Goal: Task Accomplishment & Management: Manage account settings

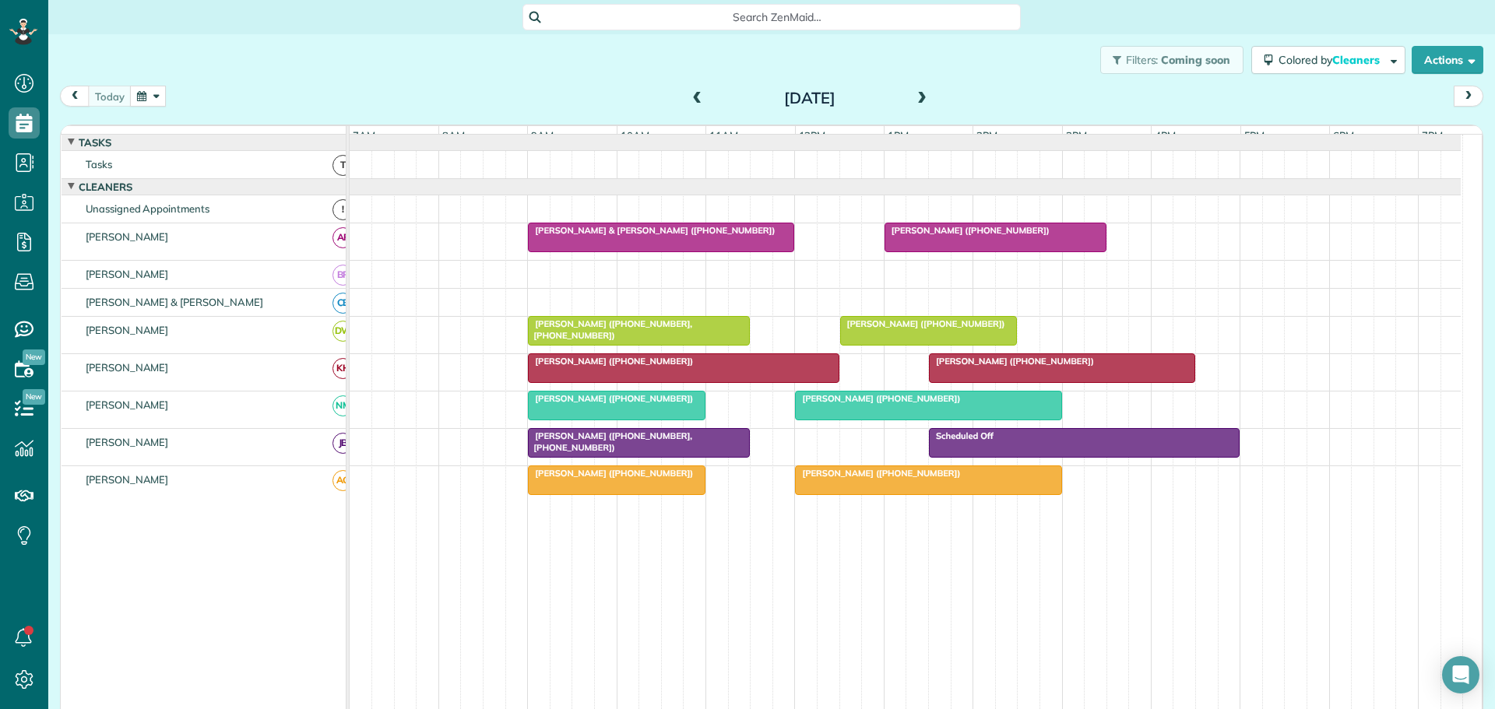
scroll to position [7, 7]
click at [611, 367] on span "Lea Watson (+18643604000)" at bounding box center [610, 361] width 167 height 11
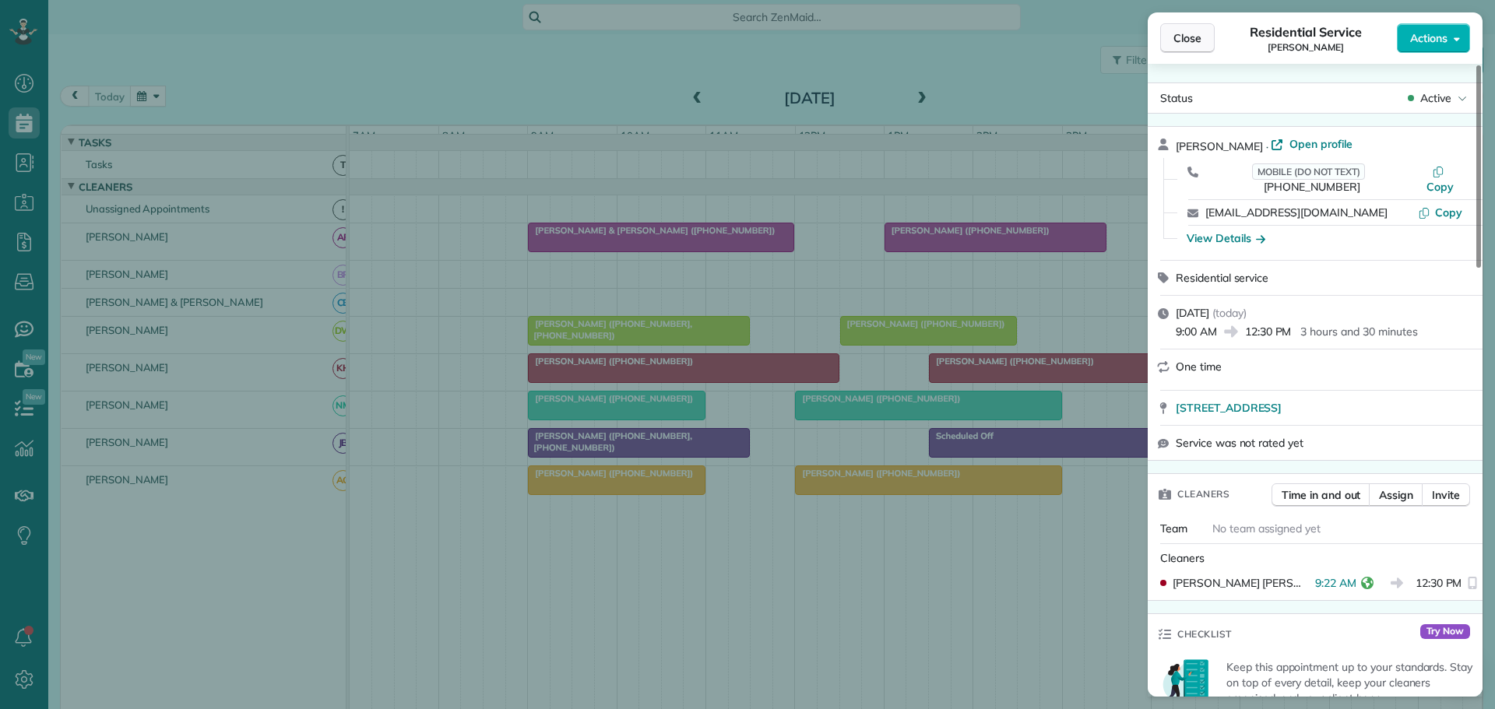
click at [1191, 35] on span "Close" at bounding box center [1188, 38] width 28 height 16
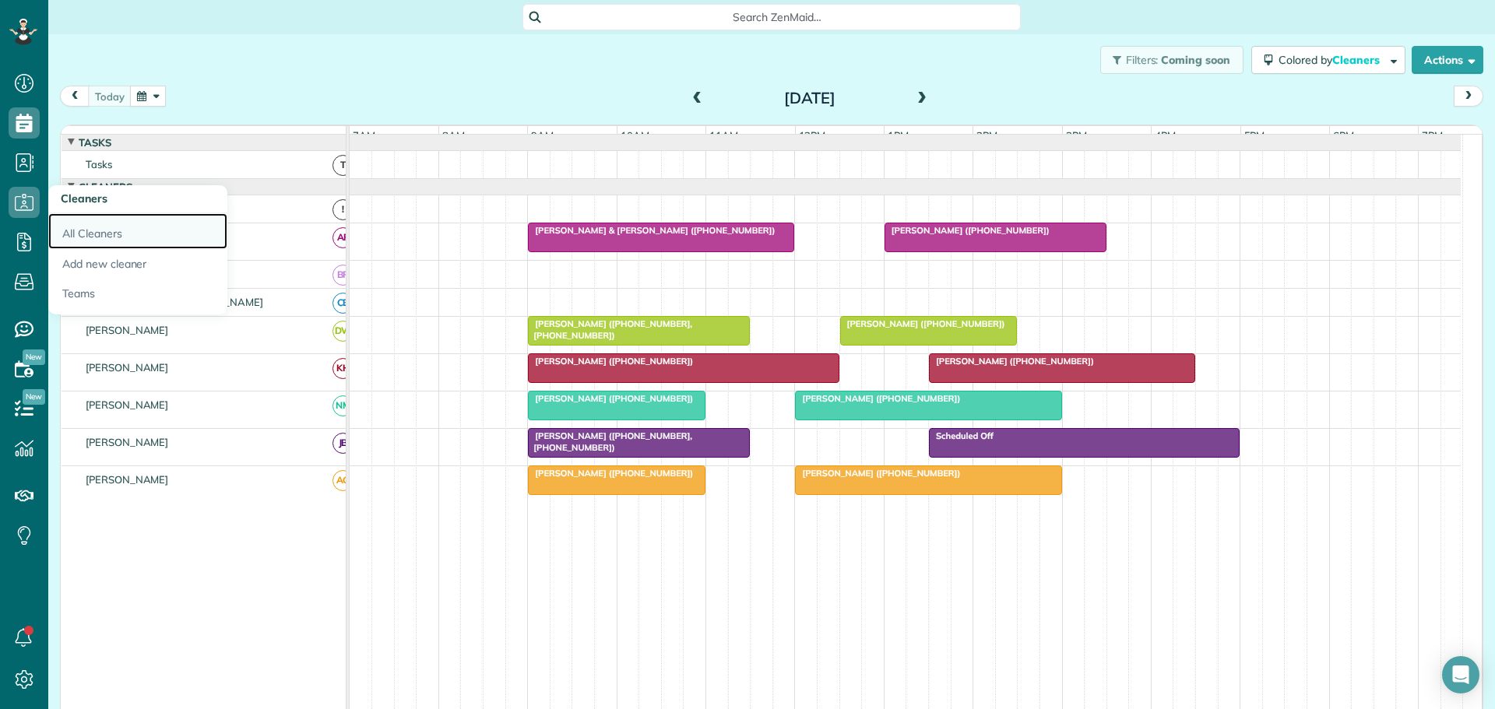
click at [109, 226] on link "All Cleaners" at bounding box center [137, 231] width 179 height 36
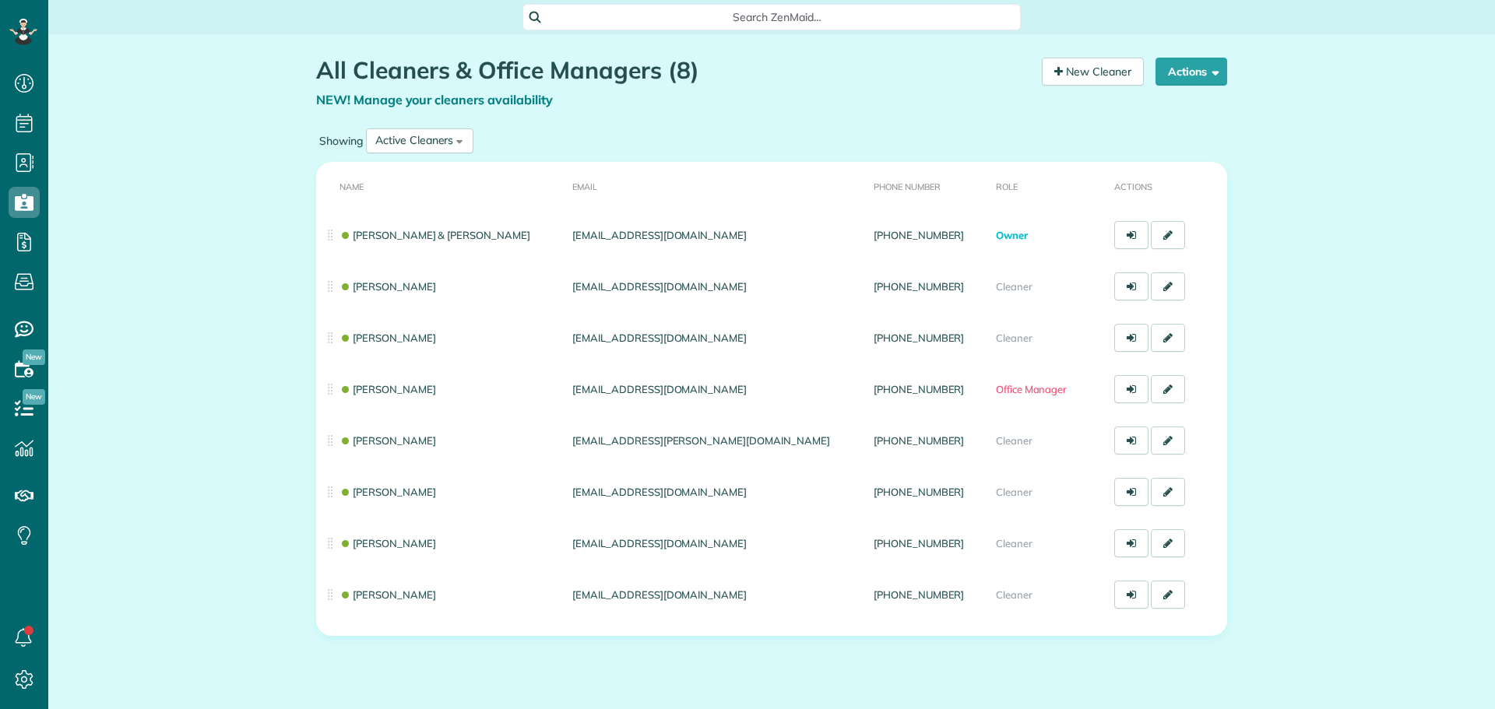
scroll to position [7, 7]
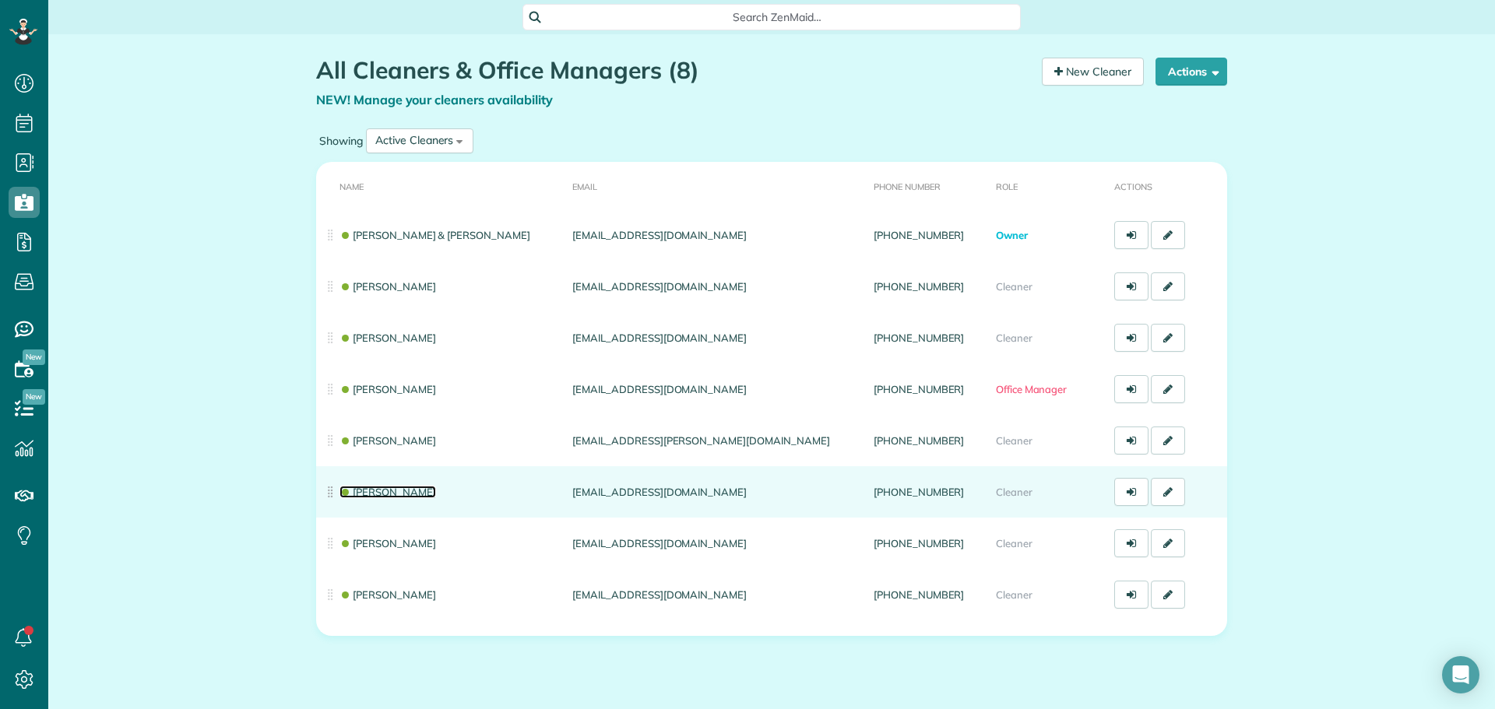
click at [424, 492] on link "[PERSON_NAME]" at bounding box center [388, 492] width 97 height 12
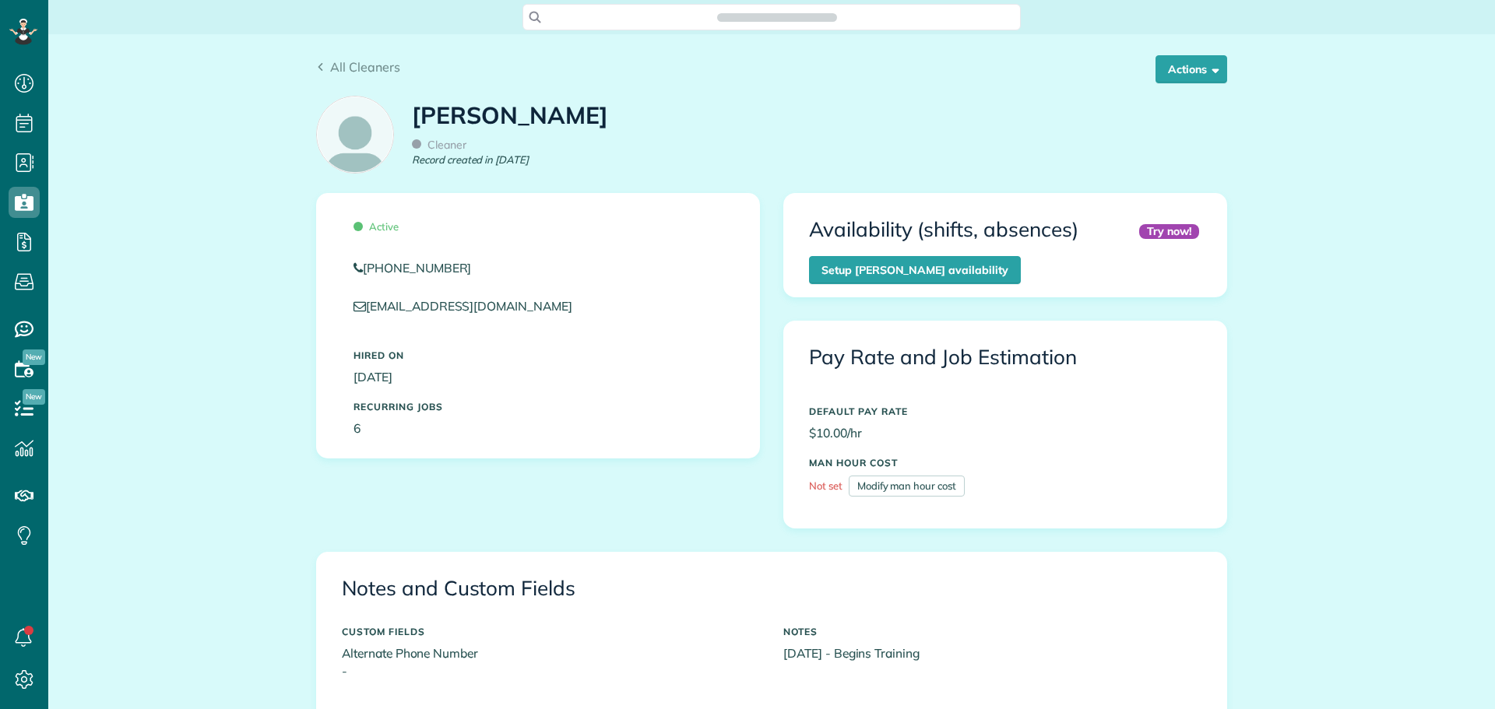
scroll to position [7, 7]
click at [1192, 69] on button "Actions" at bounding box center [1192, 69] width 72 height 28
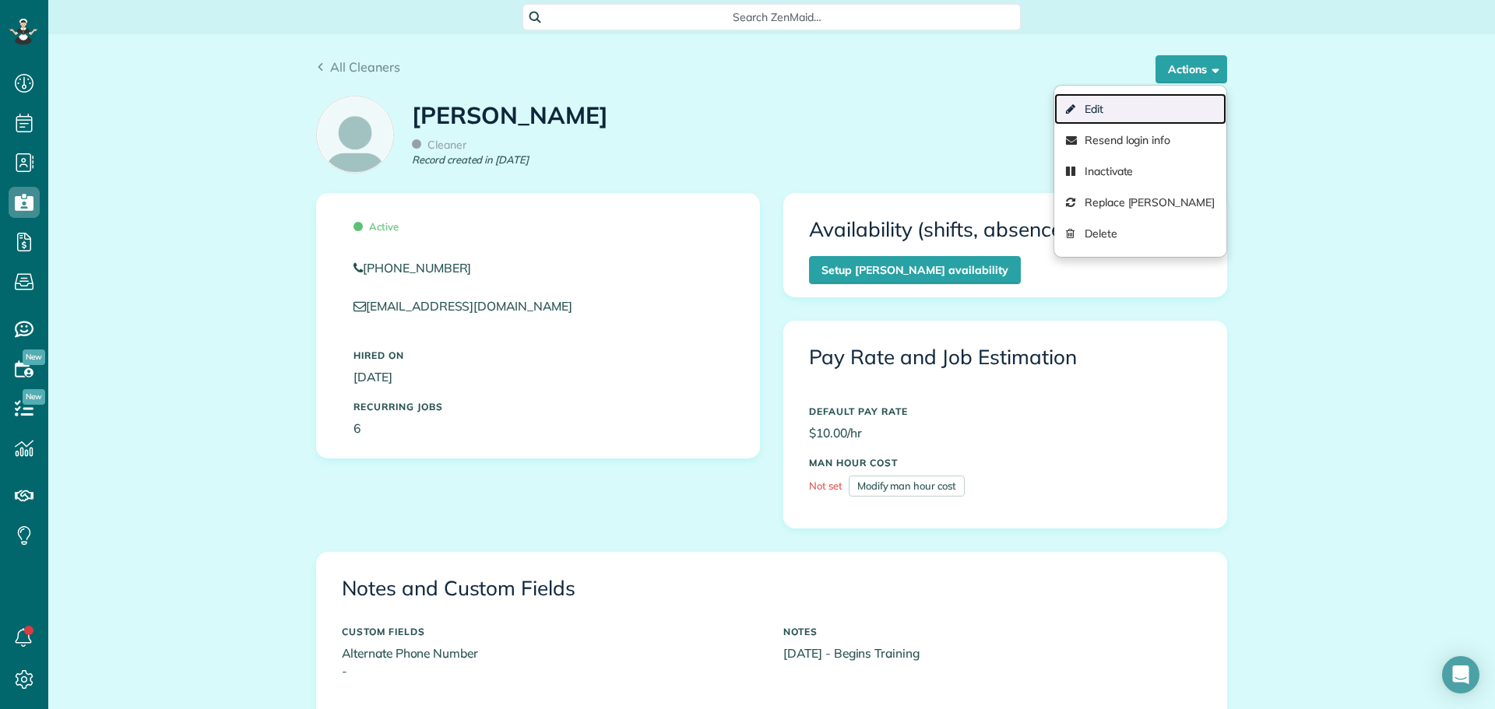
click at [1091, 107] on link "Edit" at bounding box center [1140, 108] width 172 height 31
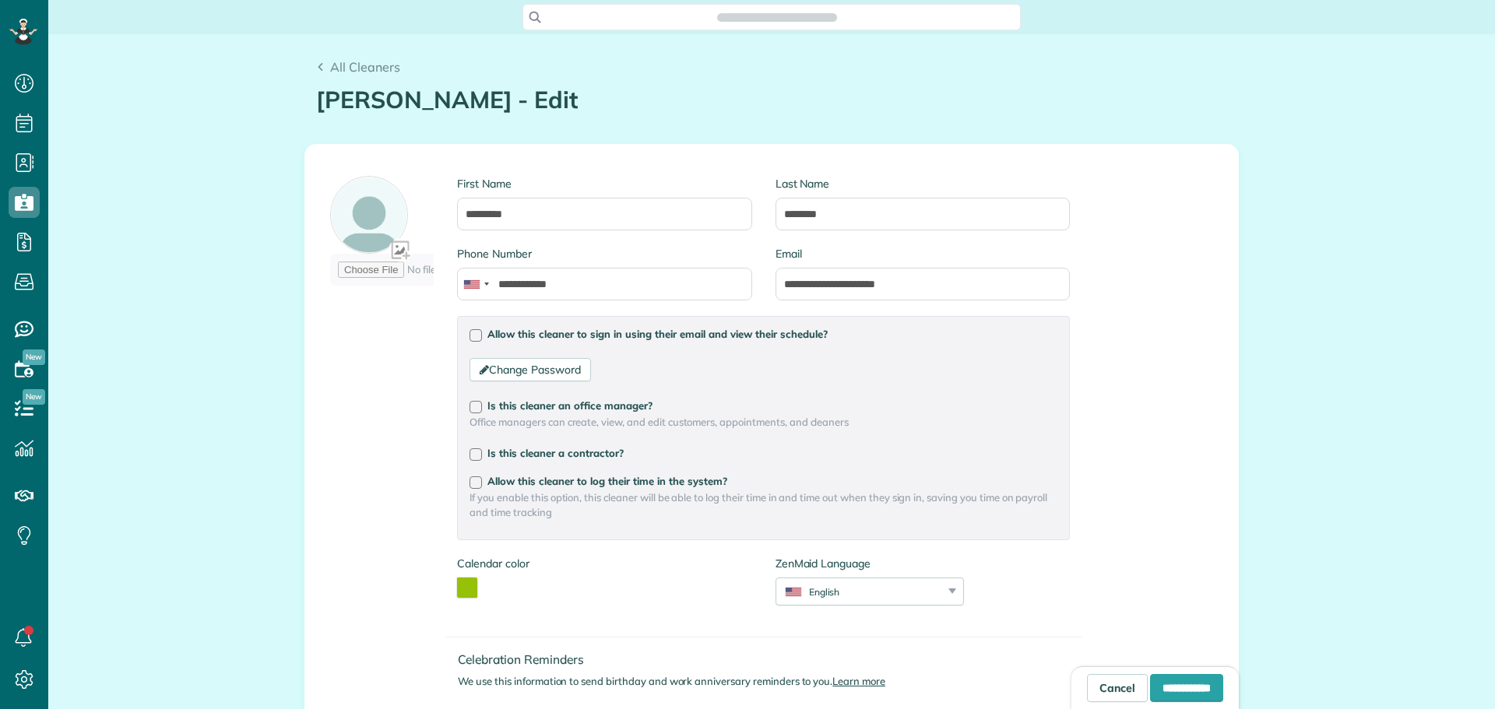
type input "**********"
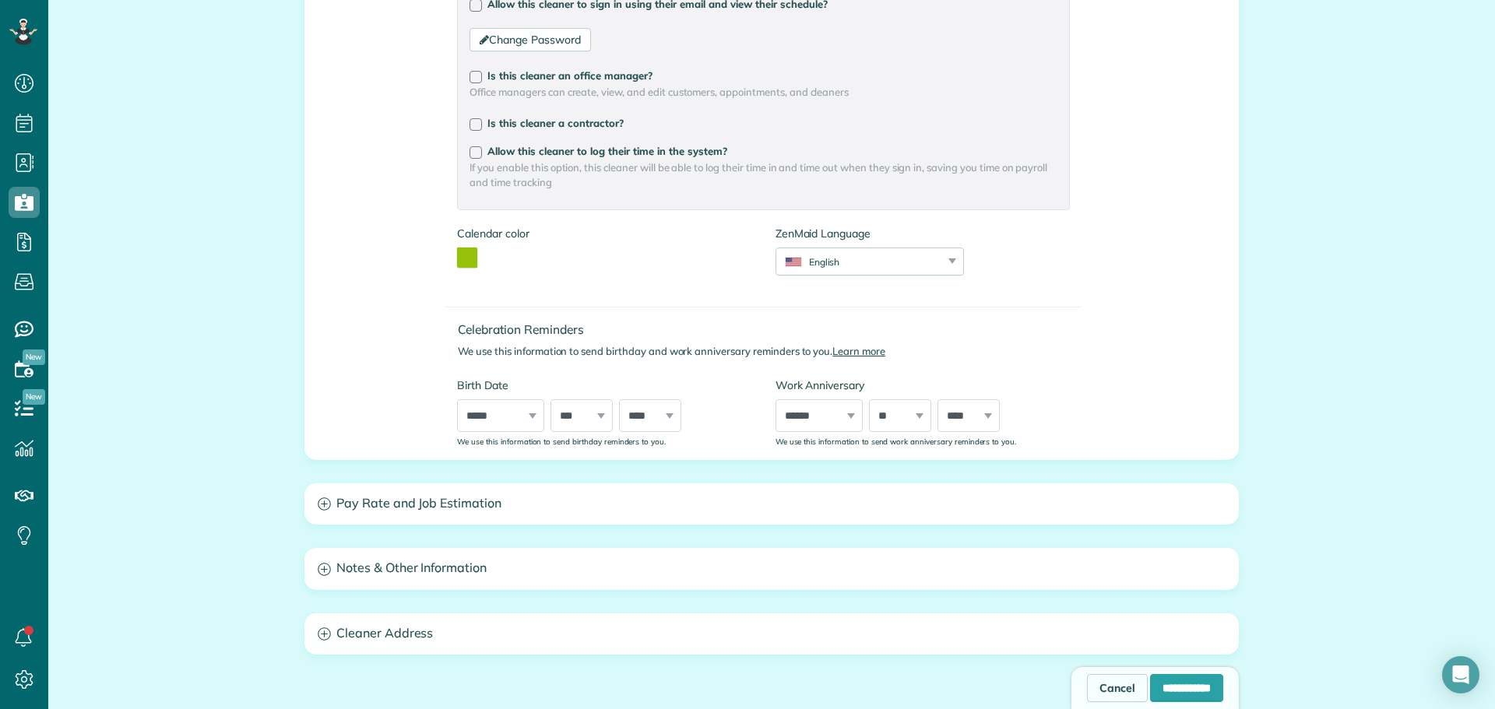
scroll to position [389, 0]
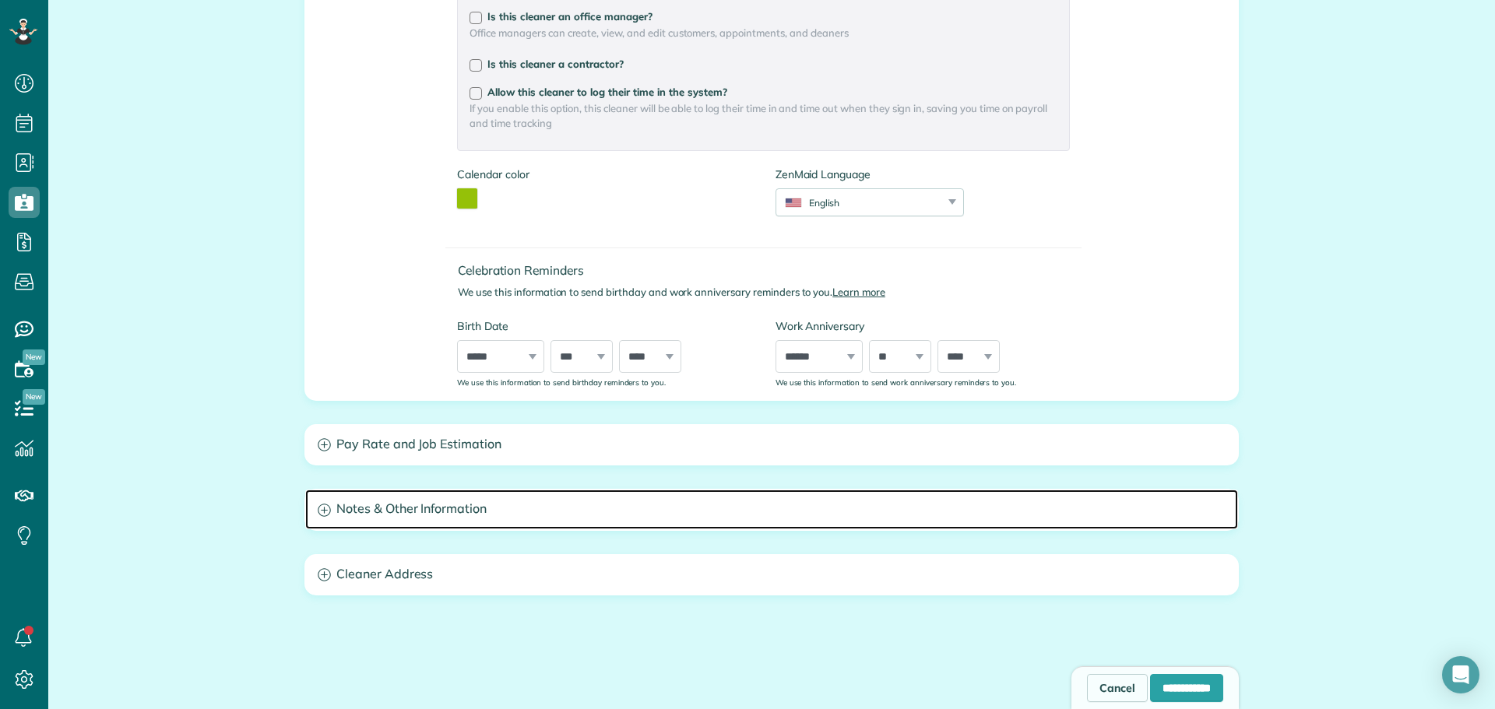
click at [375, 509] on h3 "Notes & Other Information" at bounding box center [771, 510] width 933 height 40
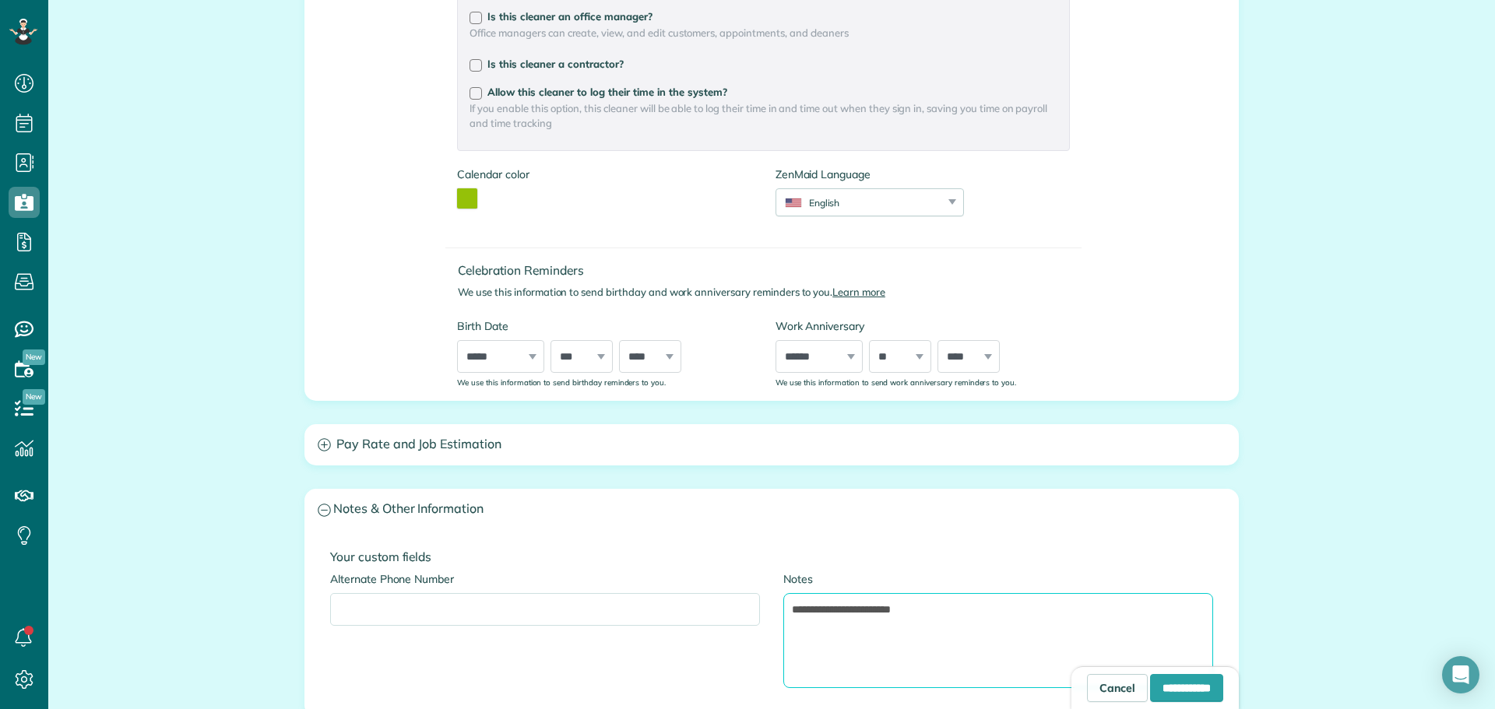
click at [980, 613] on textarea "**********" at bounding box center [998, 640] width 430 height 95
type textarea "**********"
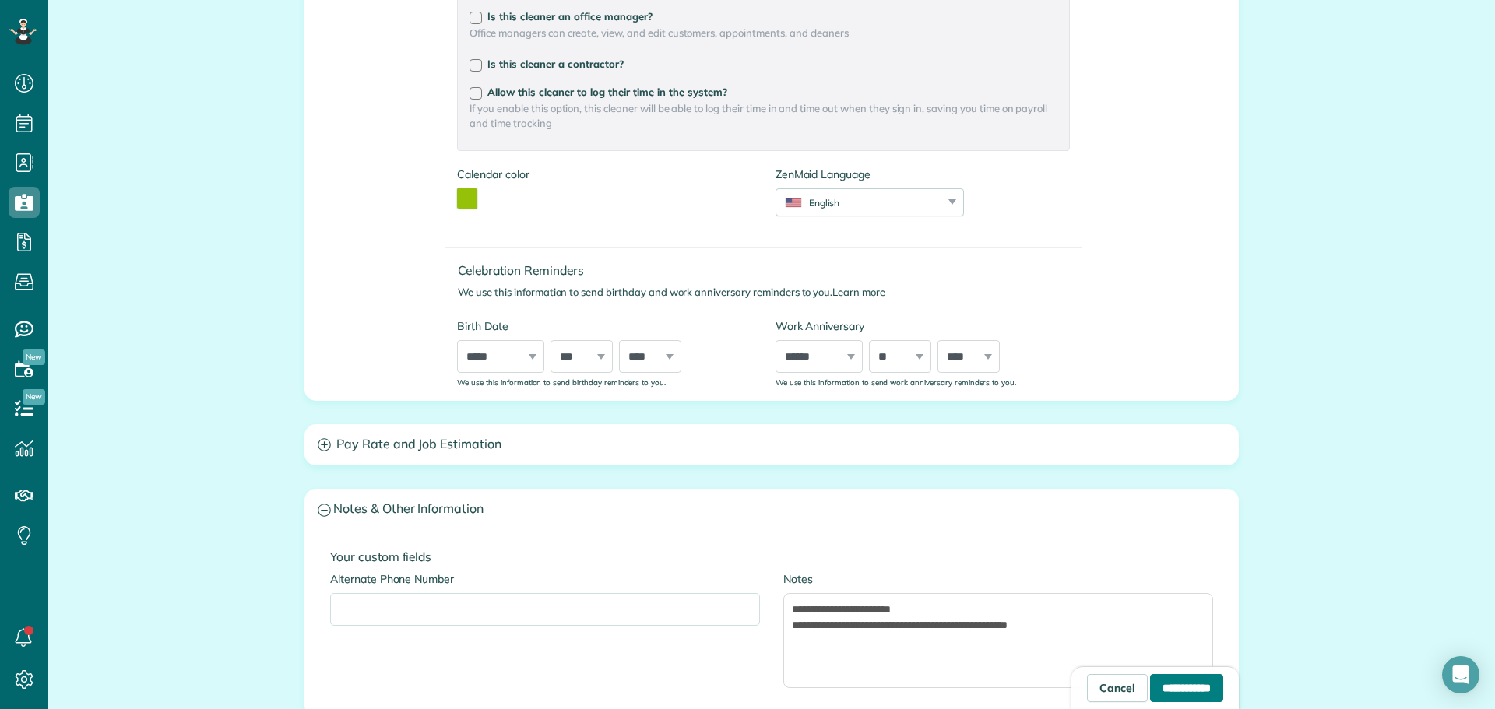
click at [1165, 680] on input "**********" at bounding box center [1186, 688] width 73 height 28
type input "**********"
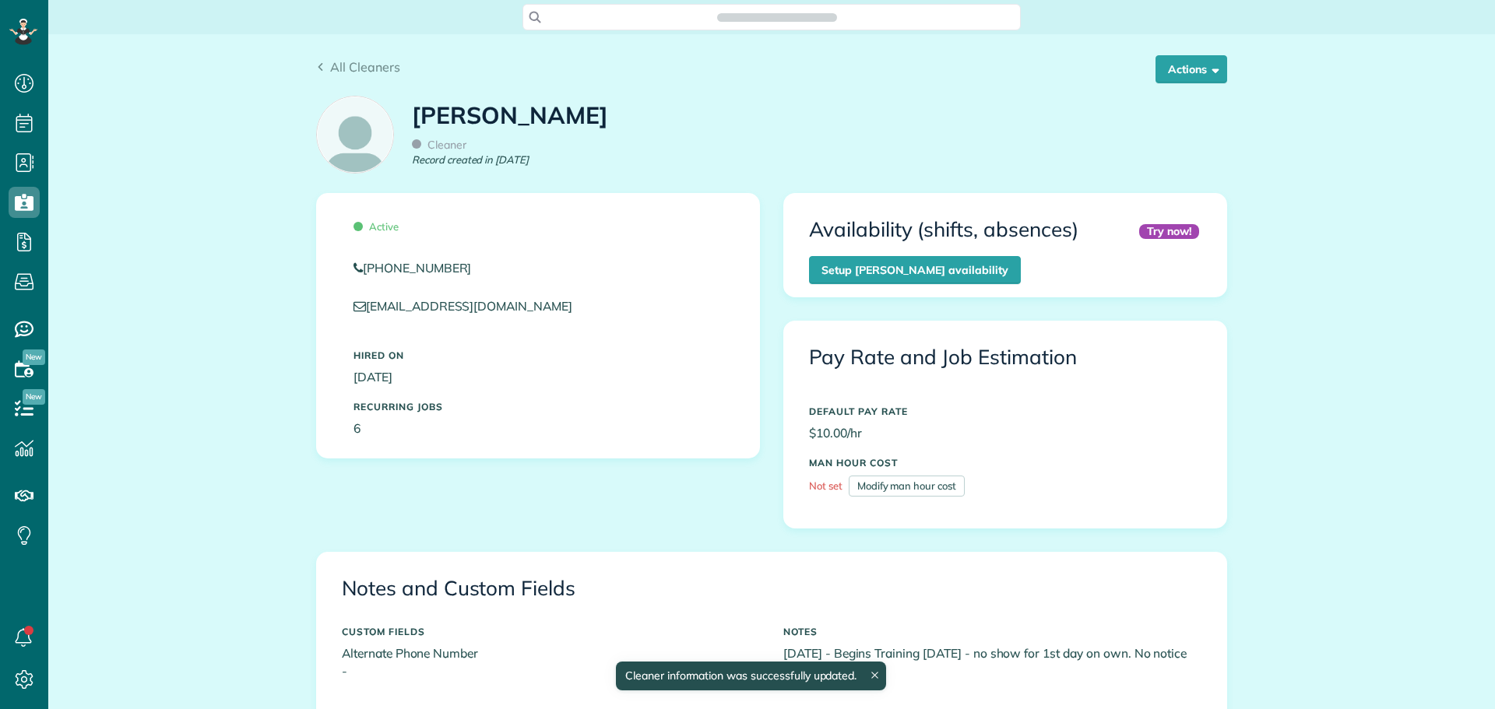
scroll to position [7, 7]
click at [1196, 75] on button "Actions" at bounding box center [1192, 69] width 72 height 28
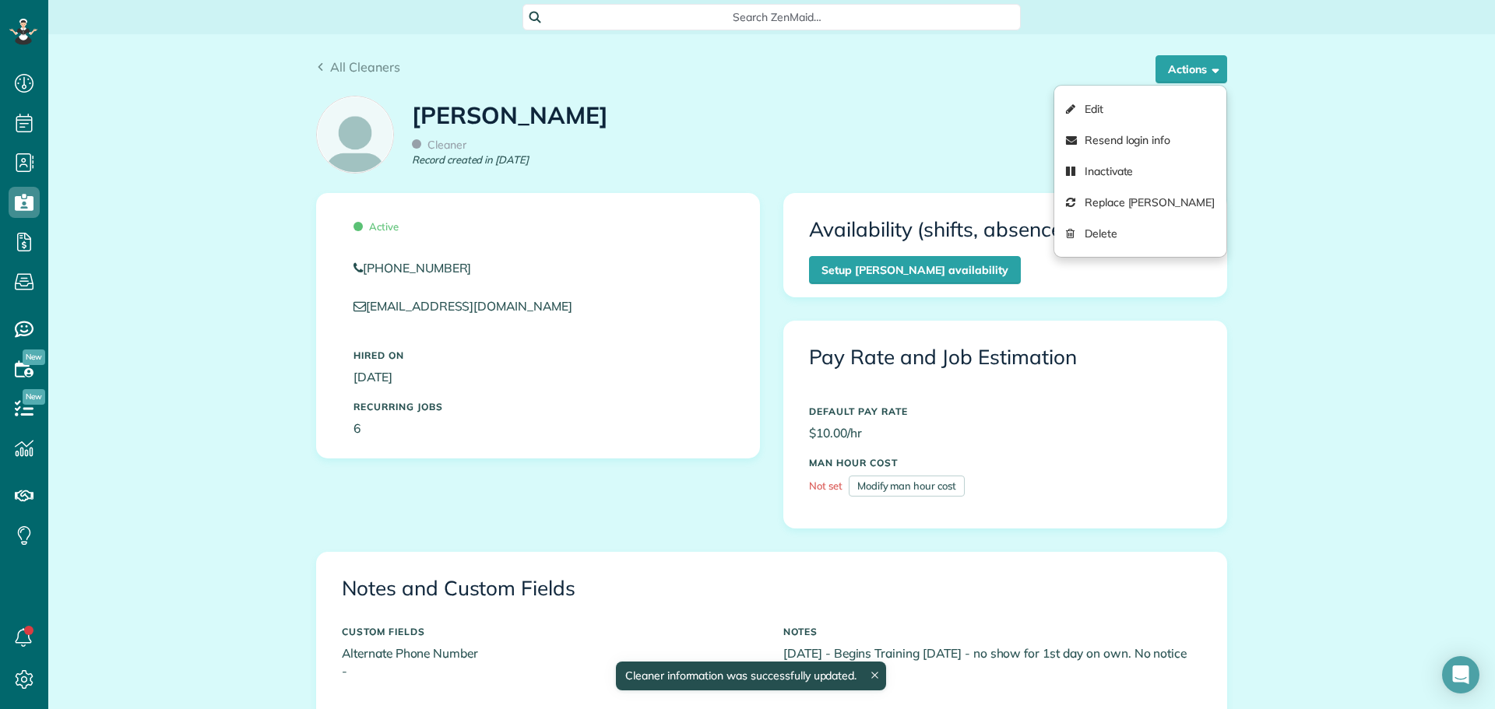
click at [848, 96] on div "Dessiaray Whitaker Cleaner Record created in Aug 2025" at bounding box center [771, 139] width 935 height 105
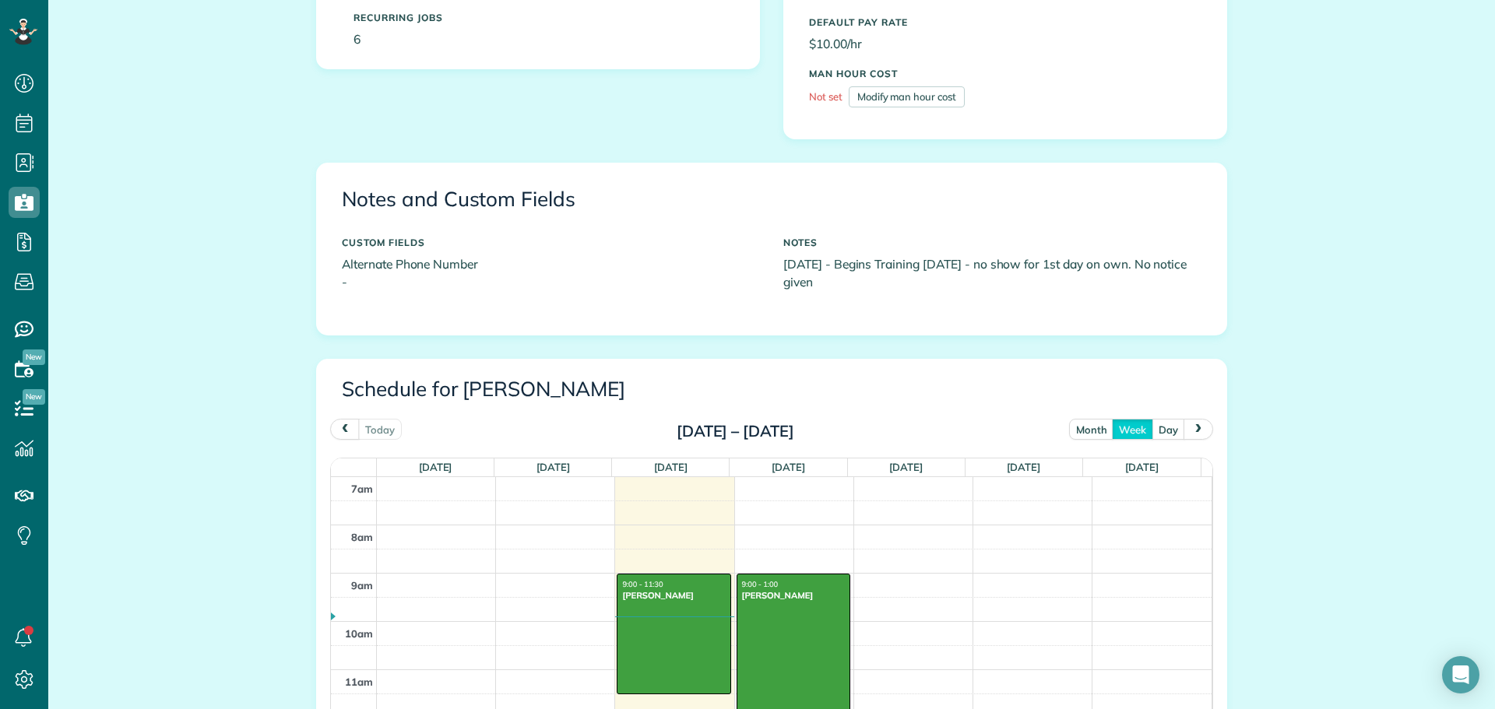
scroll to position [0, 0]
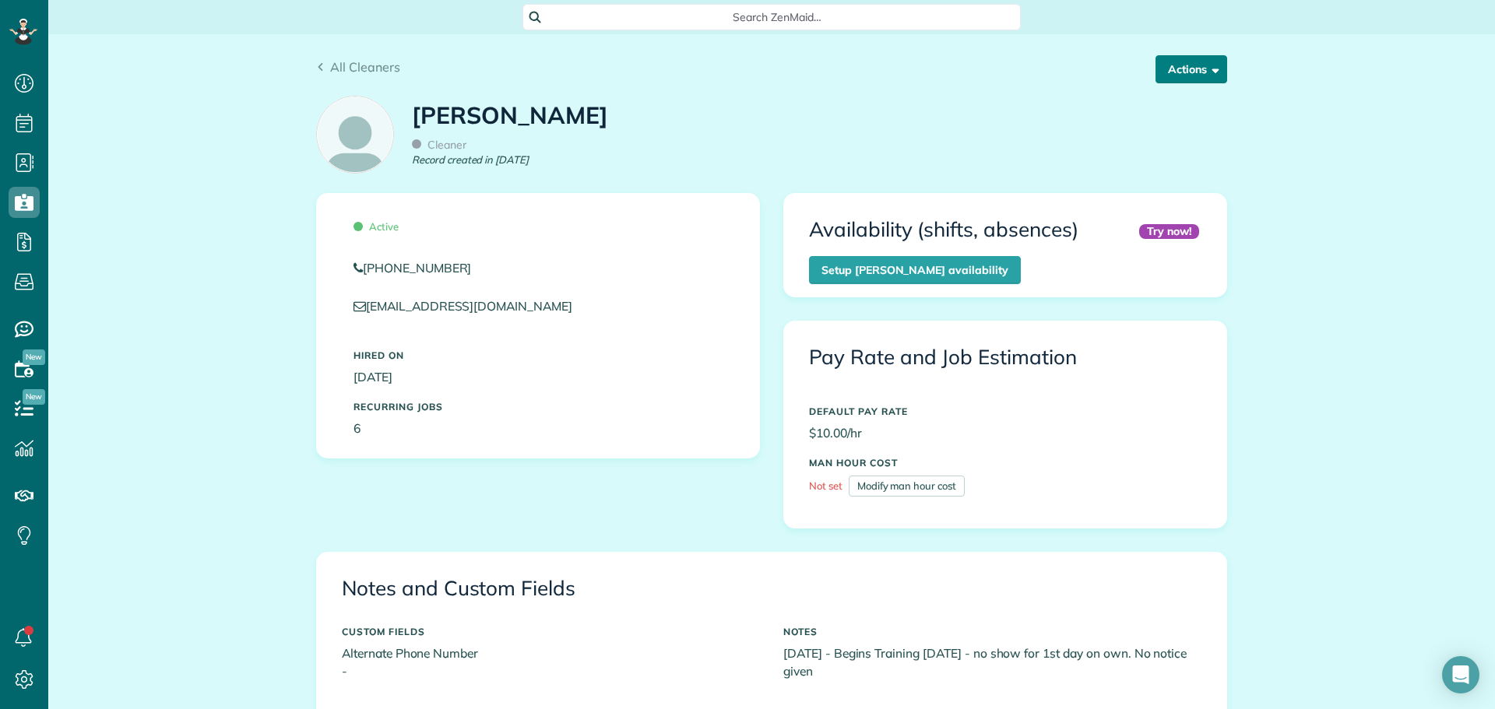
click at [1169, 74] on button "Actions" at bounding box center [1192, 69] width 72 height 28
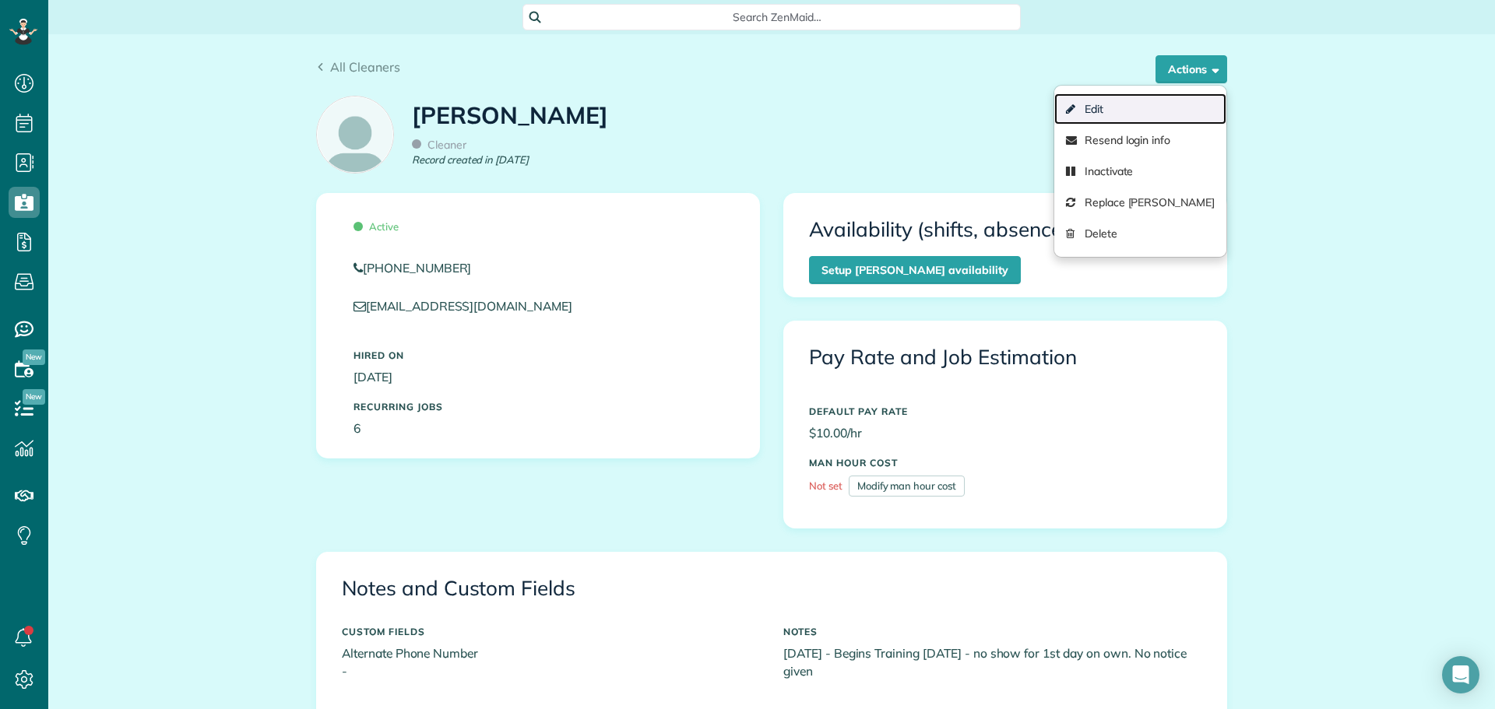
click at [1093, 111] on link "Edit" at bounding box center [1140, 108] width 172 height 31
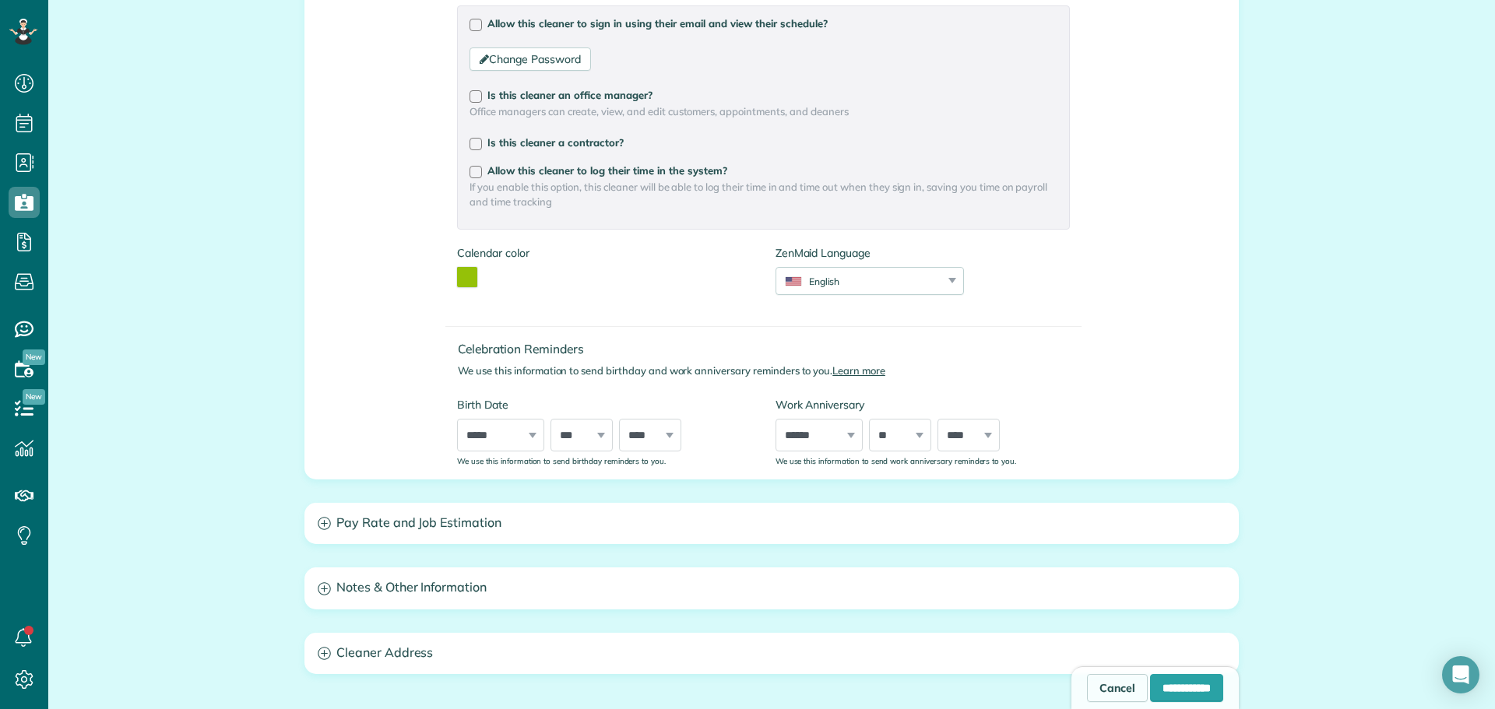
scroll to position [312, 0]
click at [471, 170] on div at bounding box center [476, 171] width 12 height 12
click at [472, 20] on div at bounding box center [476, 24] width 12 height 12
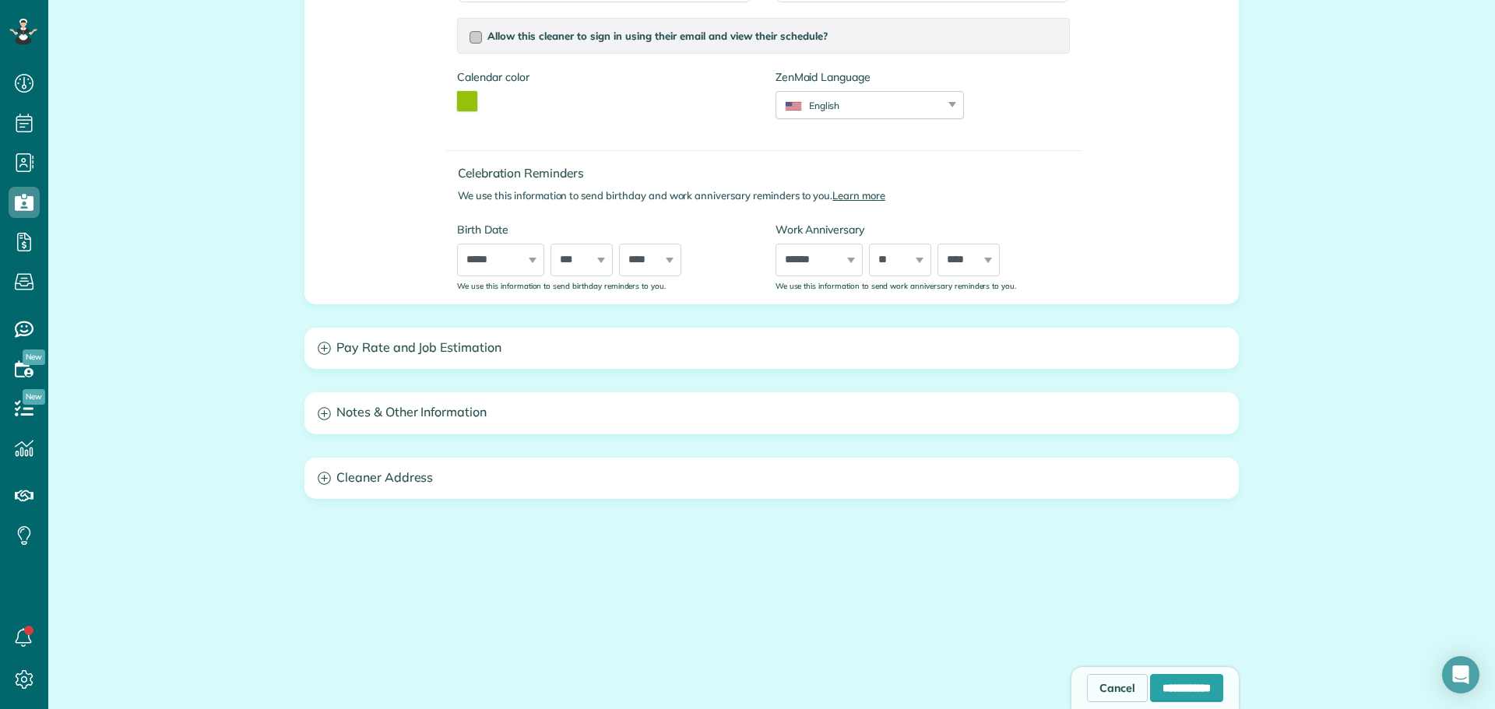
scroll to position [298, 0]
click at [1170, 687] on input "**********" at bounding box center [1186, 688] width 73 height 28
type input "**********"
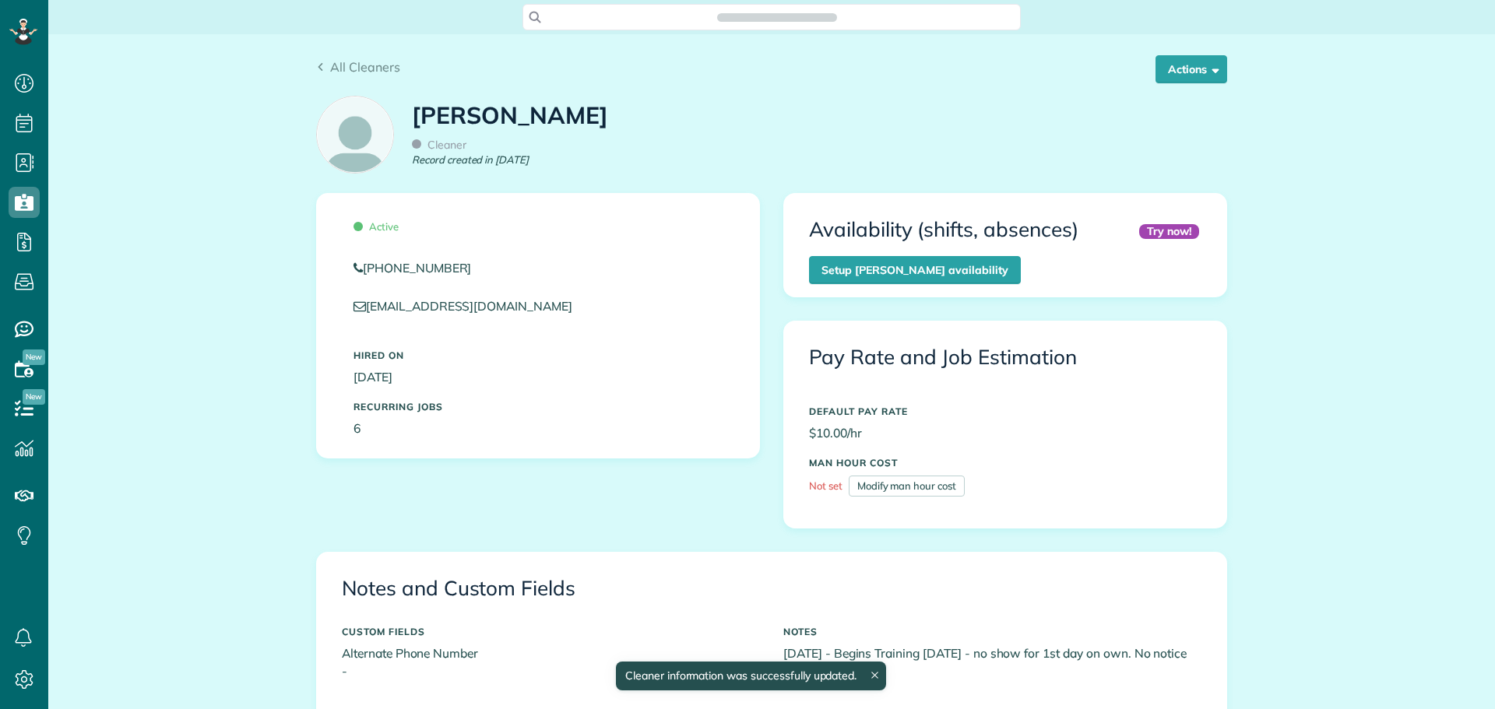
scroll to position [7, 7]
click at [1191, 65] on button "Actions" at bounding box center [1192, 69] width 72 height 28
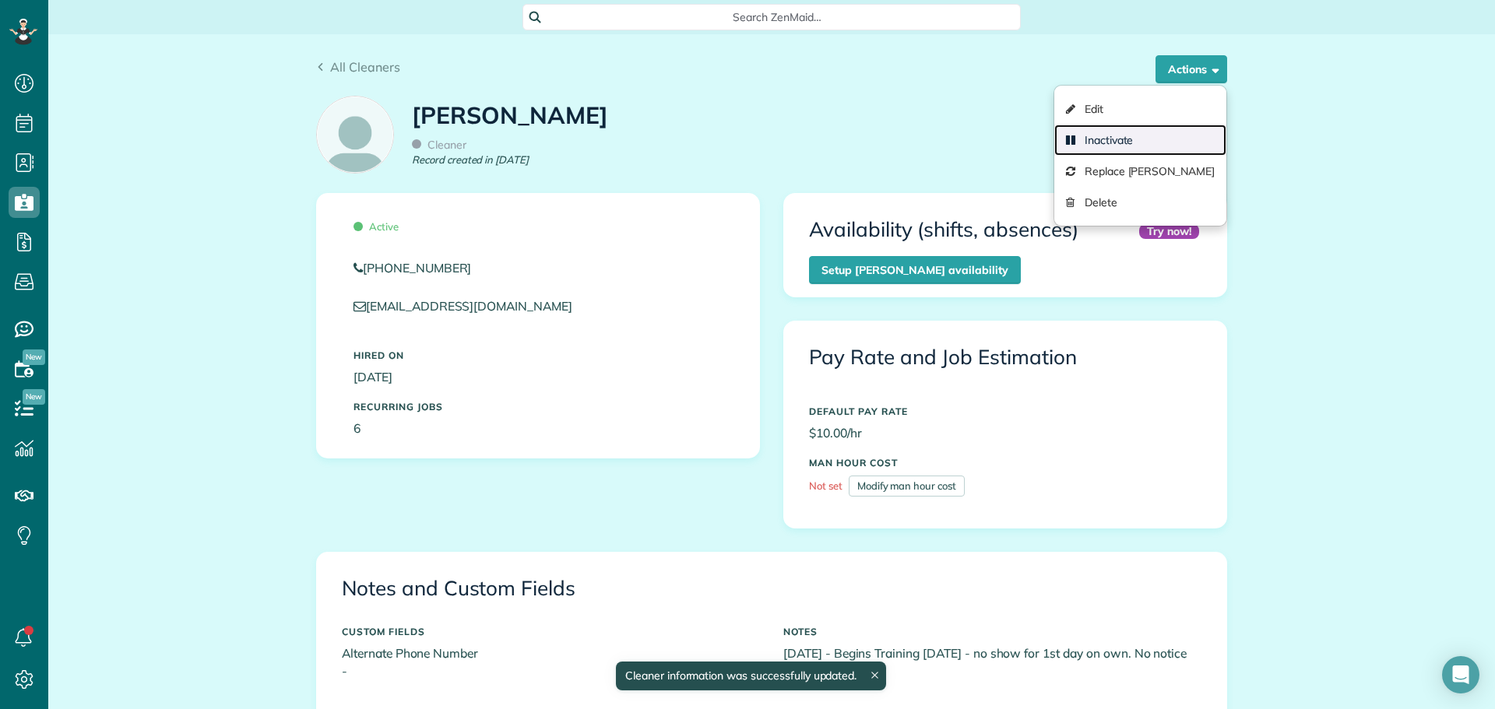
click at [1091, 136] on link "Inactivate" at bounding box center [1140, 140] width 172 height 31
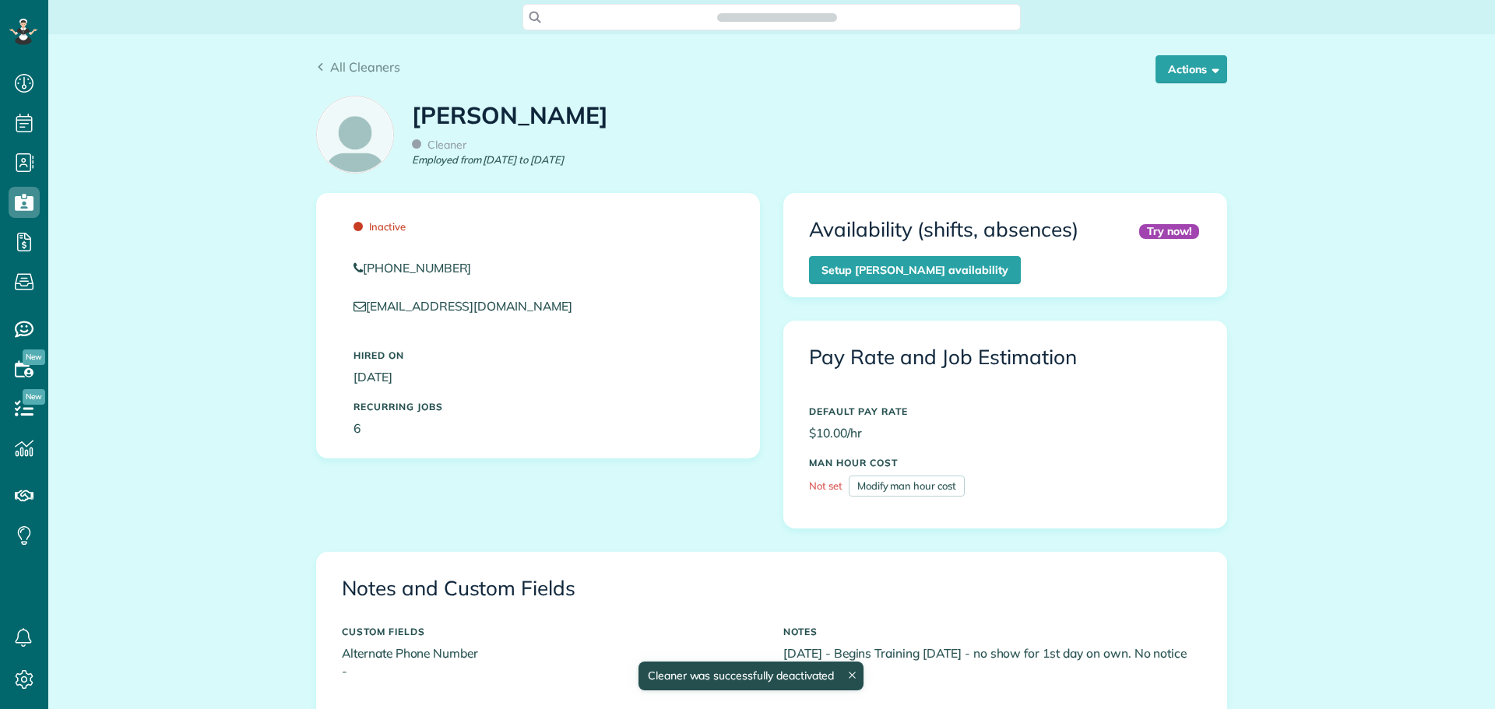
scroll to position [7, 7]
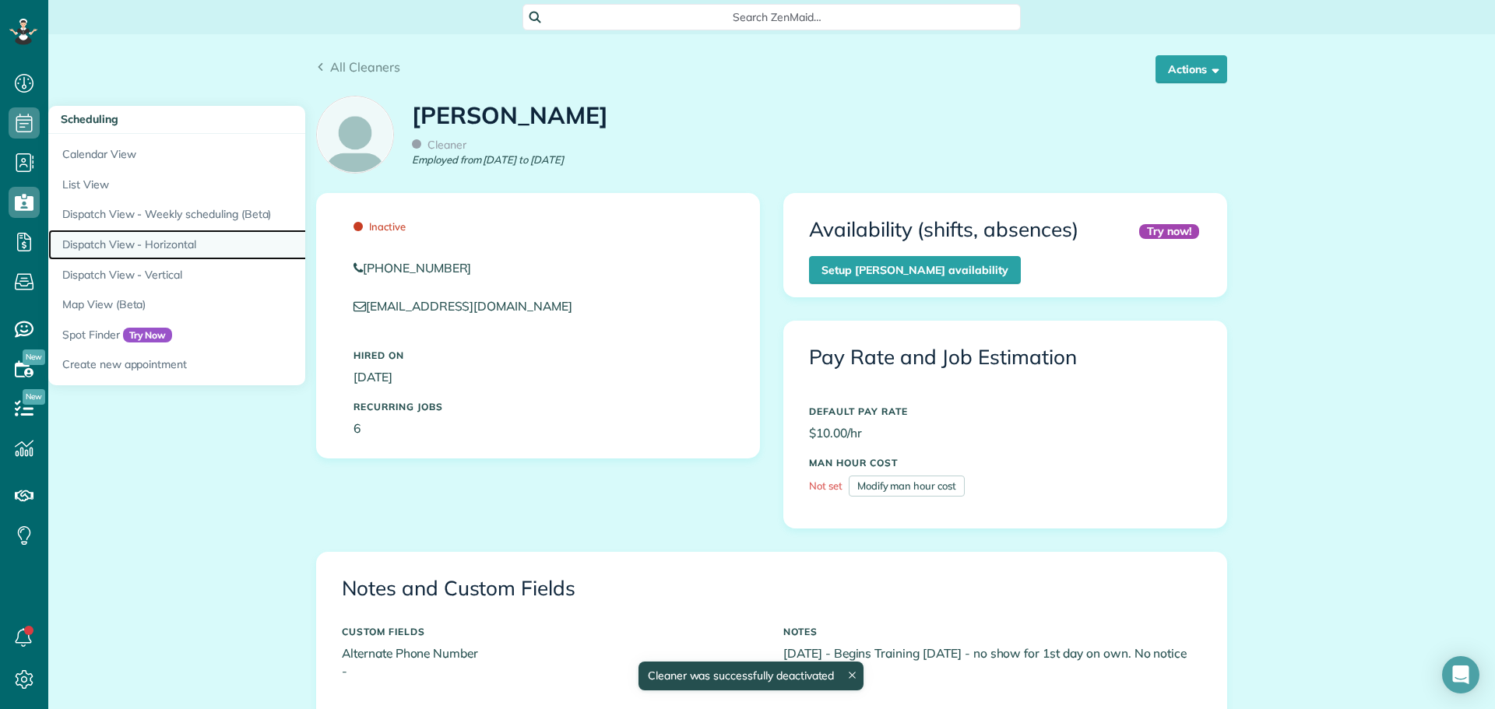
click at [153, 234] on link "Dispatch View - Horizontal" at bounding box center [242, 245] width 389 height 30
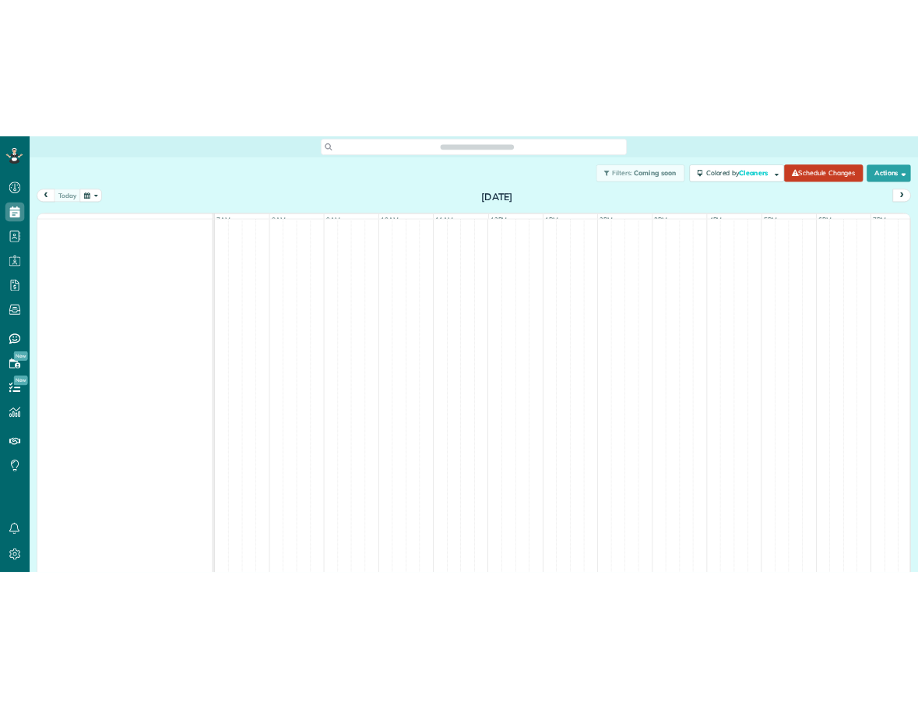
scroll to position [7, 7]
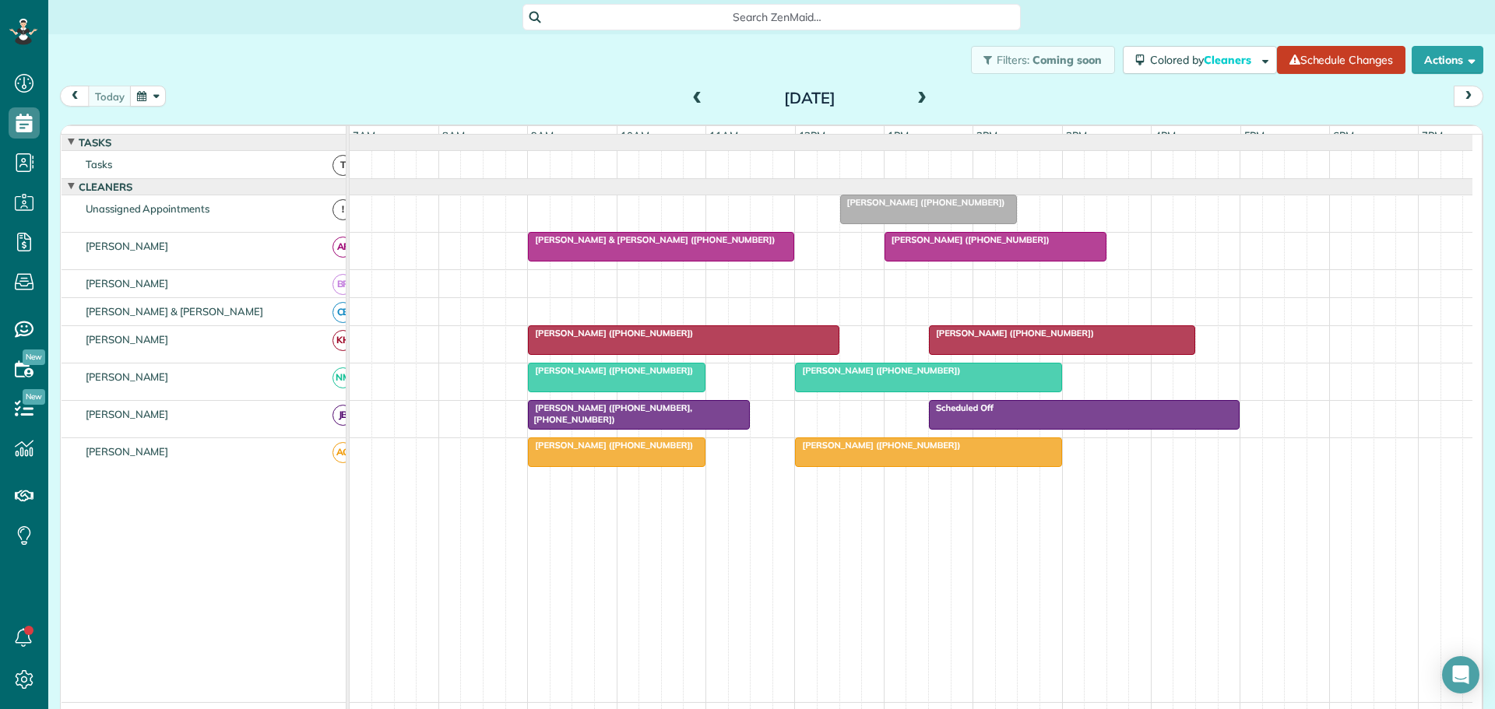
click at [918, 92] on span at bounding box center [921, 99] width 17 height 14
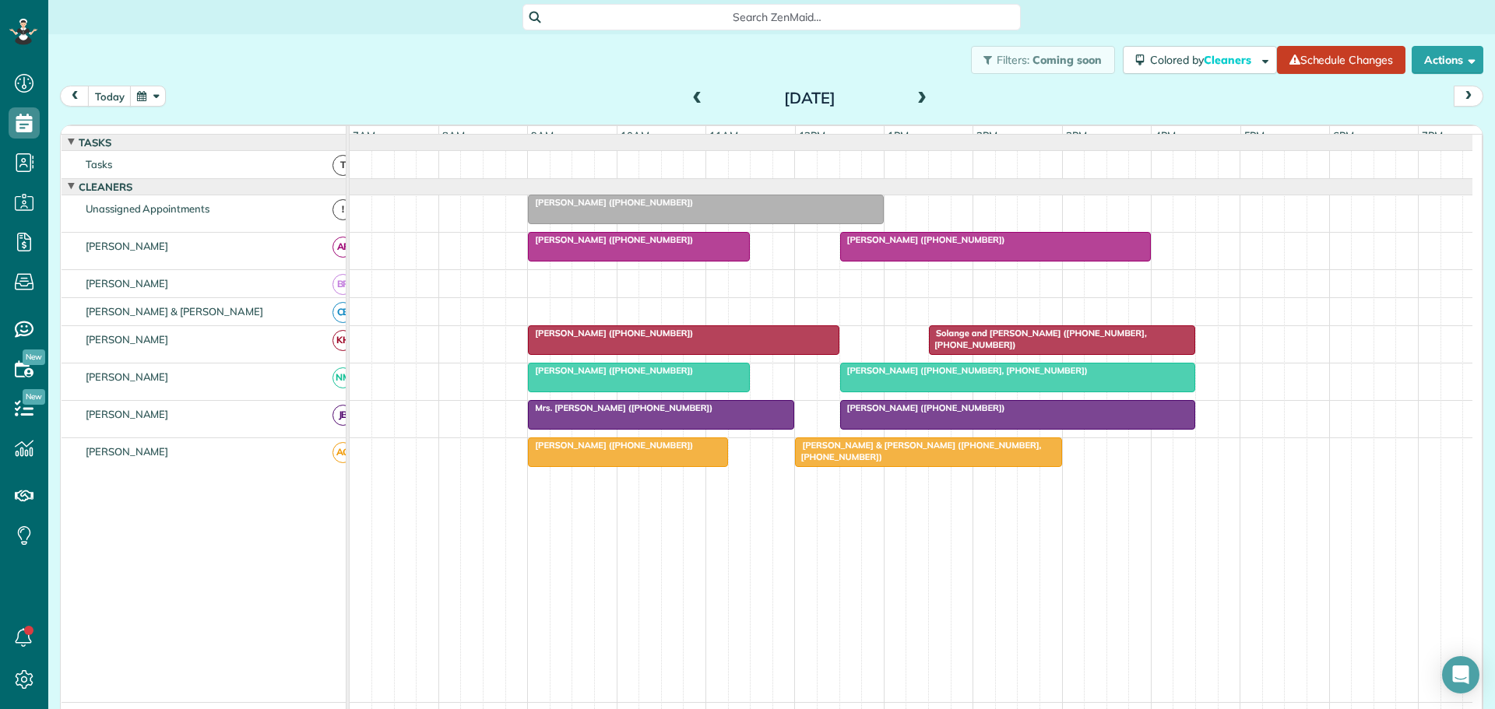
click at [593, 92] on div "[DATE] [DATE]" at bounding box center [772, 100] width 1424 height 29
click at [696, 97] on span at bounding box center [697, 99] width 17 height 14
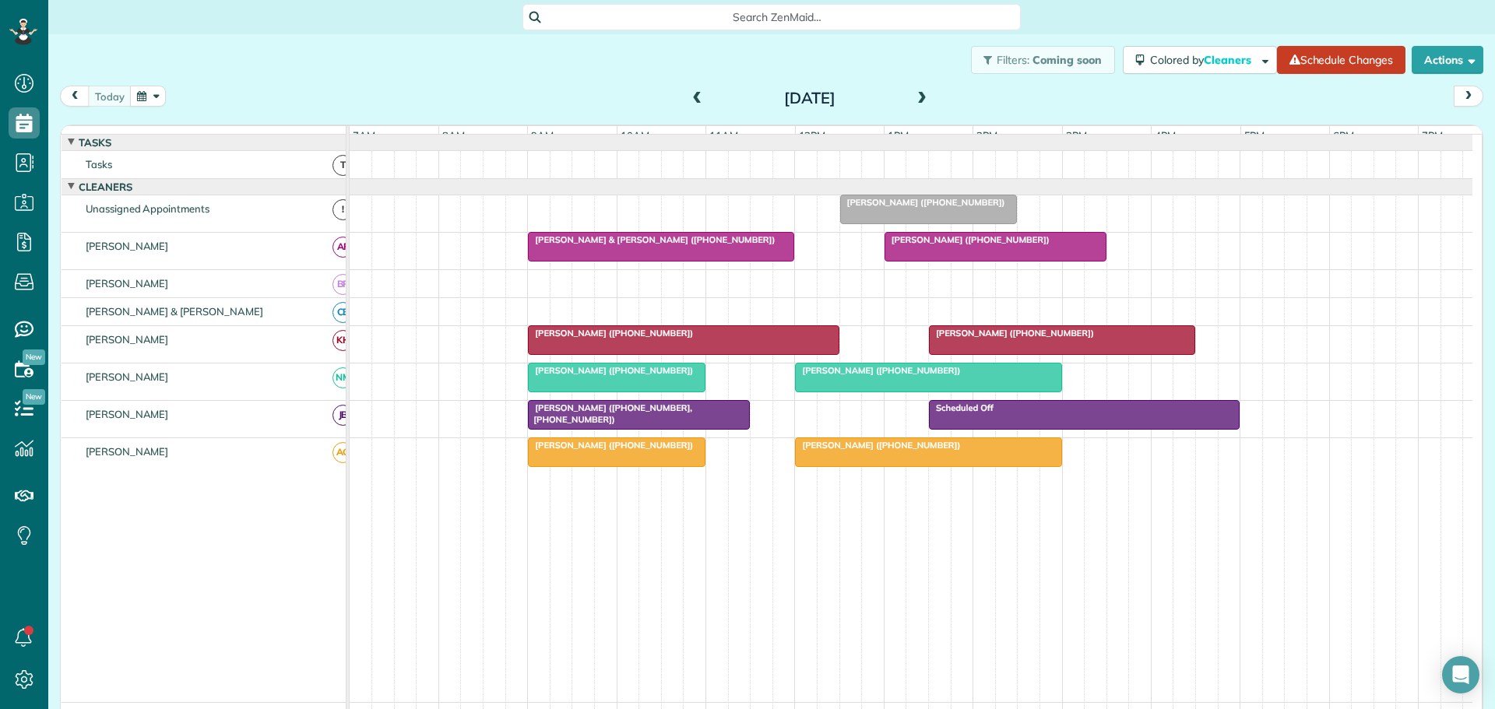
click at [564, 339] on span "[PERSON_NAME] ([PHONE_NUMBER])" at bounding box center [610, 333] width 167 height 11
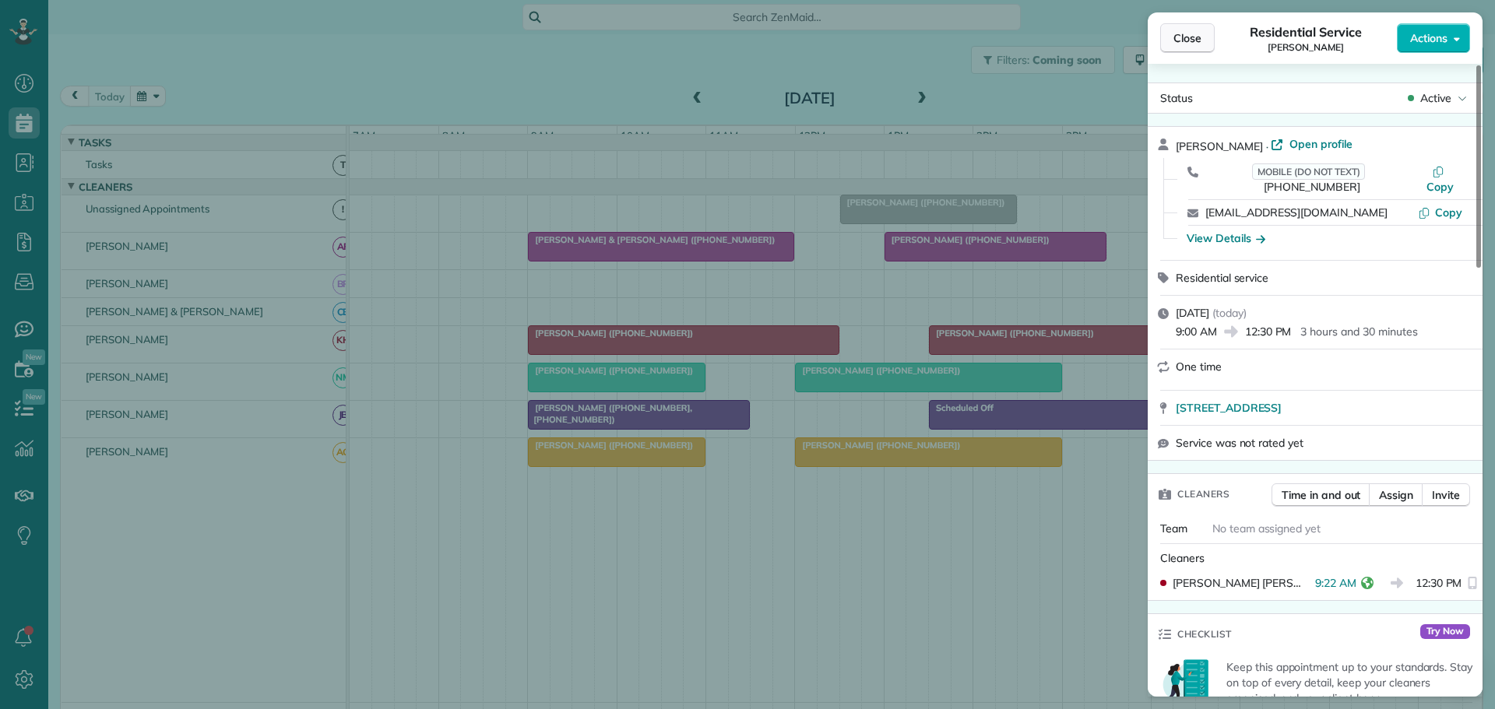
click at [1181, 40] on span "Close" at bounding box center [1188, 38] width 28 height 16
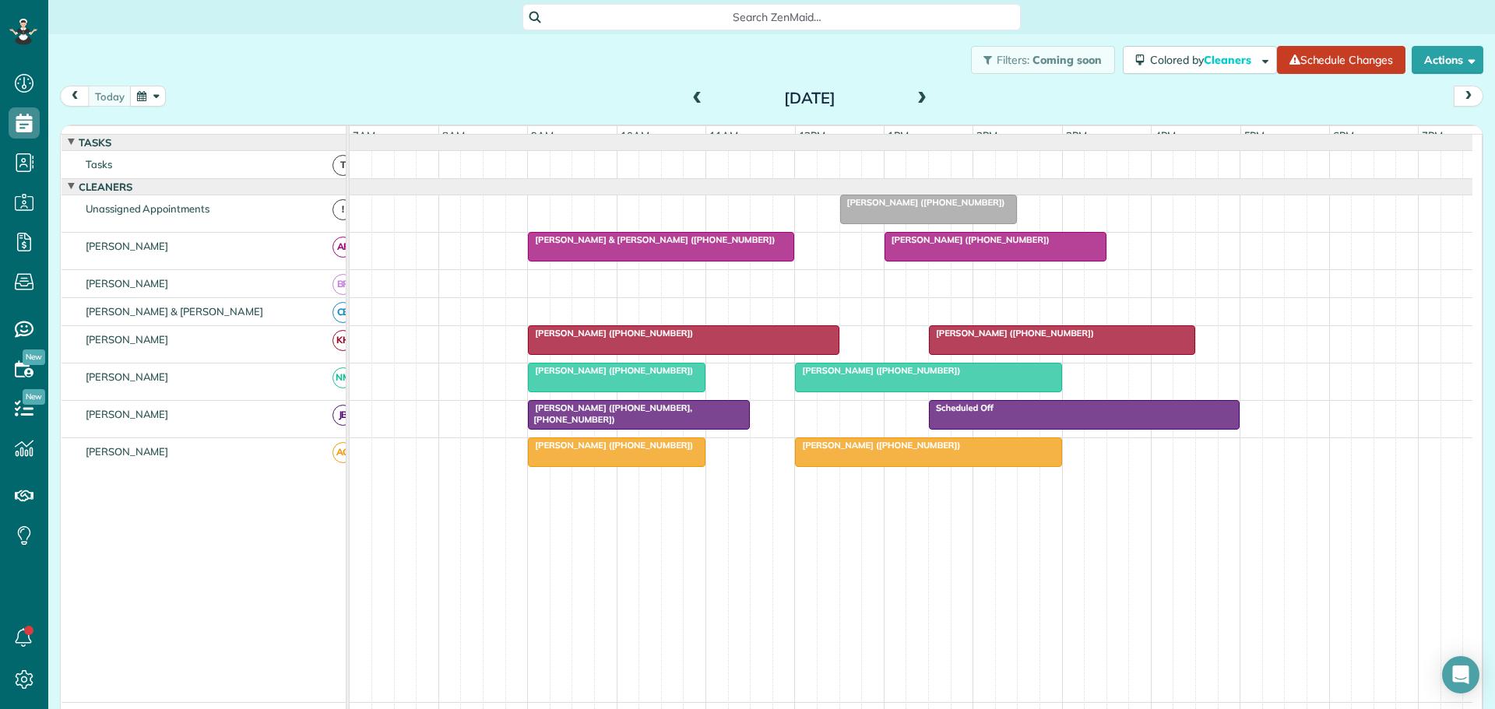
click at [949, 339] on span "[PERSON_NAME] ([PHONE_NUMBER])" at bounding box center [1011, 333] width 167 height 11
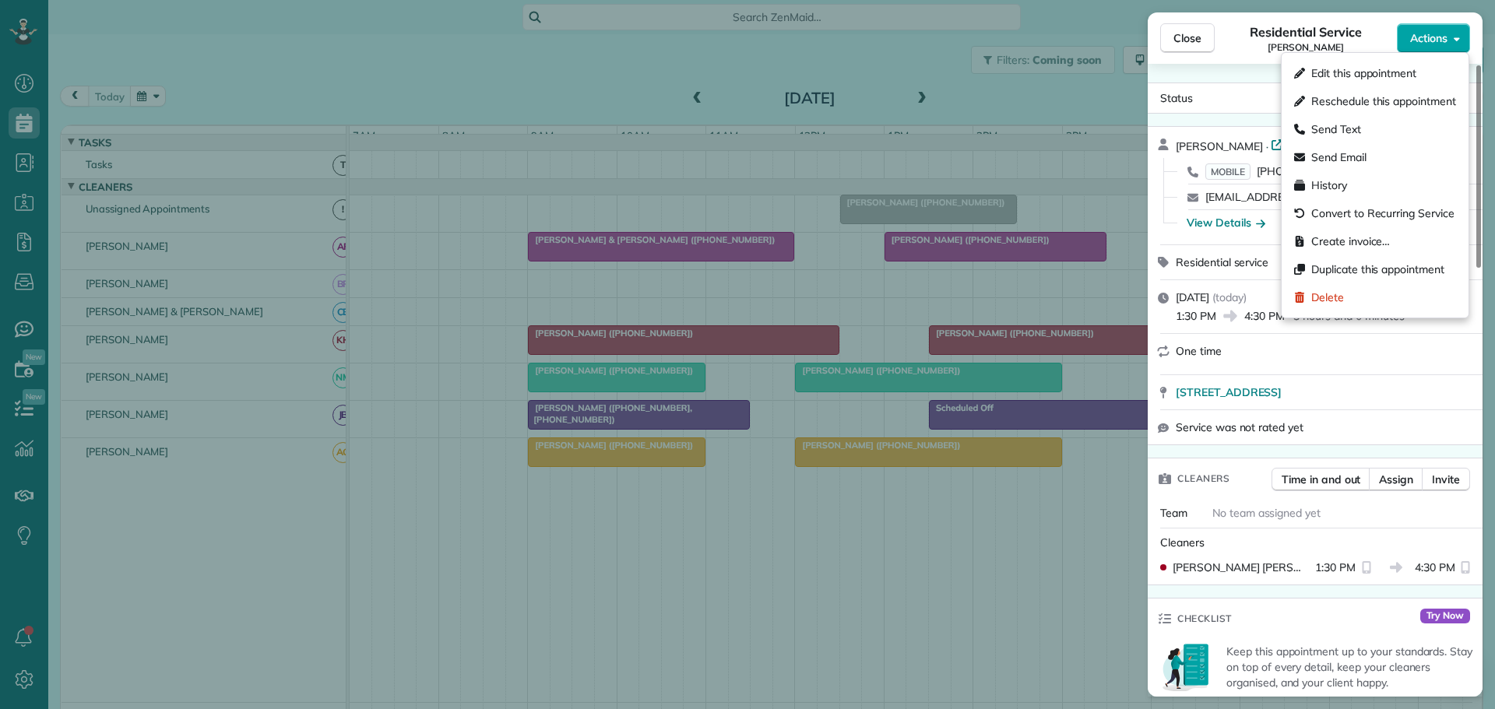
click at [1432, 37] on span "Actions" at bounding box center [1428, 38] width 37 height 16
click at [1322, 293] on span "Delete" at bounding box center [1327, 298] width 33 height 16
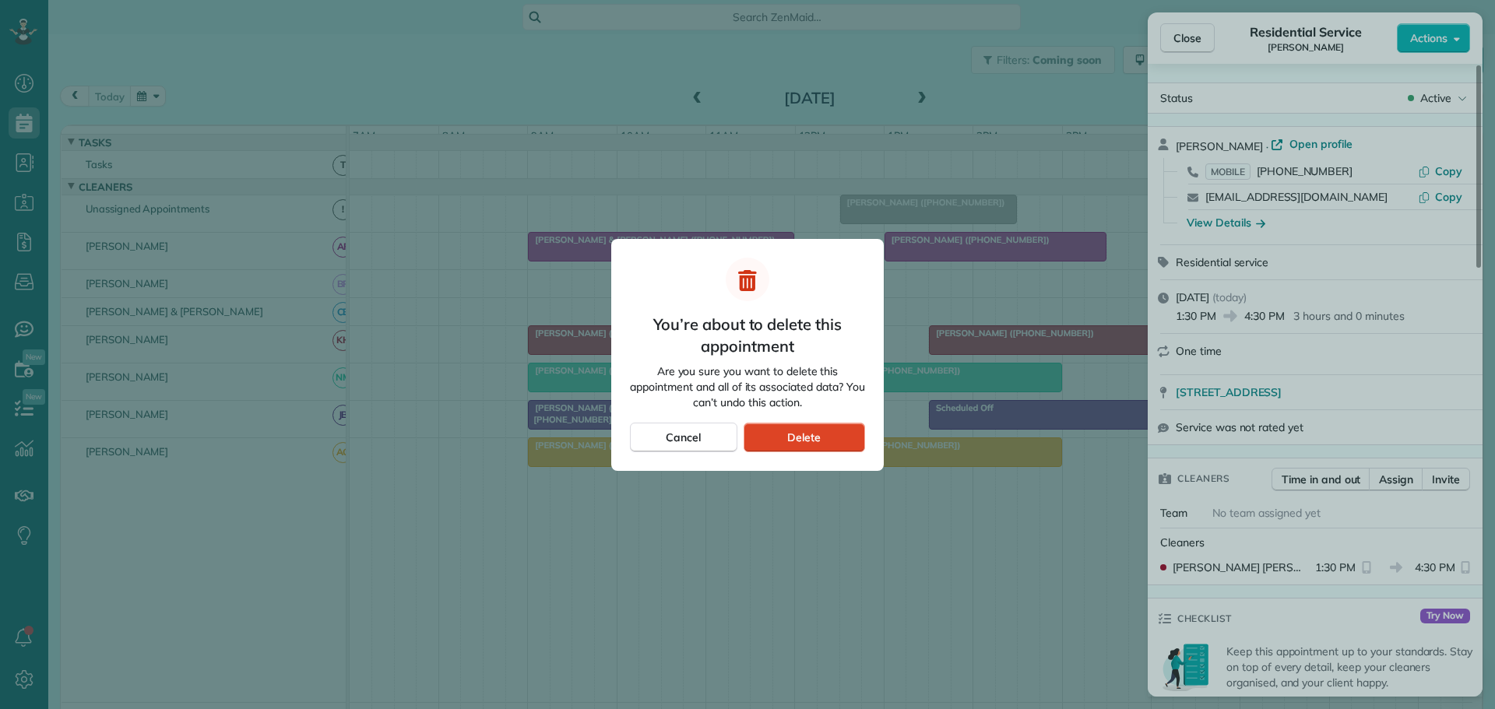
drag, startPoint x: 808, startPoint y: 435, endPoint x: 795, endPoint y: 426, distance: 15.1
click at [804, 436] on span "Delete" at bounding box center [803, 438] width 33 height 16
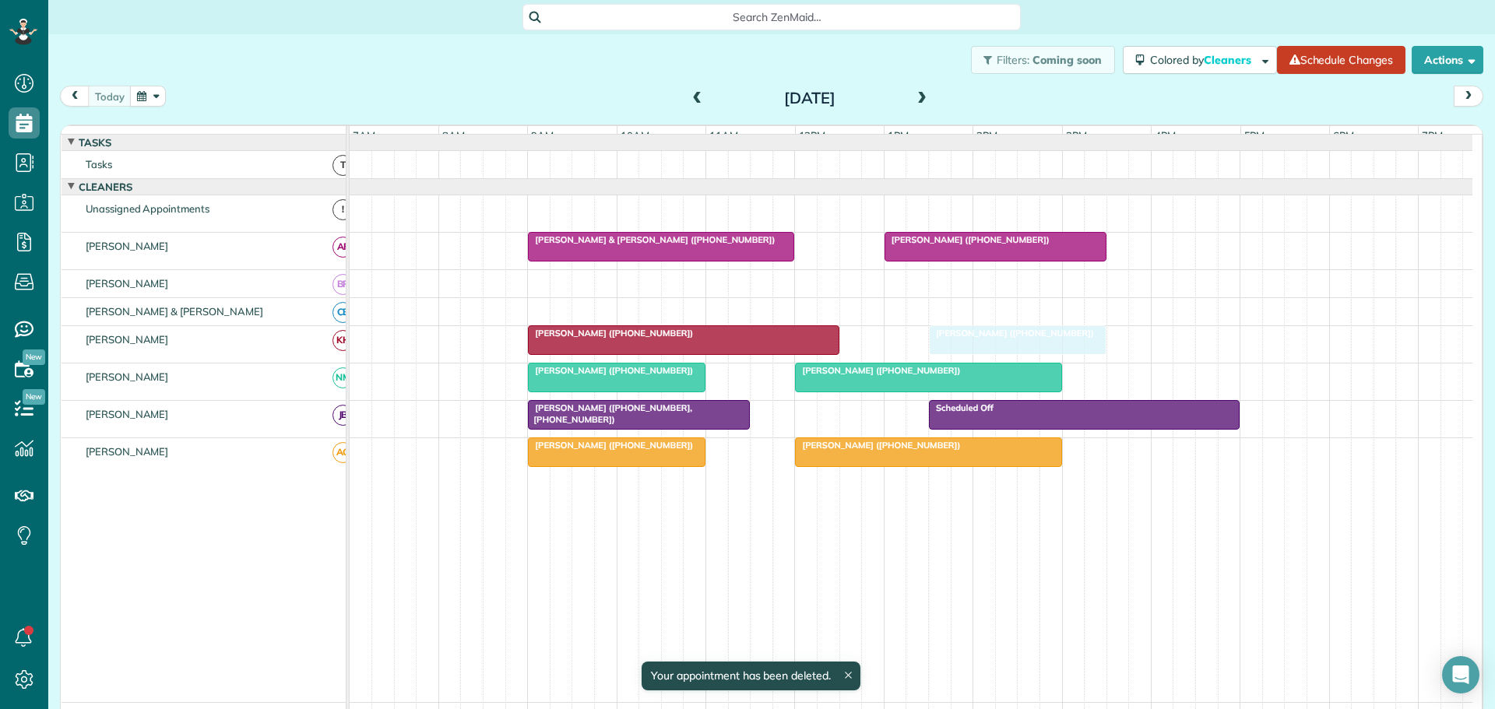
drag, startPoint x: 883, startPoint y: 216, endPoint x: 980, endPoint y: 350, distance: 165.6
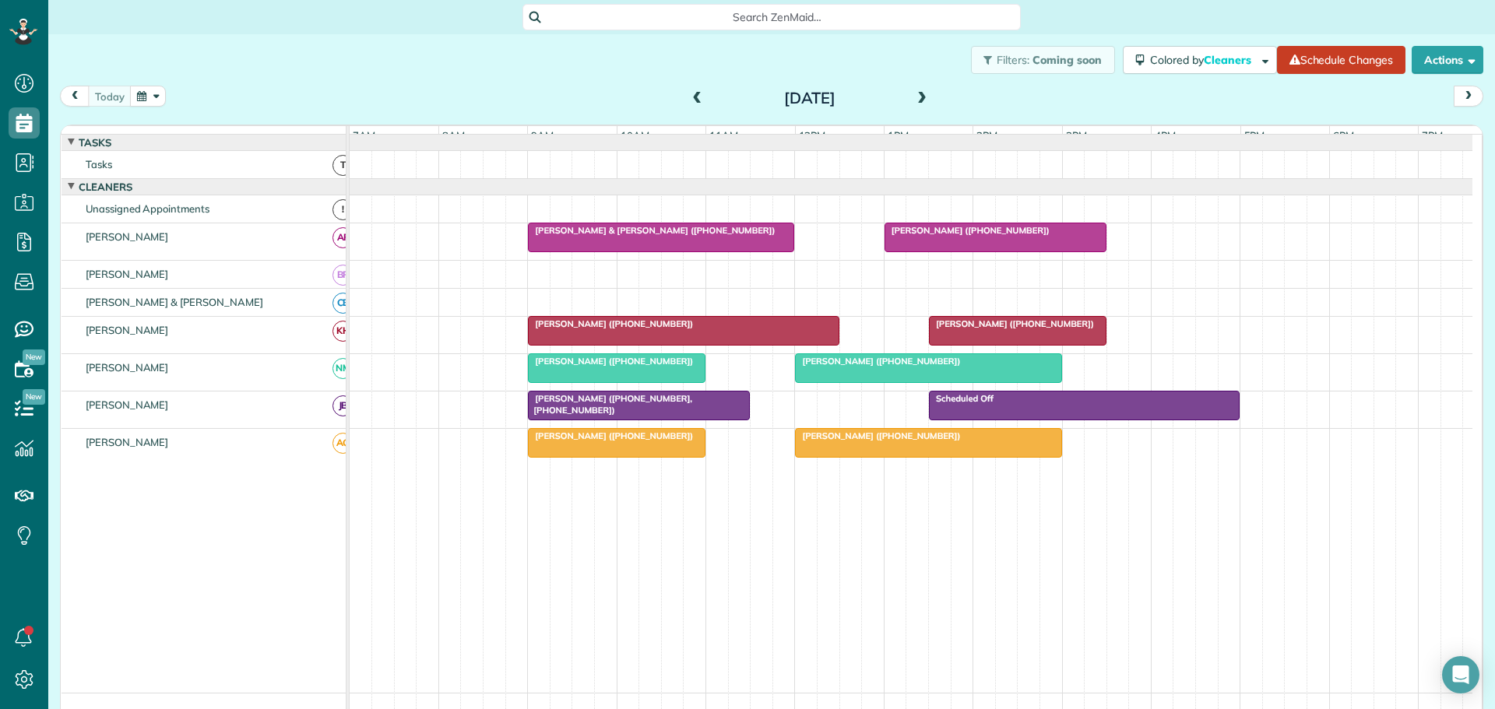
click at [552, 71] on div "Filters: Coming soon Colored by Cleaners Color by Cleaner Color by Team Color b…" at bounding box center [771, 59] width 1447 height 51
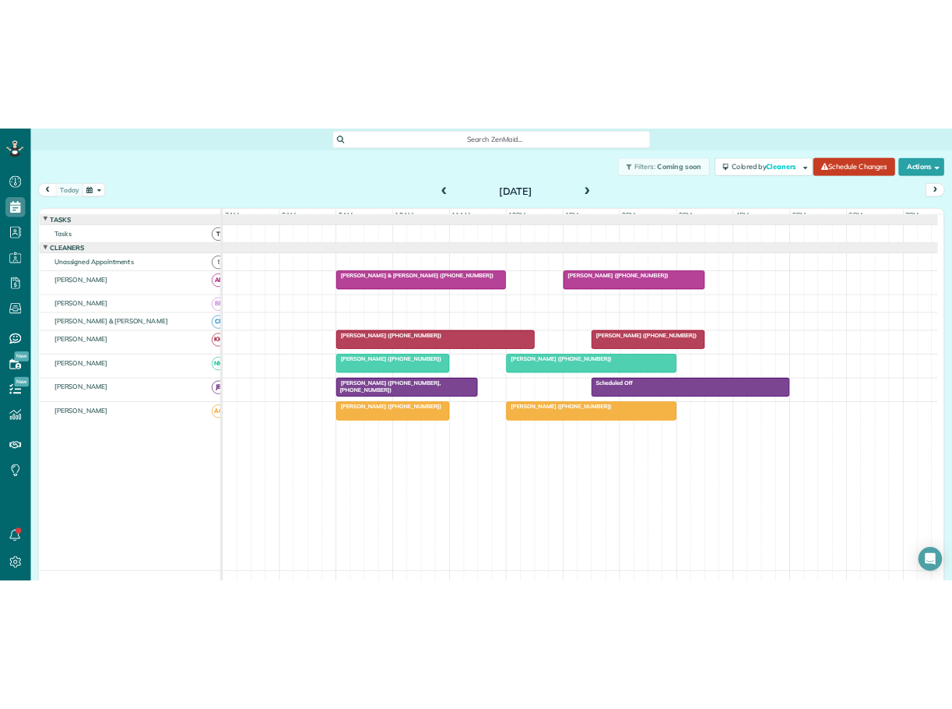
scroll to position [709, 48]
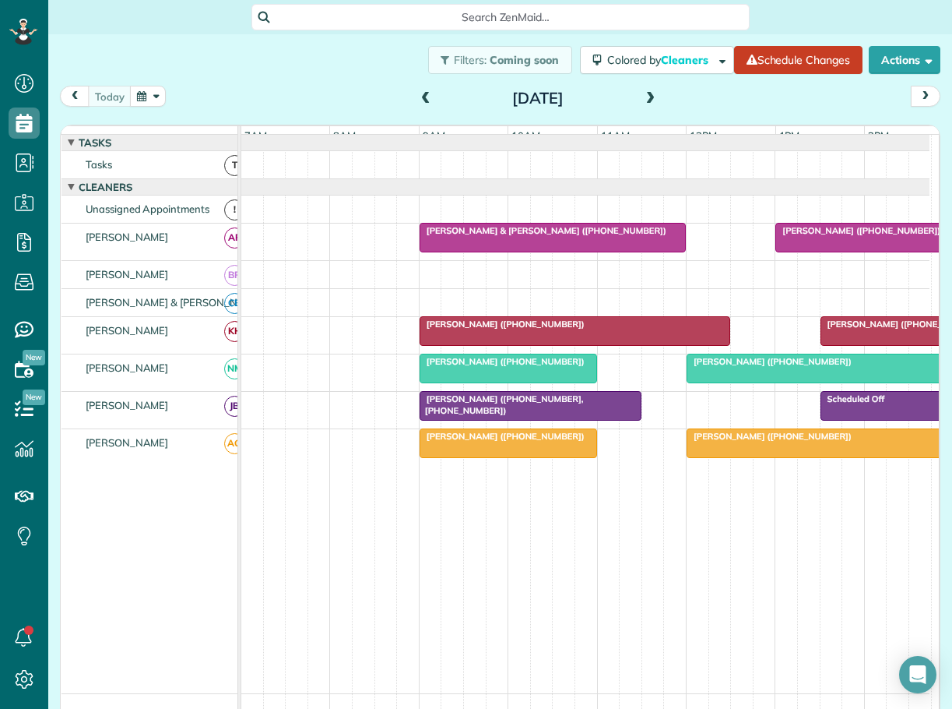
click at [645, 95] on span at bounding box center [650, 99] width 17 height 14
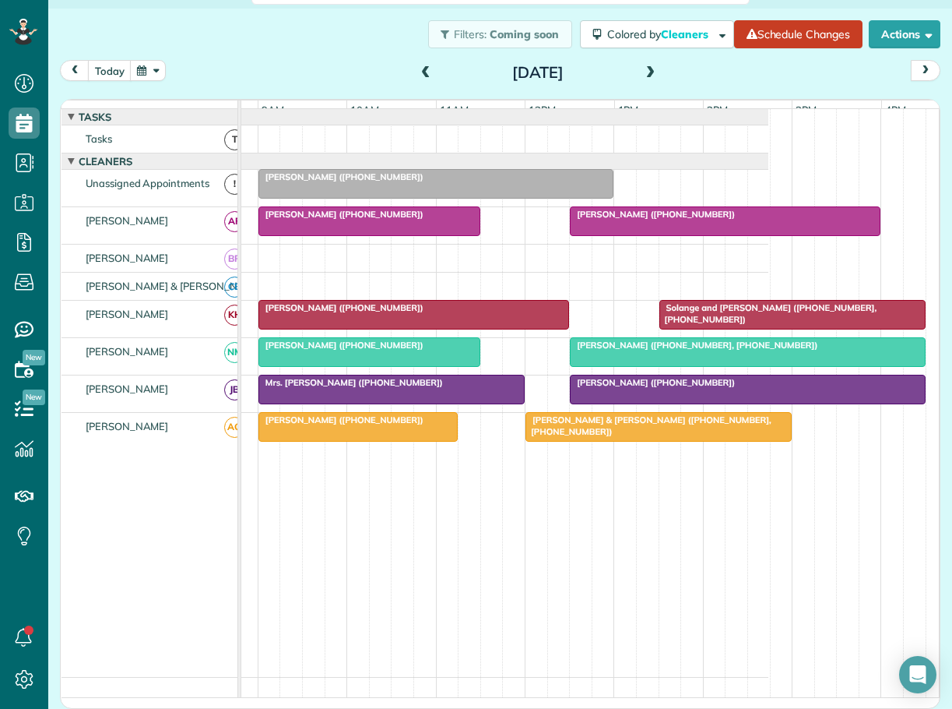
scroll to position [0, 165]
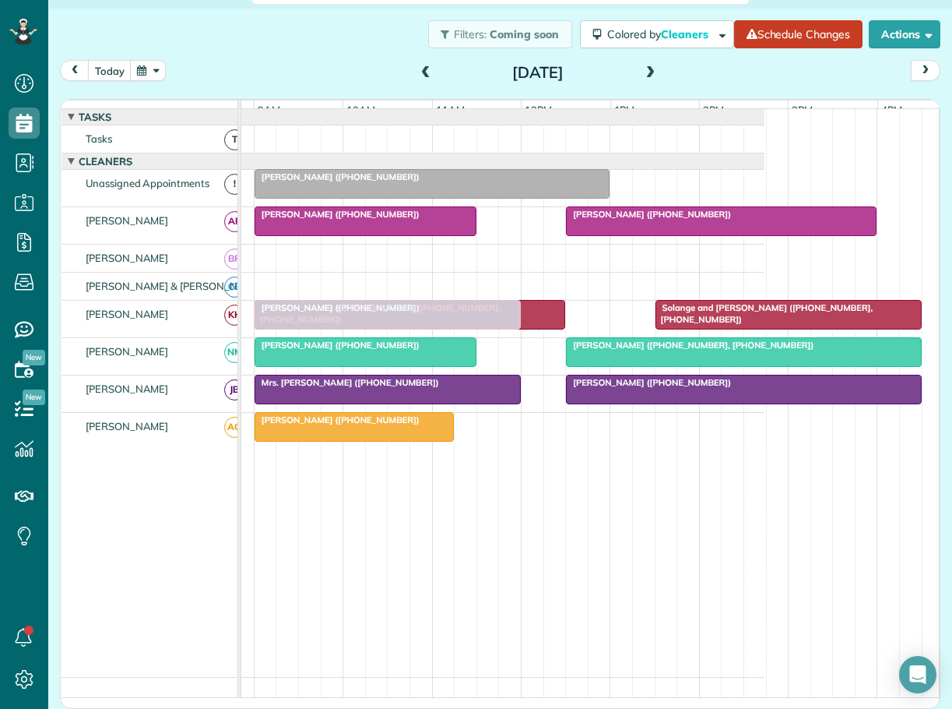
drag, startPoint x: 576, startPoint y: 432, endPoint x: 309, endPoint y: 324, distance: 287.5
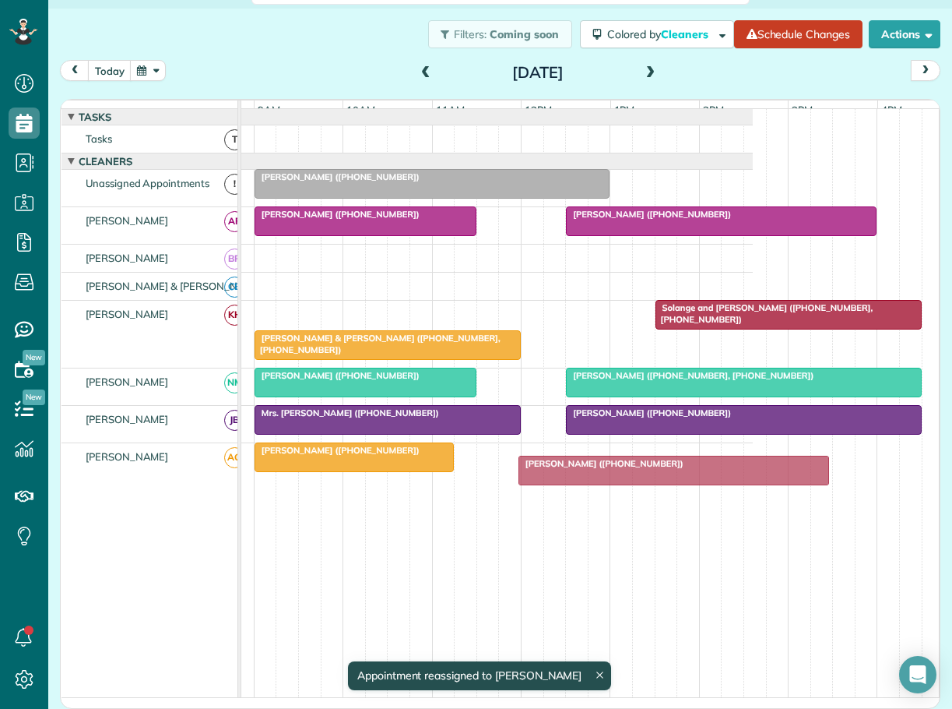
drag, startPoint x: 297, startPoint y: 315, endPoint x: 563, endPoint y: 459, distance: 302.8
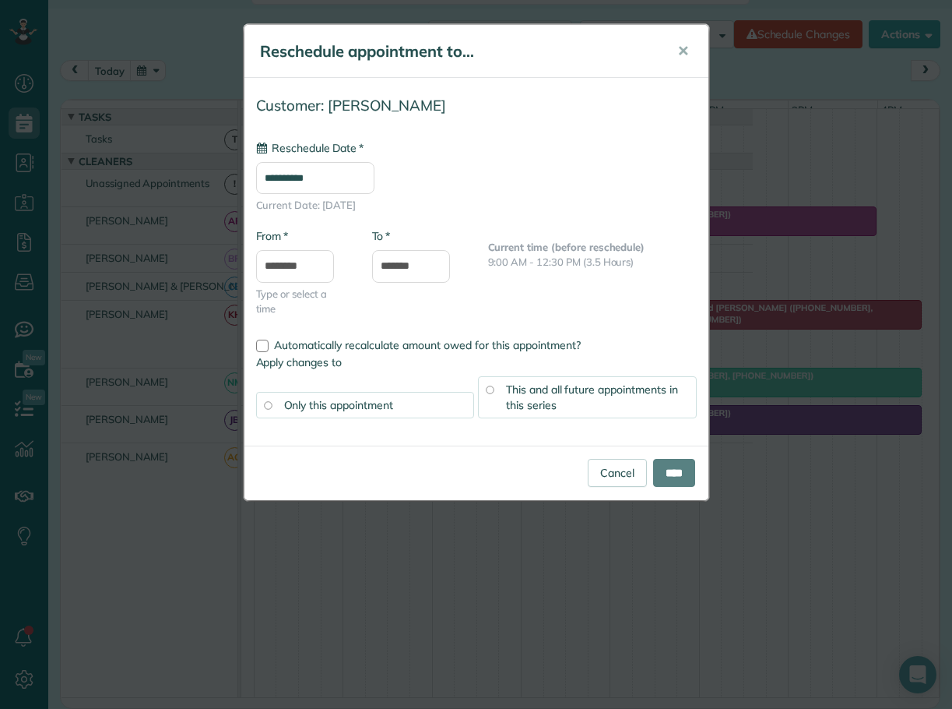
type input "**********"
drag, startPoint x: 664, startPoint y: 470, endPoint x: 660, endPoint y: 443, distance: 26.8
click at [667, 470] on input "****" at bounding box center [674, 473] width 42 height 28
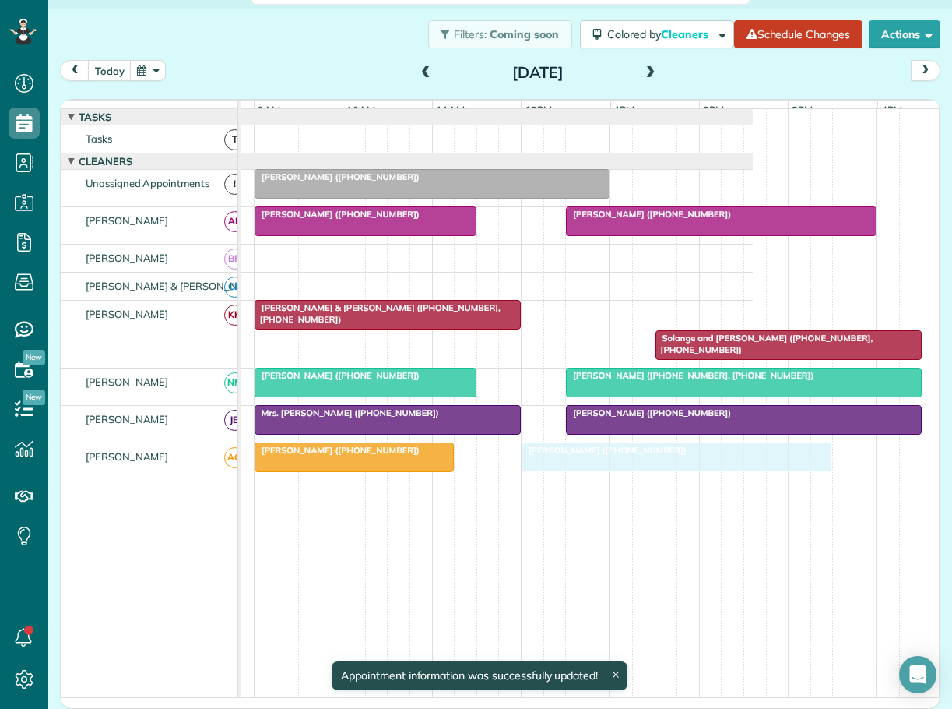
drag, startPoint x: 586, startPoint y: 318, endPoint x: 579, endPoint y: 452, distance: 134.9
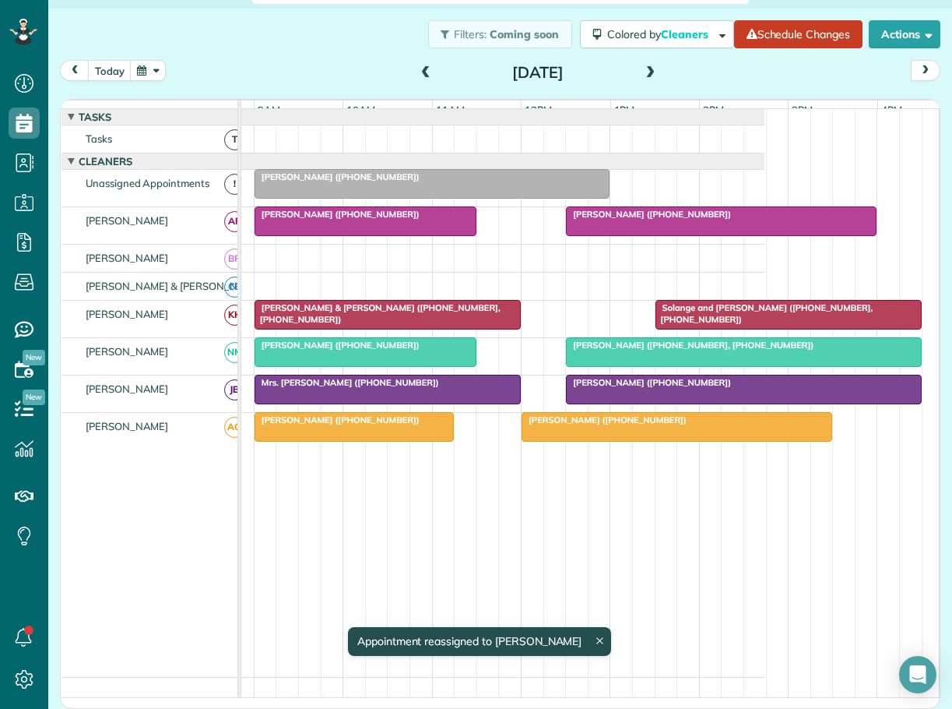
click at [723, 320] on span "Solange and [PERSON_NAME] ([PHONE_NUMBER], [PHONE_NUMBER])" at bounding box center [764, 313] width 219 height 22
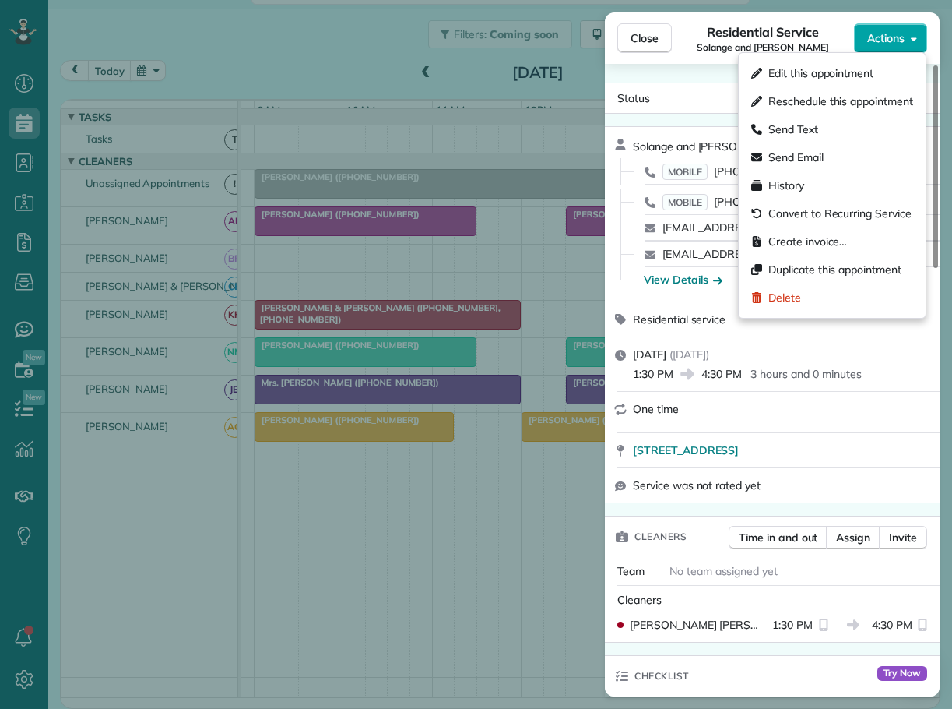
click at [909, 44] on button "Actions" at bounding box center [890, 38] width 73 height 30
click at [801, 292] on span "Delete" at bounding box center [785, 298] width 33 height 16
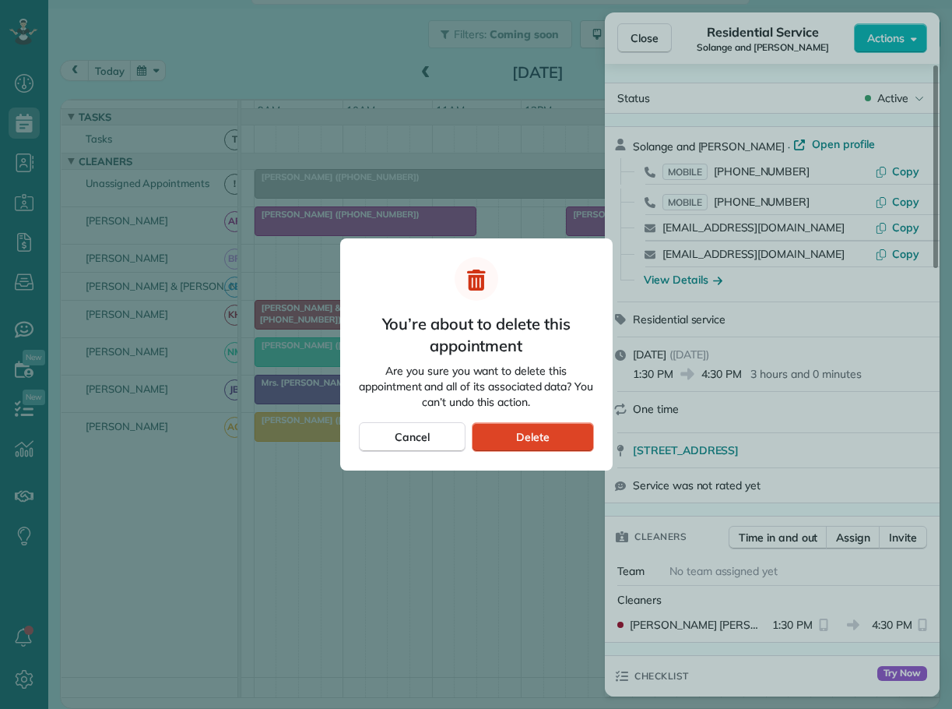
click at [538, 437] on span "Delete" at bounding box center [532, 437] width 33 height 16
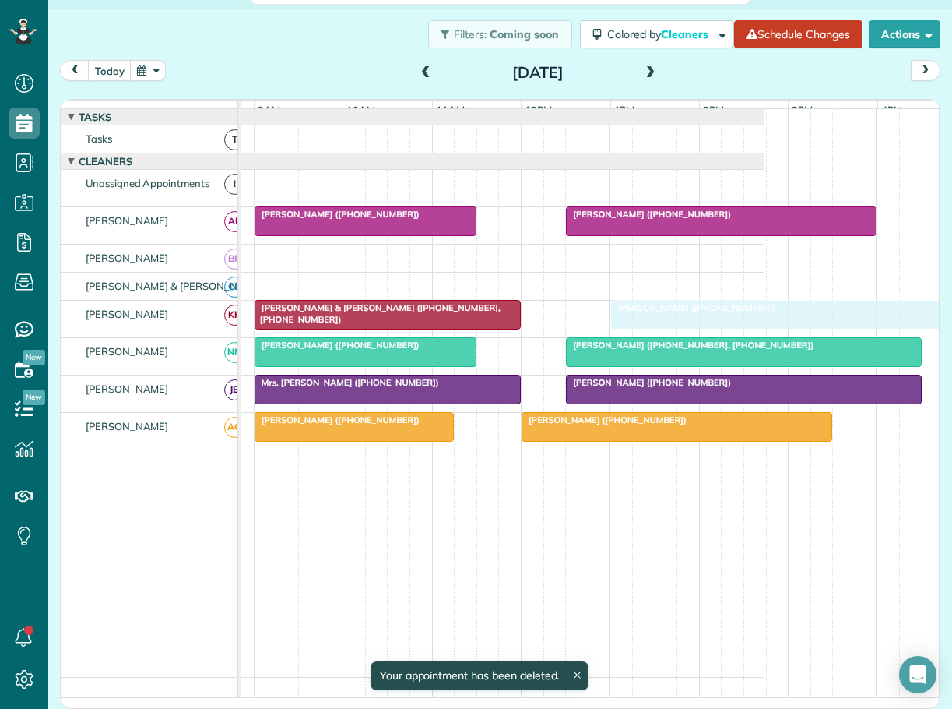
drag, startPoint x: 295, startPoint y: 188, endPoint x: 660, endPoint y: 328, distance: 390.9
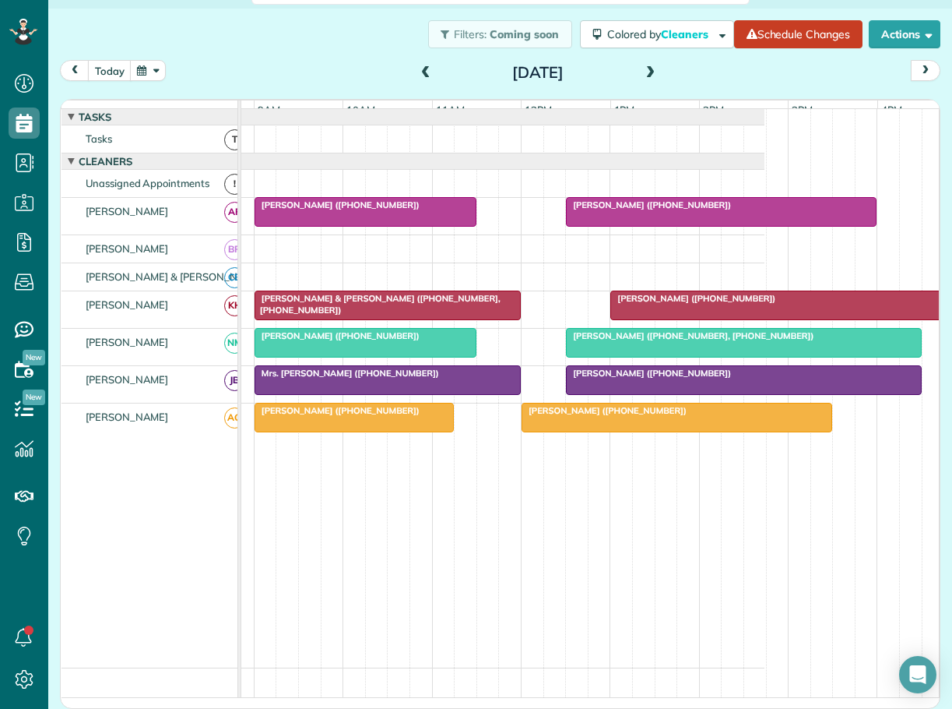
click at [646, 69] on span at bounding box center [650, 73] width 17 height 14
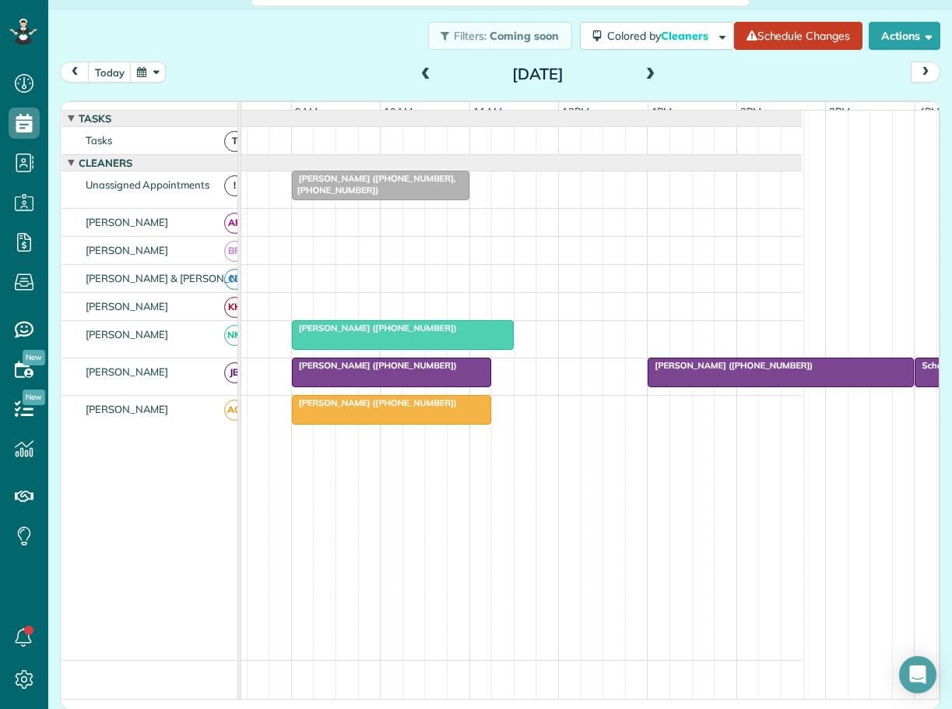
scroll to position [0, 139]
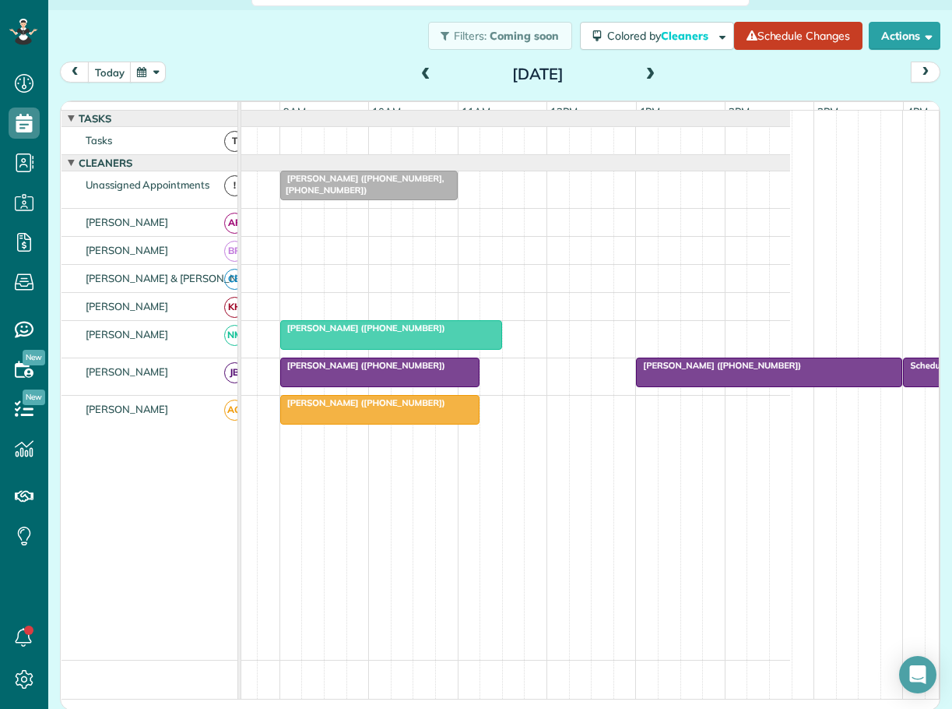
click at [344, 188] on span "[PERSON_NAME] ([PHONE_NUMBER], [PHONE_NUMBER])" at bounding box center [362, 184] width 165 height 22
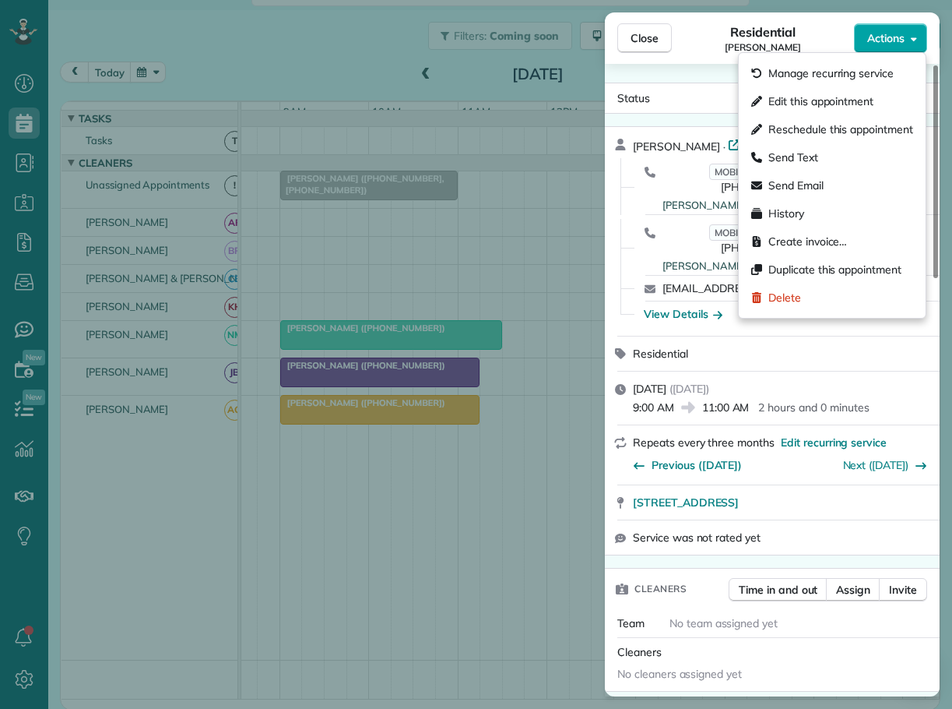
click at [875, 36] on span "Actions" at bounding box center [886, 38] width 37 height 16
click at [800, 93] on div "Edit this appointment" at bounding box center [832, 101] width 174 height 28
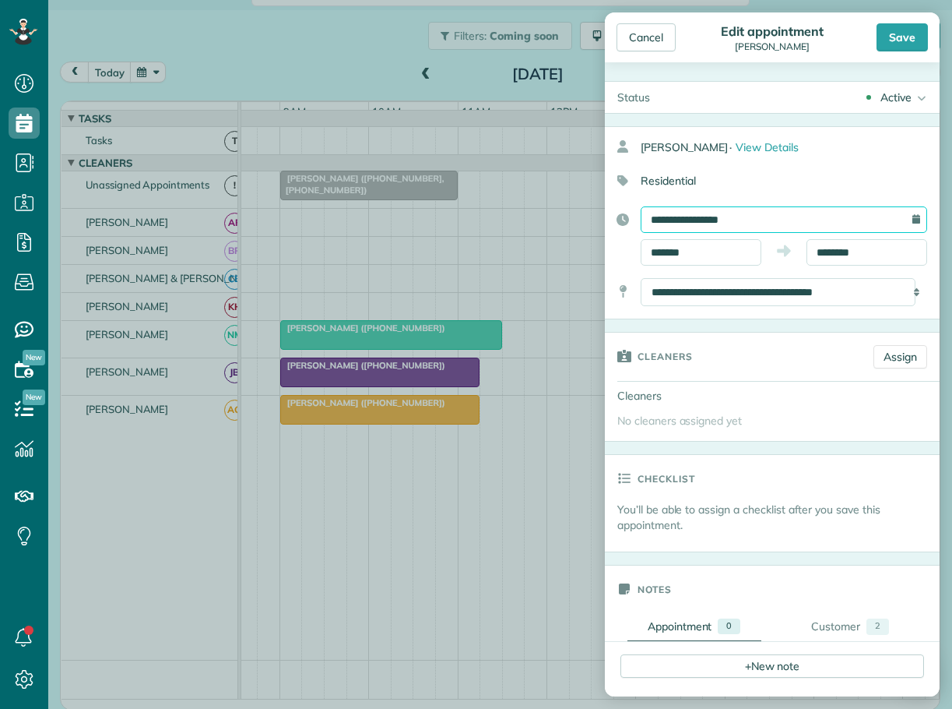
click at [675, 217] on input "**********" at bounding box center [784, 219] width 287 height 26
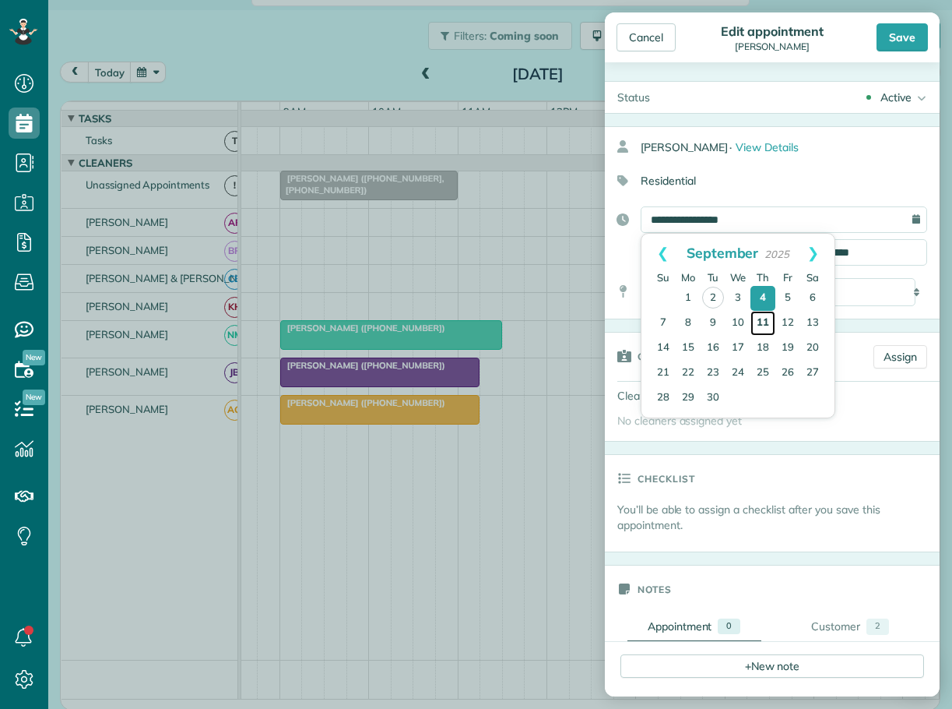
click at [762, 318] on link "11" at bounding box center [763, 323] width 25 height 25
type input "**********"
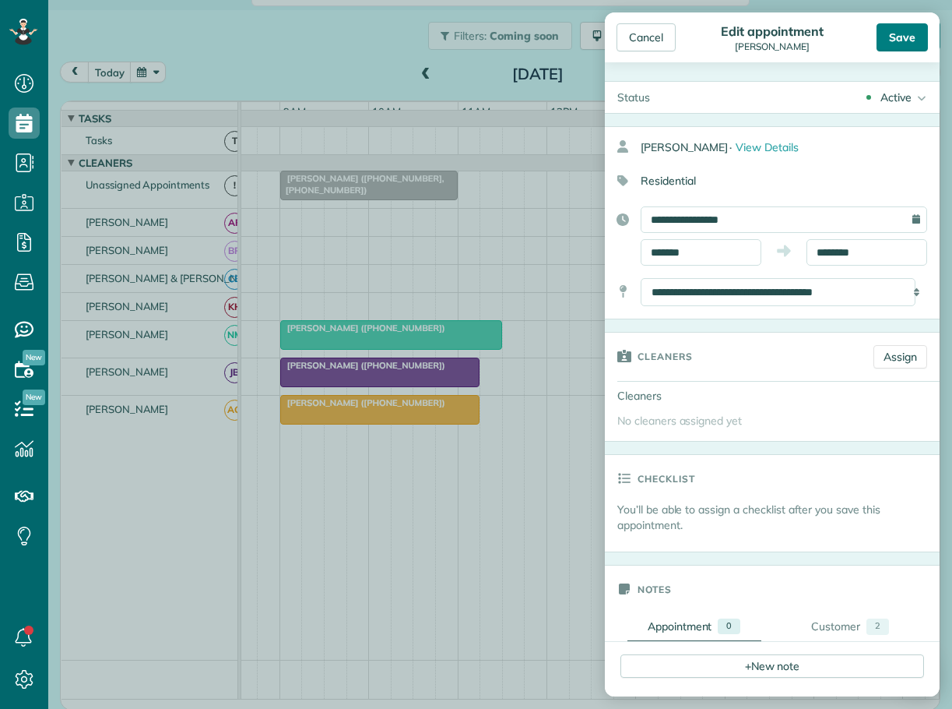
click at [912, 33] on div "Save" at bounding box center [902, 37] width 51 height 28
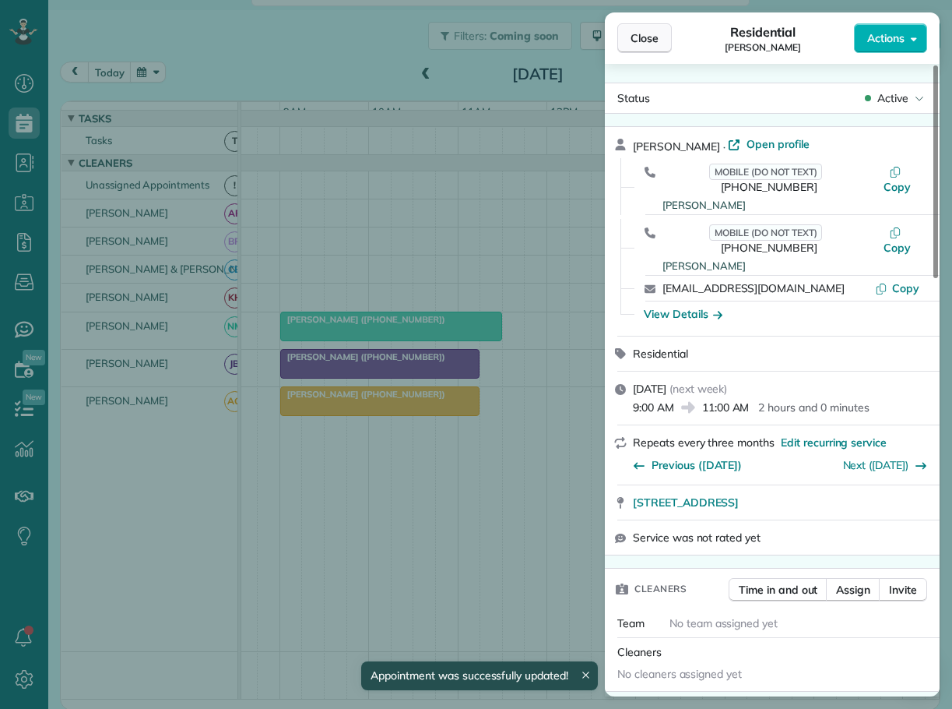
click at [653, 37] on span "Close" at bounding box center [645, 38] width 28 height 16
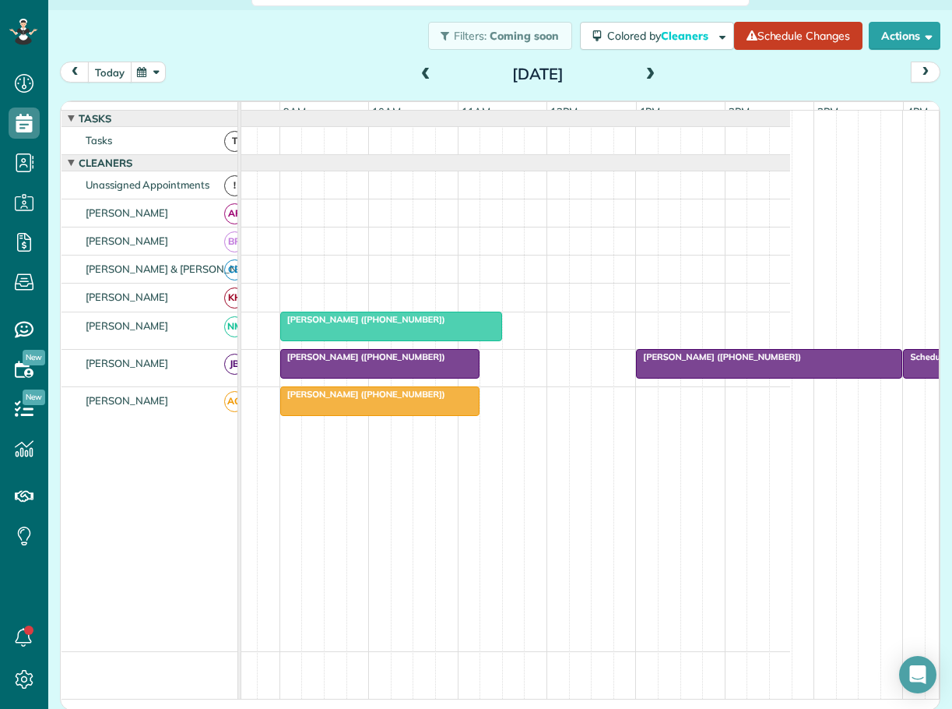
click at [107, 77] on button "today" at bounding box center [110, 72] width 44 height 21
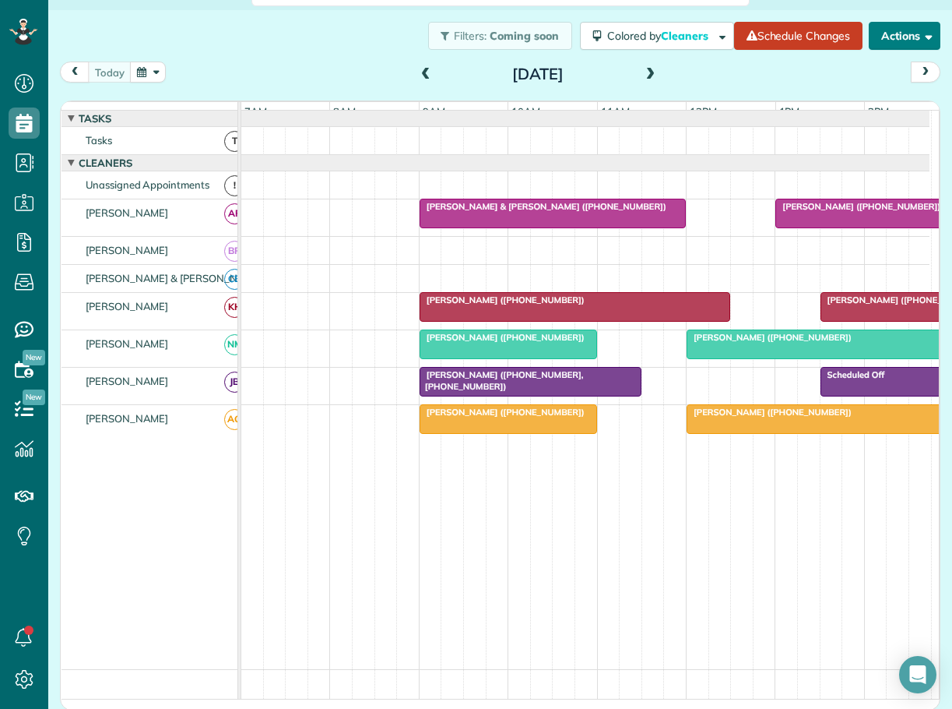
click at [878, 27] on button "Actions" at bounding box center [905, 36] width 72 height 28
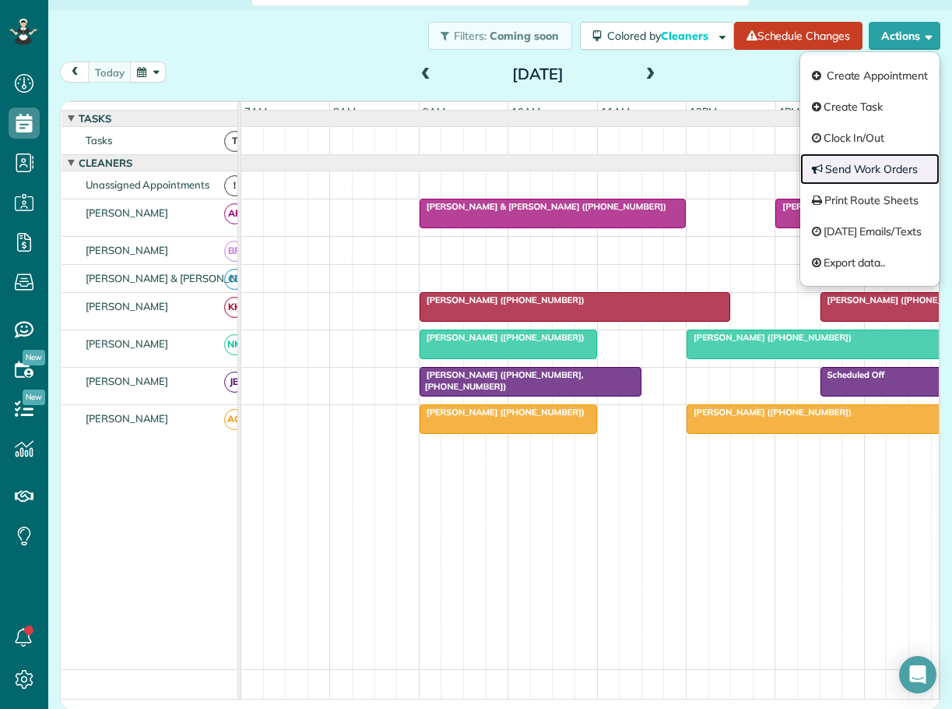
click at [843, 166] on link "Send Work Orders" at bounding box center [870, 168] width 139 height 31
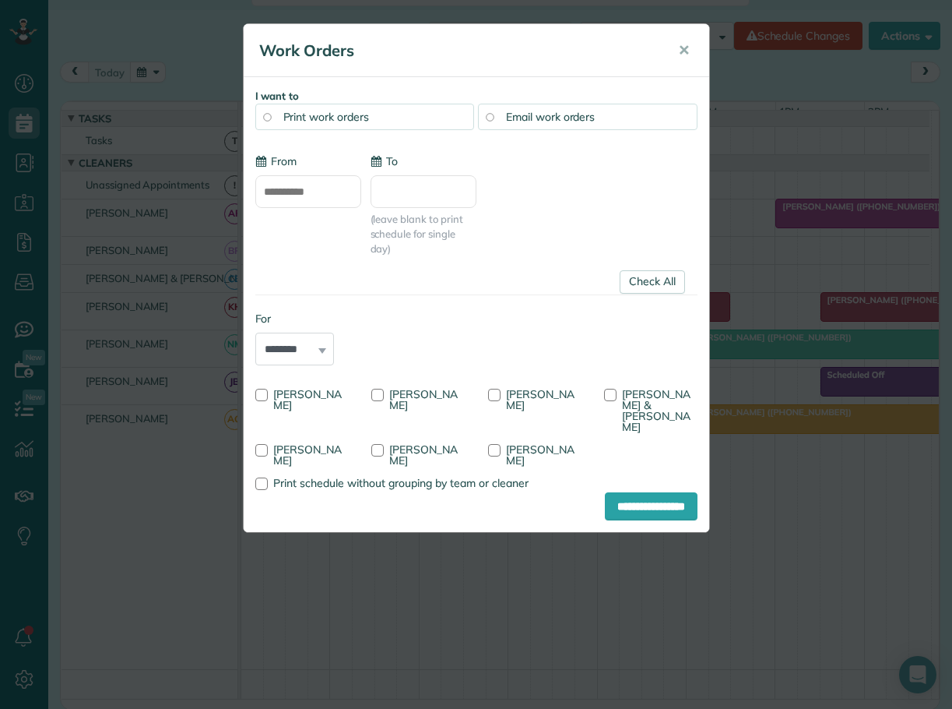
type input "**********"
click at [646, 285] on link "Check All" at bounding box center [652, 281] width 65 height 23
click at [259, 444] on div at bounding box center [261, 450] width 12 height 12
click at [647, 493] on input "**********" at bounding box center [651, 506] width 93 height 28
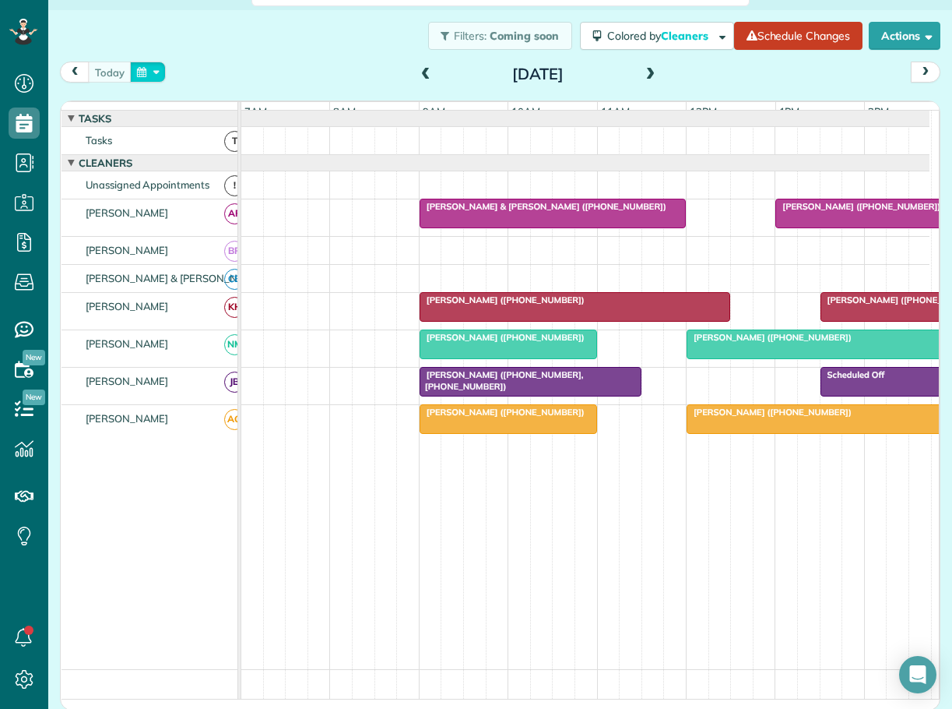
click at [153, 68] on button "button" at bounding box center [148, 72] width 36 height 21
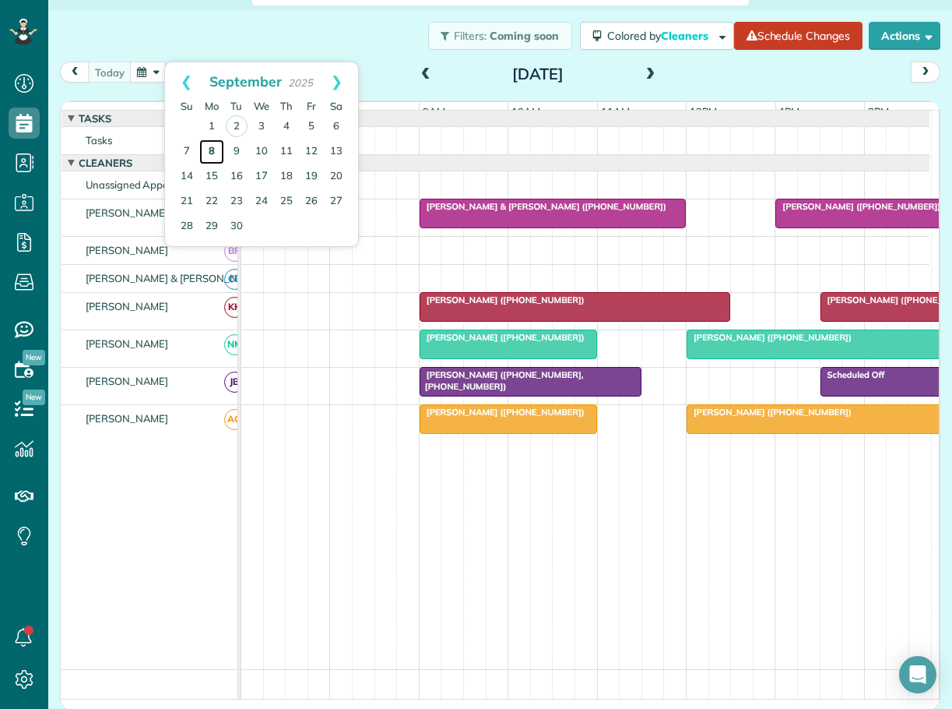
click at [213, 146] on link "8" at bounding box center [211, 151] width 25 height 25
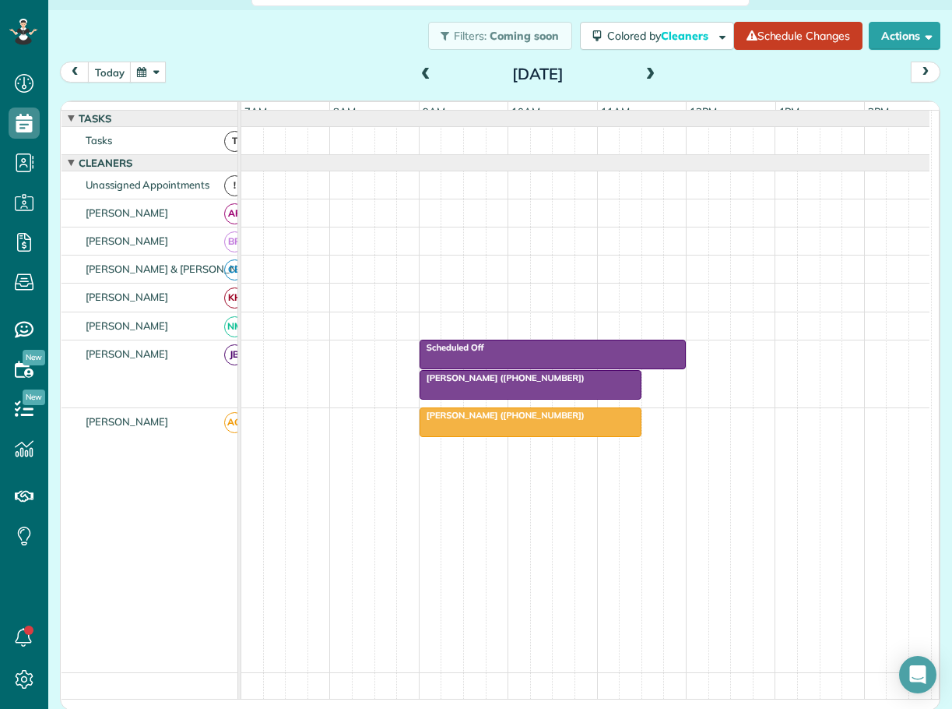
click at [646, 70] on span at bounding box center [650, 75] width 17 height 14
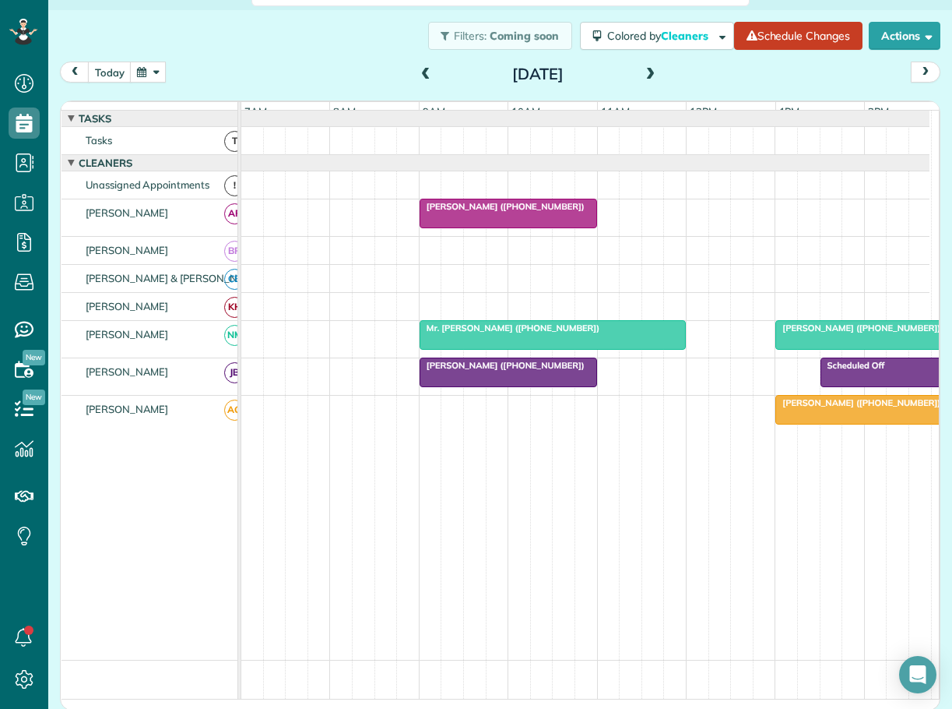
click at [644, 71] on span at bounding box center [650, 75] width 17 height 14
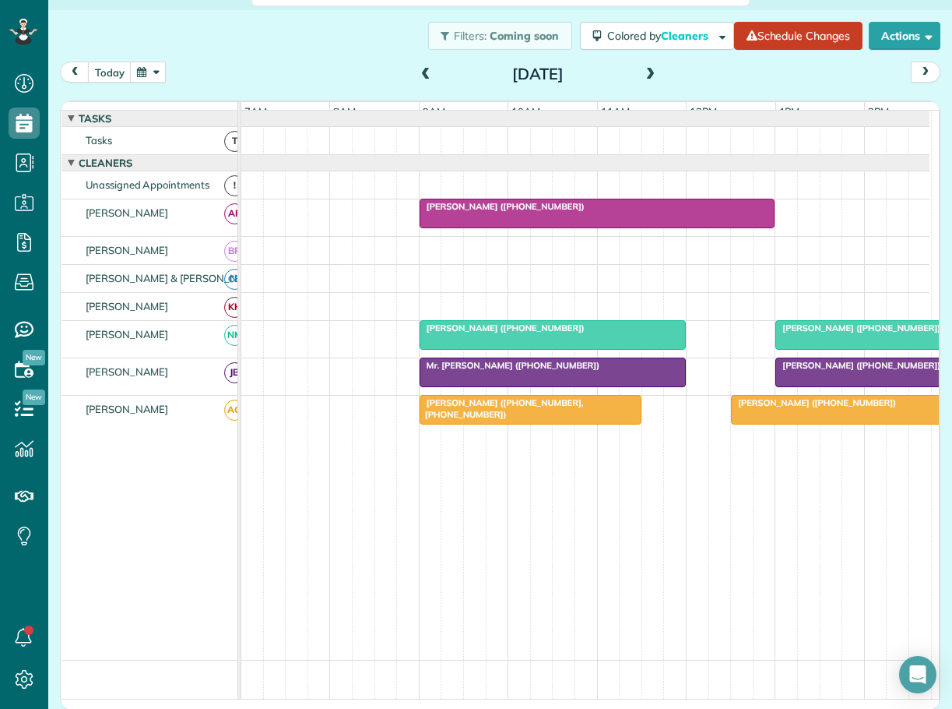
click at [644, 71] on span at bounding box center [650, 75] width 17 height 14
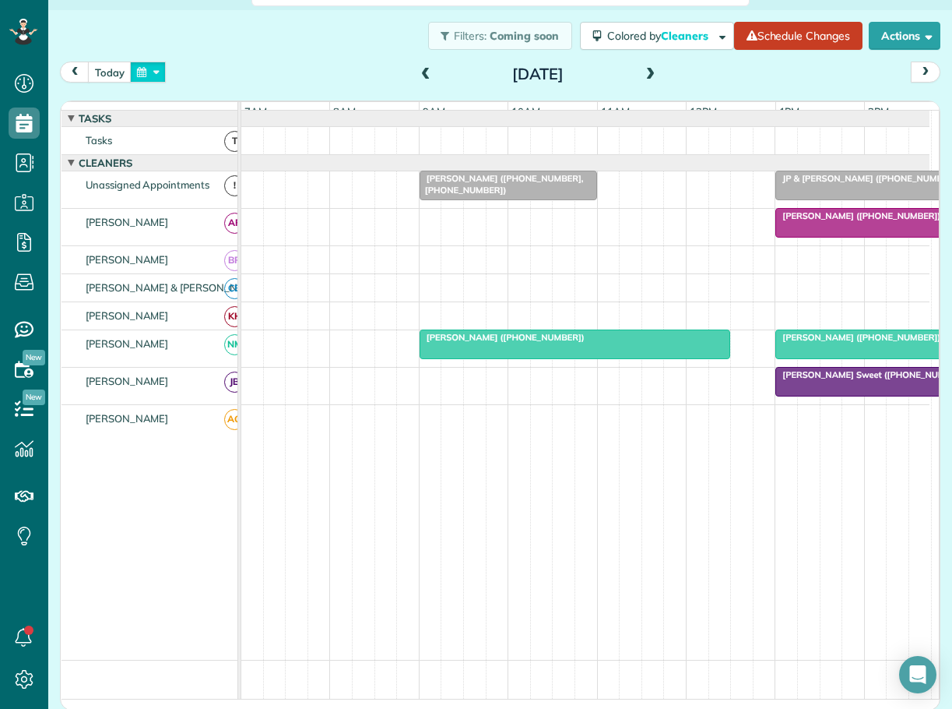
click at [150, 69] on button "button" at bounding box center [148, 72] width 36 height 21
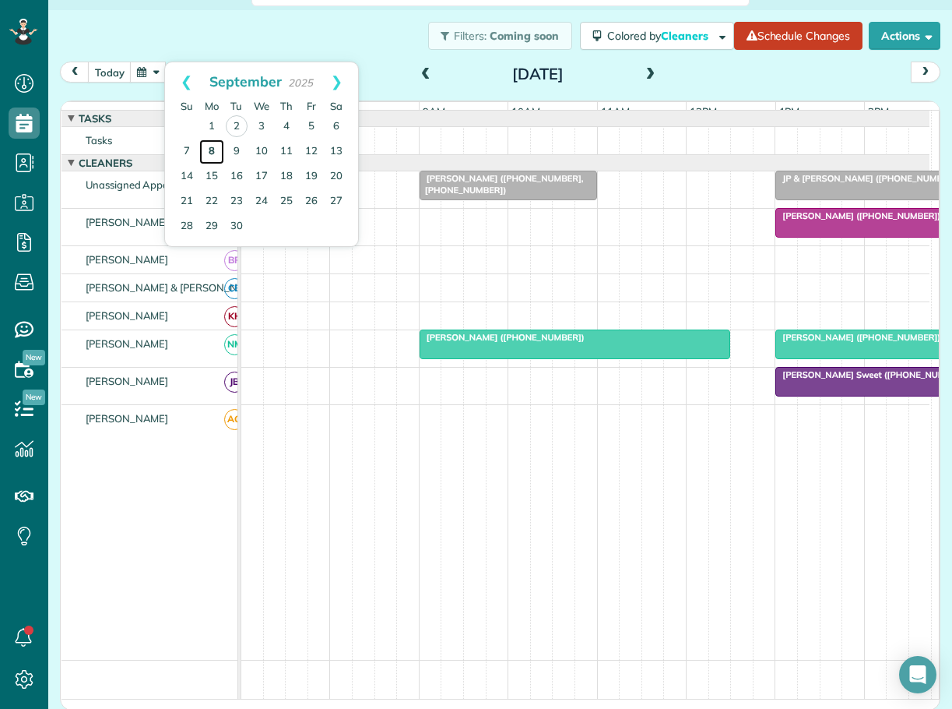
click at [211, 145] on link "8" at bounding box center [211, 151] width 25 height 25
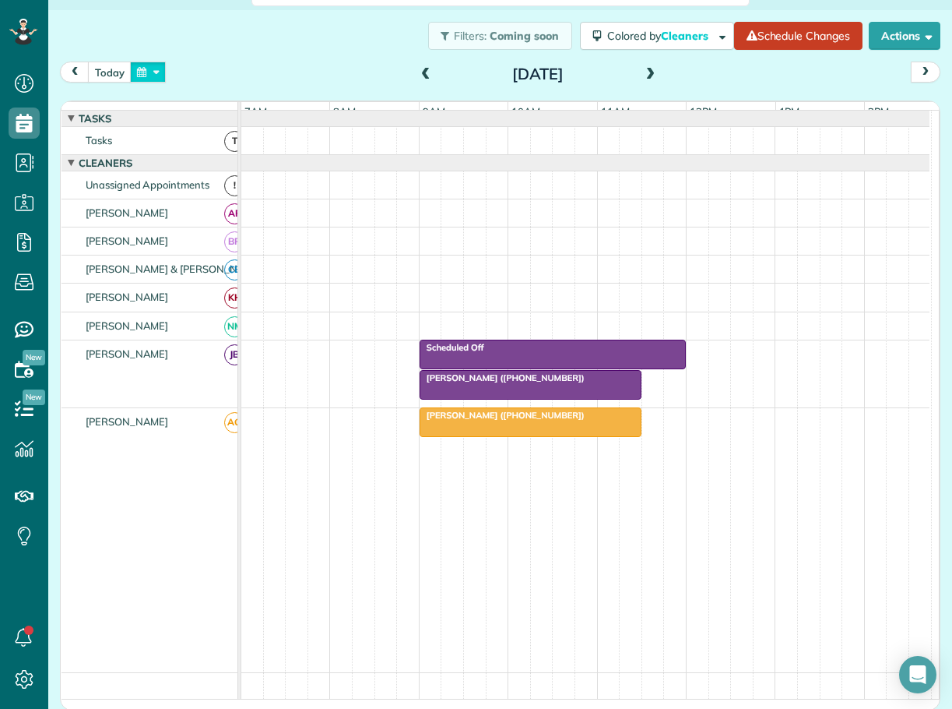
click at [156, 69] on button "button" at bounding box center [148, 72] width 36 height 21
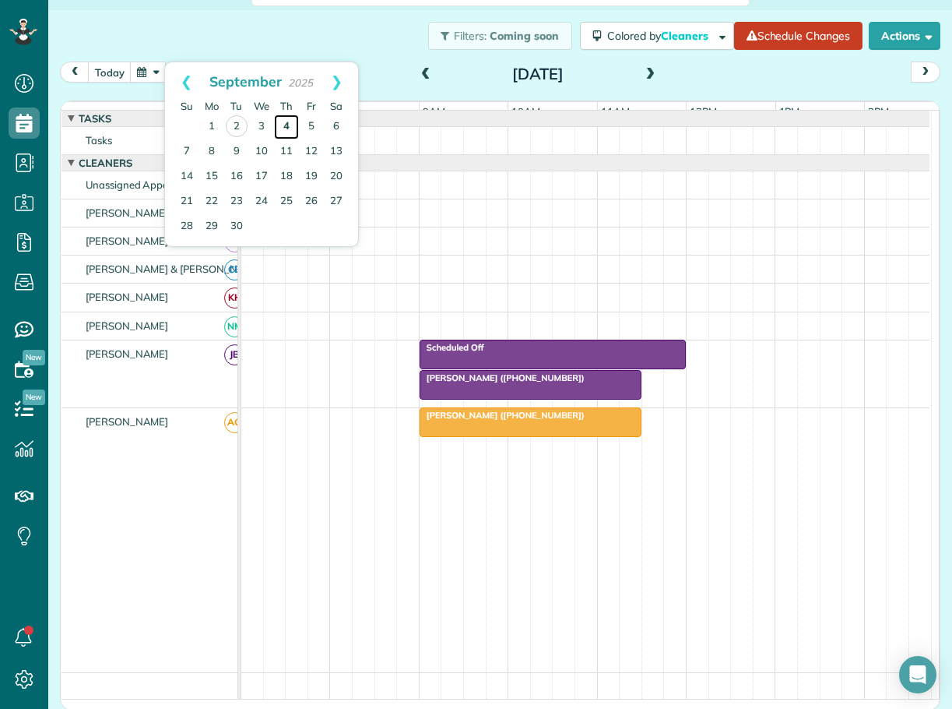
click at [287, 121] on link "4" at bounding box center [286, 126] width 25 height 25
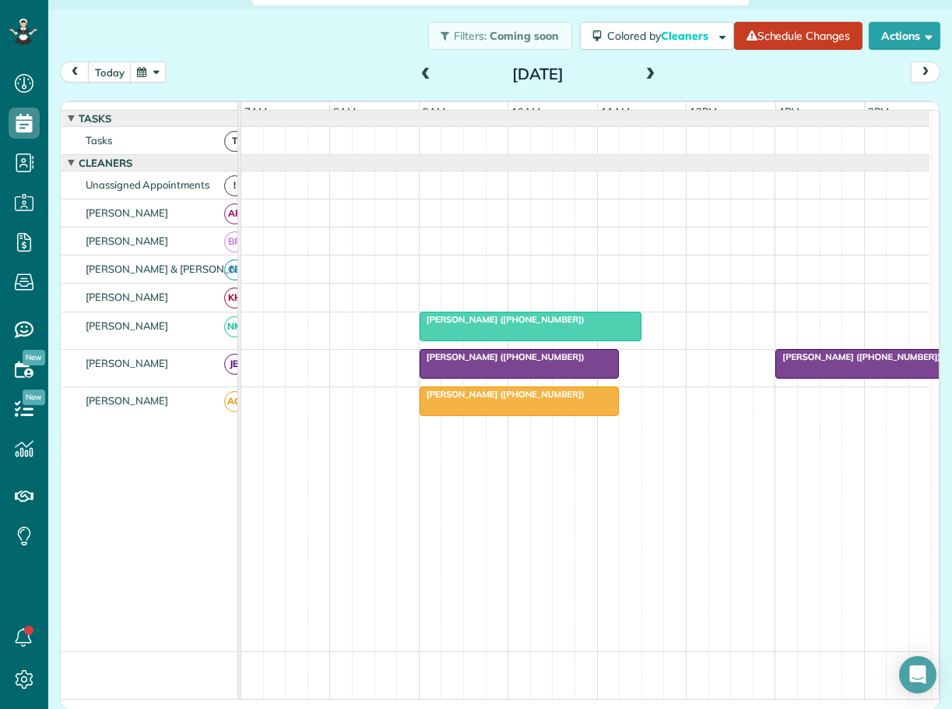
click at [512, 362] on span "[PERSON_NAME] ([PHONE_NUMBER])" at bounding box center [502, 356] width 167 height 11
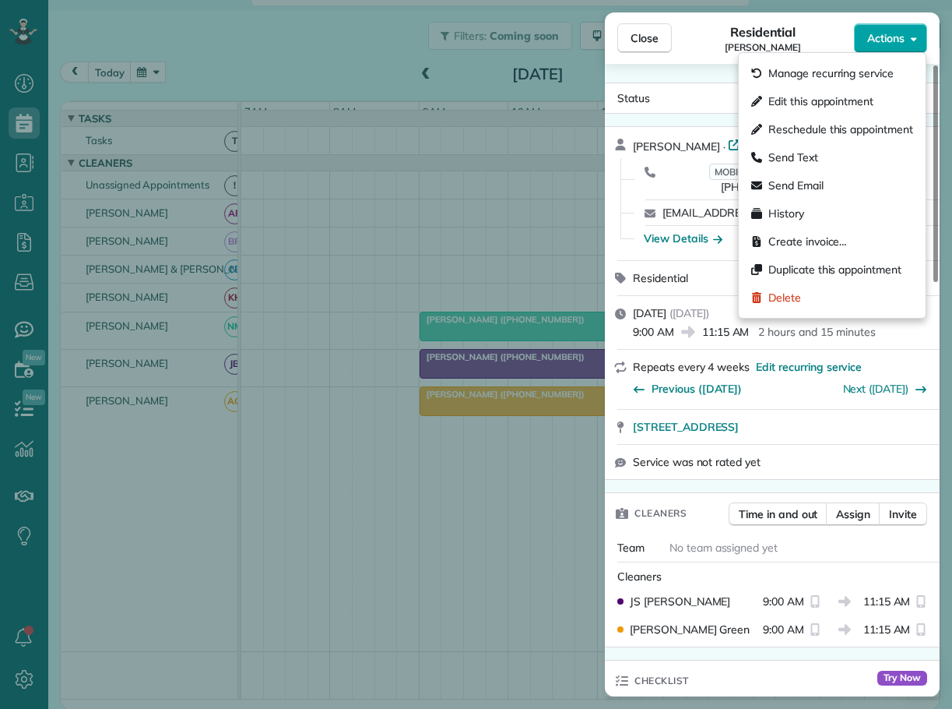
click at [897, 37] on span "Actions" at bounding box center [886, 38] width 37 height 16
click at [799, 98] on span "Edit this appointment" at bounding box center [821, 101] width 105 height 16
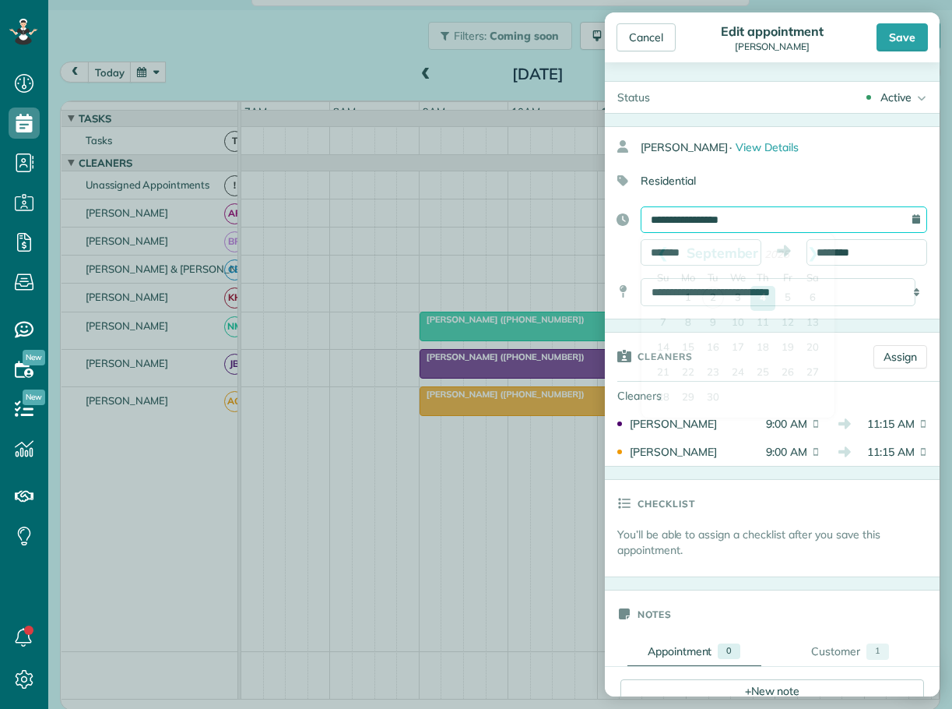
click at [681, 218] on input "**********" at bounding box center [784, 219] width 287 height 26
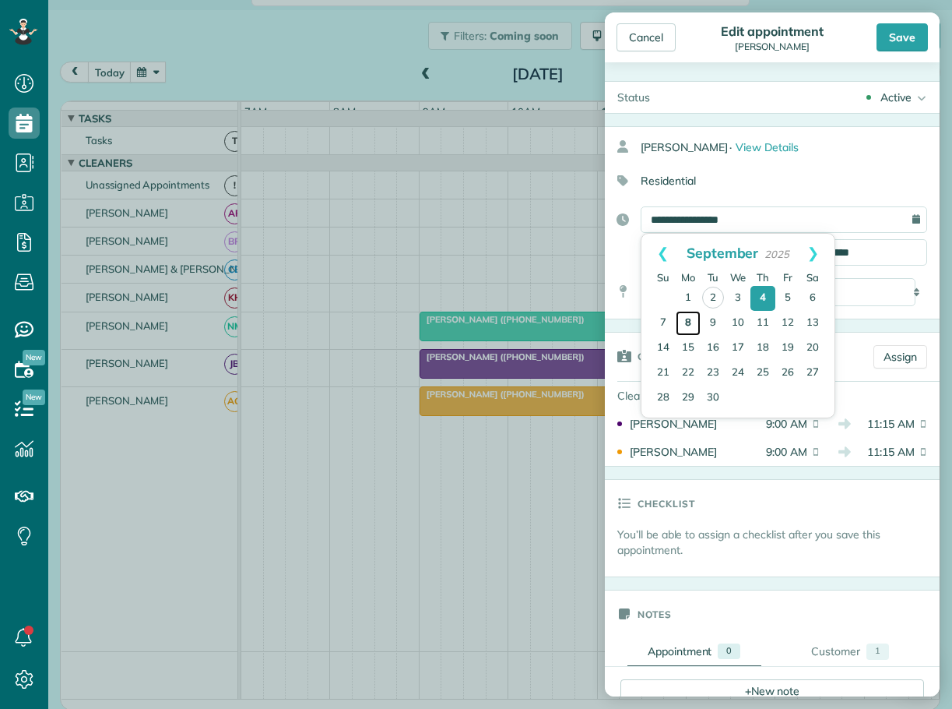
click at [690, 319] on link "8" at bounding box center [688, 323] width 25 height 25
type input "**********"
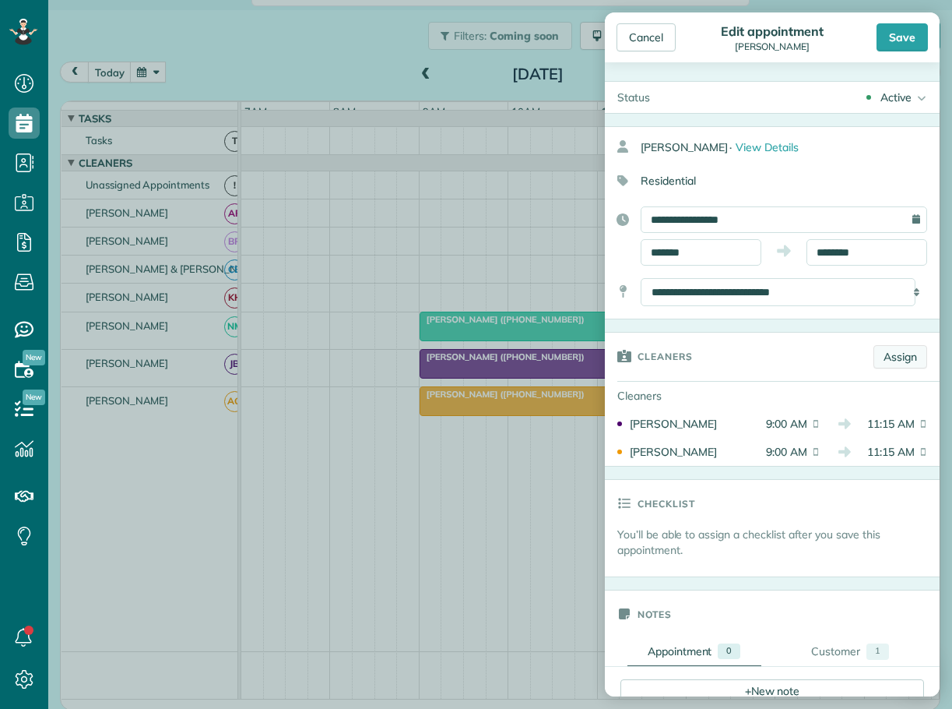
click at [886, 354] on link "Assign" at bounding box center [901, 356] width 54 height 23
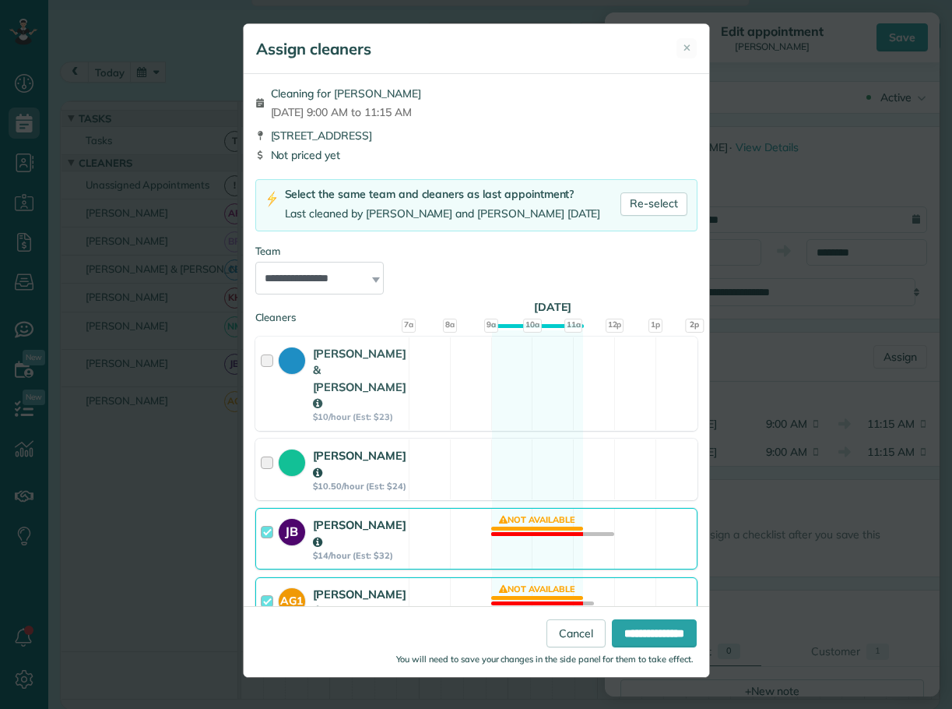
click at [271, 447] on div at bounding box center [270, 469] width 18 height 44
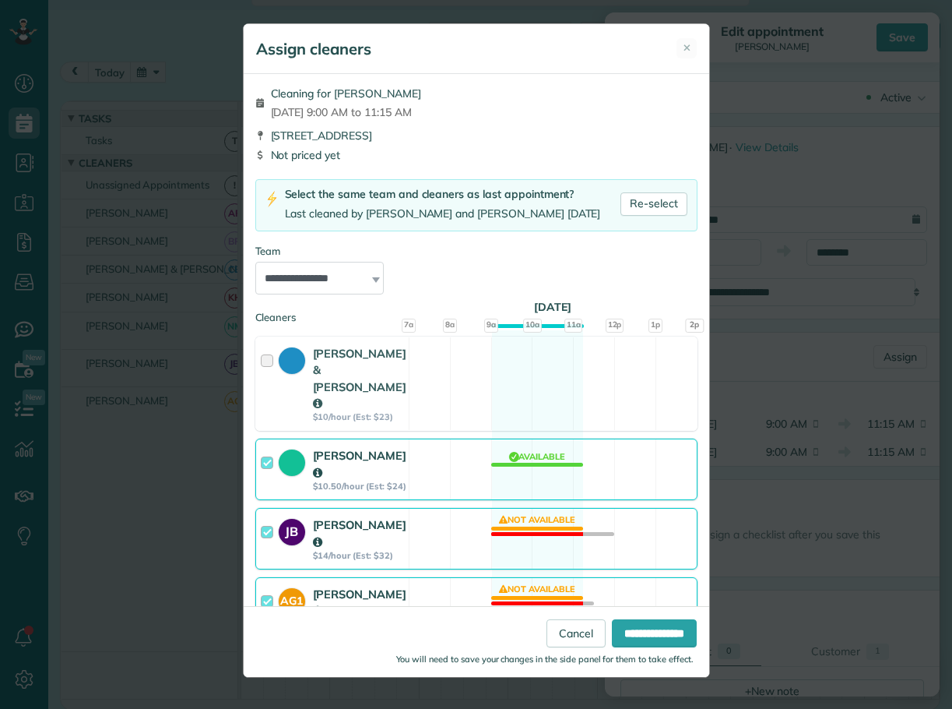
click at [268, 516] on div at bounding box center [270, 538] width 18 height 44
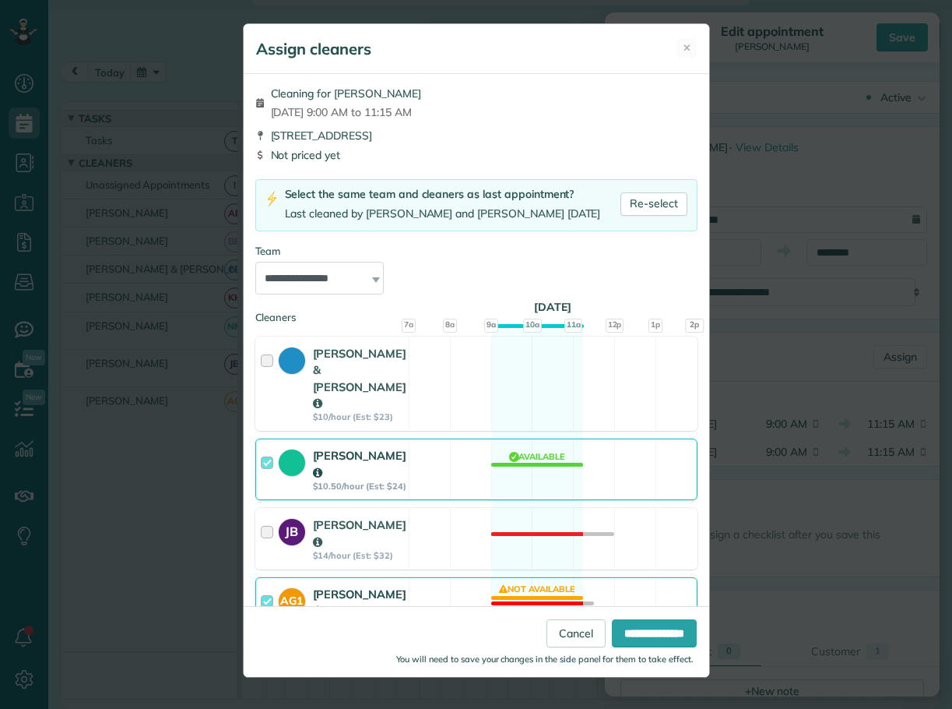
click at [267, 586] on div at bounding box center [270, 608] width 18 height 44
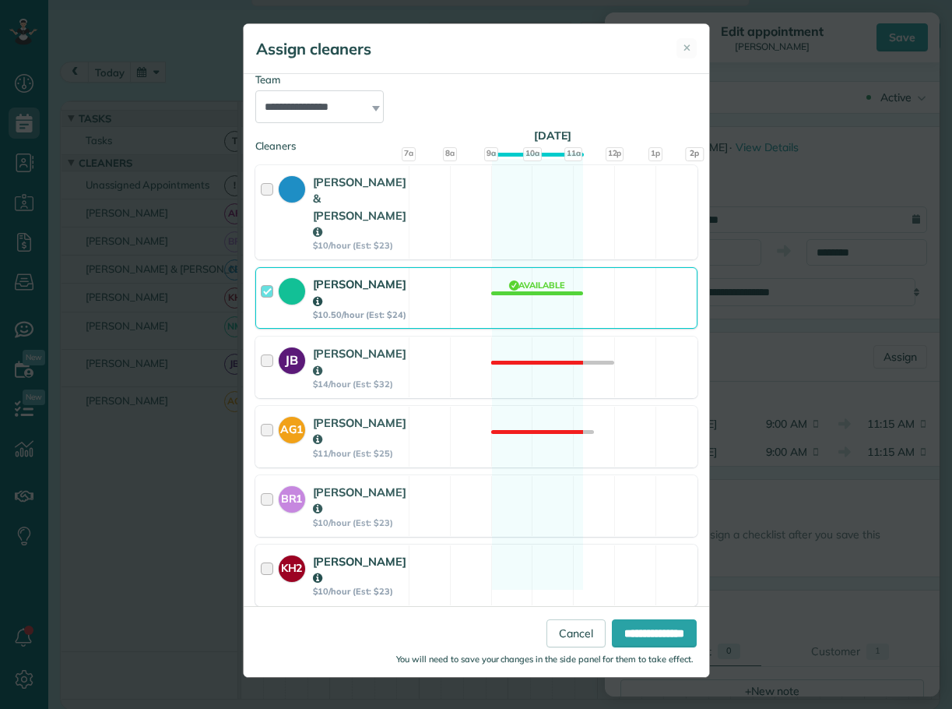
scroll to position [176, 0]
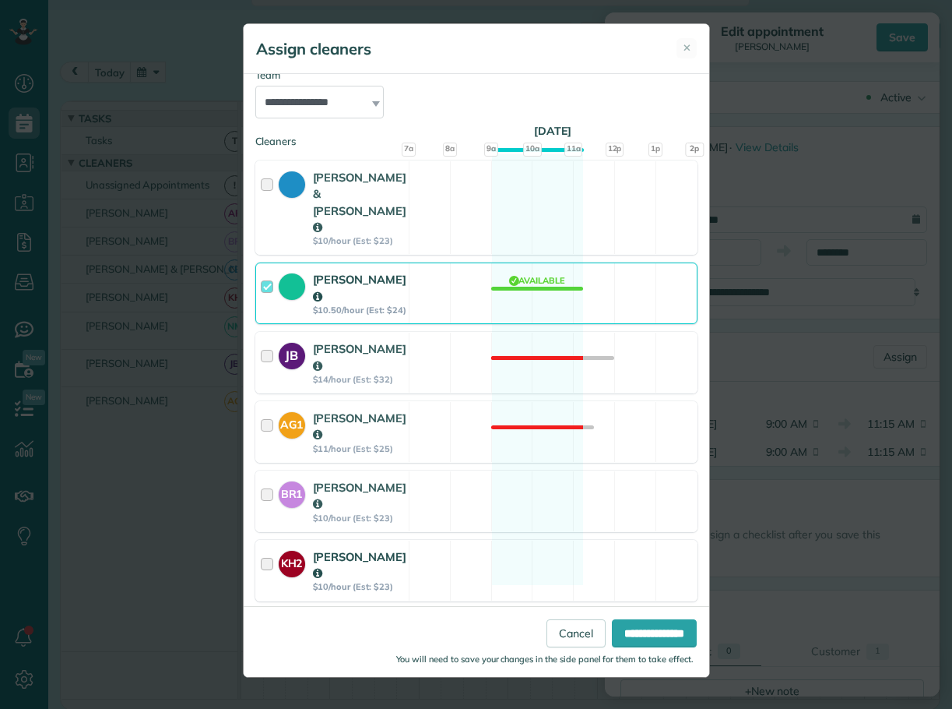
click at [269, 548] on div at bounding box center [270, 570] width 18 height 44
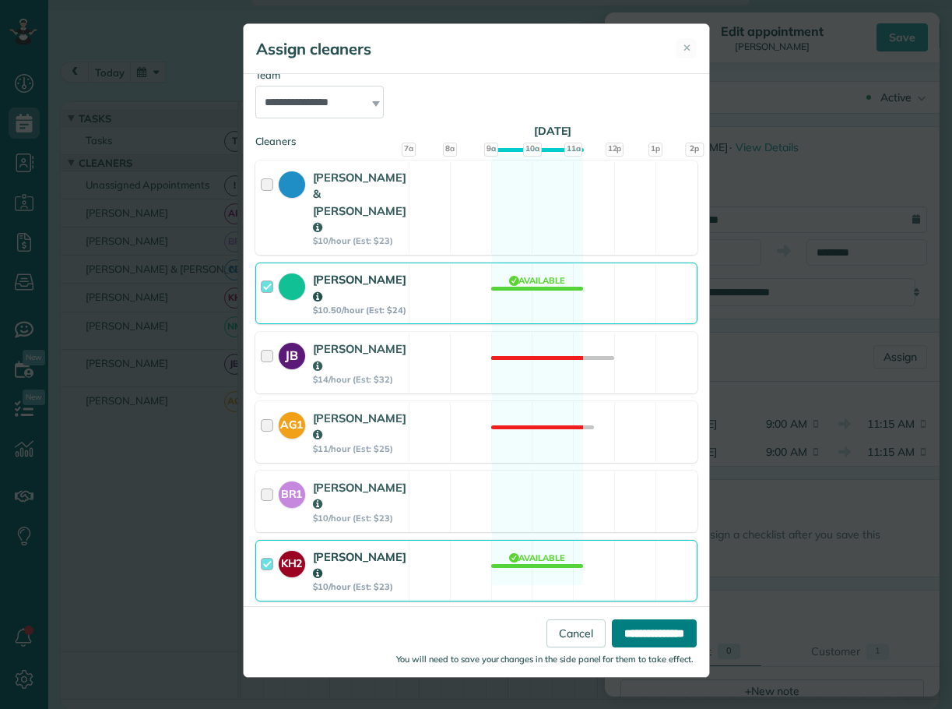
drag, startPoint x: 669, startPoint y: 629, endPoint x: 648, endPoint y: 618, distance: 24.1
click at [664, 629] on input "**********" at bounding box center [654, 633] width 85 height 28
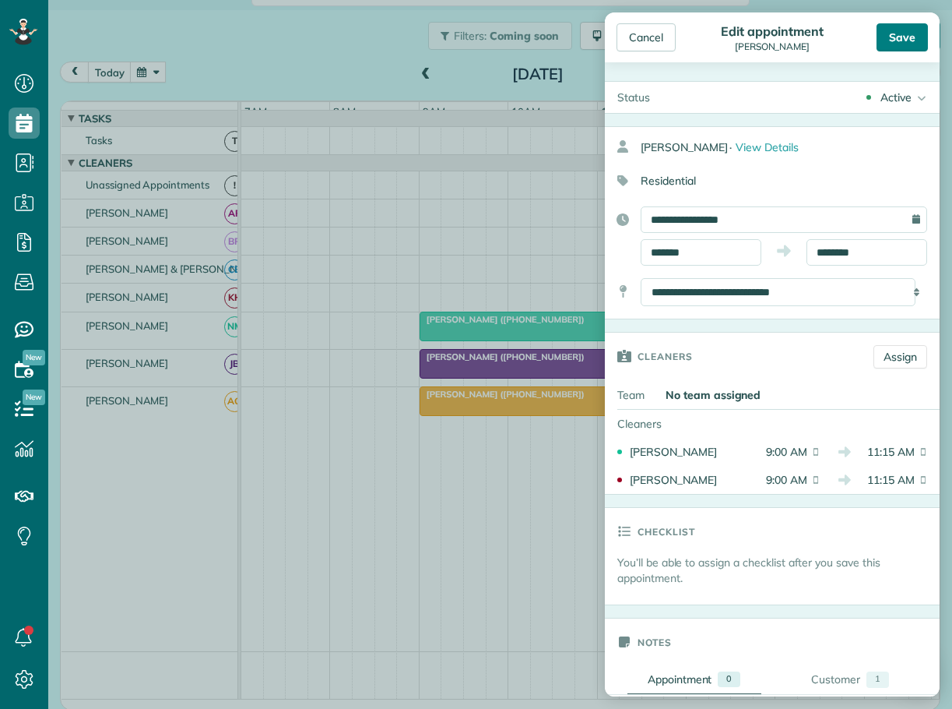
click at [902, 37] on div "Save" at bounding box center [902, 37] width 51 height 28
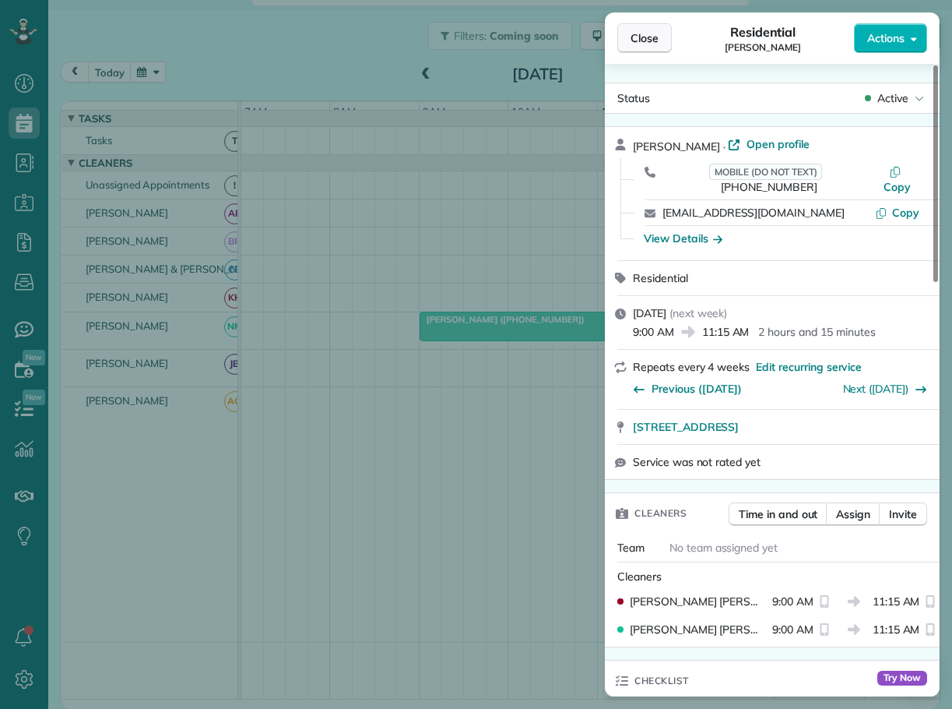
click at [655, 43] on span "Close" at bounding box center [645, 38] width 28 height 16
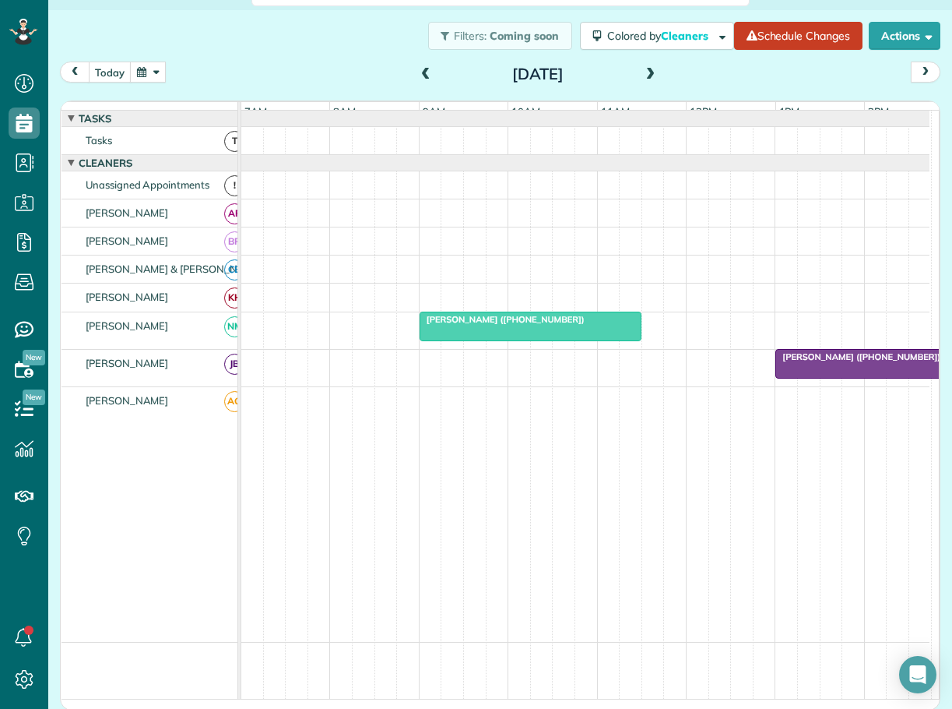
click at [76, 69] on span "prev" at bounding box center [75, 72] width 12 height 10
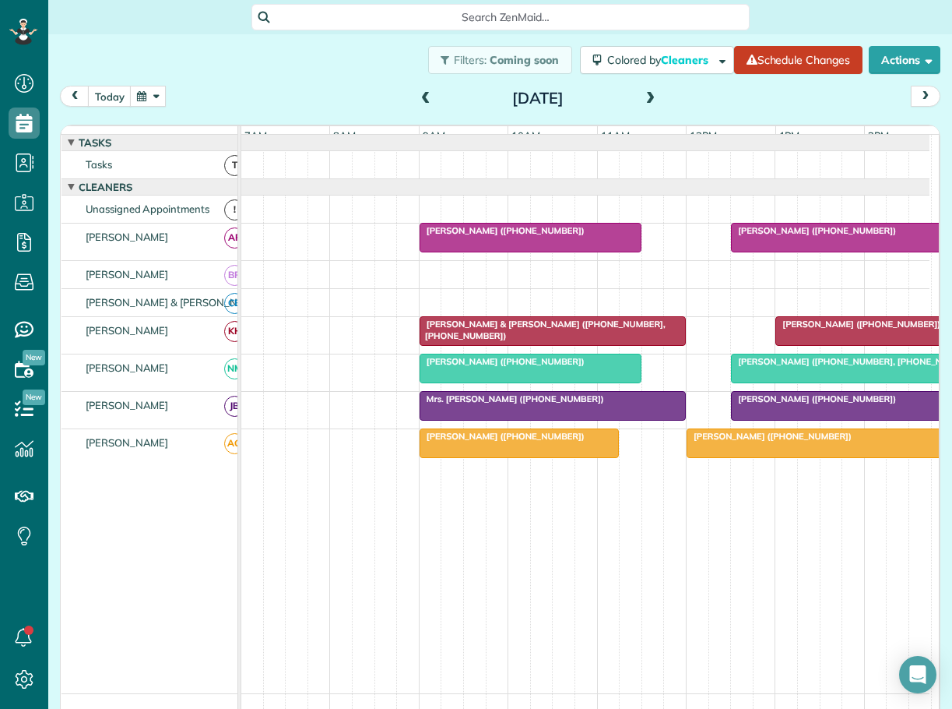
click at [645, 95] on span at bounding box center [650, 99] width 17 height 14
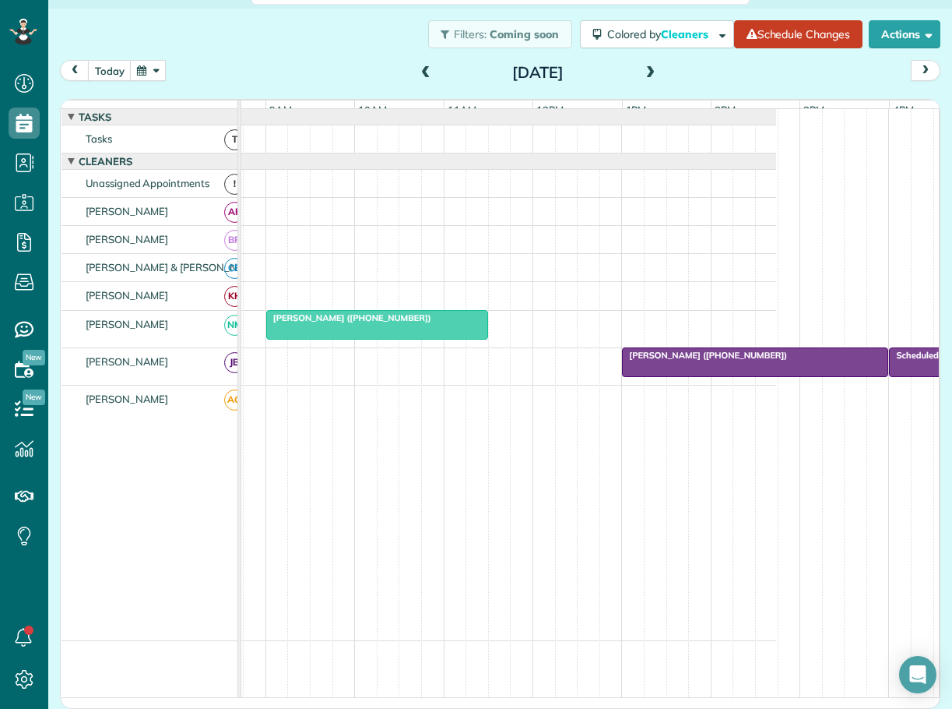
scroll to position [0, 167]
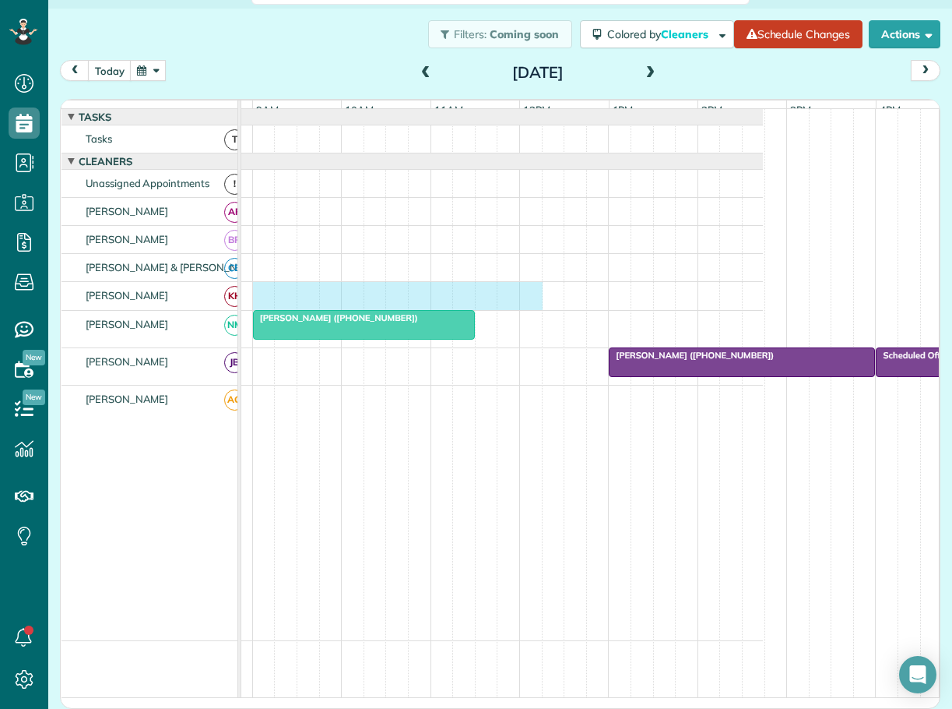
drag, startPoint x: 256, startPoint y: 299, endPoint x: 524, endPoint y: 315, distance: 268.4
click at [524, 309] on div at bounding box center [419, 295] width 688 height 27
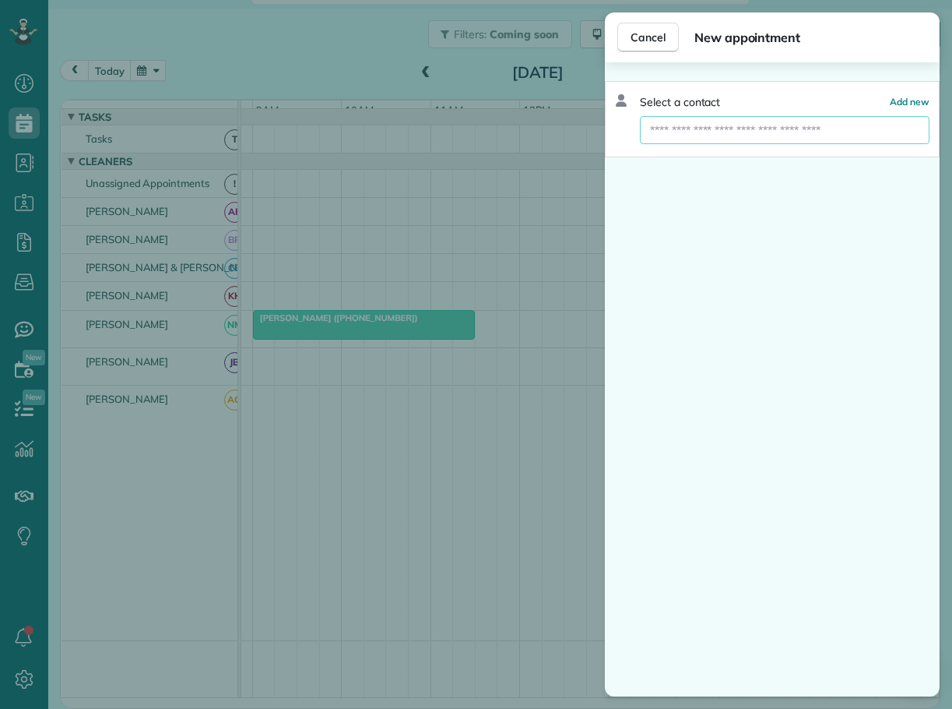
click at [675, 129] on input "text" at bounding box center [785, 130] width 290 height 28
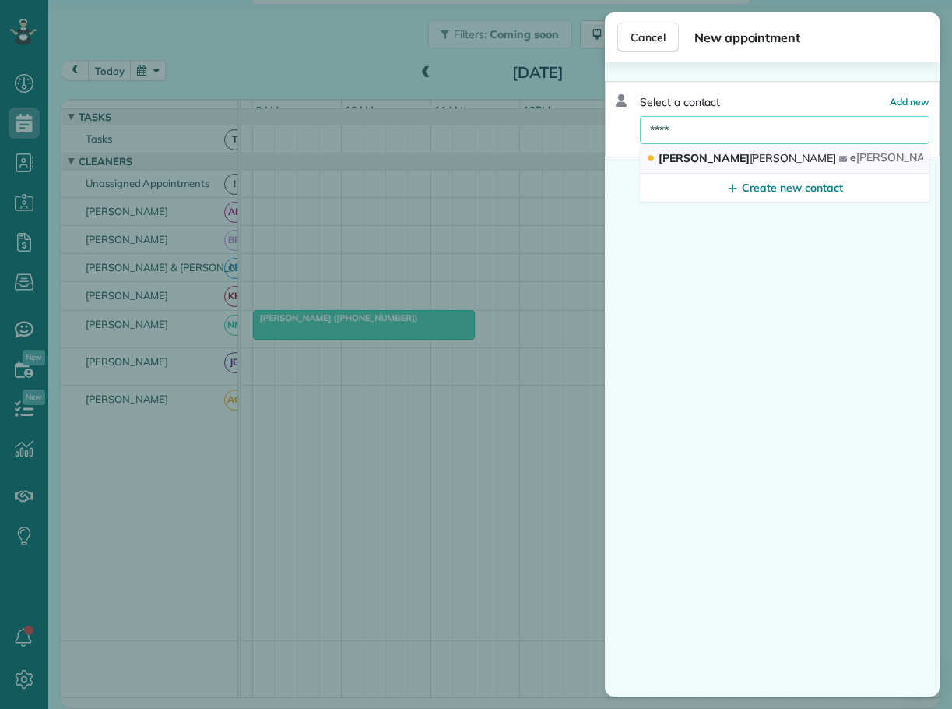
type input "****"
click at [750, 161] on span "[PERSON_NAME]" at bounding box center [793, 158] width 87 height 14
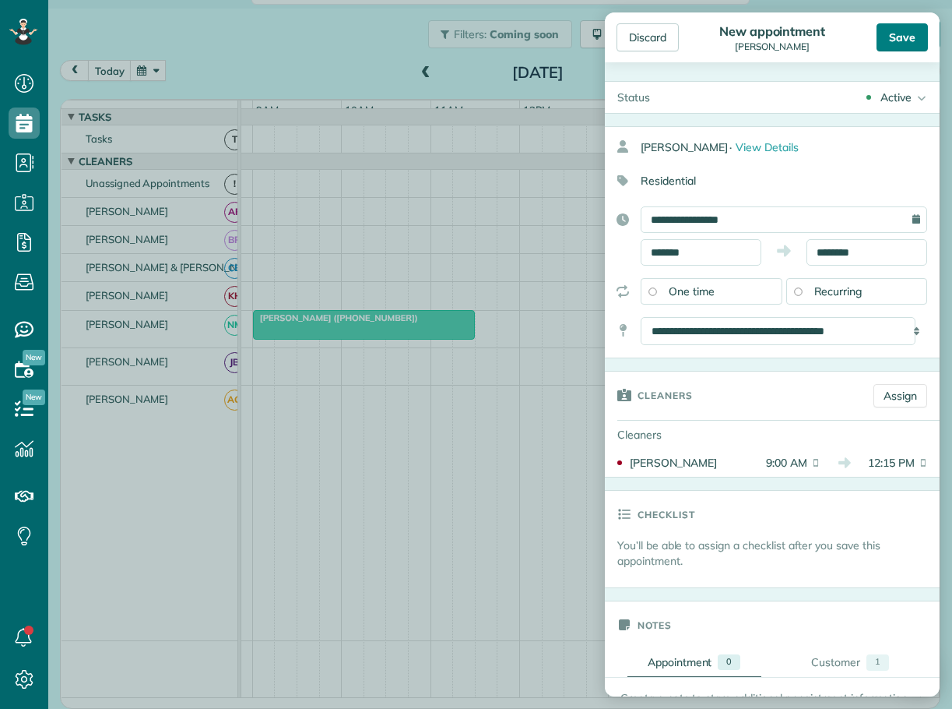
click at [917, 32] on div "Save" at bounding box center [902, 37] width 51 height 28
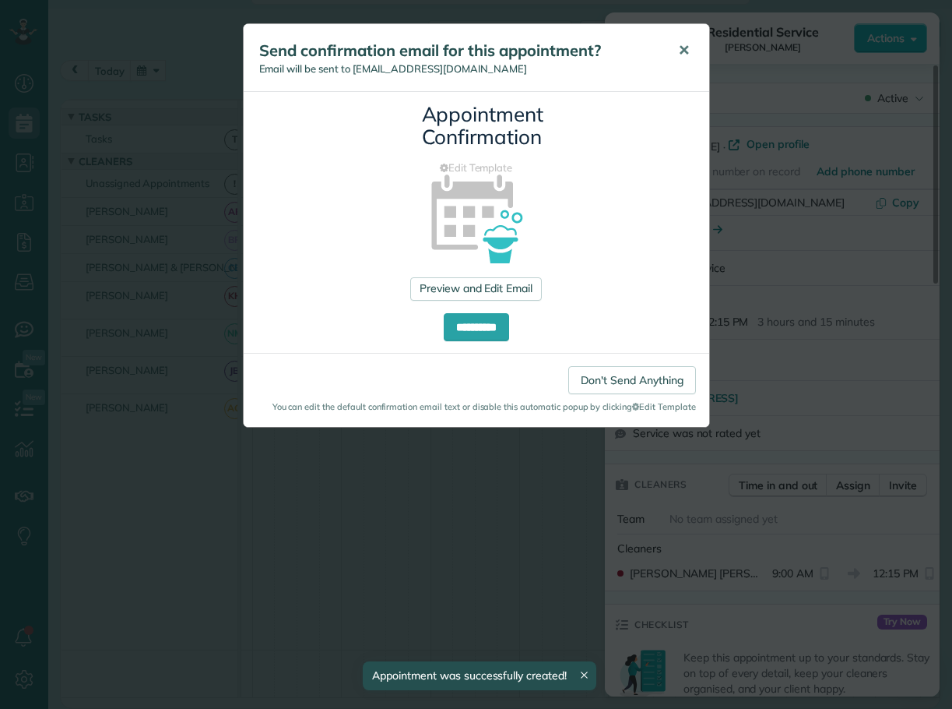
click at [688, 48] on span "✕" at bounding box center [684, 50] width 12 height 18
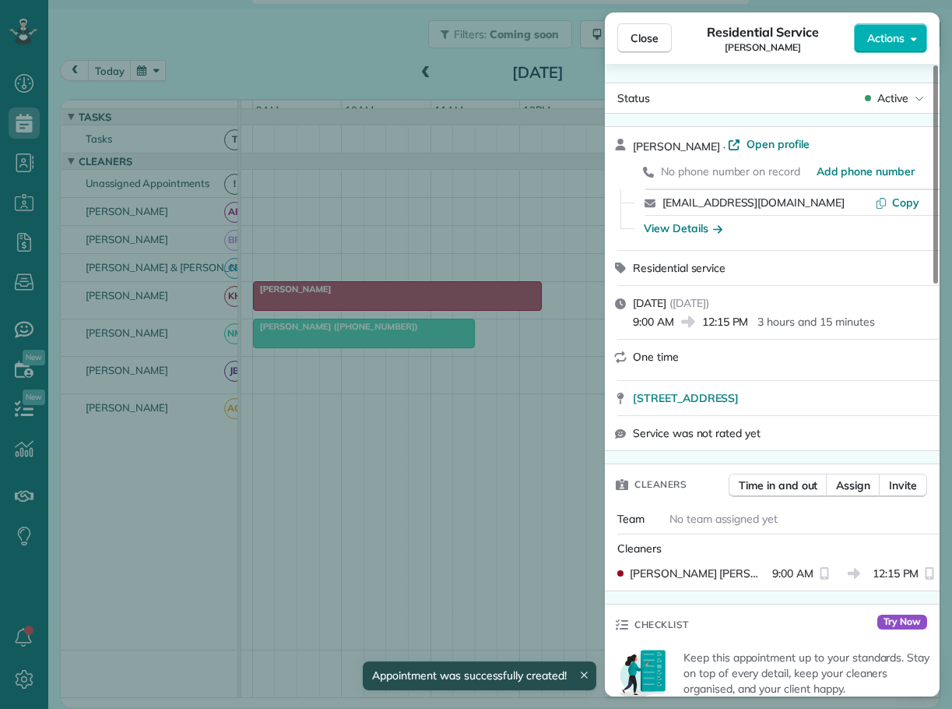
drag, startPoint x: 639, startPoint y: 34, endPoint x: 651, endPoint y: 72, distance: 39.2
click at [640, 36] on span "Close" at bounding box center [645, 38] width 28 height 16
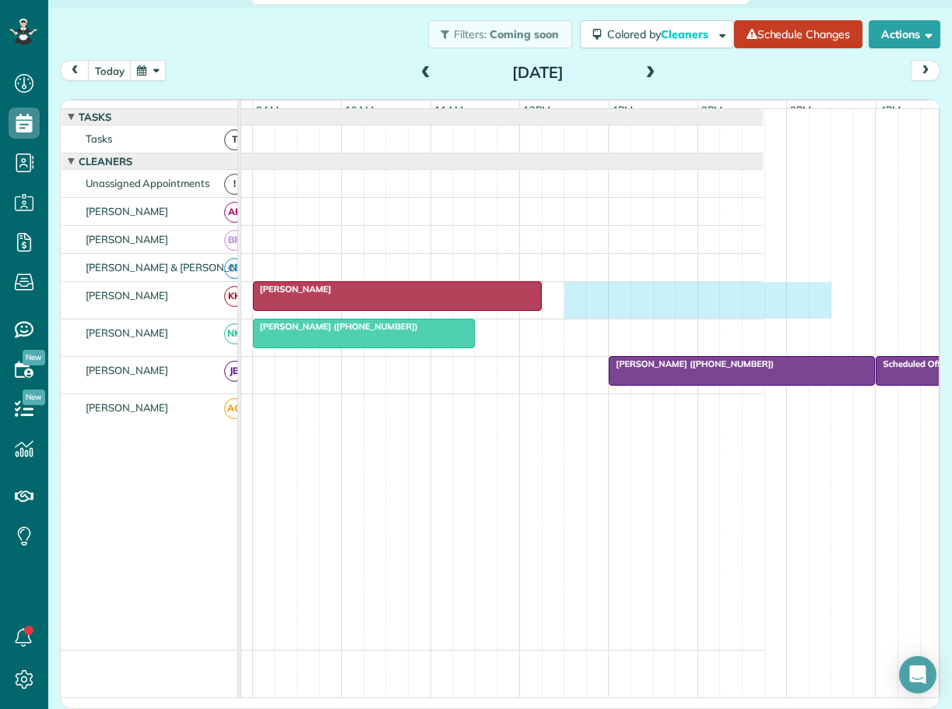
drag, startPoint x: 567, startPoint y: 297, endPoint x: 808, endPoint y: 300, distance: 240.6
click at [763, 301] on div "[PERSON_NAME]" at bounding box center [419, 300] width 688 height 37
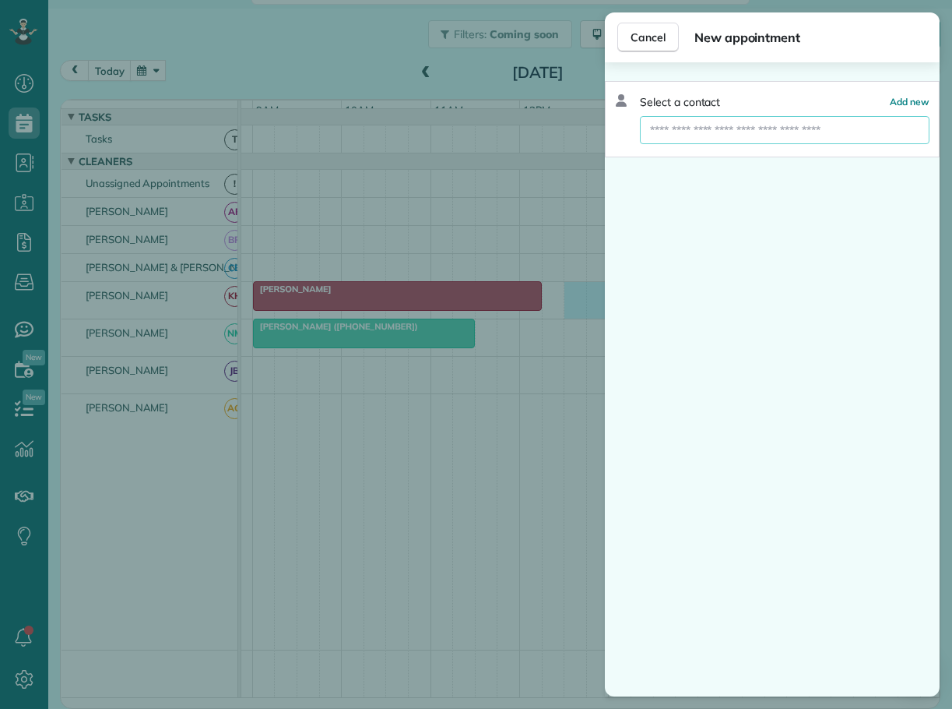
click at [726, 138] on input "text" at bounding box center [785, 130] width 290 height 28
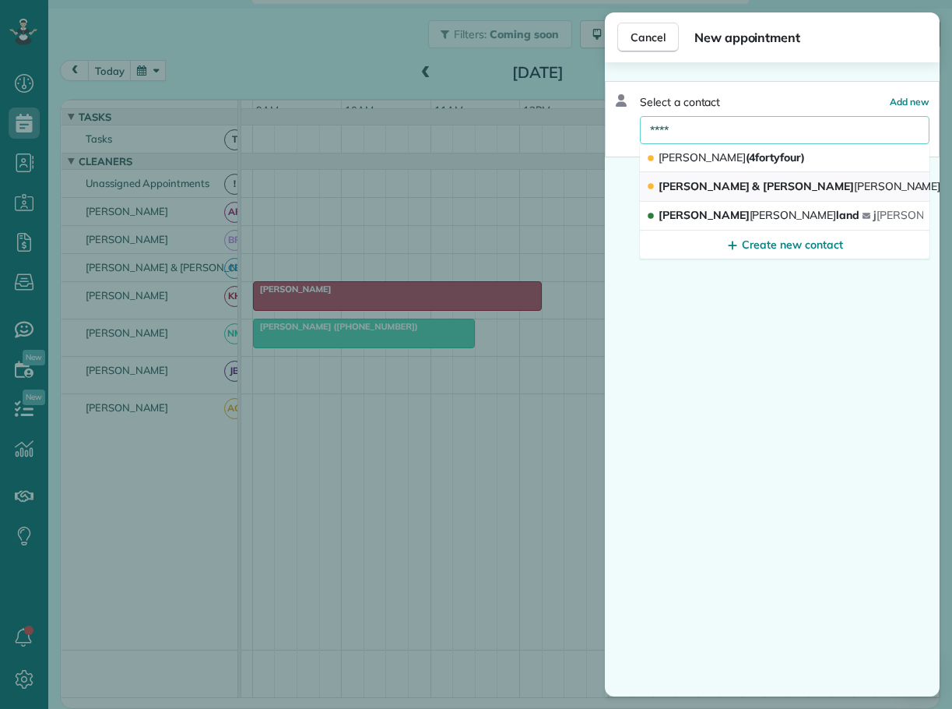
type input "****"
click at [691, 183] on span "[PERSON_NAME] & [PERSON_NAME] man (Chinkapin Rental)" at bounding box center [862, 186] width 407 height 14
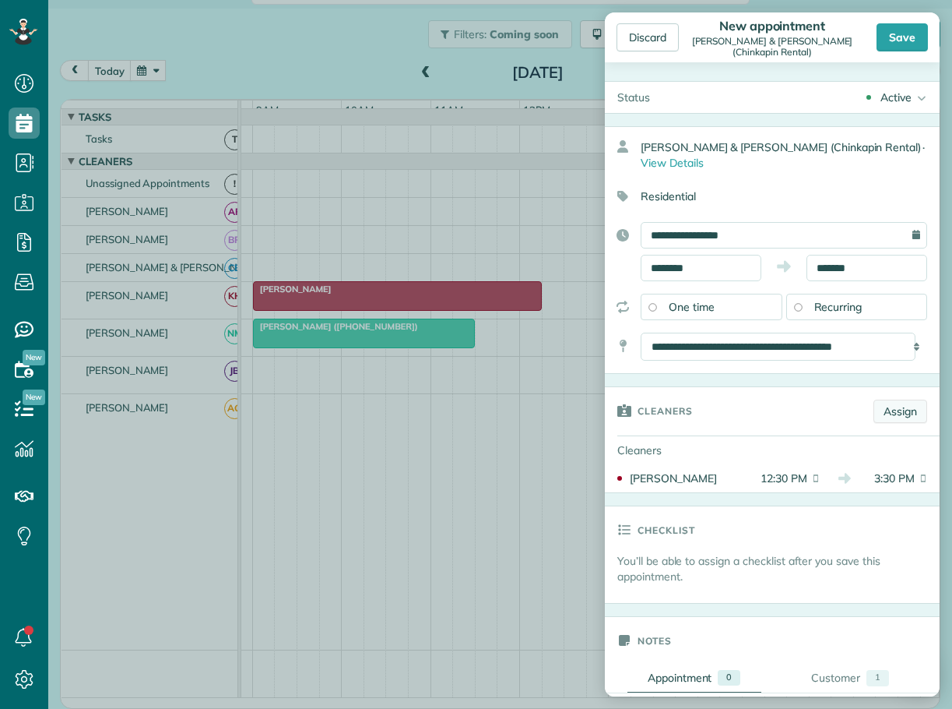
click at [887, 405] on link "Assign" at bounding box center [901, 411] width 54 height 23
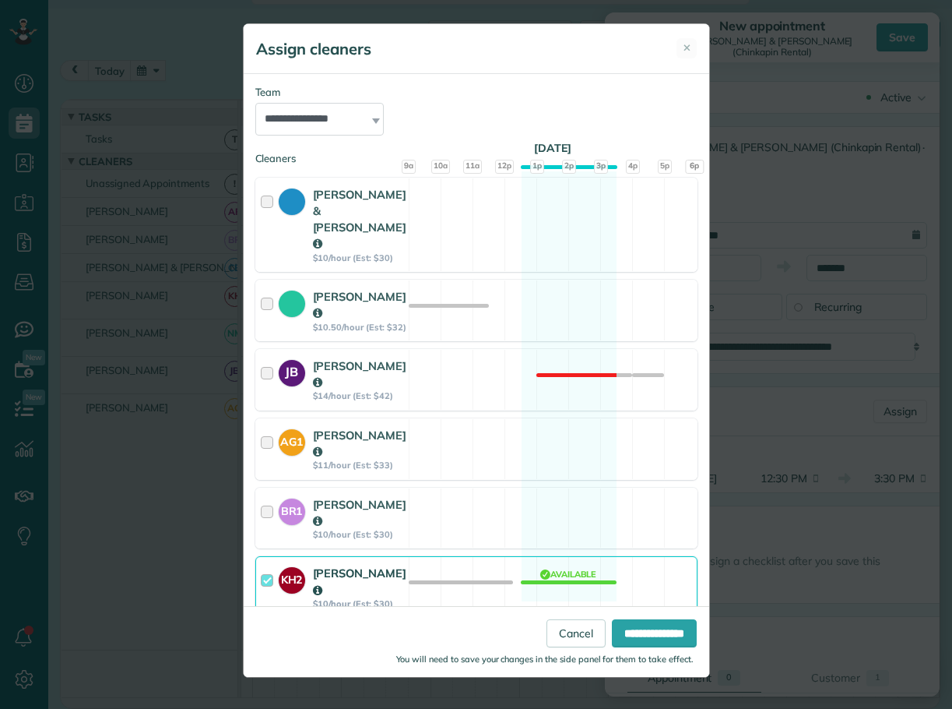
scroll to position [176, 0]
click at [269, 287] on div at bounding box center [270, 309] width 18 height 44
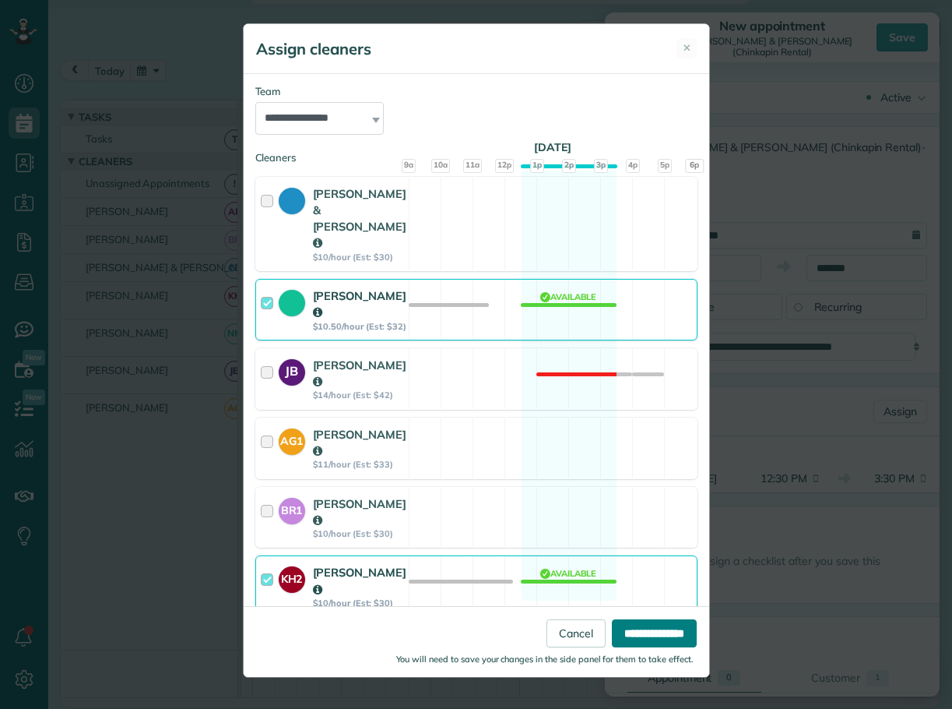
click at [652, 632] on input "**********" at bounding box center [654, 633] width 85 height 28
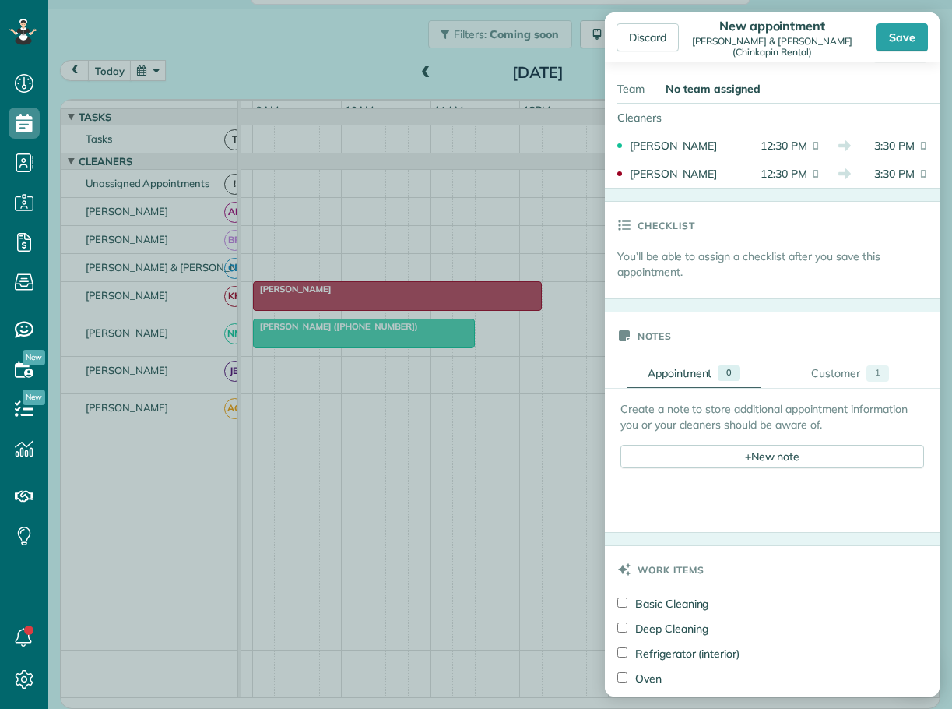
scroll to position [389, 0]
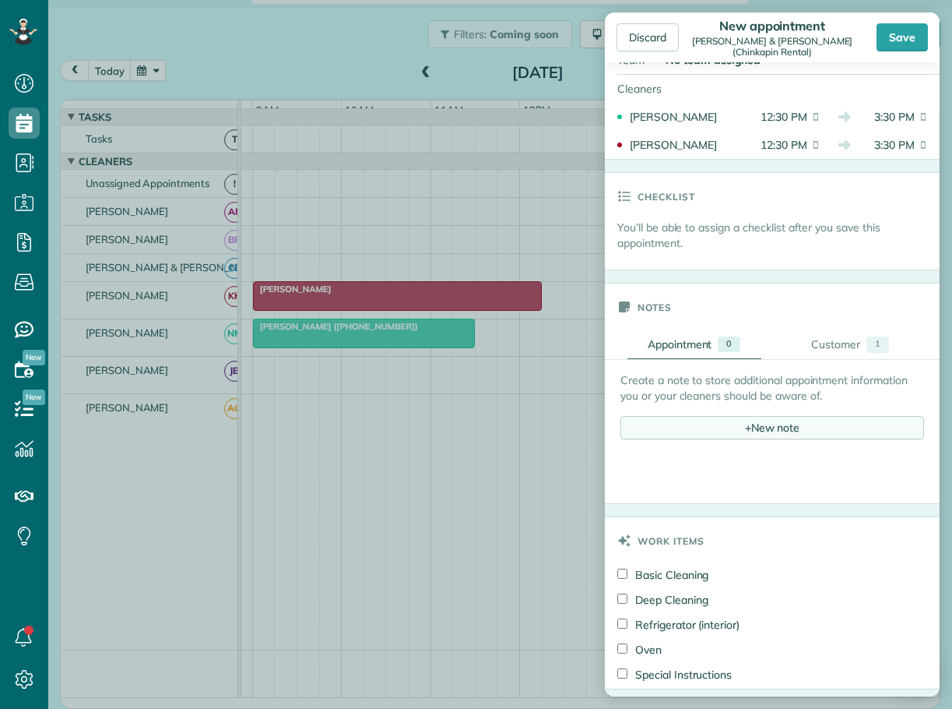
click at [764, 431] on div "+ New note" at bounding box center [773, 427] width 304 height 23
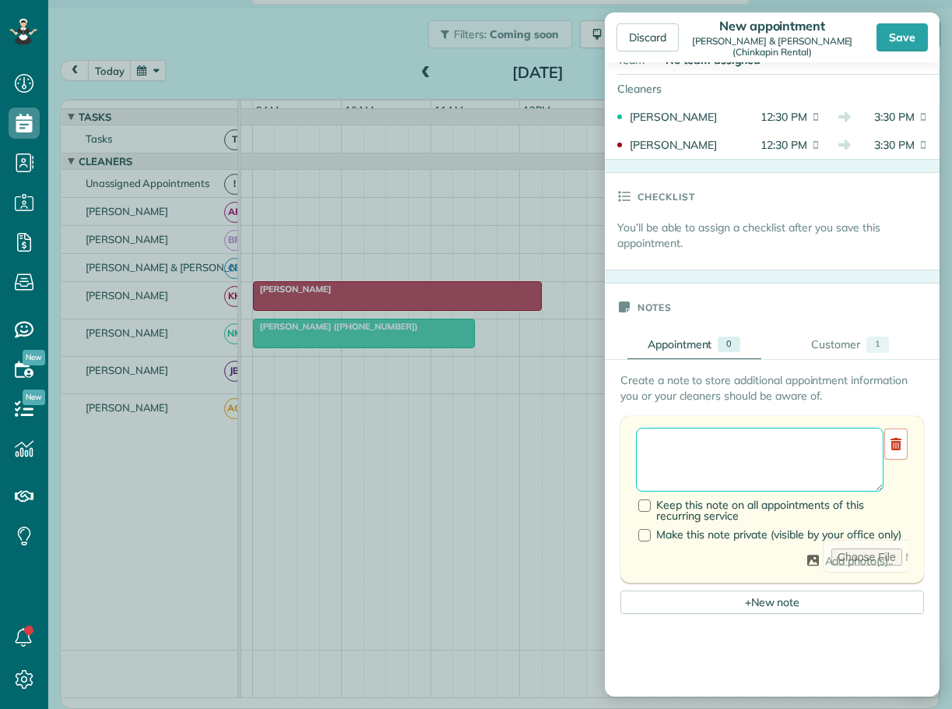
click at [668, 440] on textarea at bounding box center [760, 460] width 248 height 64
type textarea "**********"
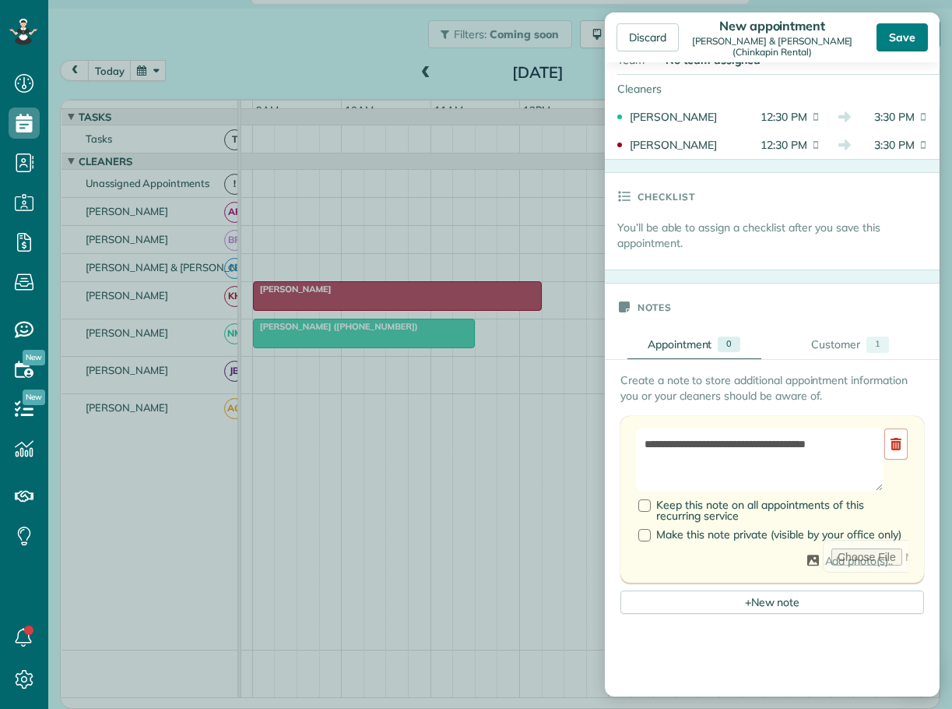
click at [906, 34] on div "Save" at bounding box center [902, 37] width 51 height 28
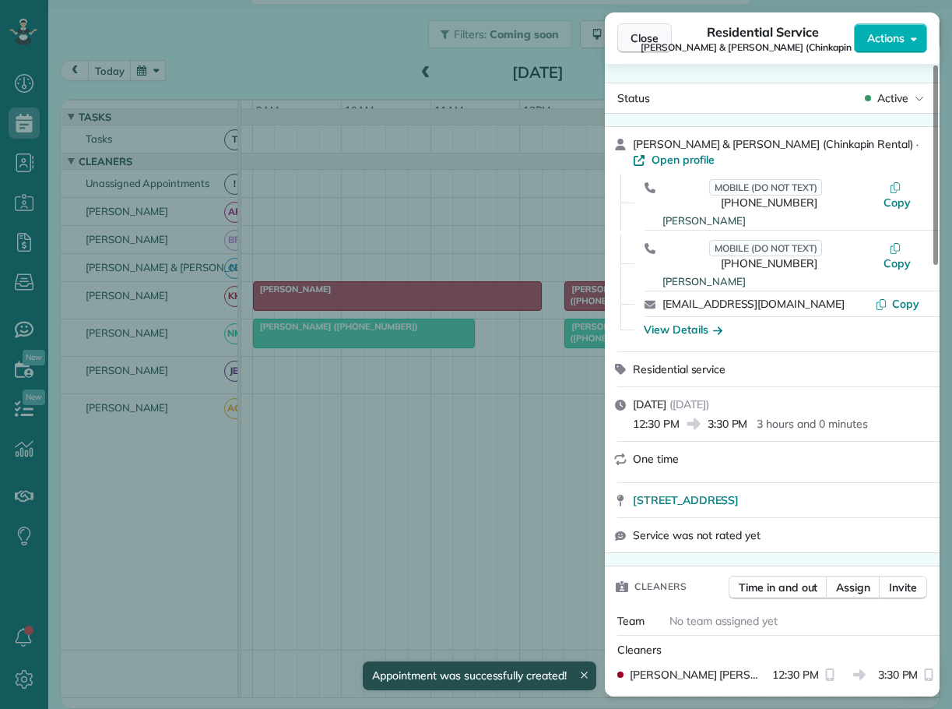
click at [628, 37] on button "Close" at bounding box center [645, 38] width 55 height 30
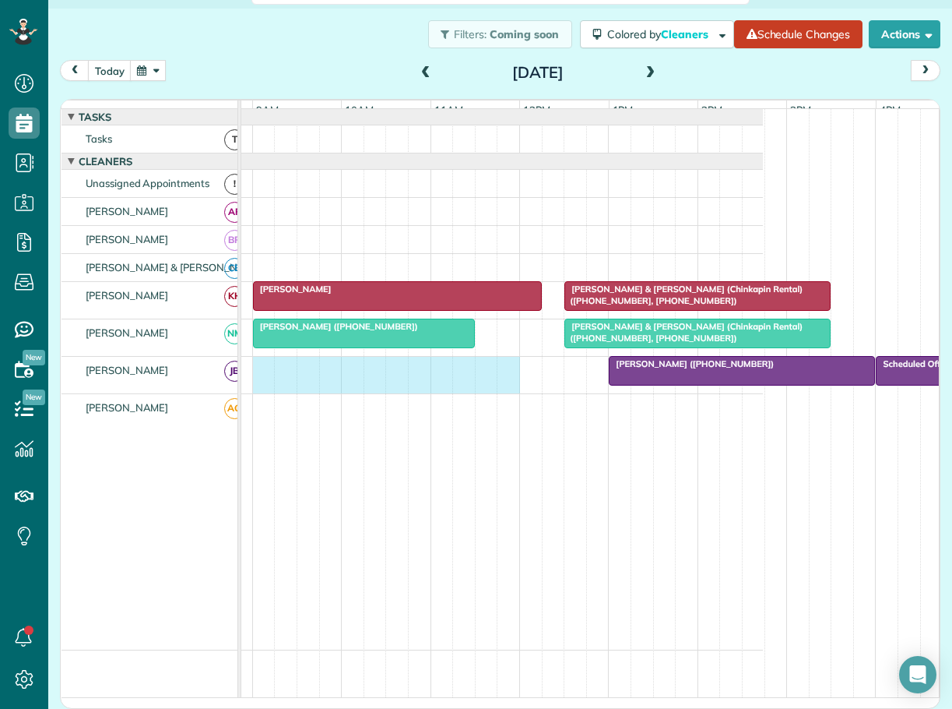
drag, startPoint x: 258, startPoint y: 373, endPoint x: 501, endPoint y: 382, distance: 243.1
click at [501, 382] on div "[PERSON_NAME] ([PHONE_NUMBER]) Scheduled Off" at bounding box center [419, 375] width 688 height 37
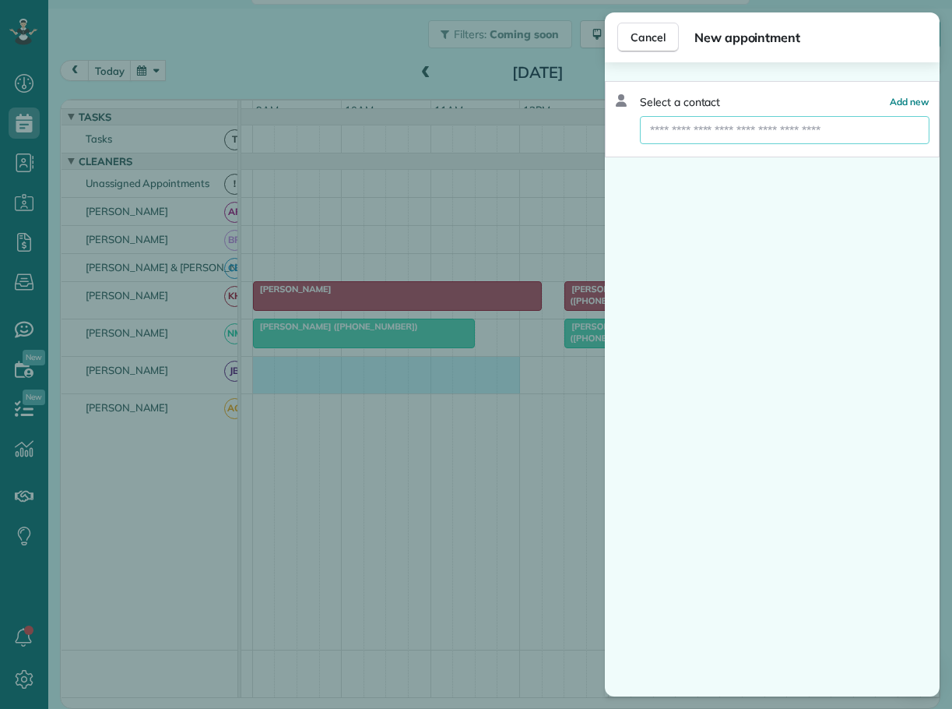
click at [689, 131] on input "text" at bounding box center [785, 130] width 290 height 28
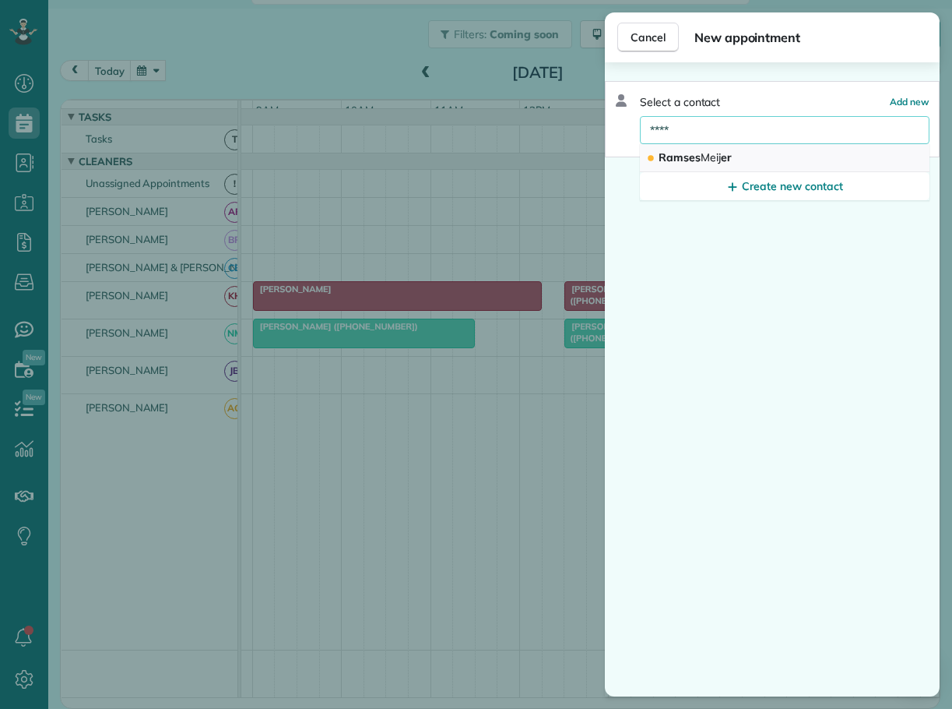
type input "****"
click at [688, 154] on span "[PERSON_NAME] er" at bounding box center [695, 157] width 73 height 14
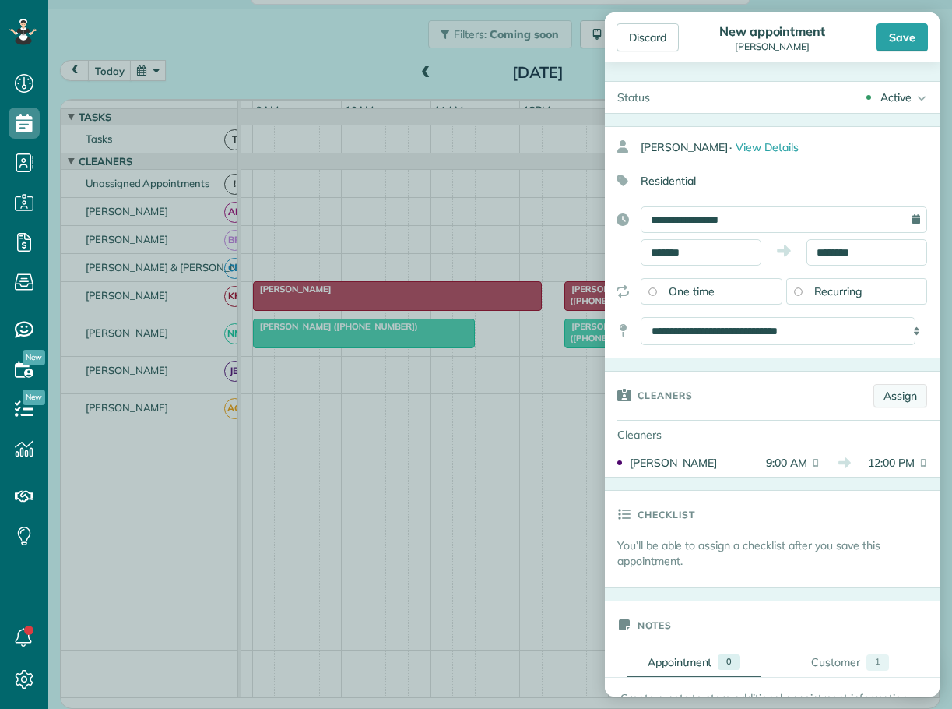
click at [879, 398] on link "Assign" at bounding box center [901, 395] width 54 height 23
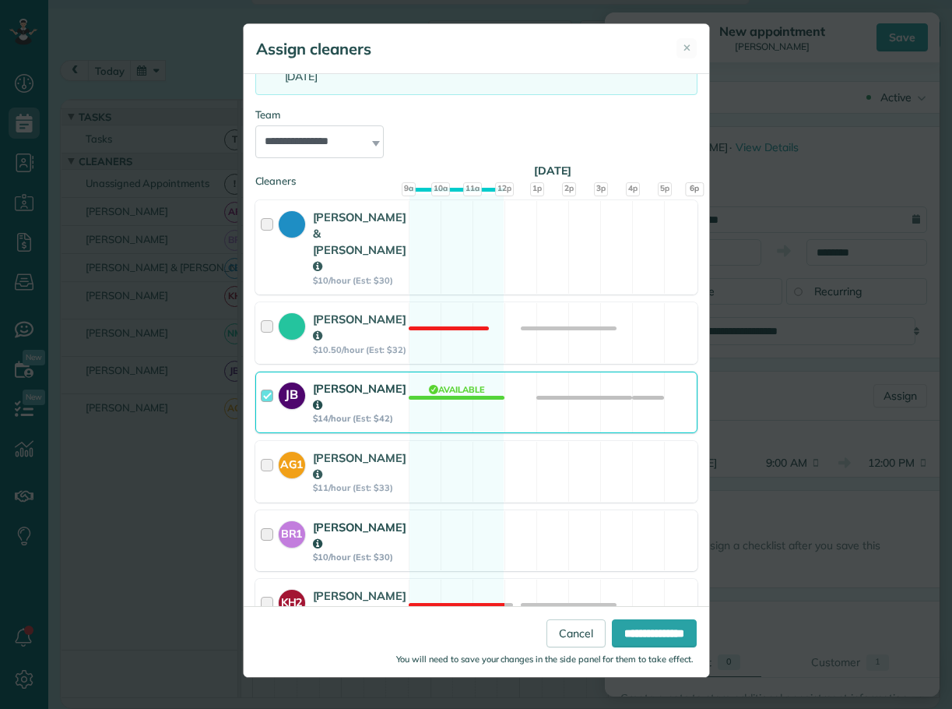
scroll to position [156, 0]
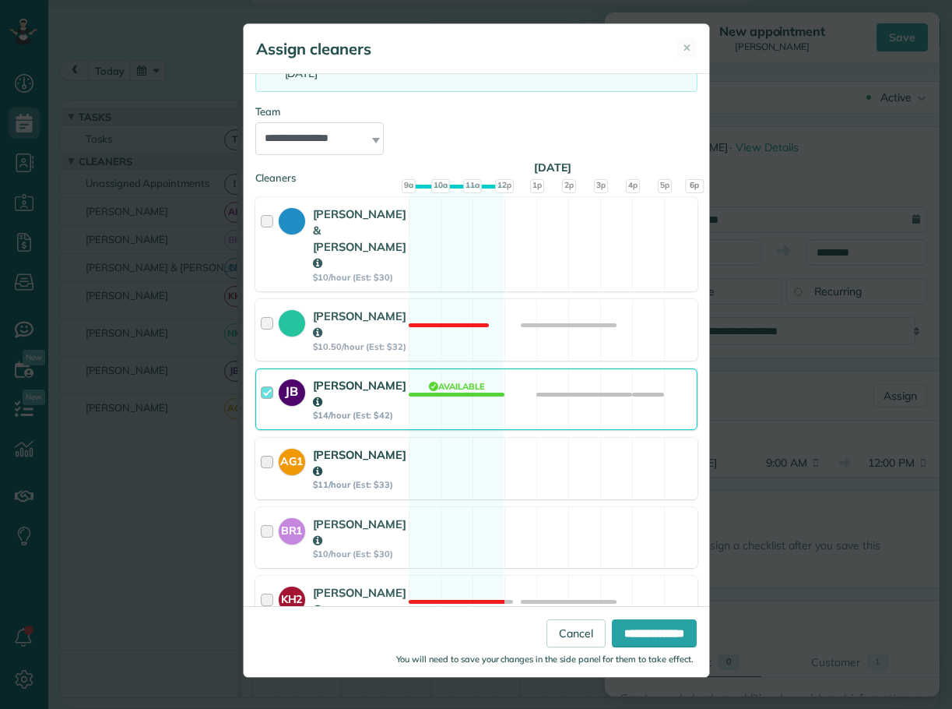
click at [266, 446] on div at bounding box center [270, 468] width 18 height 44
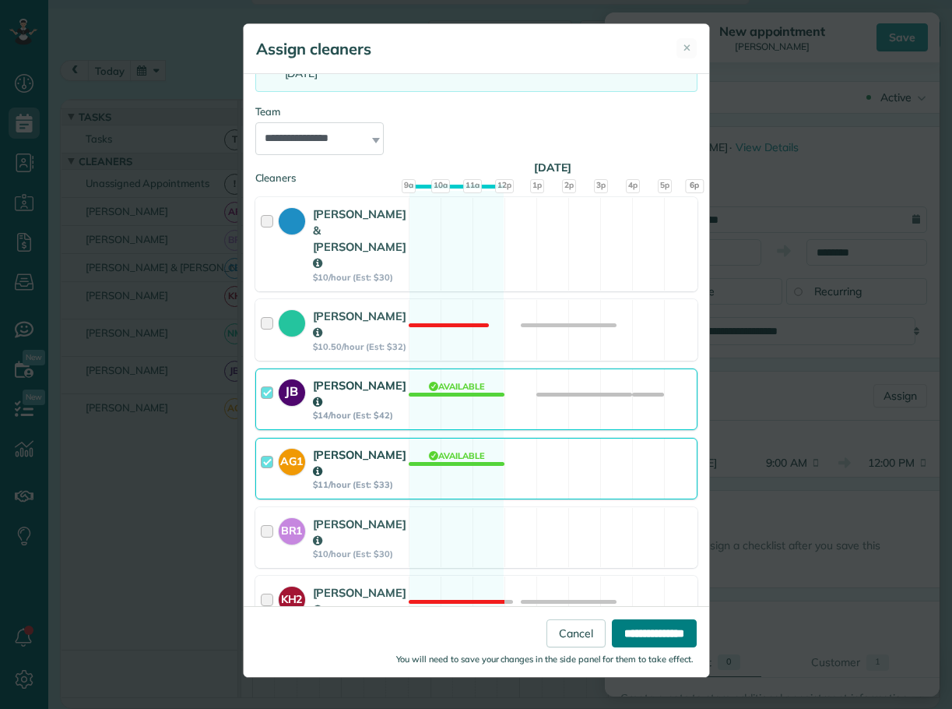
click at [635, 634] on input "**********" at bounding box center [654, 633] width 85 height 28
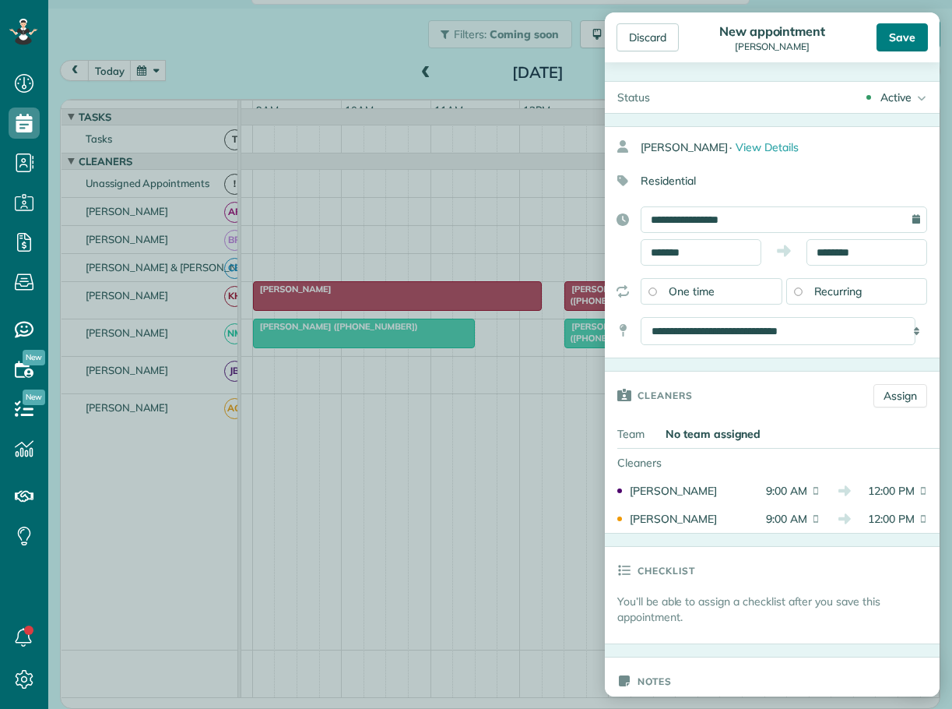
click at [892, 40] on div "Save" at bounding box center [902, 37] width 51 height 28
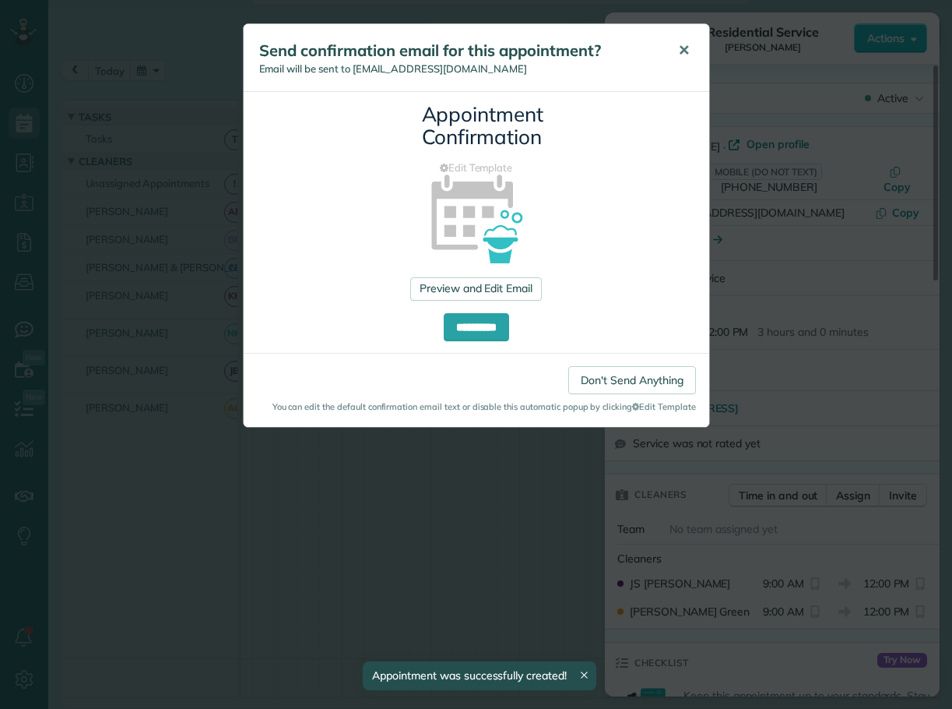
click at [678, 46] on span "✕" at bounding box center [684, 50] width 12 height 18
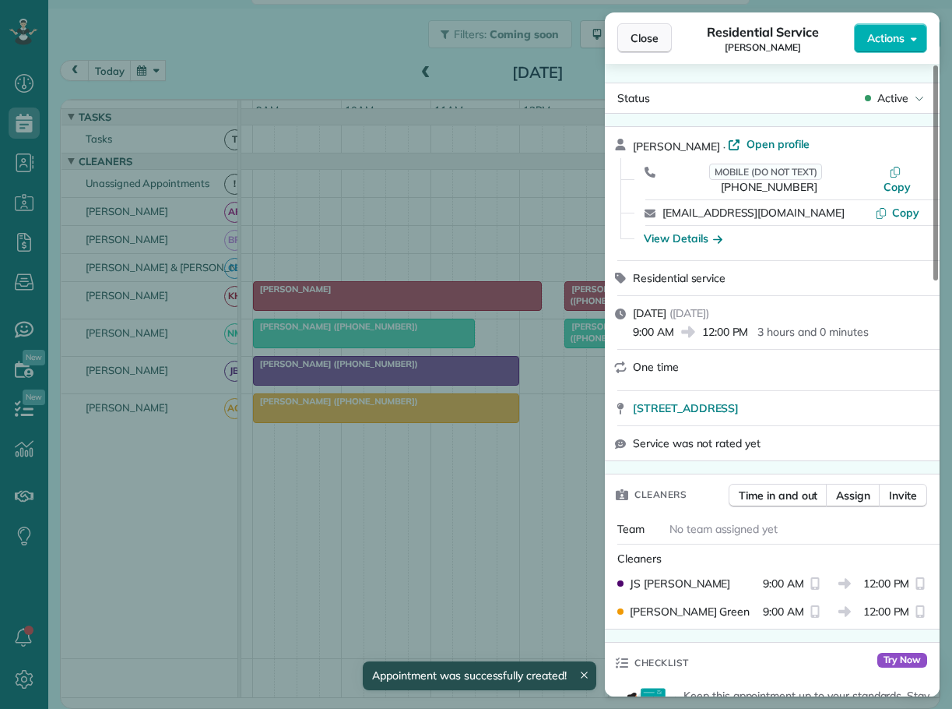
click at [655, 39] on span "Close" at bounding box center [645, 38] width 28 height 16
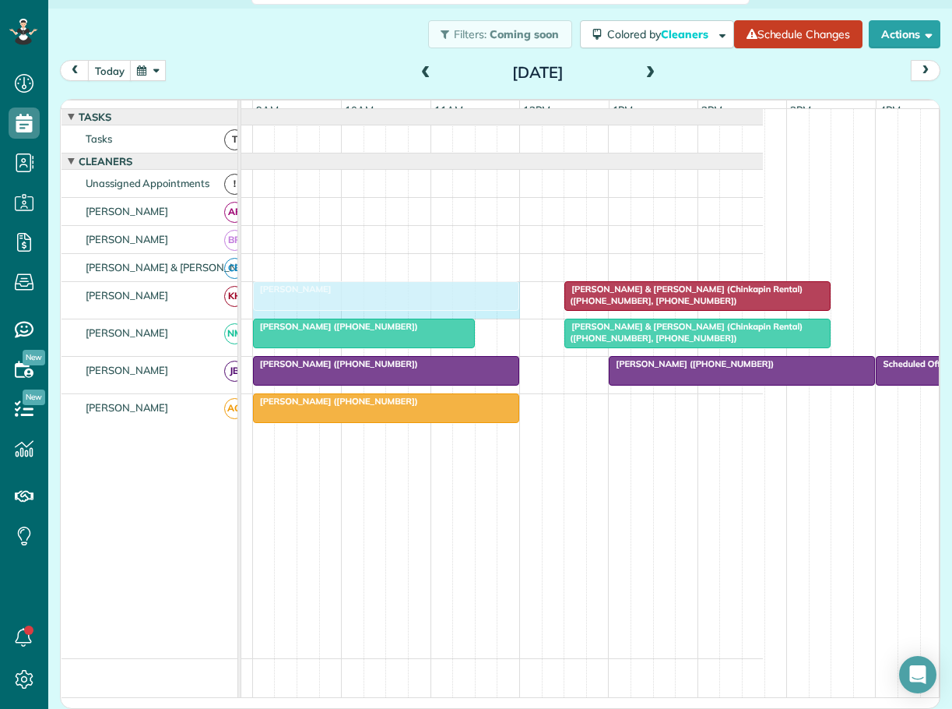
drag, startPoint x: 537, startPoint y: 297, endPoint x: 515, endPoint y: 294, distance: 22.9
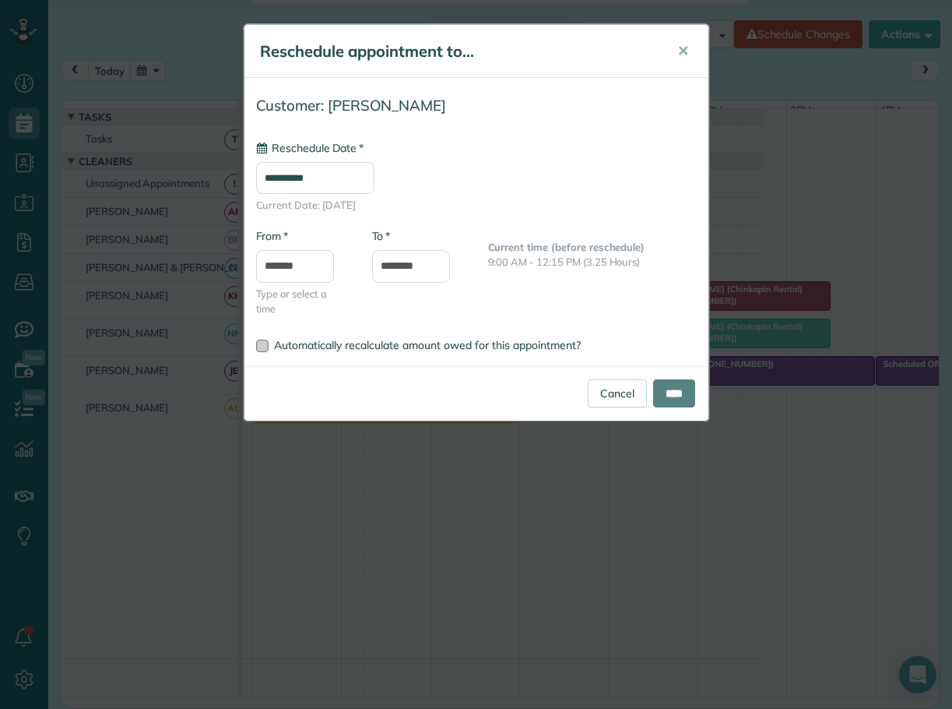
type input "**********"
click at [667, 387] on input "****" at bounding box center [674, 393] width 42 height 28
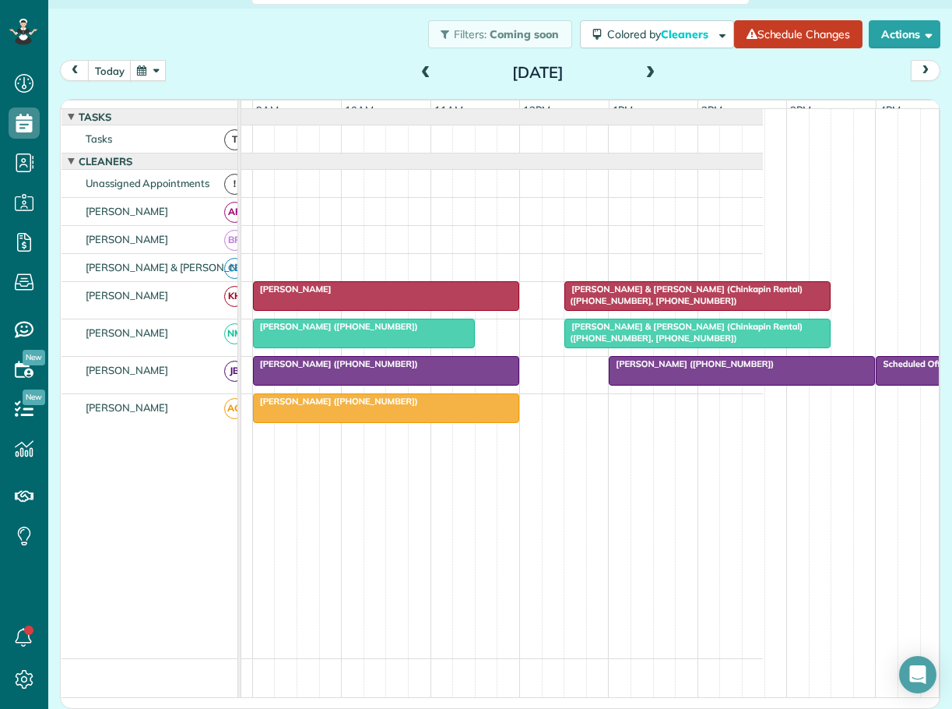
click at [600, 340] on span "[PERSON_NAME] & [PERSON_NAME] (Chinkapin Rental) ([PHONE_NUMBER], [PHONE_NUMBER…" at bounding box center [683, 332] width 239 height 22
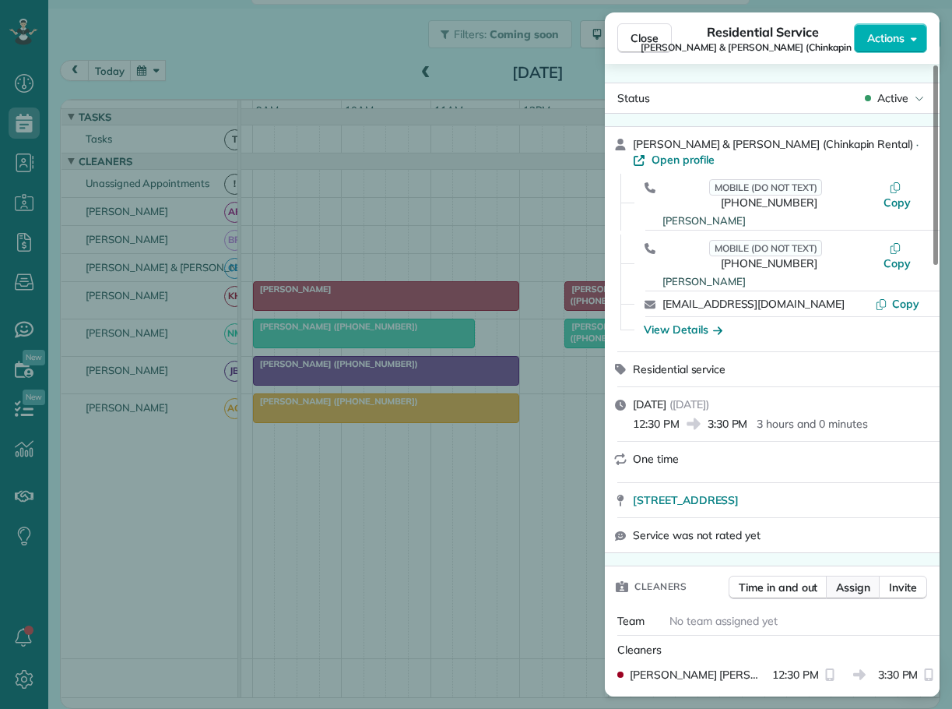
click at [848, 579] on span "Assign" at bounding box center [853, 587] width 34 height 16
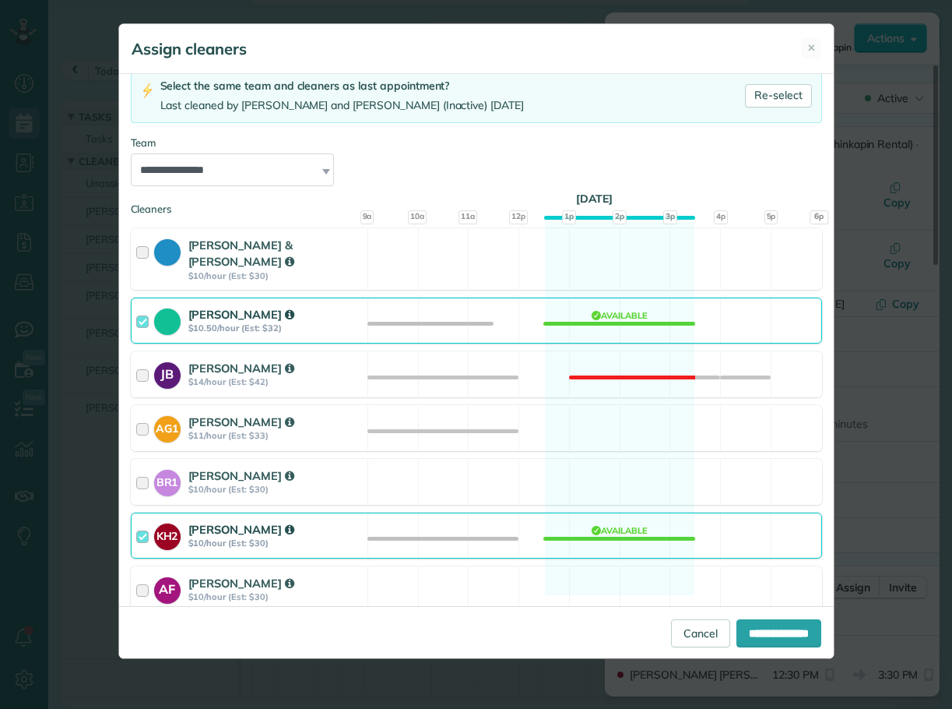
scroll to position [137, 0]
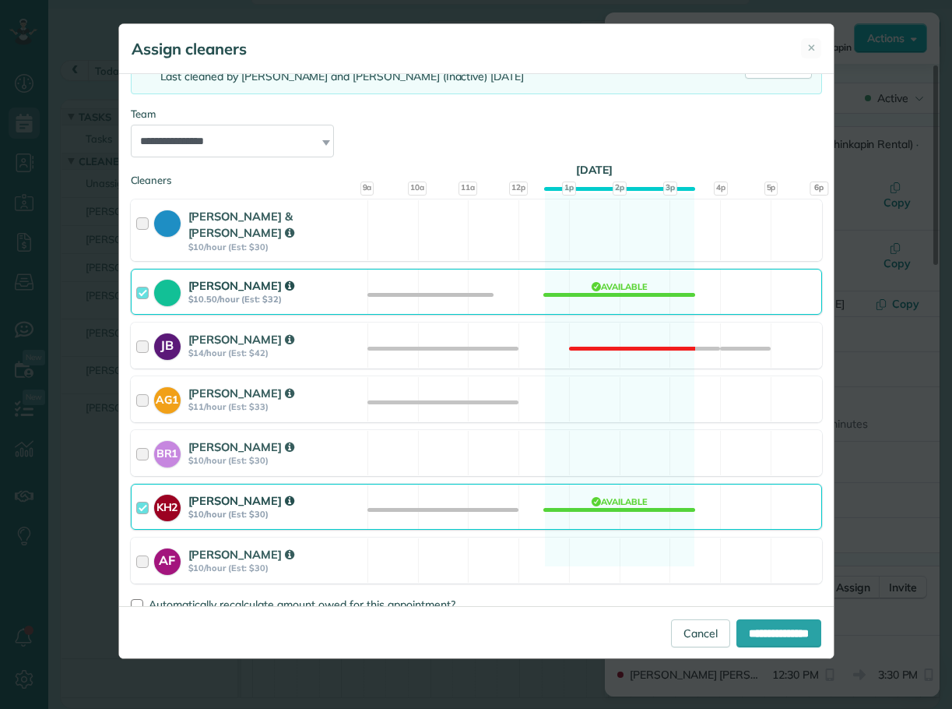
click at [139, 492] on div at bounding box center [145, 506] width 18 height 29
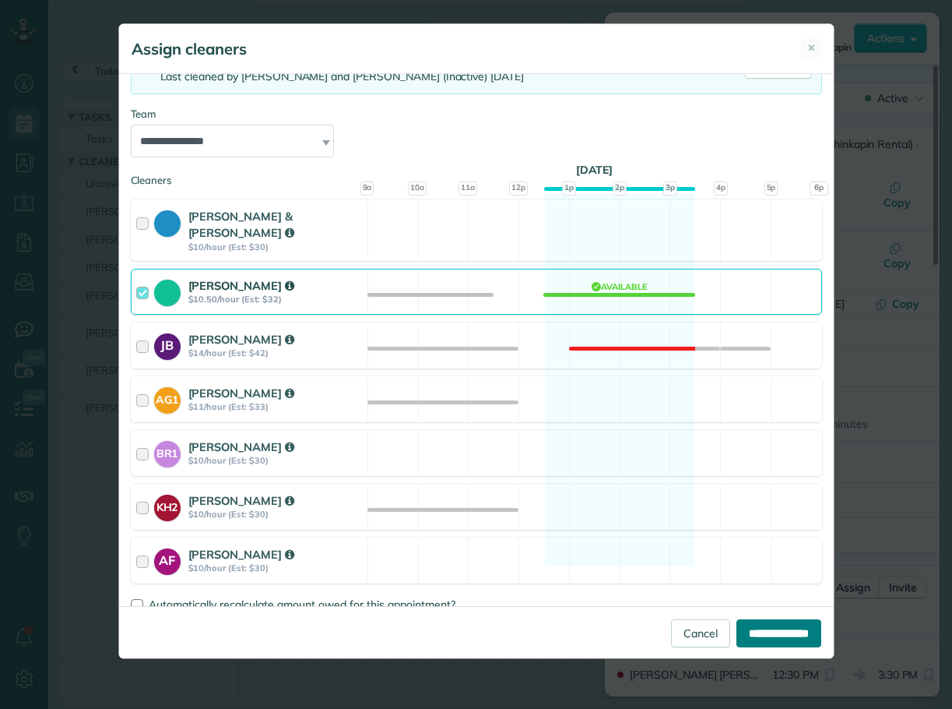
drag, startPoint x: 749, startPoint y: 629, endPoint x: 755, endPoint y: 616, distance: 14.6
click at [749, 629] on input "**********" at bounding box center [779, 633] width 85 height 28
type input "**********"
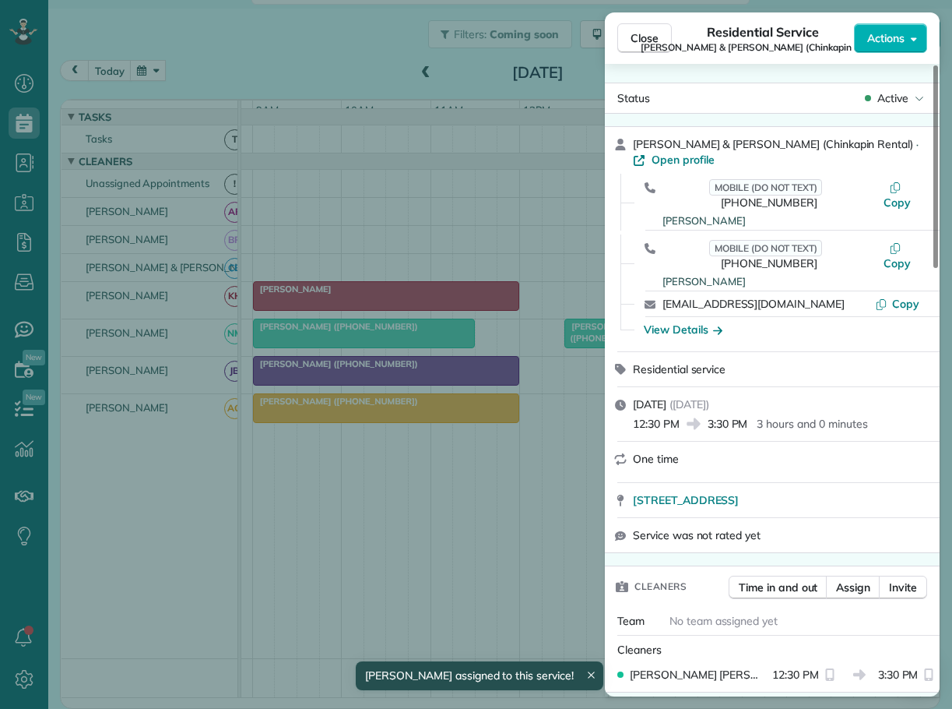
drag, startPoint x: 646, startPoint y: 35, endPoint x: 642, endPoint y: 79, distance: 44.5
click at [646, 35] on span "Close" at bounding box center [645, 38] width 28 height 16
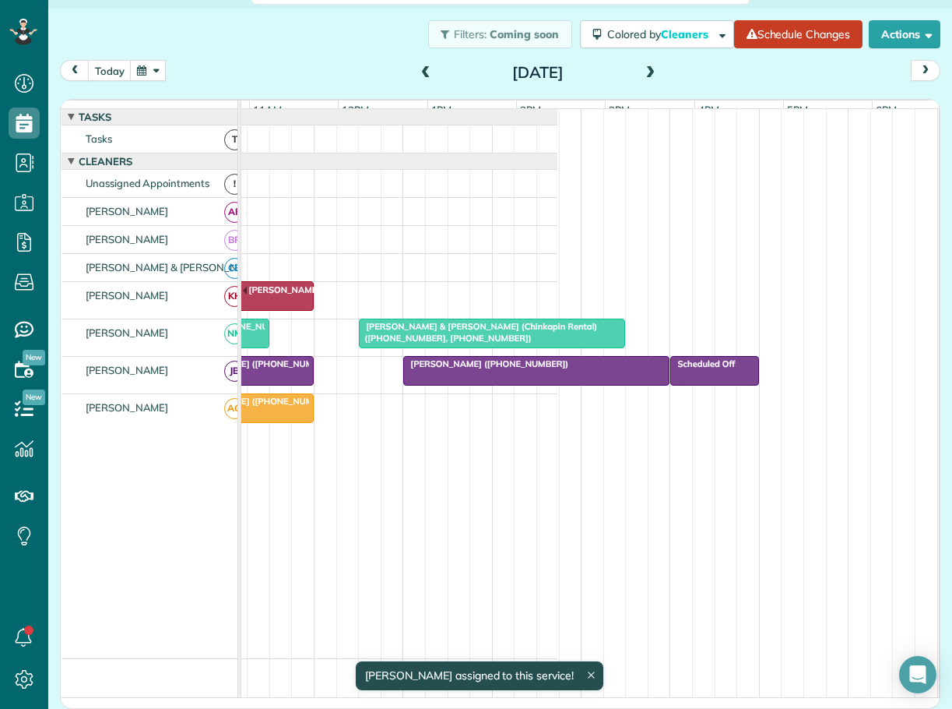
scroll to position [0, 372]
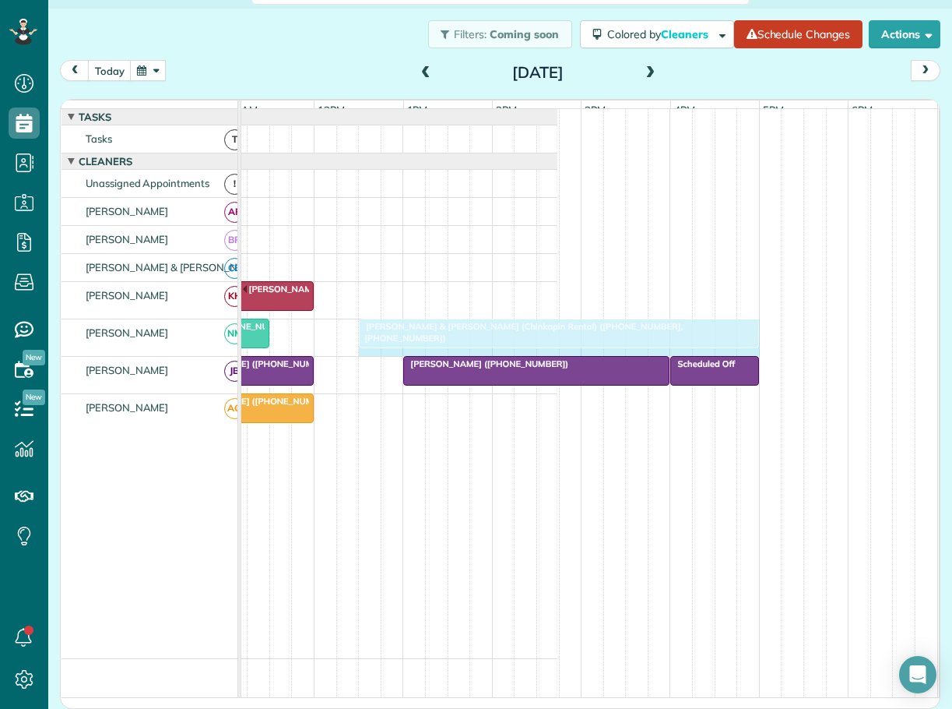
drag, startPoint x: 620, startPoint y: 338, endPoint x: 740, endPoint y: 337, distance: 119.9
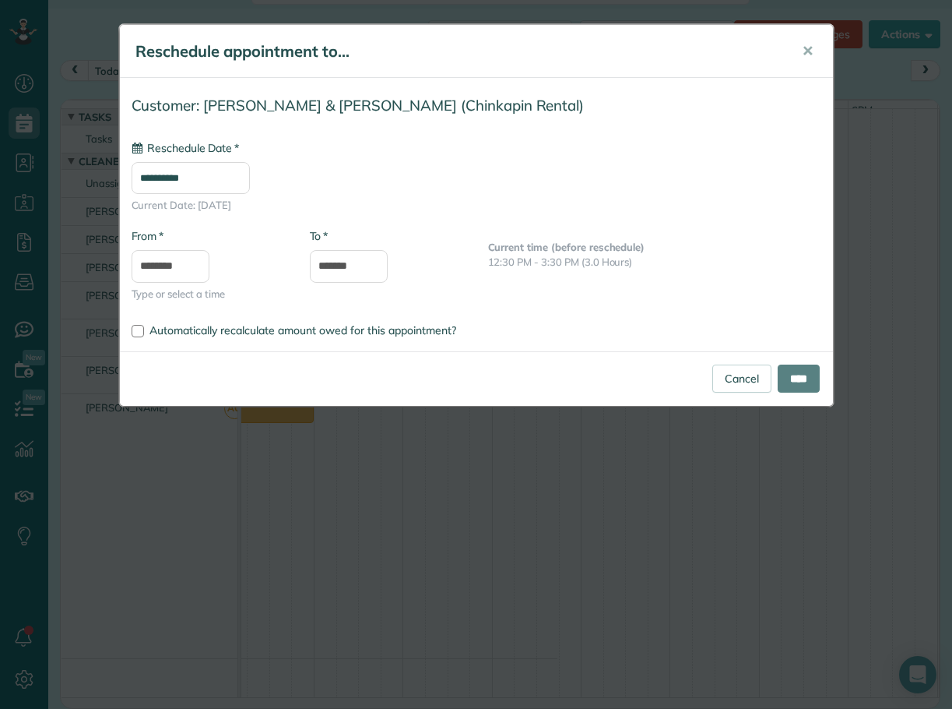
type input "**********"
click at [790, 372] on input "****" at bounding box center [799, 378] width 42 height 28
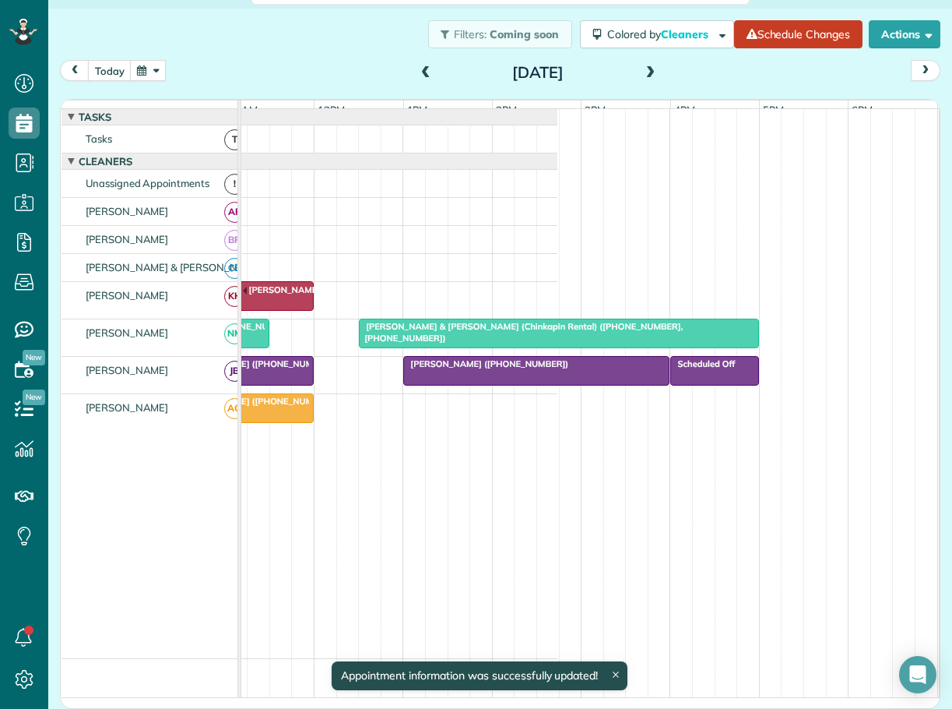
click at [542, 338] on span "[PERSON_NAME] & [PERSON_NAME] (Chinkapin Rental) ([PHONE_NUMBER], [PHONE_NUMBER…" at bounding box center [520, 332] width 325 height 22
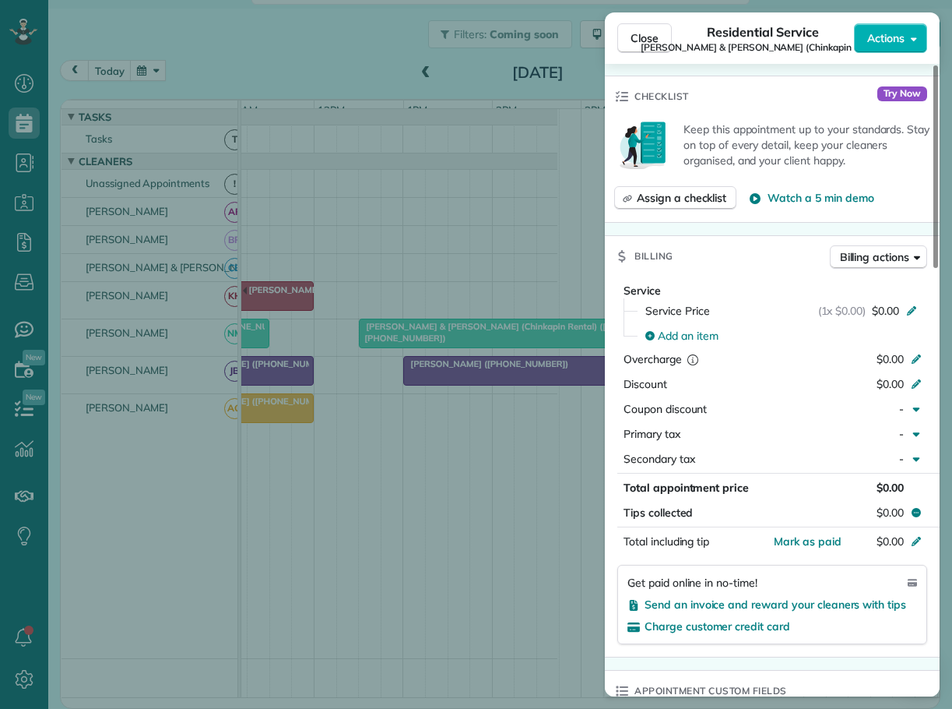
scroll to position [1022, 0]
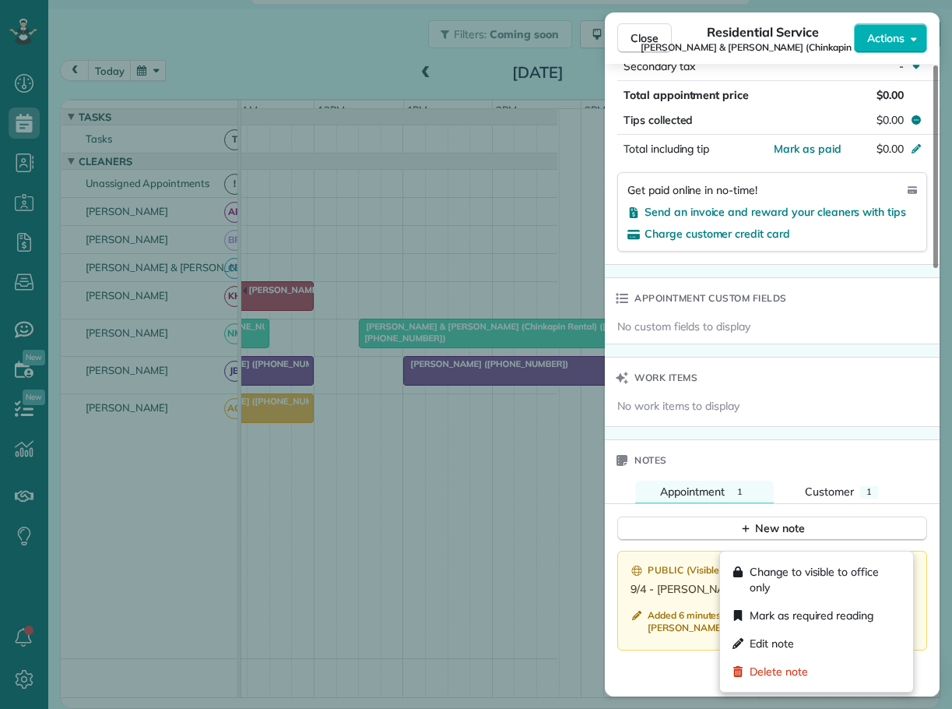
click at [906, 572] on icon at bounding box center [905, 574] width 7 height 4
click at [782, 667] on span "Delete note" at bounding box center [779, 671] width 58 height 16
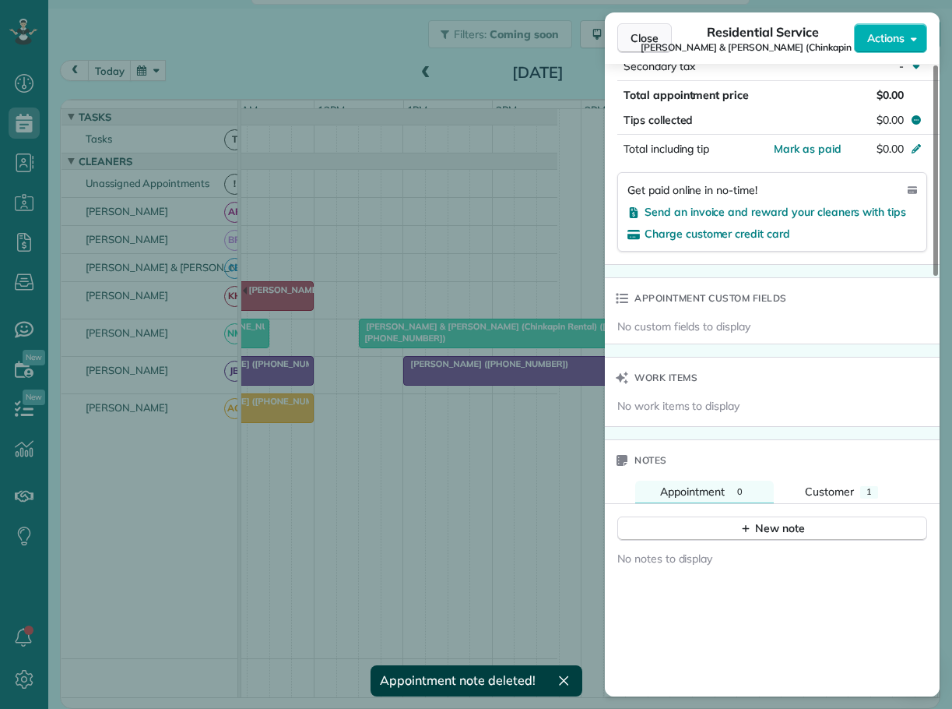
click at [642, 34] on span "Close" at bounding box center [645, 38] width 28 height 16
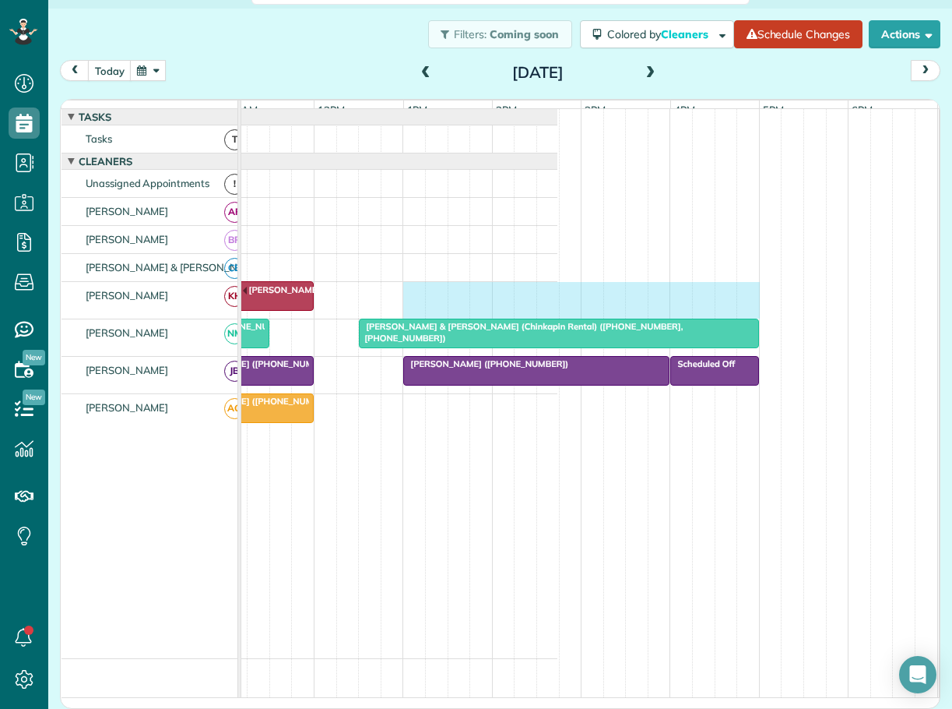
drag, startPoint x: 407, startPoint y: 297, endPoint x: 736, endPoint y: 304, distance: 329.5
click at [558, 303] on div "[PERSON_NAME]" at bounding box center [213, 300] width 688 height 37
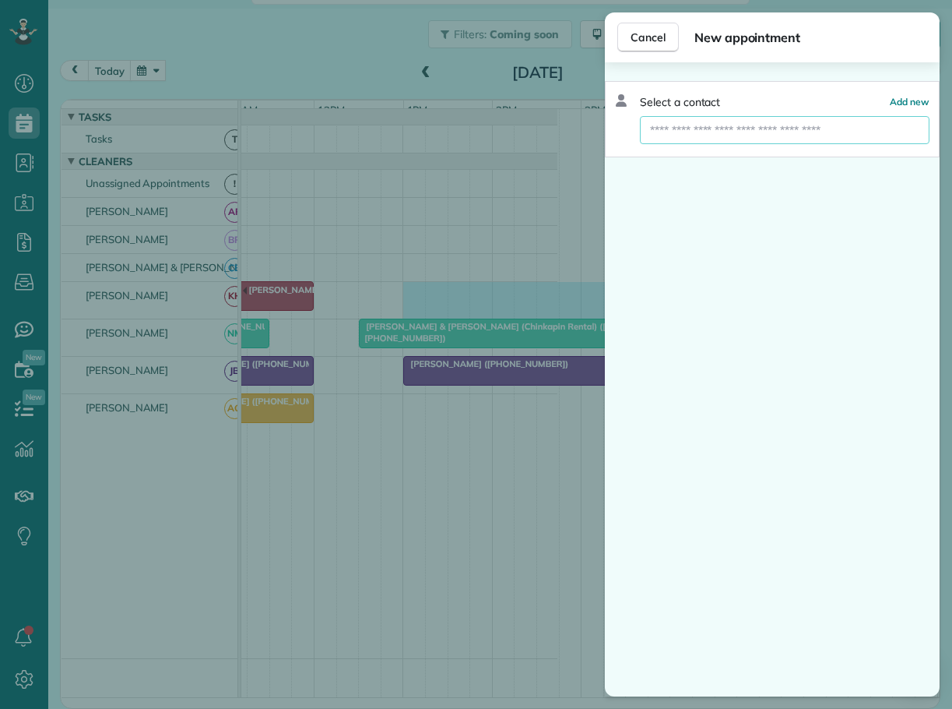
click at [723, 128] on input "text" at bounding box center [785, 130] width 290 height 28
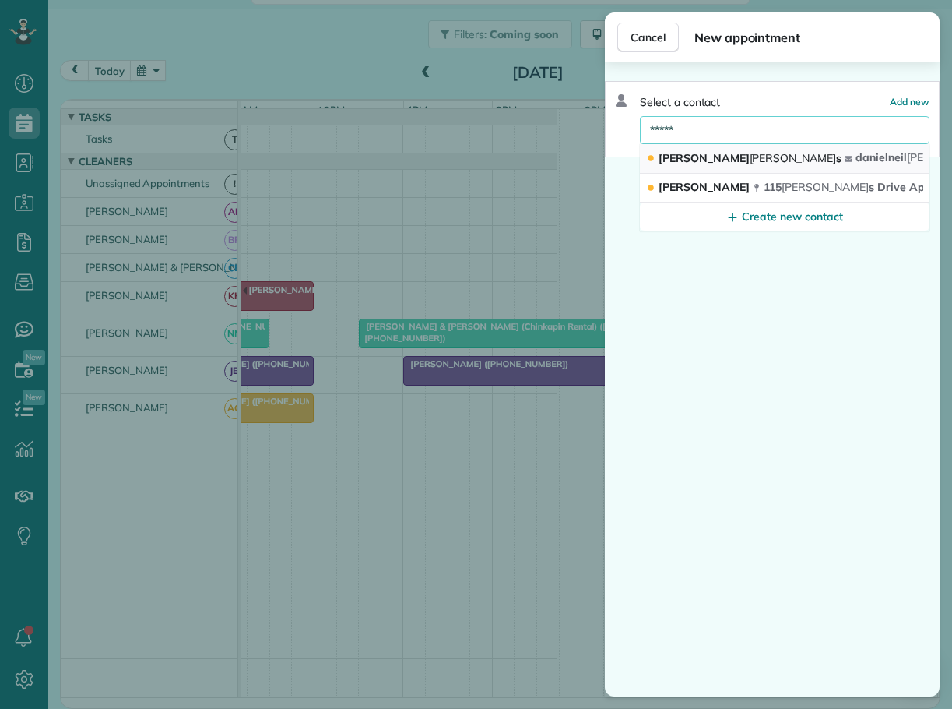
type input "*****"
click at [693, 158] on span "[PERSON_NAME] s" at bounding box center [750, 158] width 183 height 14
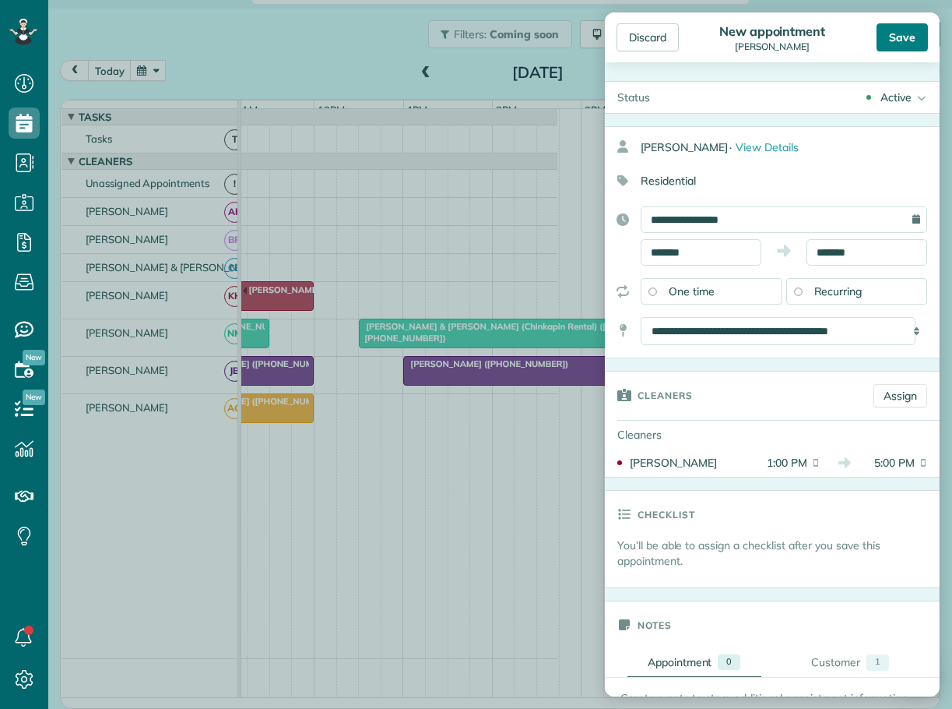
click at [899, 40] on div "Save" at bounding box center [902, 37] width 51 height 28
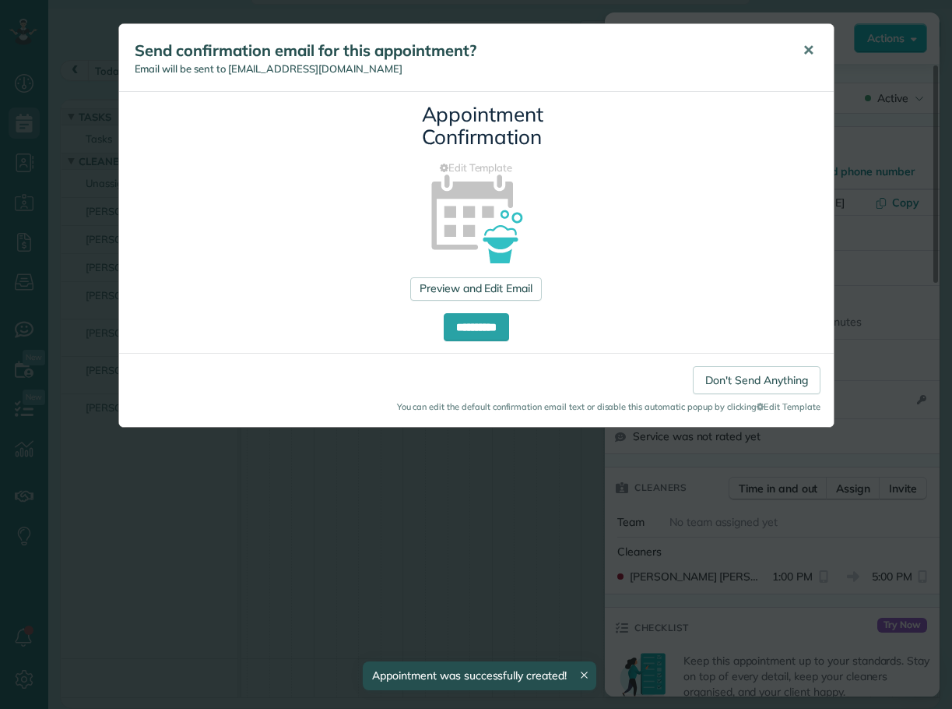
click at [811, 46] on span "✕" at bounding box center [809, 50] width 12 height 18
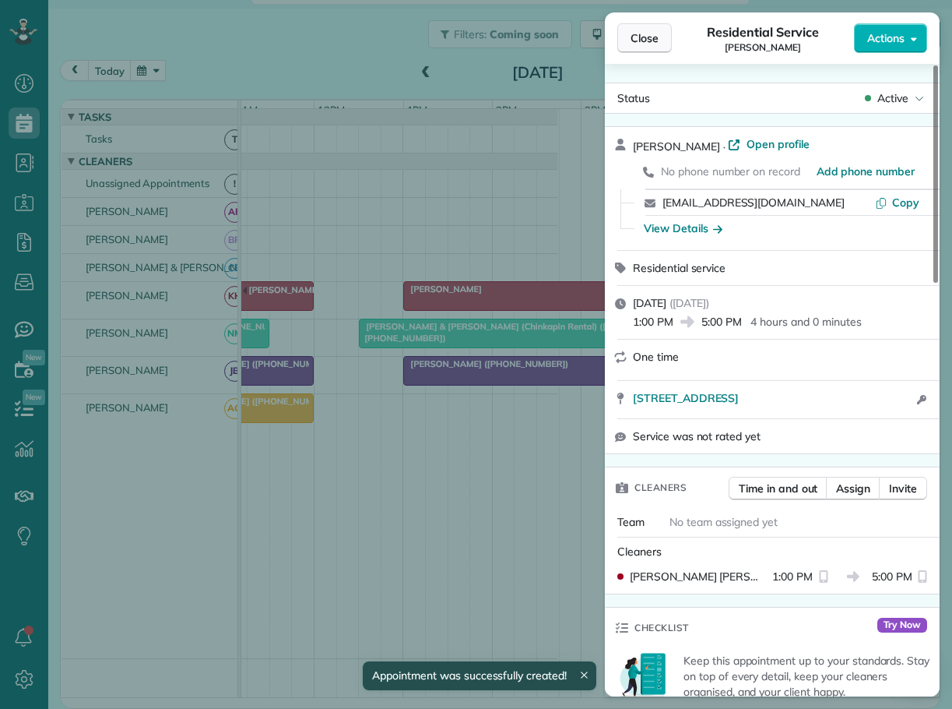
click at [649, 43] on span "Close" at bounding box center [645, 38] width 28 height 16
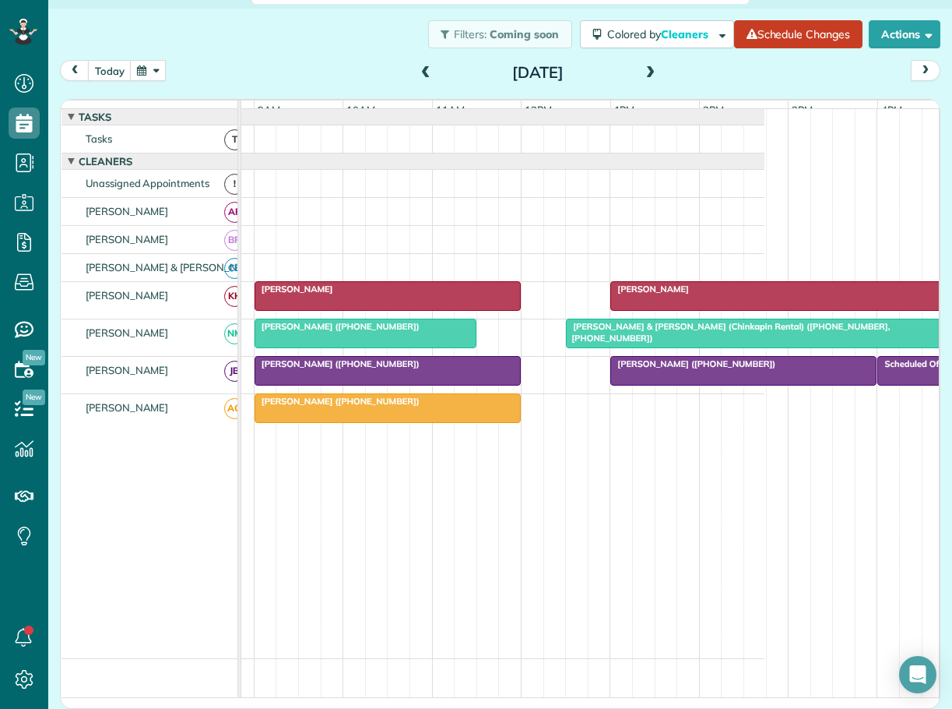
scroll to position [0, 143]
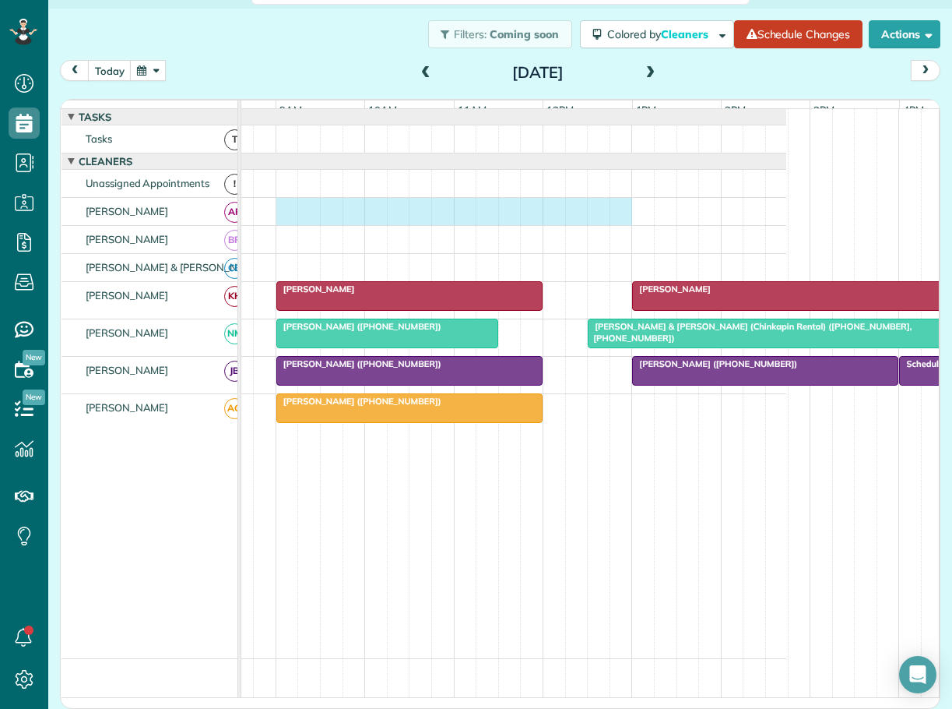
drag, startPoint x: 283, startPoint y: 213, endPoint x: 609, endPoint y: 227, distance: 325.8
click at [618, 225] on div at bounding box center [442, 211] width 688 height 27
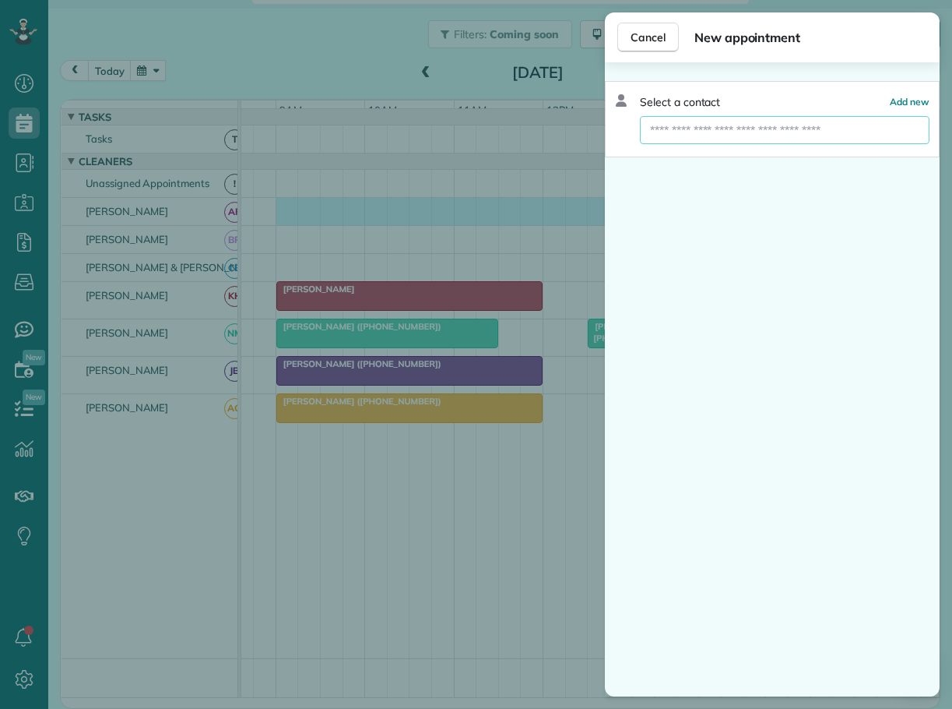
click at [678, 136] on input "text" at bounding box center [785, 130] width 290 height 28
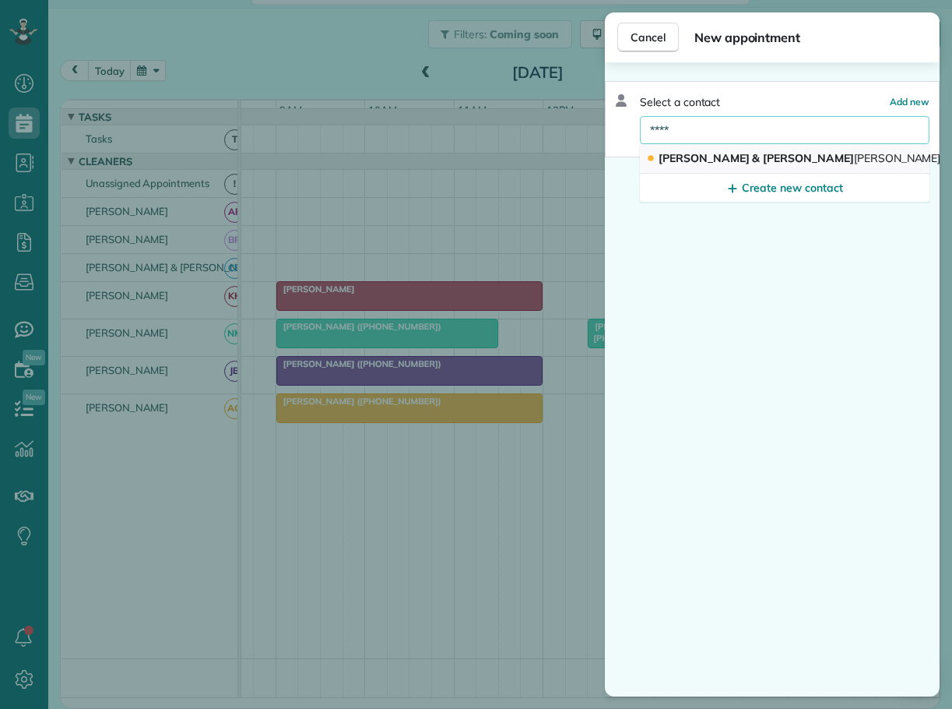
type input "****"
click at [678, 159] on span "[PERSON_NAME] & [PERSON_NAME]" at bounding box center [800, 158] width 282 height 14
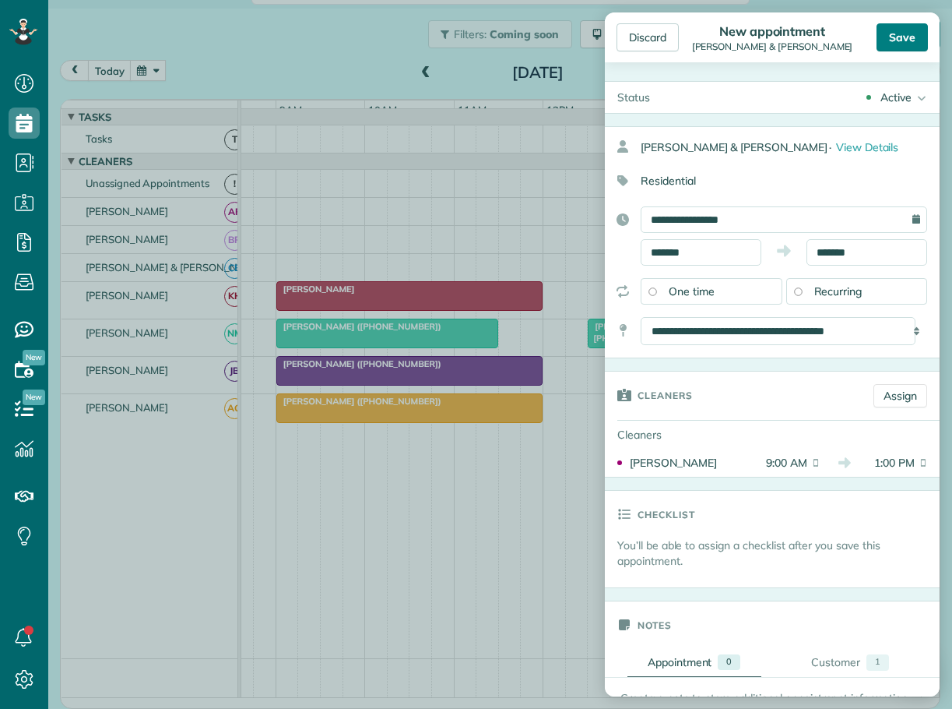
click at [907, 40] on div "Save" at bounding box center [902, 37] width 51 height 28
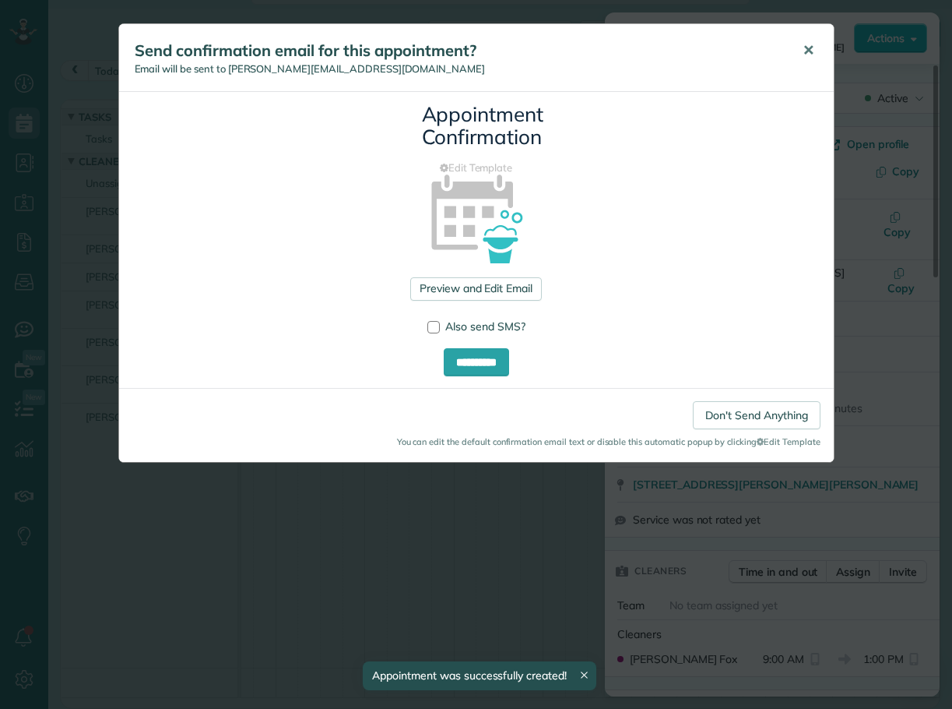
click at [808, 50] on span "✕" at bounding box center [809, 50] width 12 height 18
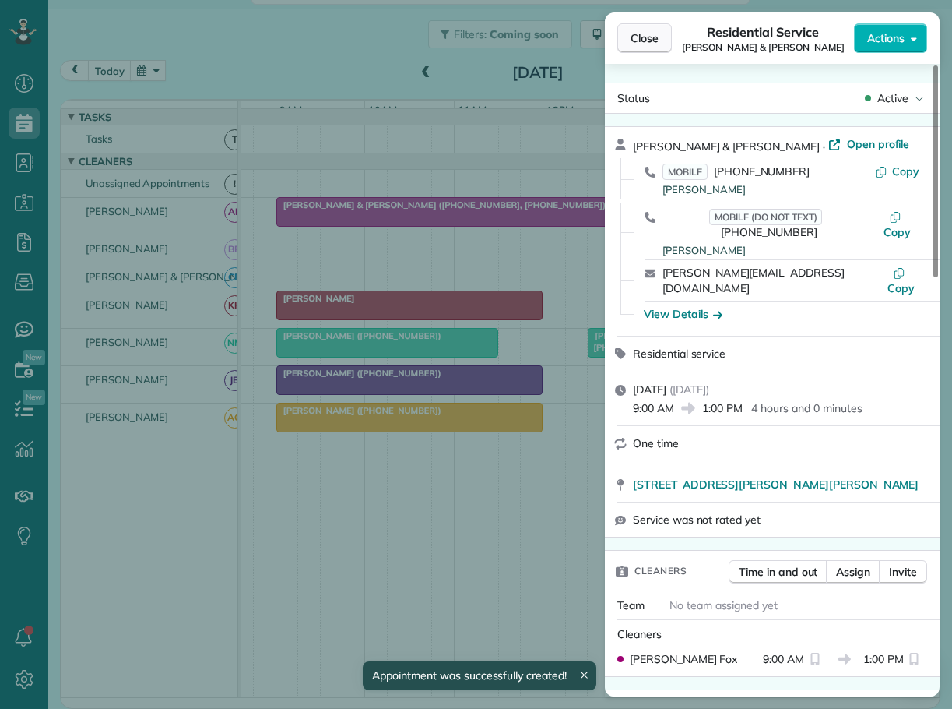
click at [648, 35] on span "Close" at bounding box center [645, 38] width 28 height 16
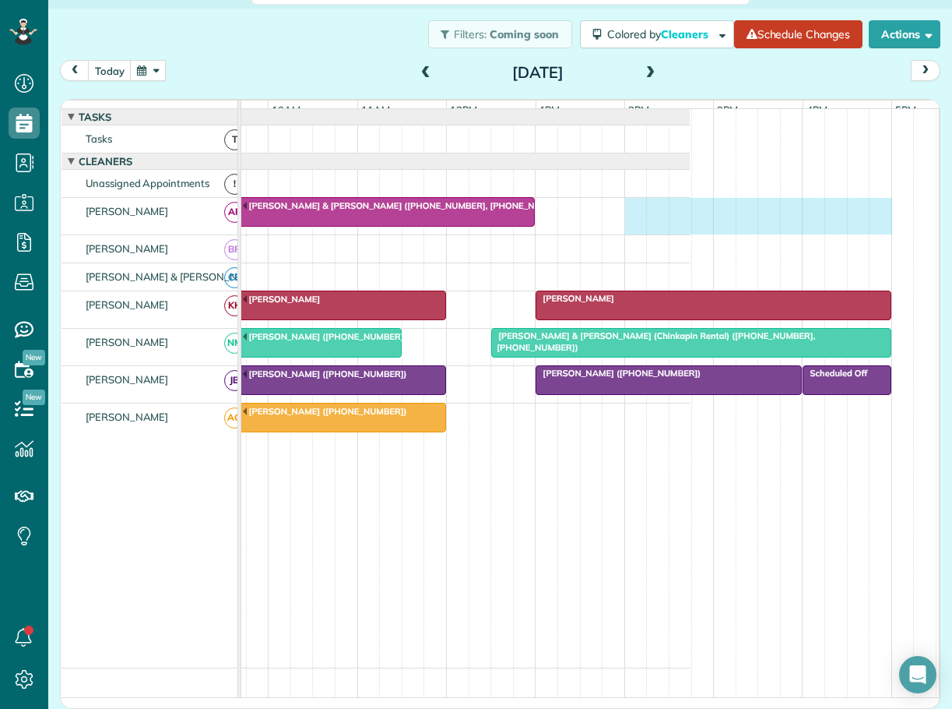
drag, startPoint x: 726, startPoint y: 218, endPoint x: 891, endPoint y: 222, distance: 165.1
click at [690, 221] on div "[PERSON_NAME] & [PERSON_NAME] ([PHONE_NUMBER], [PHONE_NUMBER])" at bounding box center [346, 216] width 688 height 37
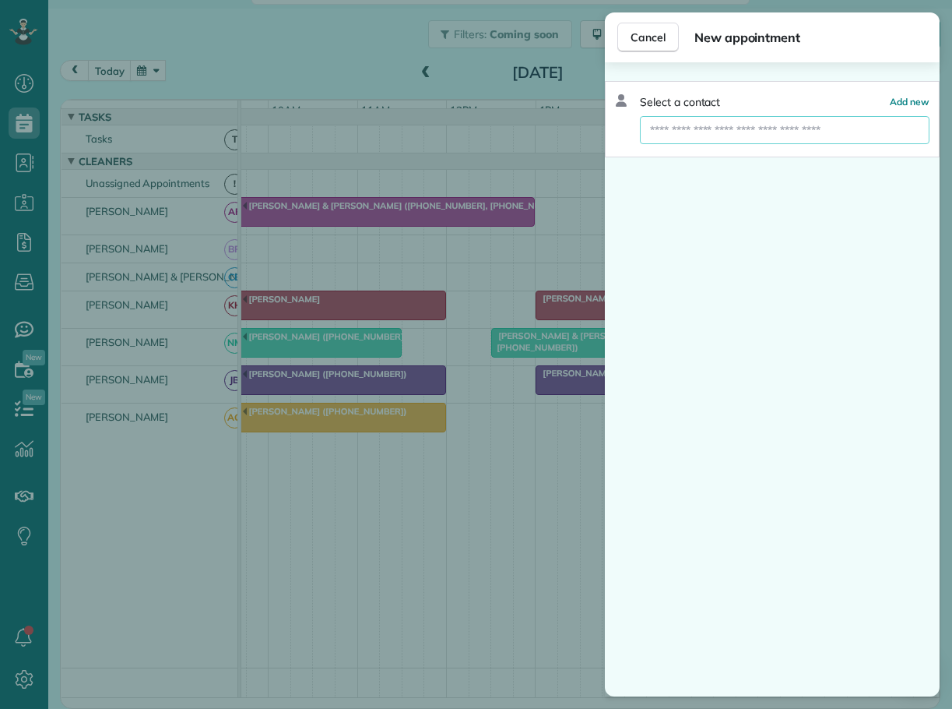
click at [725, 134] on input "text" at bounding box center [785, 130] width 290 height 28
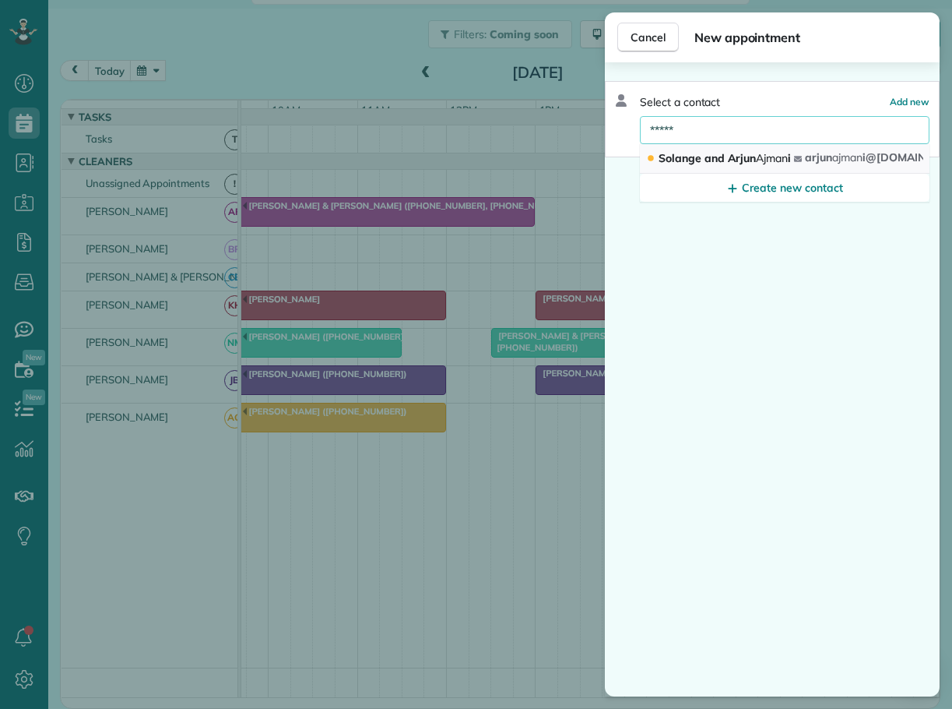
type input "*****"
click at [716, 161] on span "Solange and [PERSON_NAME] i" at bounding box center [725, 158] width 132 height 14
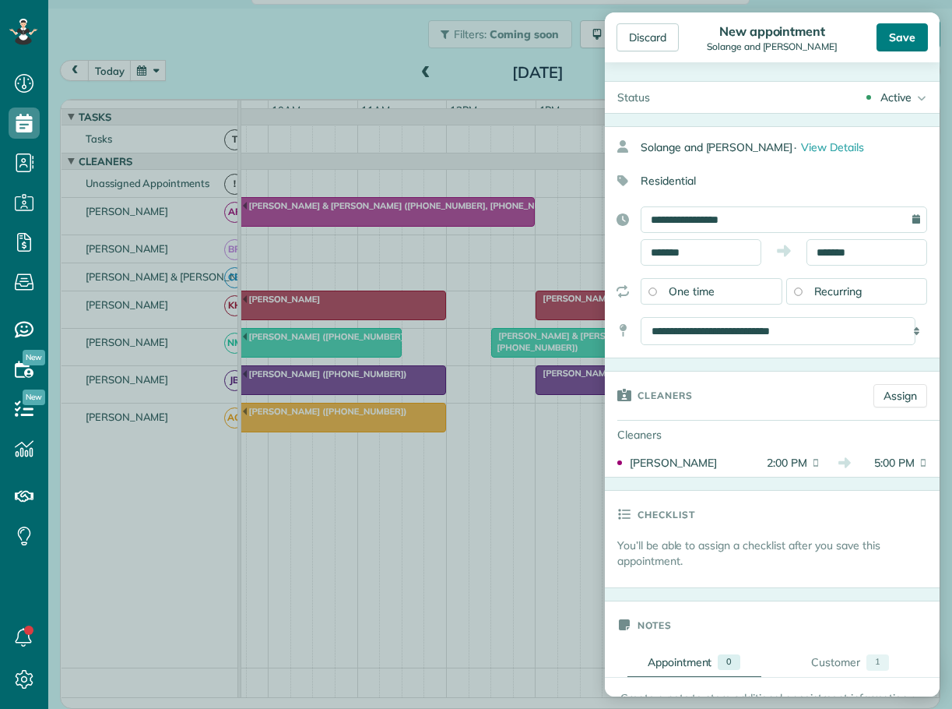
click at [907, 40] on div "Save" at bounding box center [902, 37] width 51 height 28
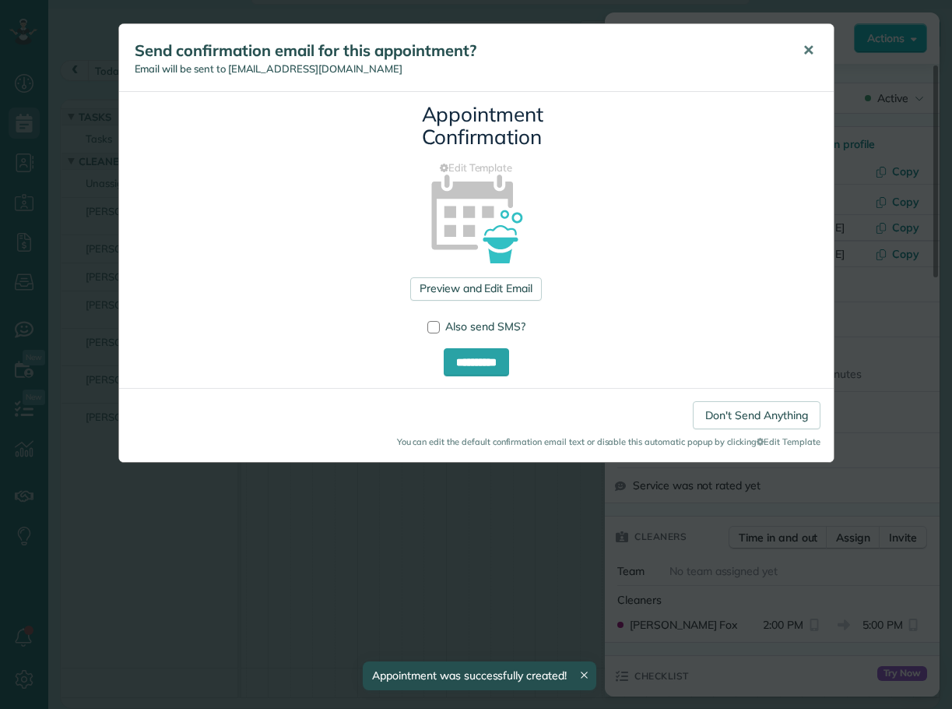
click at [813, 46] on span "✕" at bounding box center [809, 50] width 12 height 18
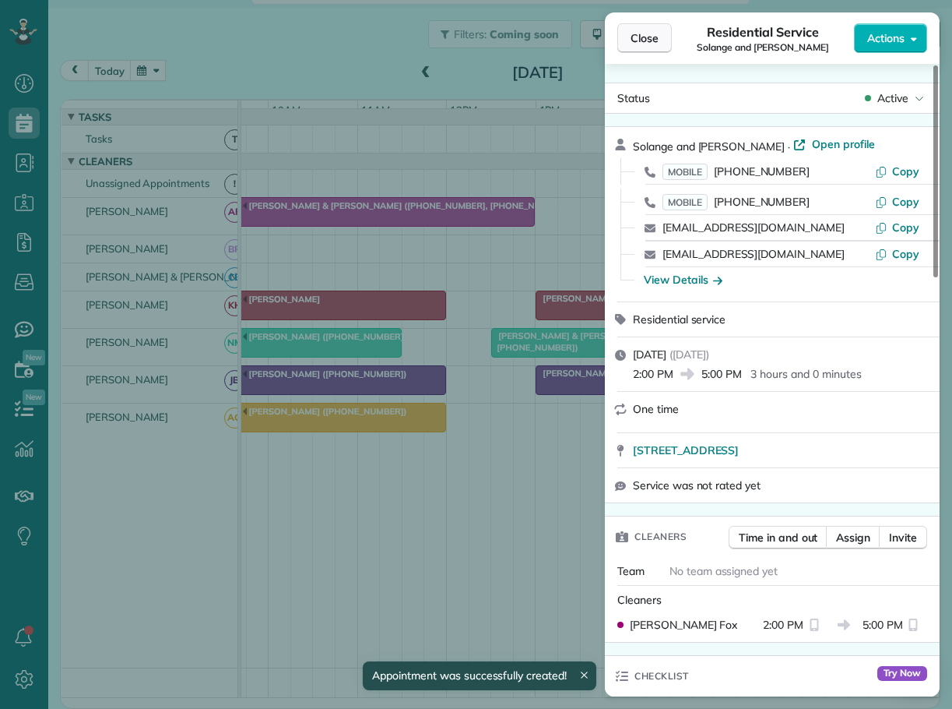
click at [647, 37] on span "Close" at bounding box center [645, 38] width 28 height 16
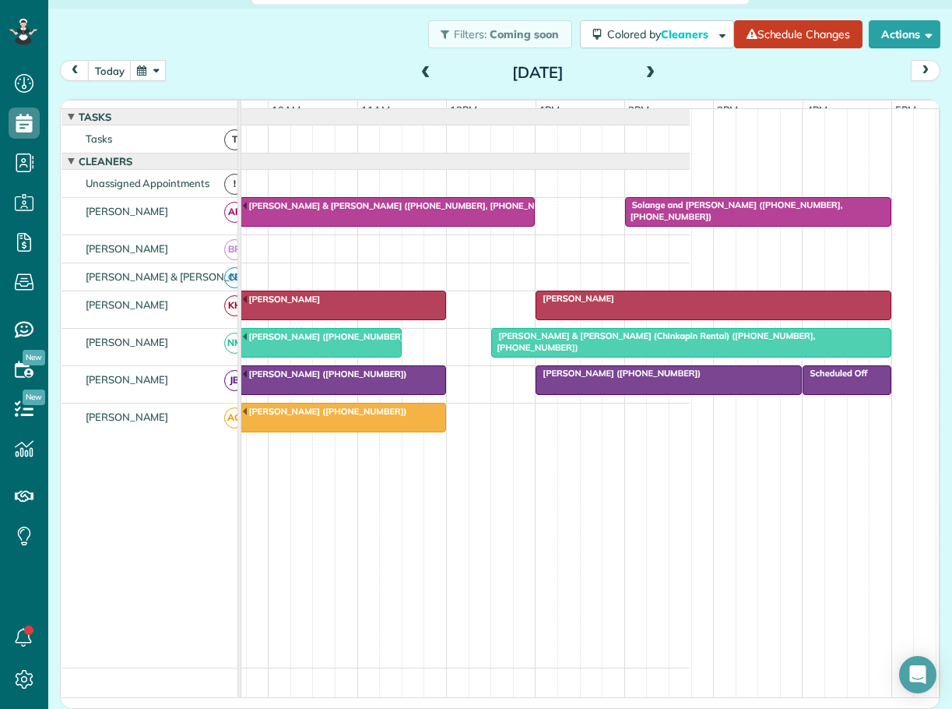
click at [646, 72] on span at bounding box center [650, 73] width 17 height 14
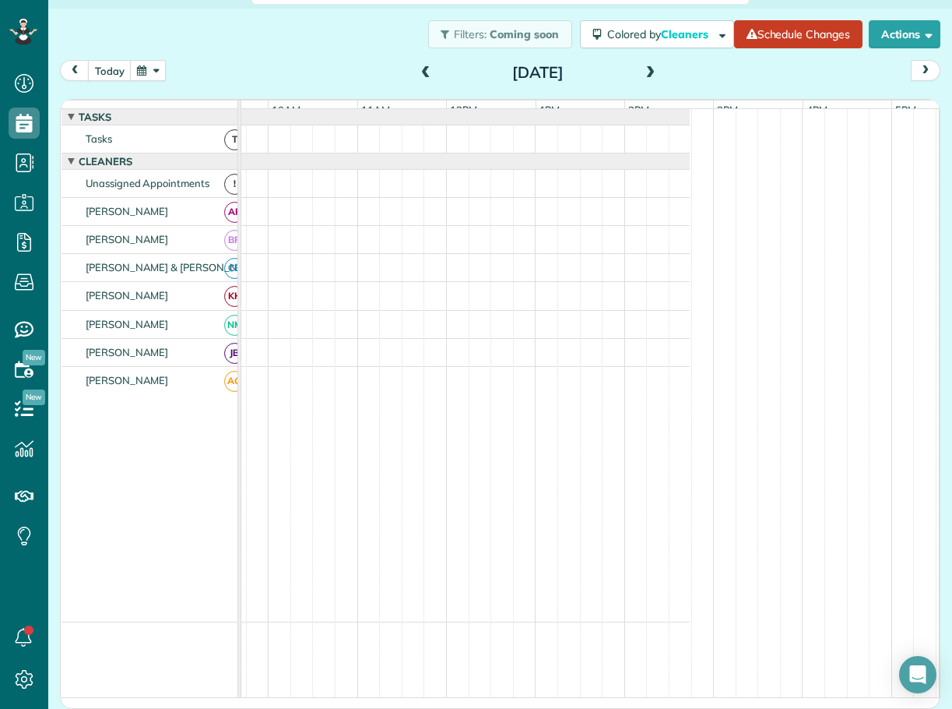
scroll to position [24, 0]
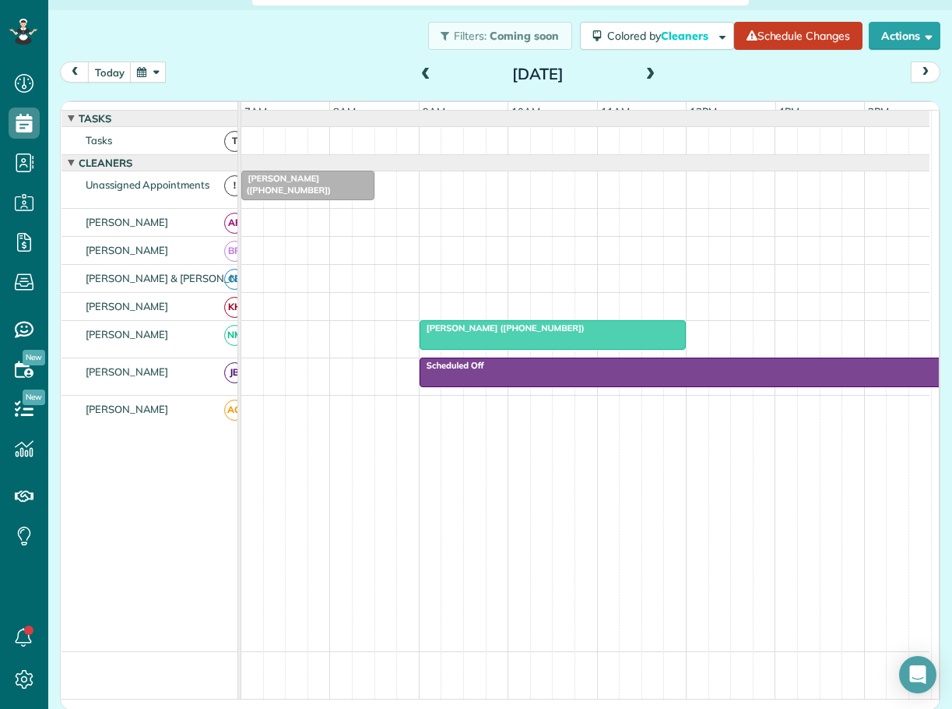
click at [423, 69] on span at bounding box center [425, 75] width 17 height 14
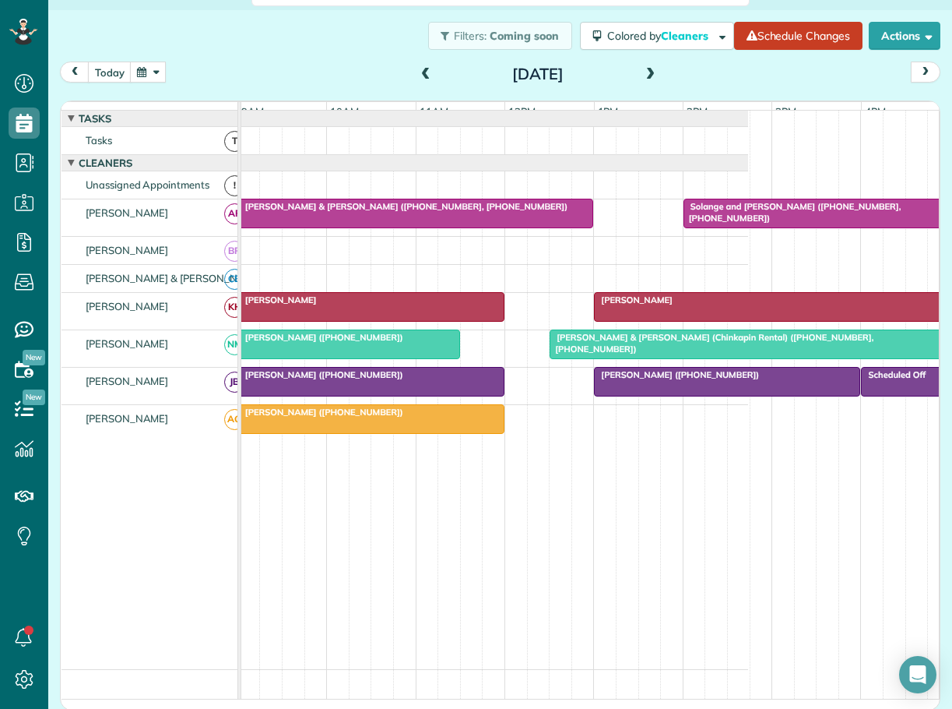
scroll to position [0, 187]
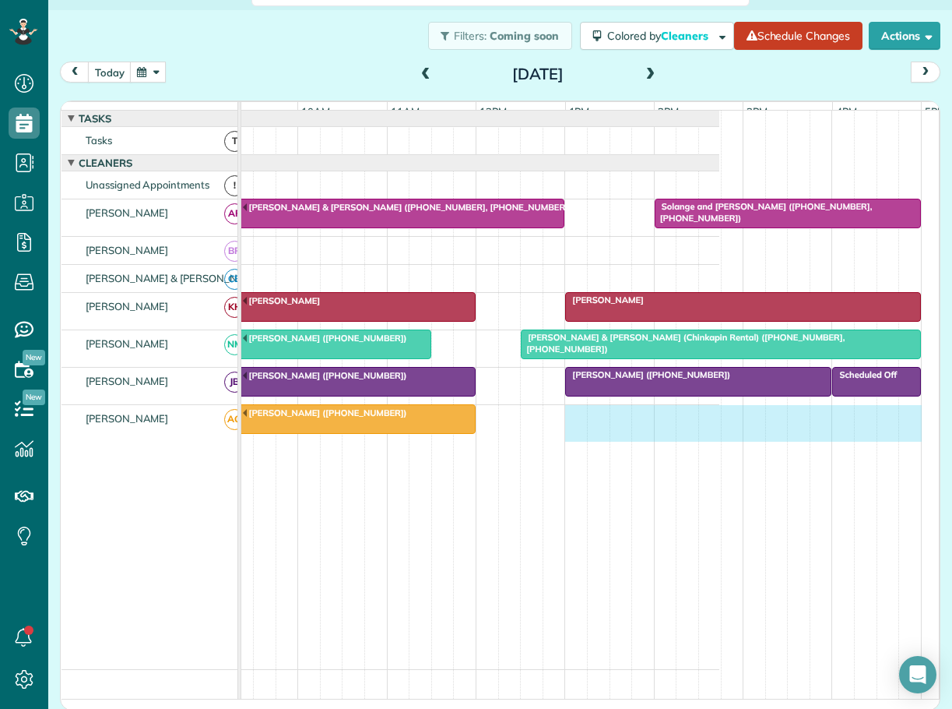
drag, startPoint x: 590, startPoint y: 424, endPoint x: 905, endPoint y: 431, distance: 315.5
click at [720, 431] on div "[PERSON_NAME] ([PHONE_NUMBER])" at bounding box center [375, 423] width 688 height 37
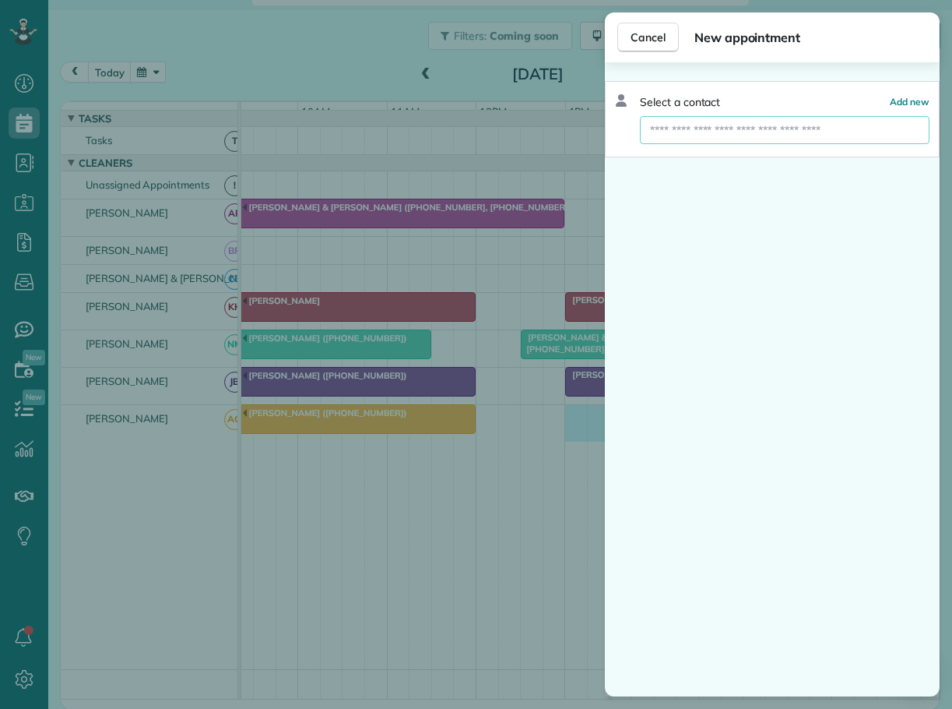
click at [718, 136] on input "text" at bounding box center [785, 130] width 290 height 28
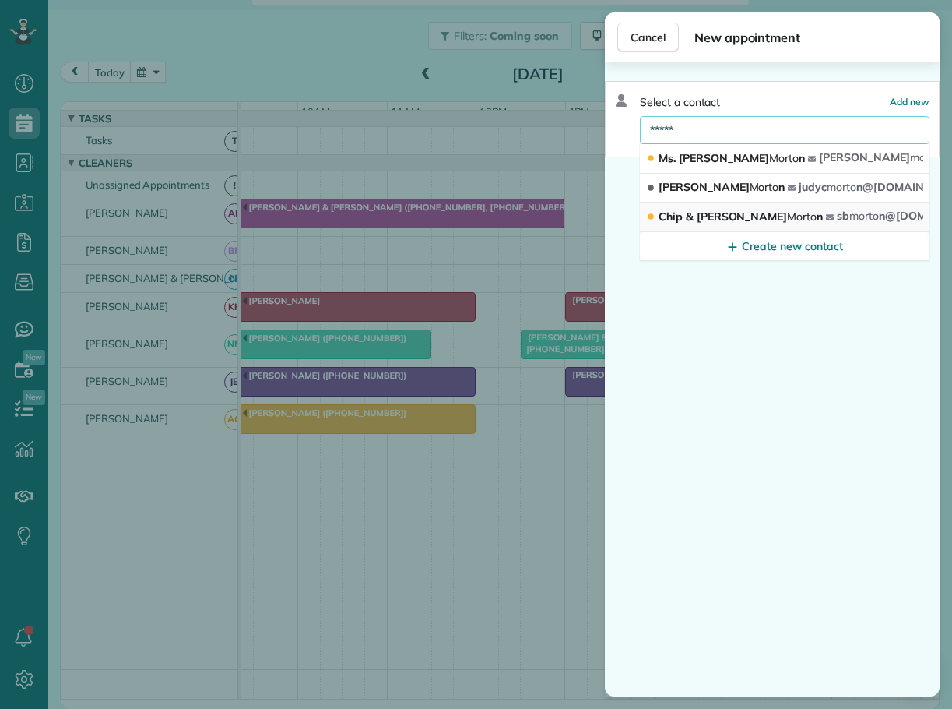
type input "*****"
click at [691, 213] on span "Chip & [PERSON_NAME] n" at bounding box center [741, 216] width 164 height 14
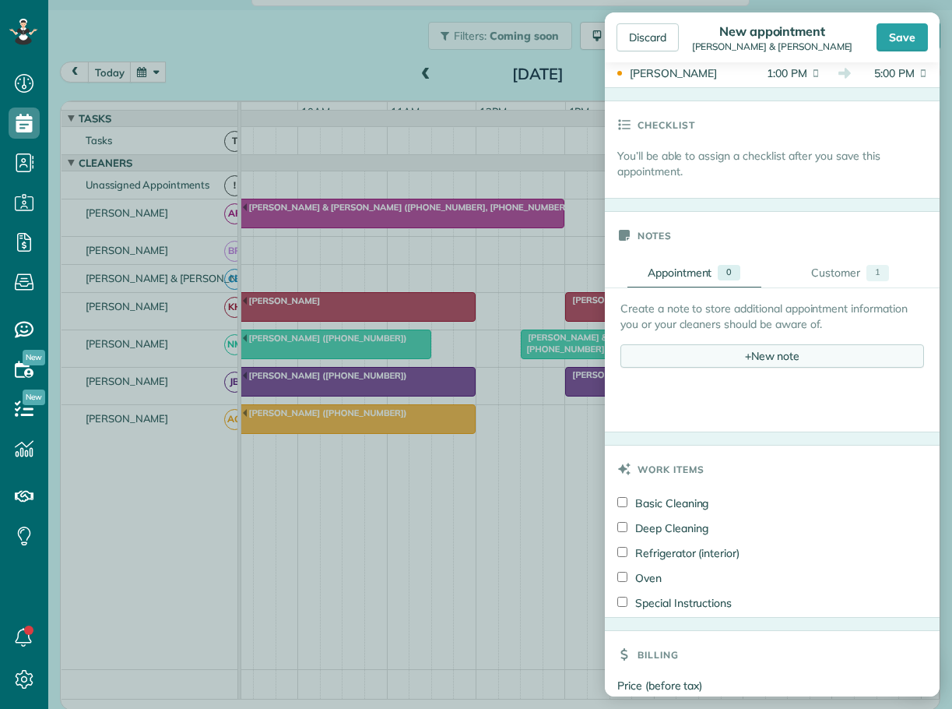
click at [746, 360] on div "+ New note" at bounding box center [773, 355] width 304 height 23
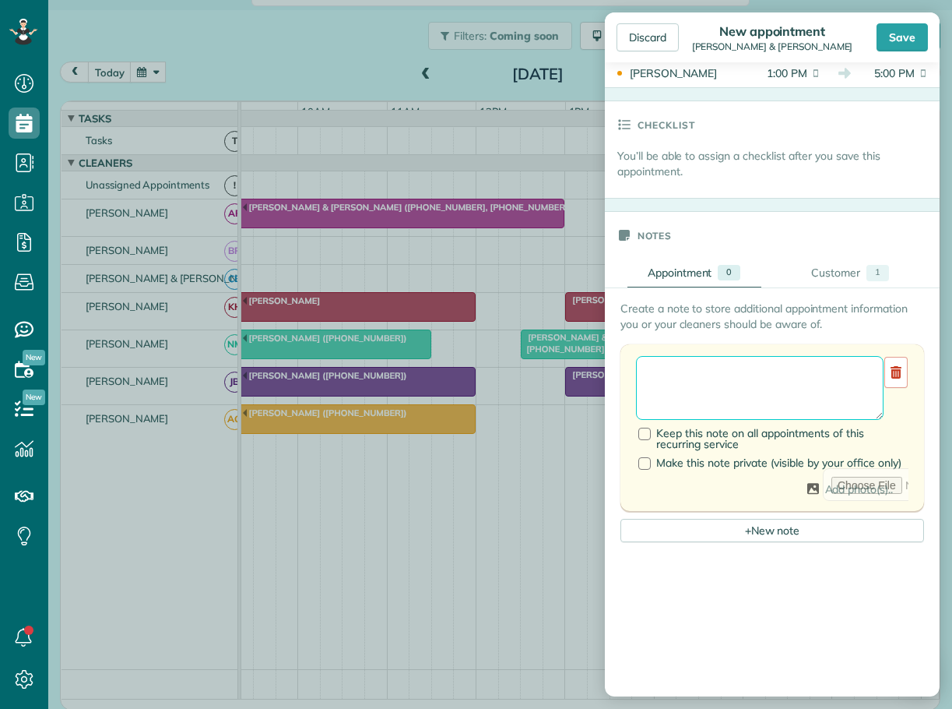
click at [671, 377] on textarea at bounding box center [760, 388] width 248 height 64
type textarea "**********"
click at [899, 32] on div "Save" at bounding box center [902, 37] width 51 height 28
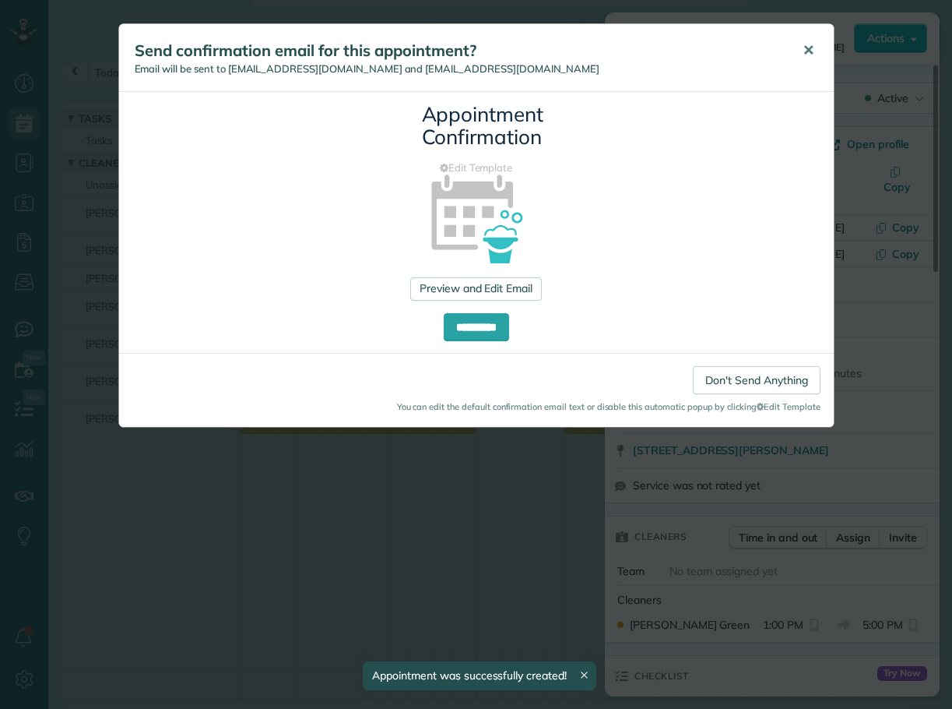
click at [810, 45] on span "✕" at bounding box center [809, 50] width 12 height 18
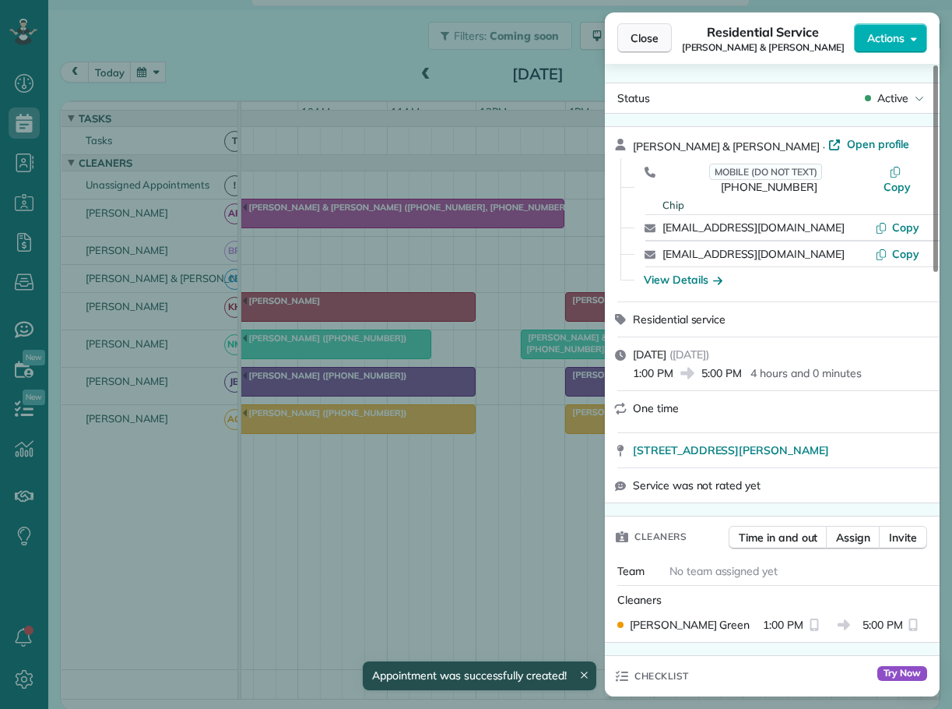
click at [636, 40] on span "Close" at bounding box center [645, 38] width 28 height 16
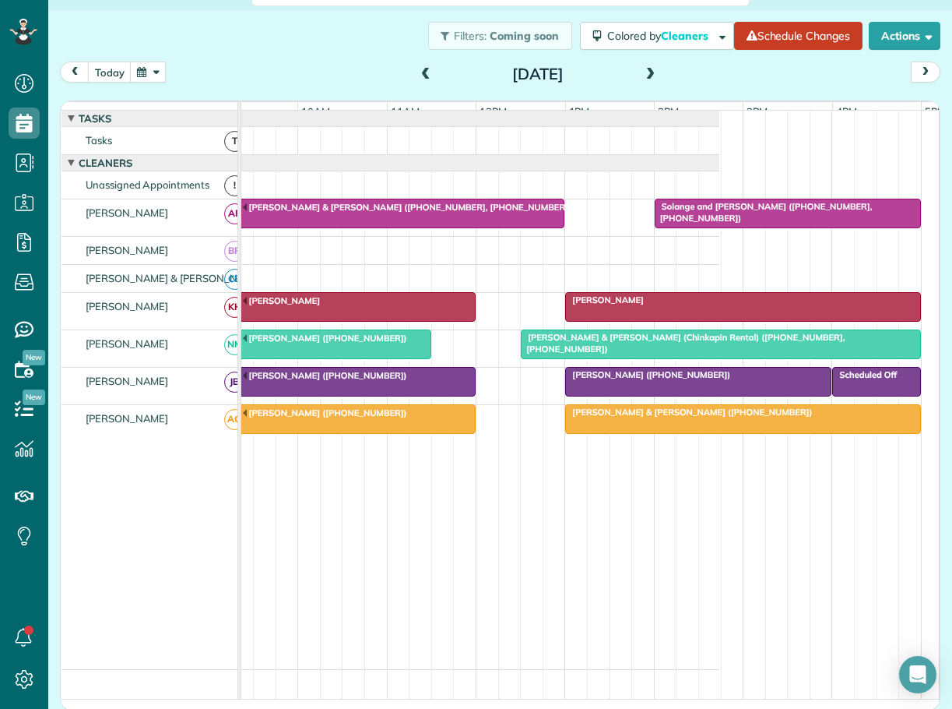
click at [647, 70] on span at bounding box center [650, 75] width 17 height 14
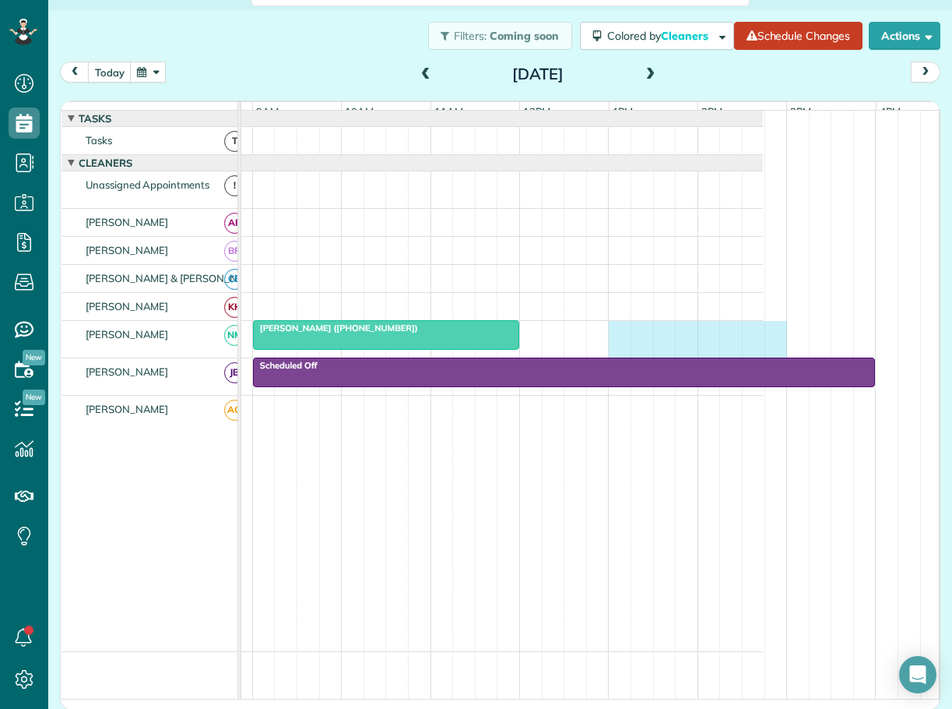
drag, startPoint x: 614, startPoint y: 336, endPoint x: 774, endPoint y: 351, distance: 160.3
click at [763, 351] on div "[PERSON_NAME] ([PHONE_NUMBER])" at bounding box center [419, 339] width 688 height 37
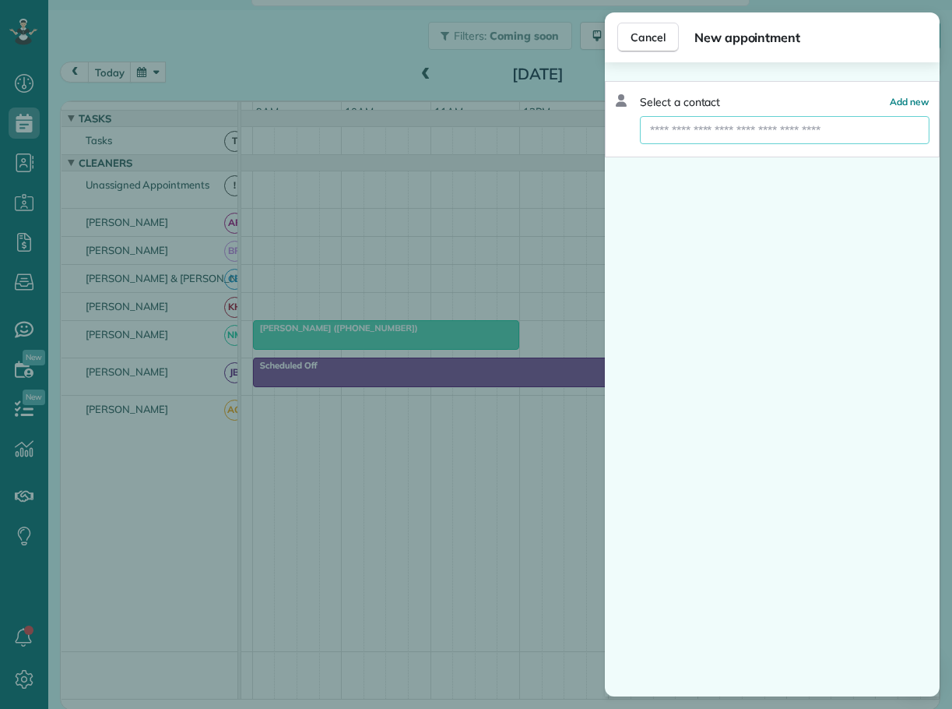
click at [676, 128] on input "text" at bounding box center [785, 130] width 290 height 28
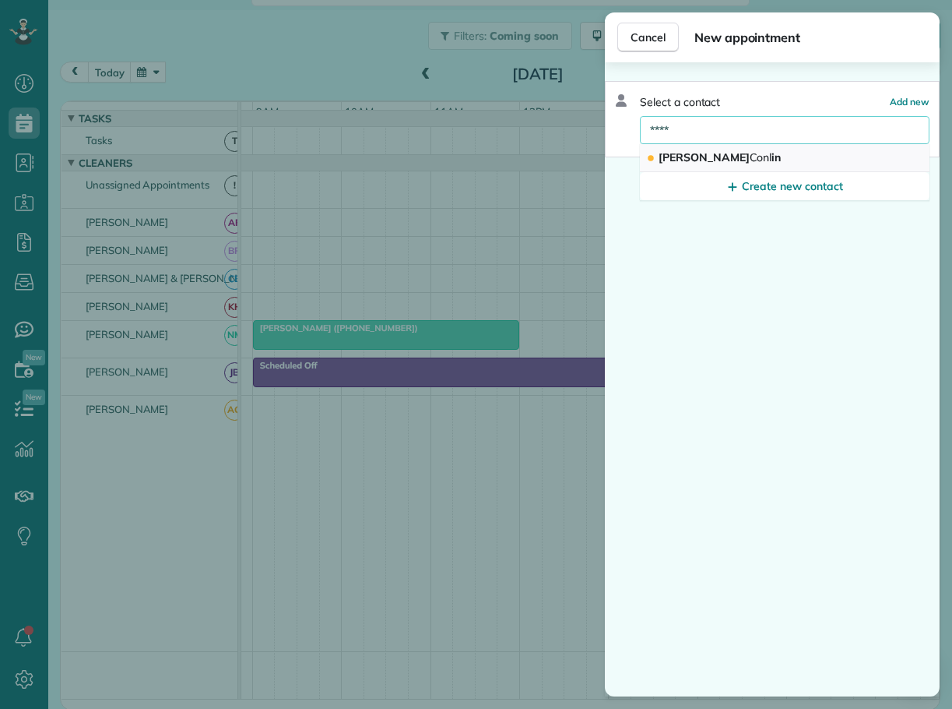
type input "****"
click at [679, 157] on span "[PERSON_NAME] in" at bounding box center [720, 157] width 122 height 14
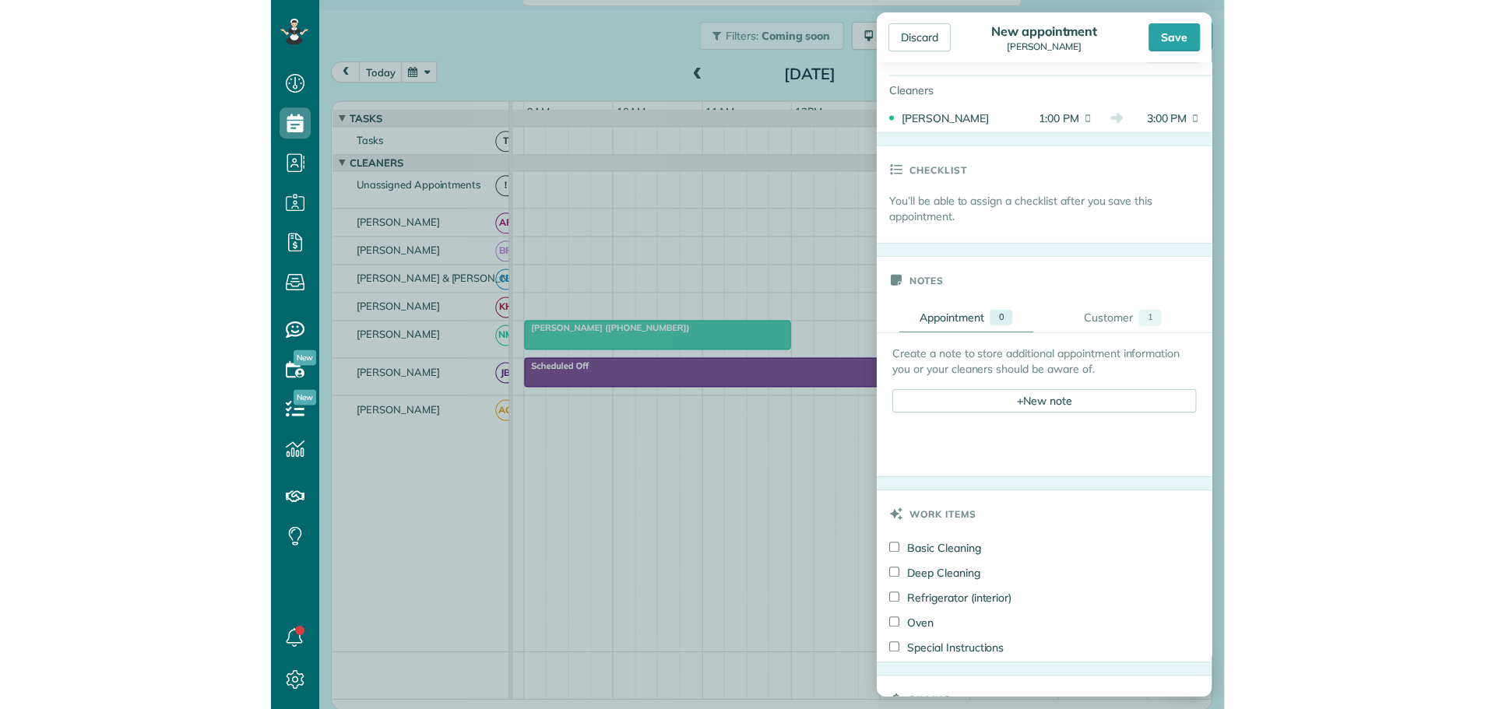
scroll to position [389, 0]
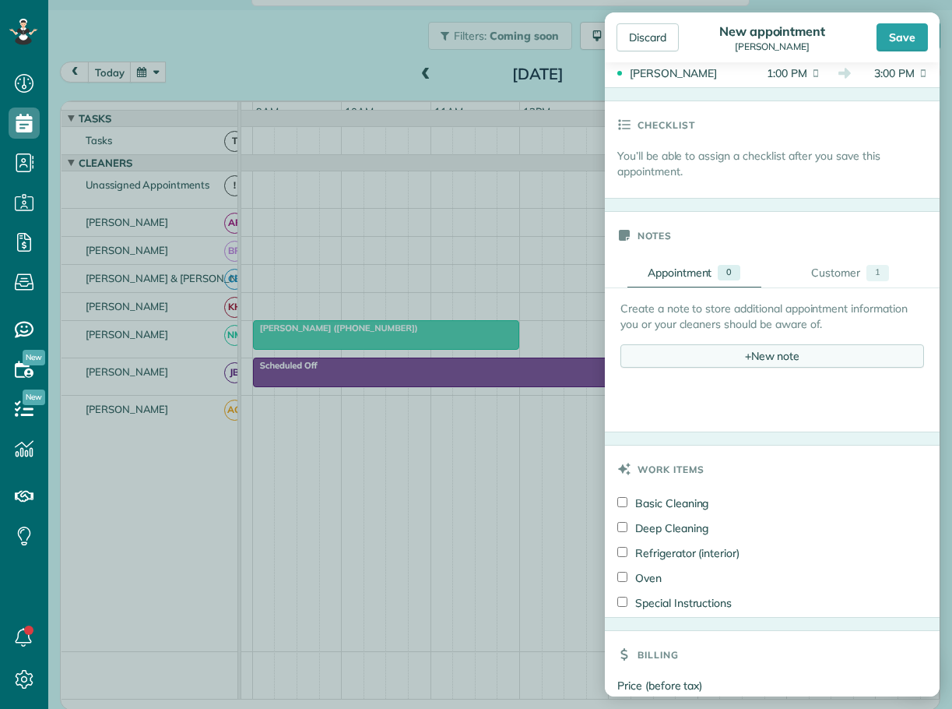
click at [745, 351] on span "+" at bounding box center [748, 355] width 6 height 14
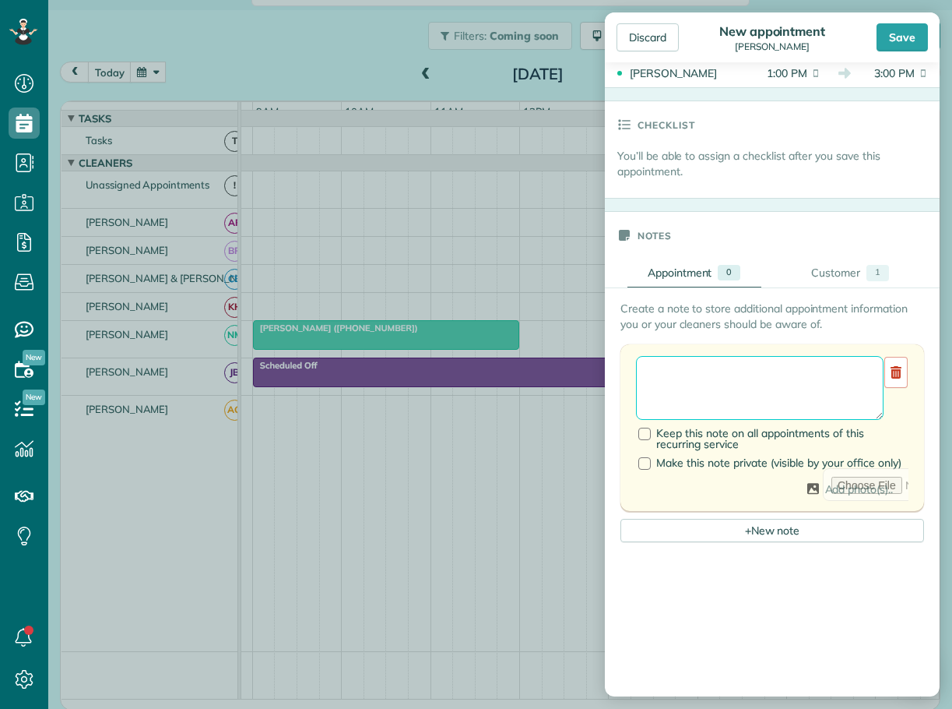
click at [682, 376] on textarea at bounding box center [760, 388] width 248 height 64
type textarea "**********"
click at [892, 35] on div "Save" at bounding box center [902, 37] width 51 height 28
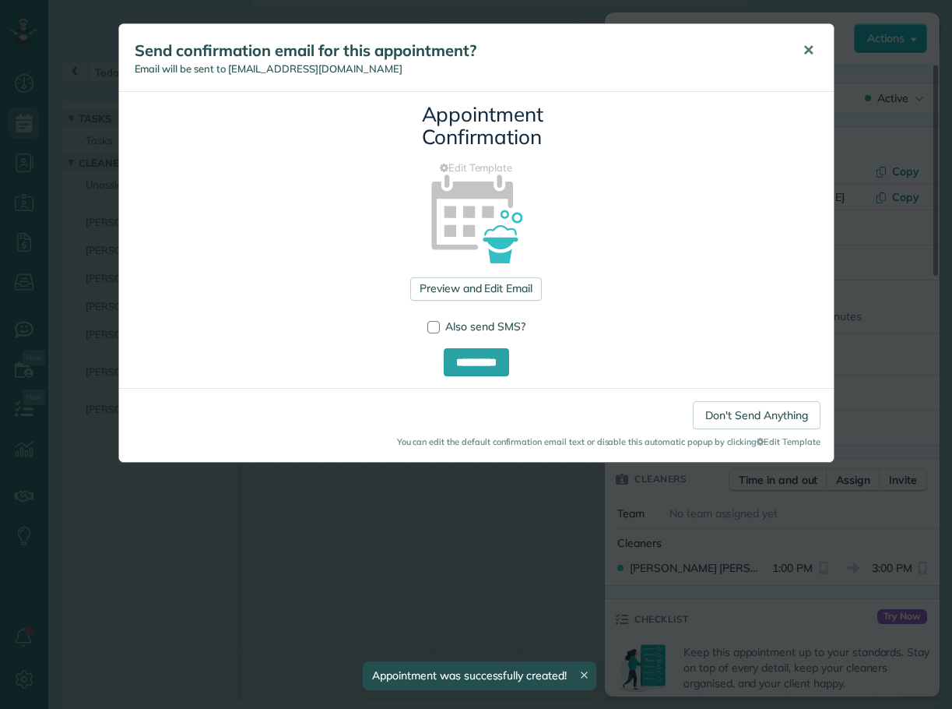
click at [803, 44] on span "✕" at bounding box center [809, 50] width 12 height 18
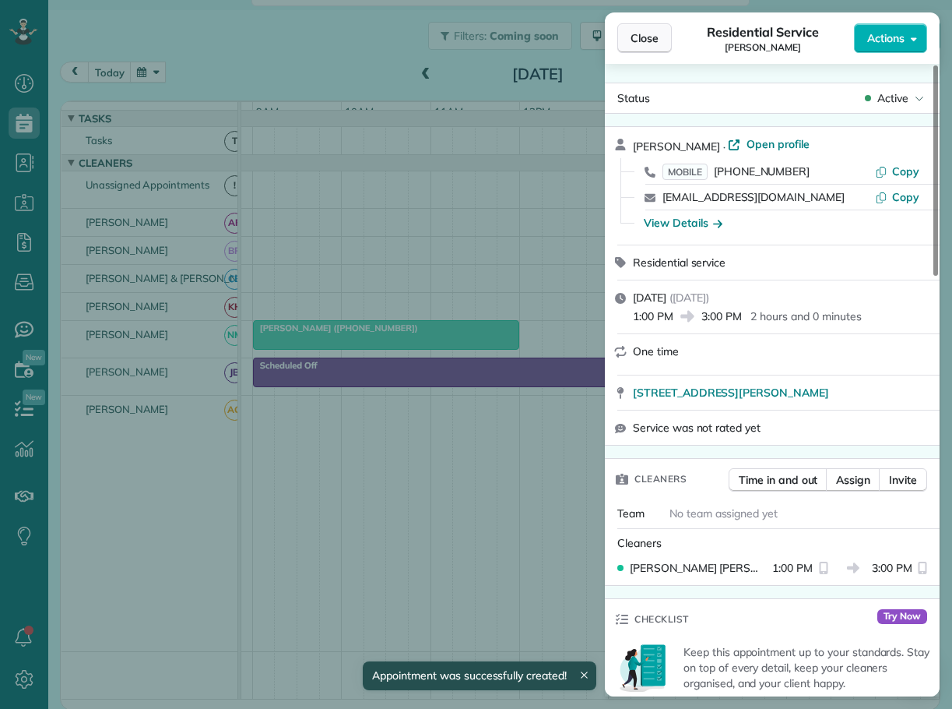
click at [653, 38] on span "Close" at bounding box center [645, 38] width 28 height 16
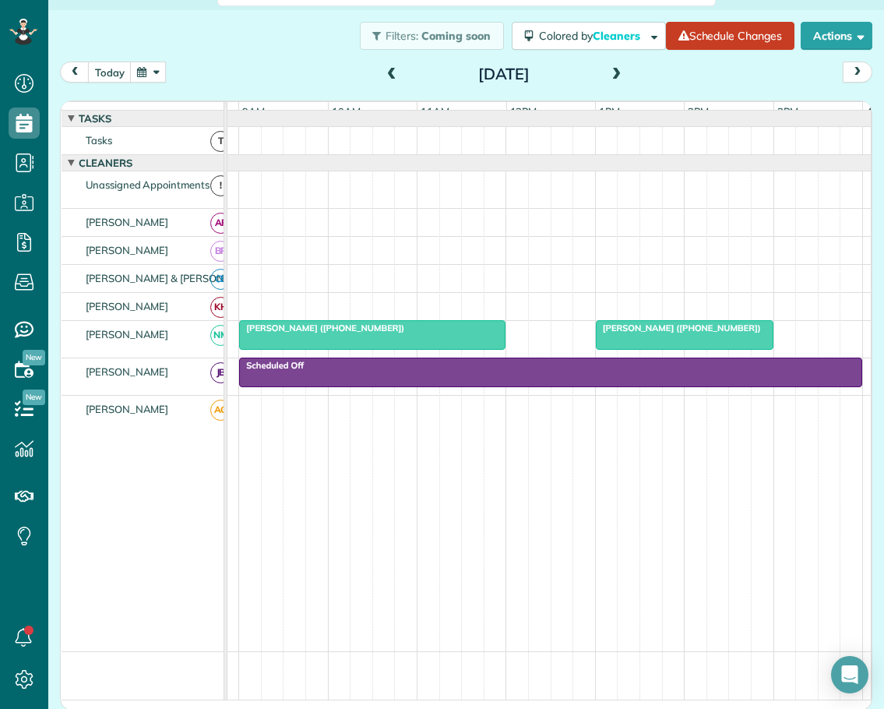
scroll to position [709, 48]
click at [112, 73] on button "today" at bounding box center [110, 72] width 44 height 21
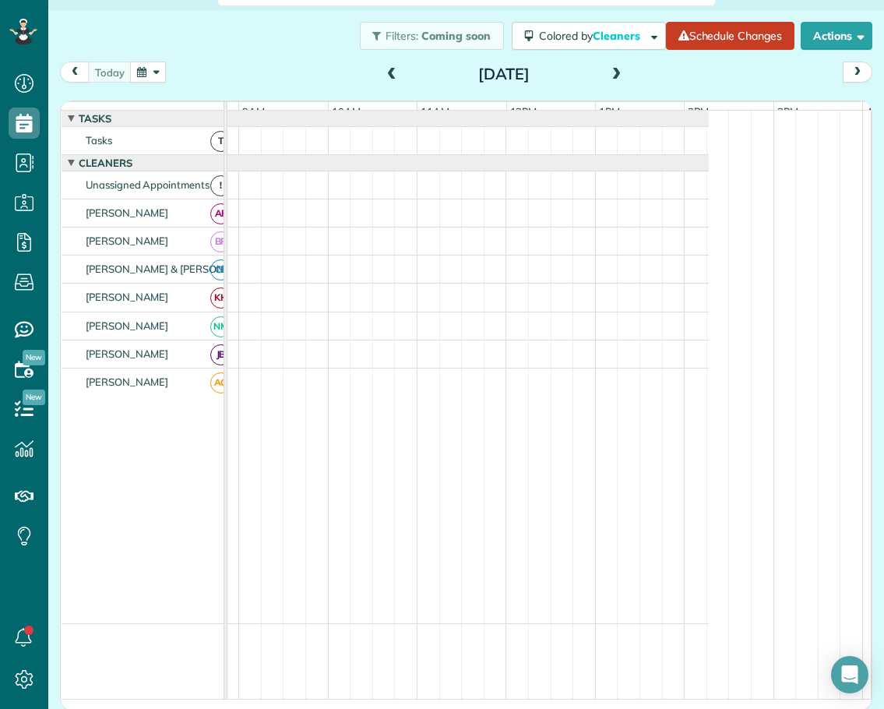
scroll to position [0, 0]
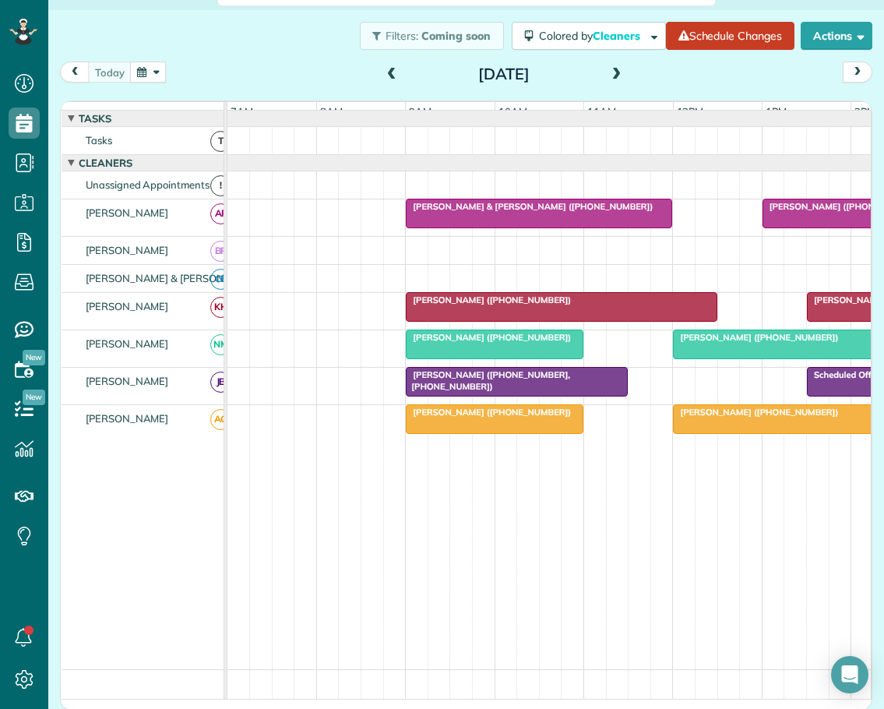
click at [608, 76] on span at bounding box center [616, 75] width 17 height 14
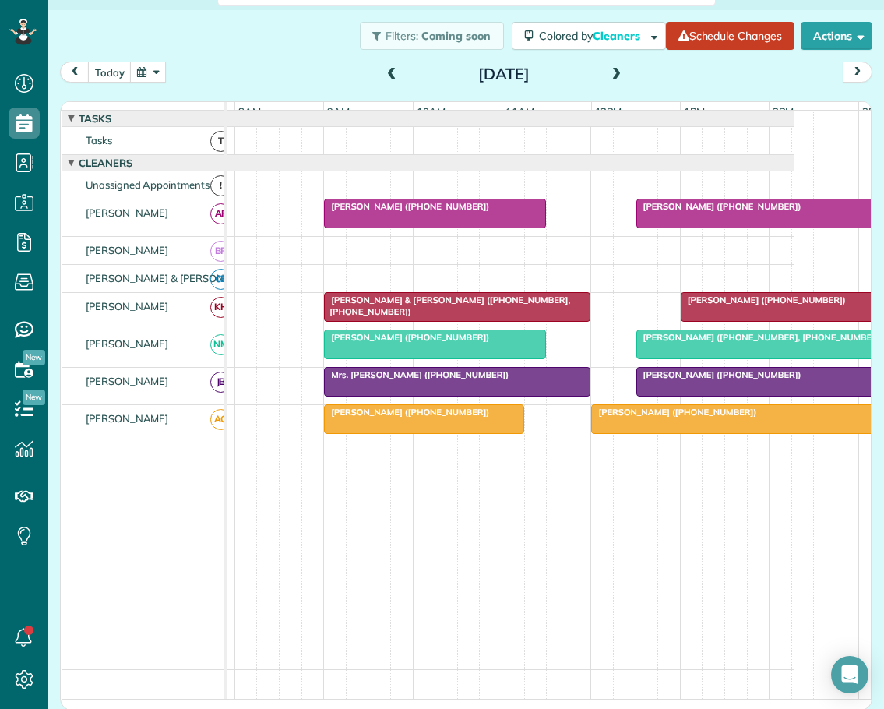
scroll to position [0, 106]
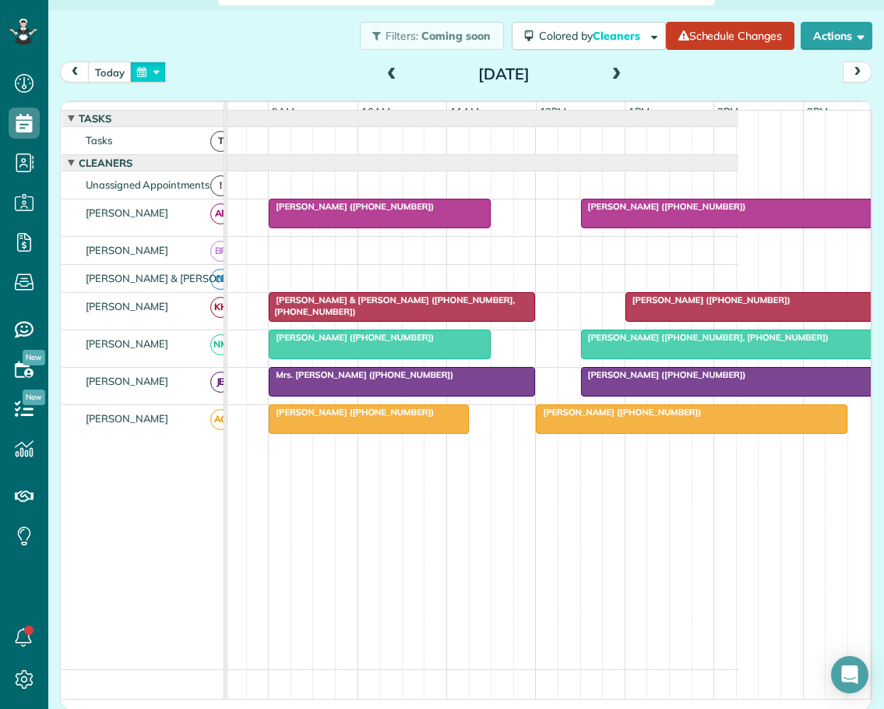
click at [162, 68] on button "button" at bounding box center [148, 72] width 36 height 21
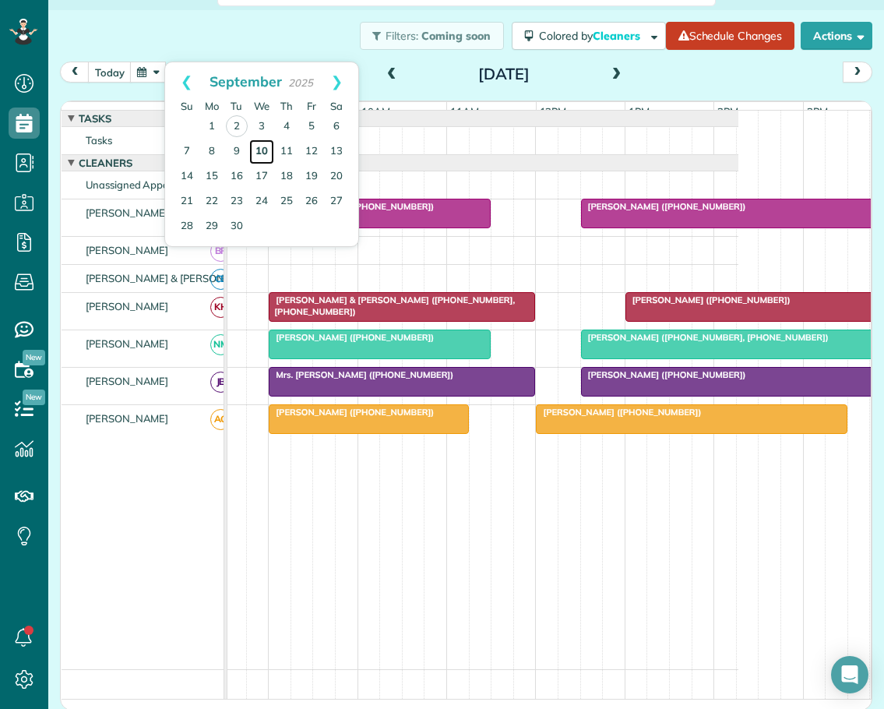
click at [264, 149] on link "10" at bounding box center [261, 151] width 25 height 25
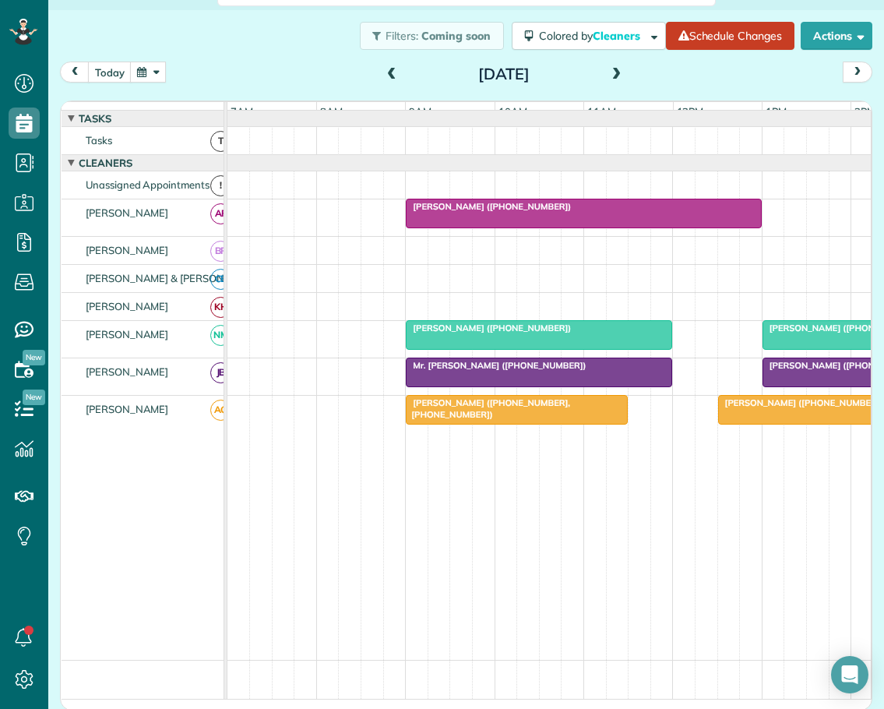
scroll to position [0, 99]
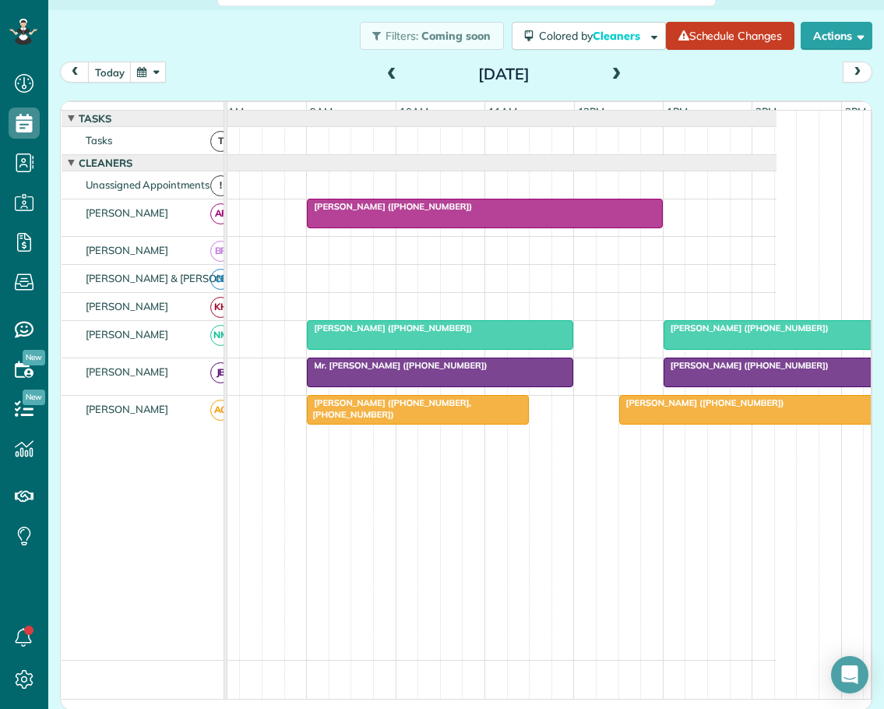
click at [159, 70] on button "button" at bounding box center [148, 72] width 36 height 21
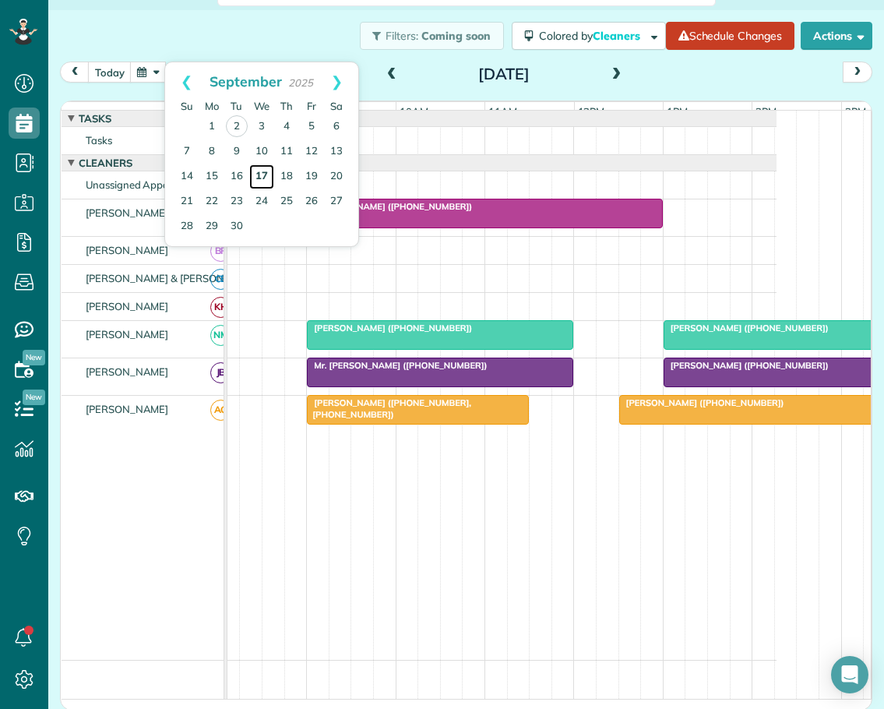
click at [263, 174] on link "17" at bounding box center [261, 176] width 25 height 25
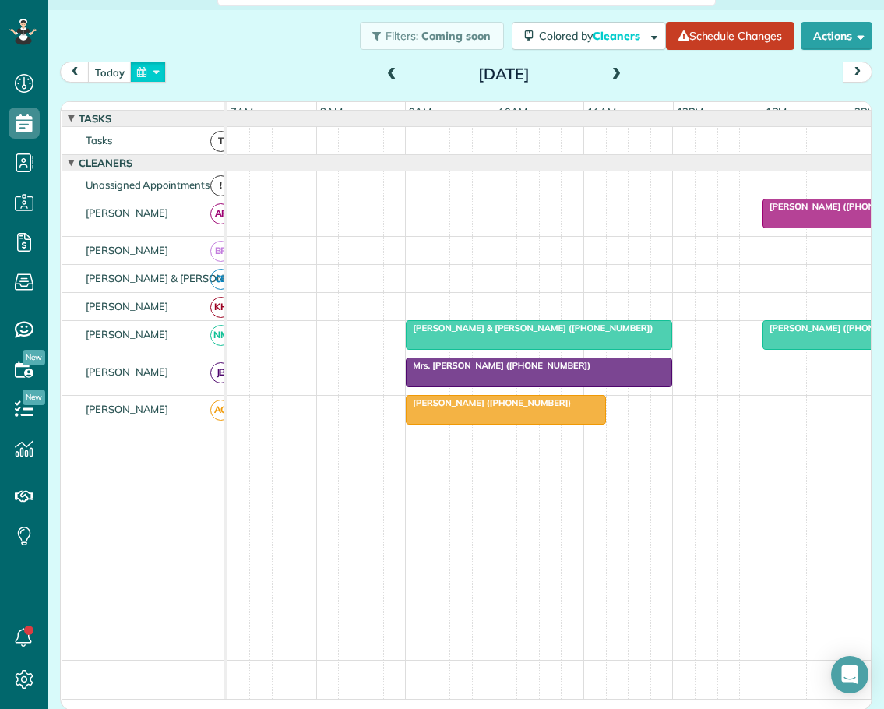
click at [156, 68] on button "button" at bounding box center [148, 72] width 36 height 21
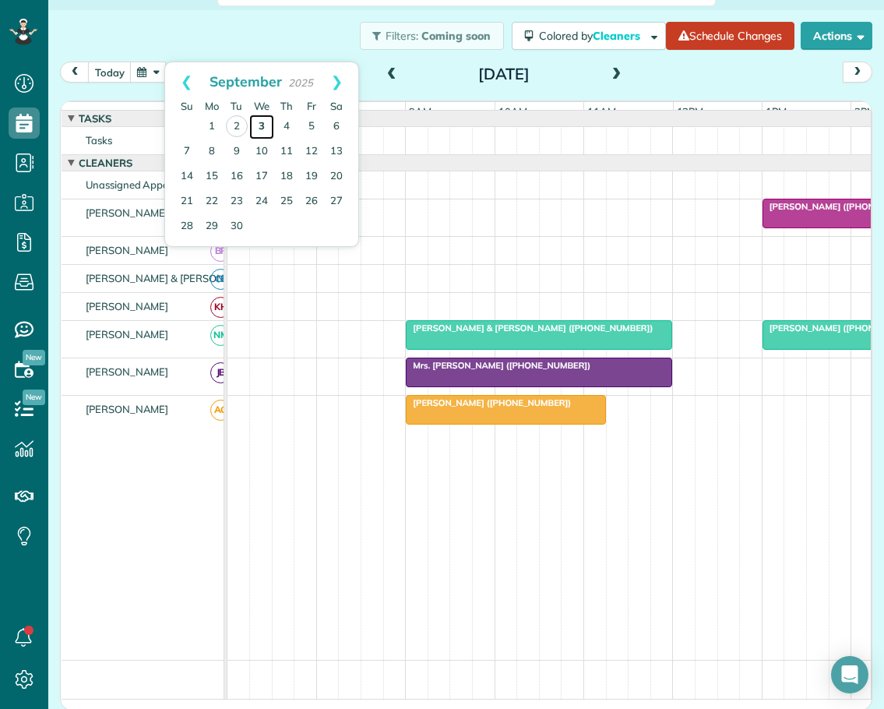
click at [266, 121] on link "3" at bounding box center [261, 126] width 25 height 25
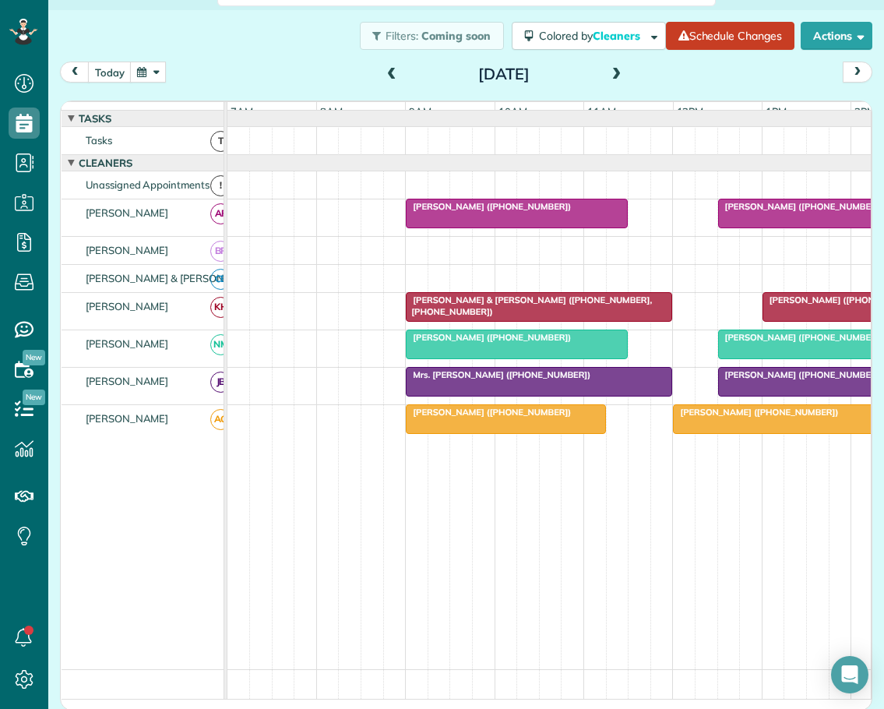
click at [777, 212] on span "[PERSON_NAME] ([PHONE_NUMBER])" at bounding box center [800, 206] width 167 height 11
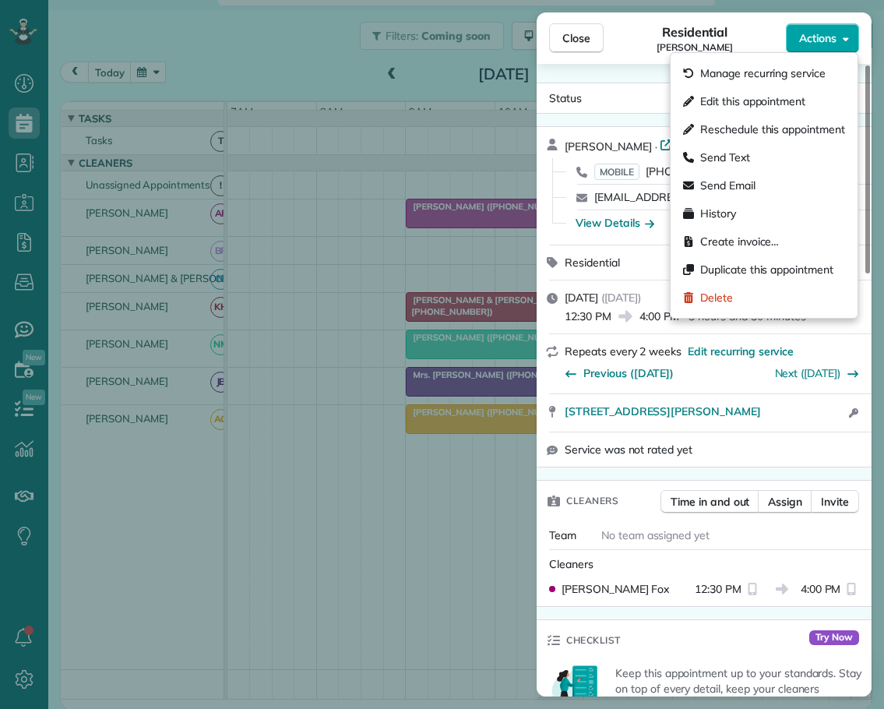
click at [811, 41] on span "Actions" at bounding box center [817, 38] width 37 height 16
click at [714, 292] on span "Delete" at bounding box center [716, 298] width 33 height 16
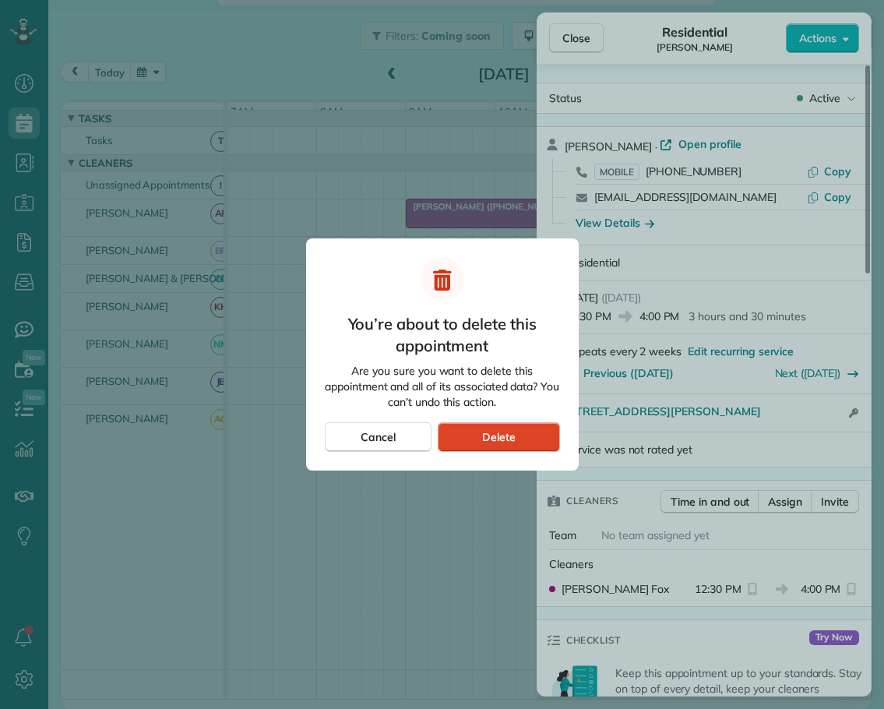
click at [502, 435] on span "Delete" at bounding box center [498, 437] width 33 height 16
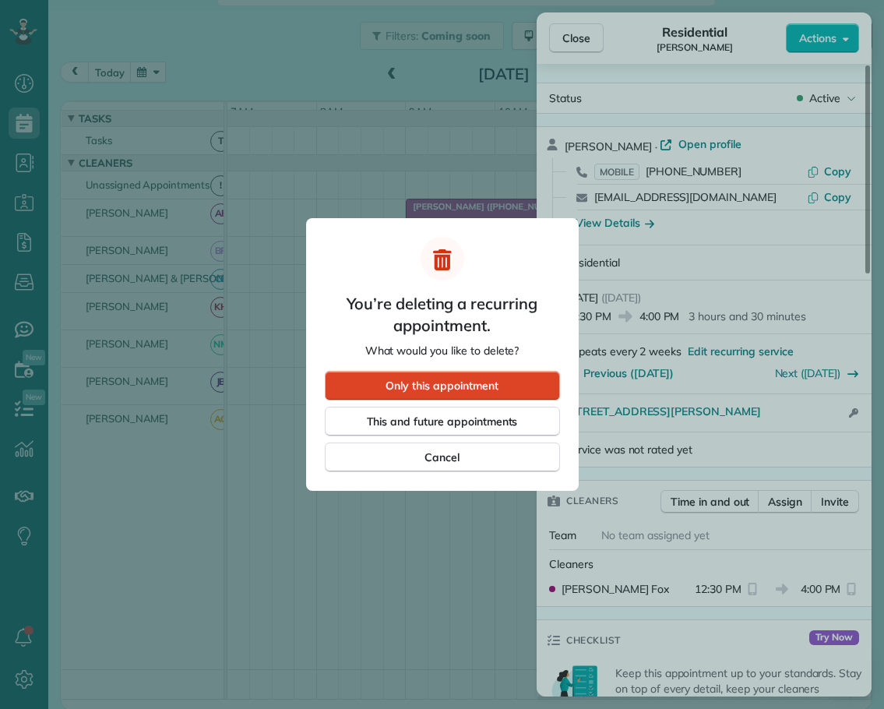
click at [484, 385] on span "Only this appointment" at bounding box center [441, 386] width 112 height 16
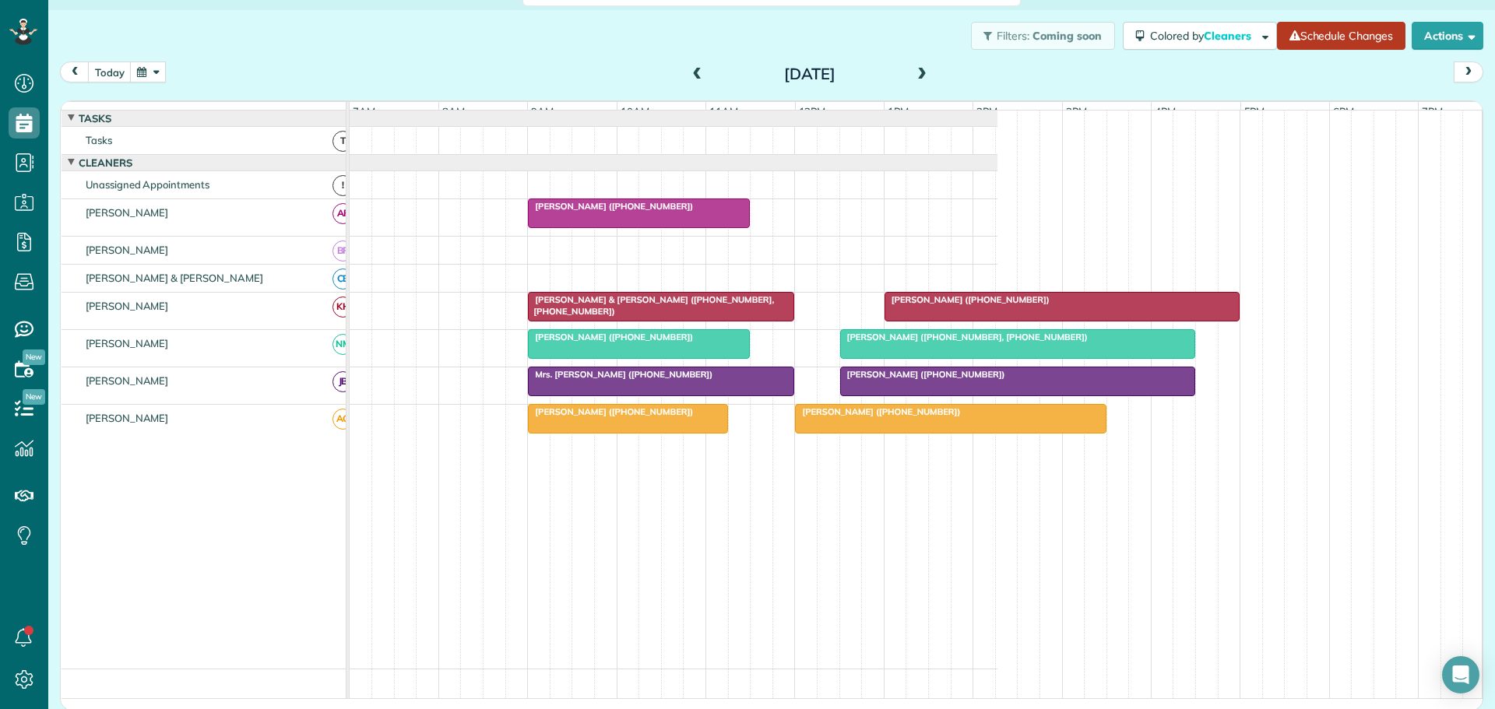
scroll to position [709, 48]
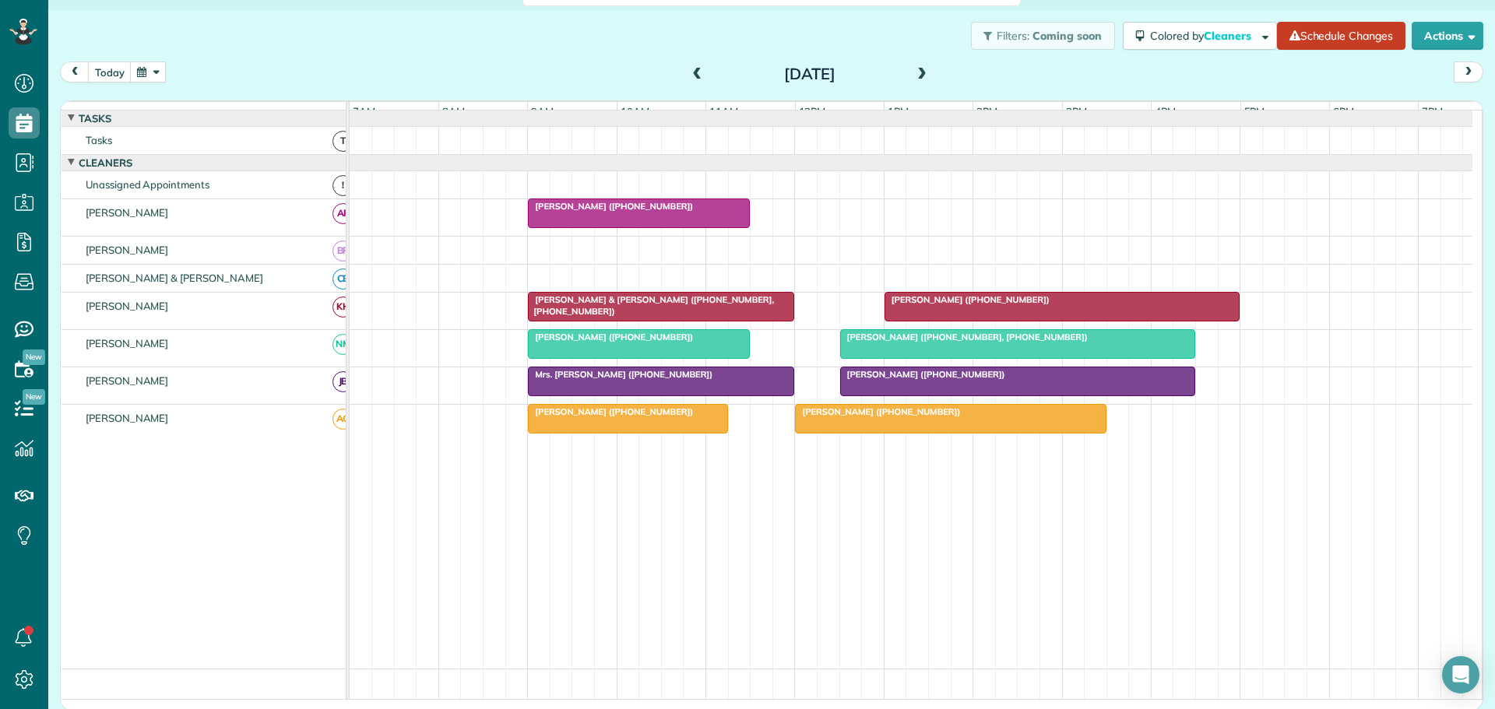
click at [156, 73] on button "button" at bounding box center [148, 72] width 36 height 21
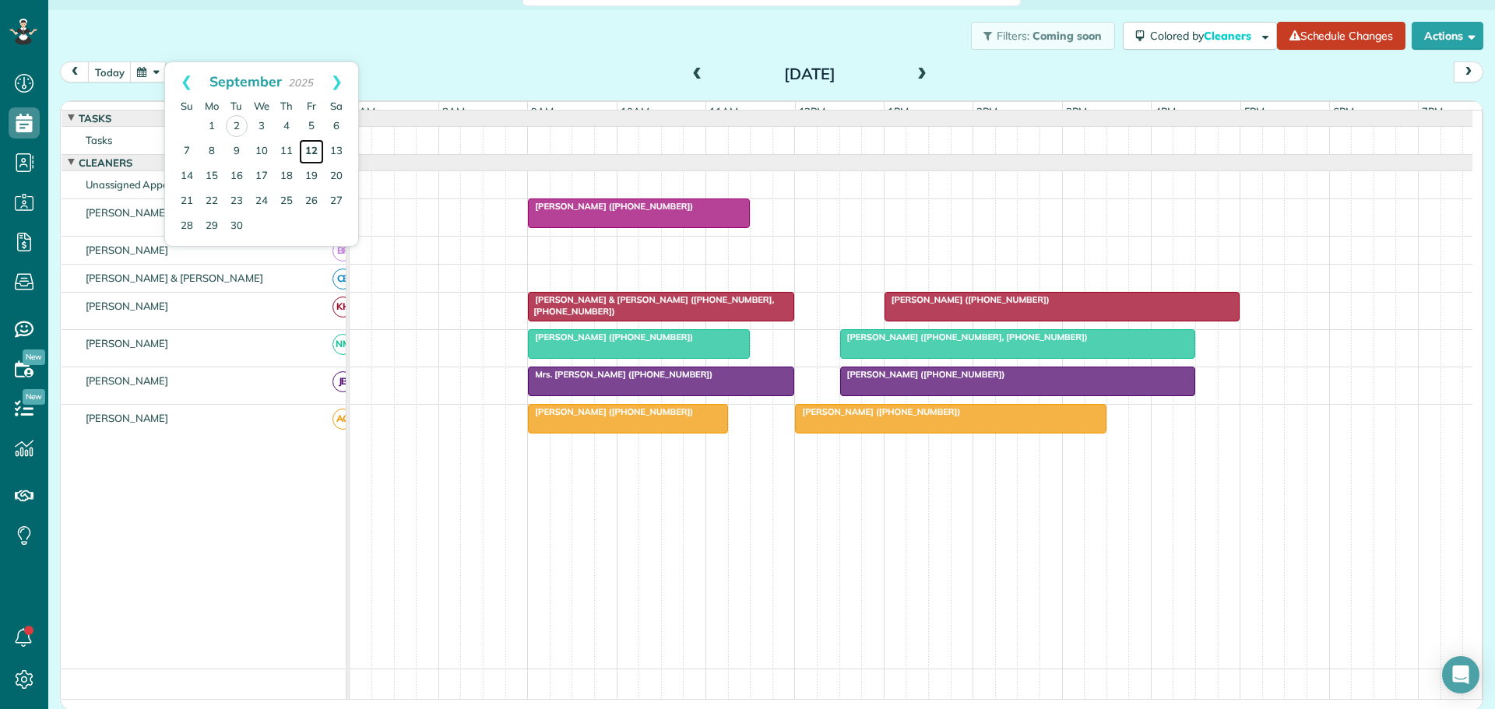
click at [318, 147] on link "12" at bounding box center [311, 151] width 25 height 25
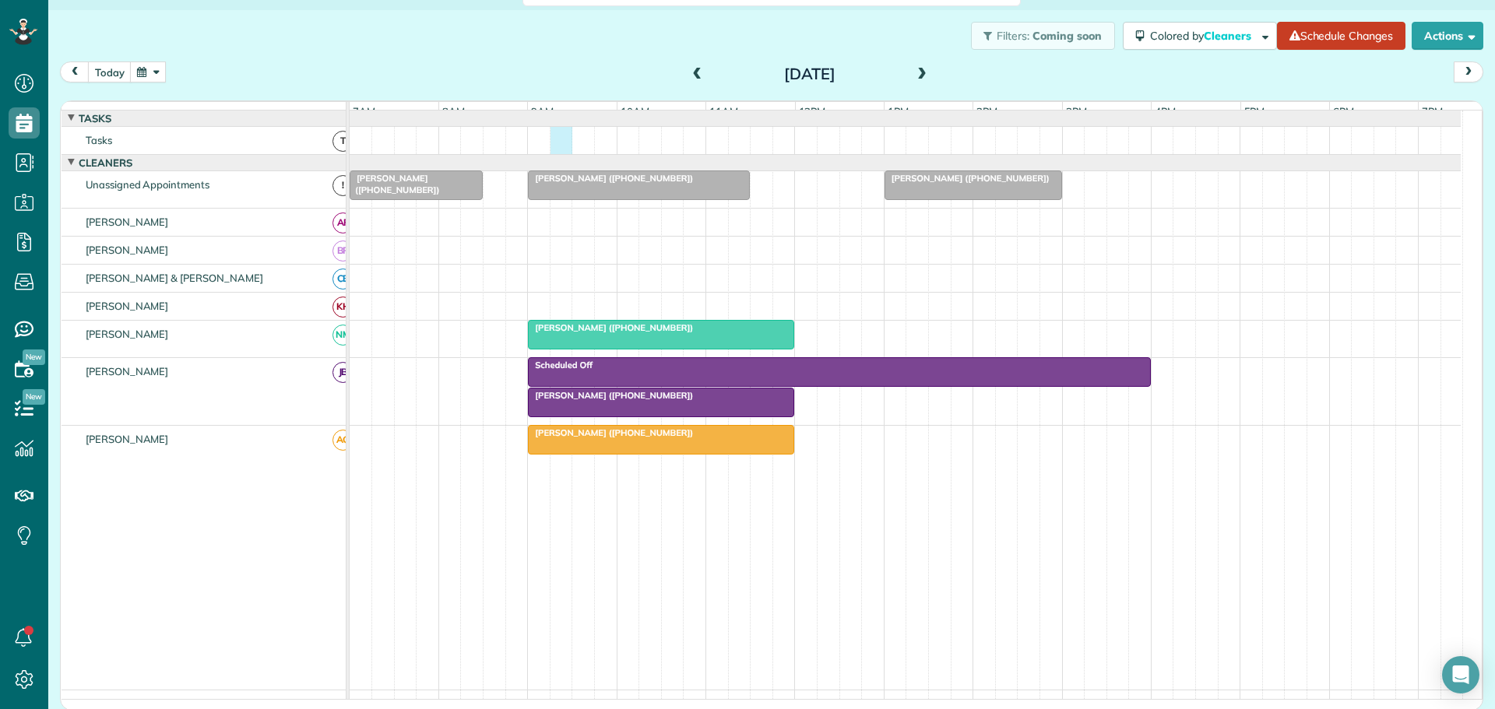
click at [554, 151] on div at bounding box center [905, 140] width 1111 height 27
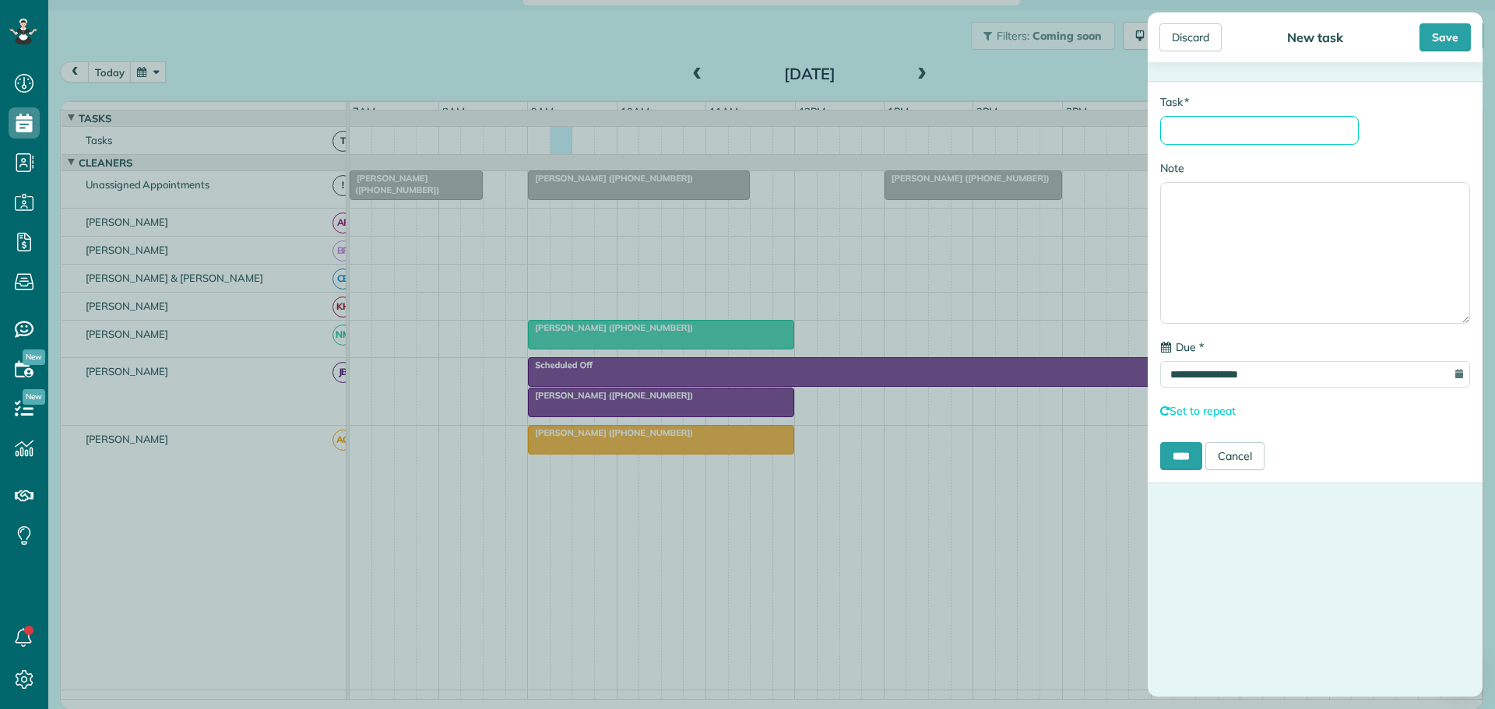
click at [1202, 123] on input "* Task" at bounding box center [1259, 130] width 199 height 29
type input "**********"
click at [1184, 463] on input "****" at bounding box center [1181, 456] width 42 height 28
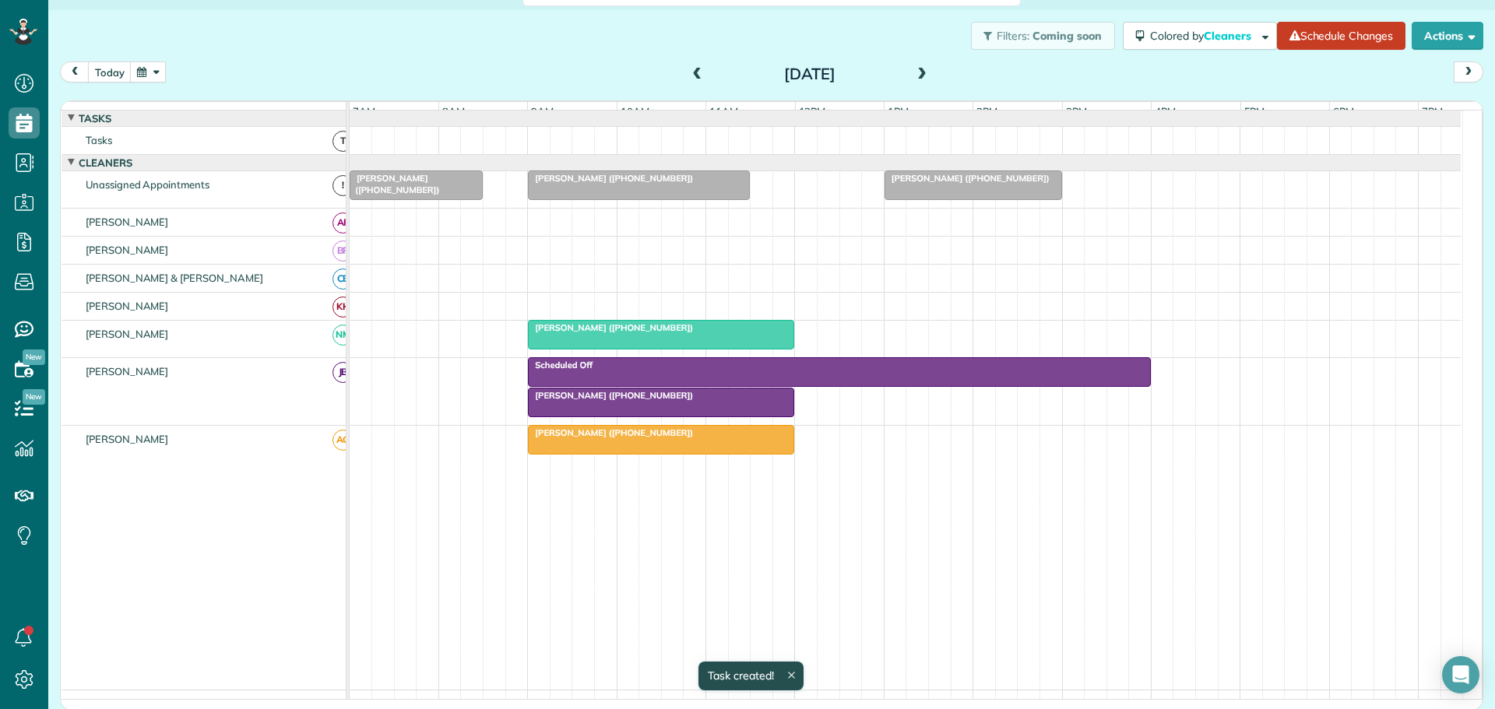
scroll to position [17, 0]
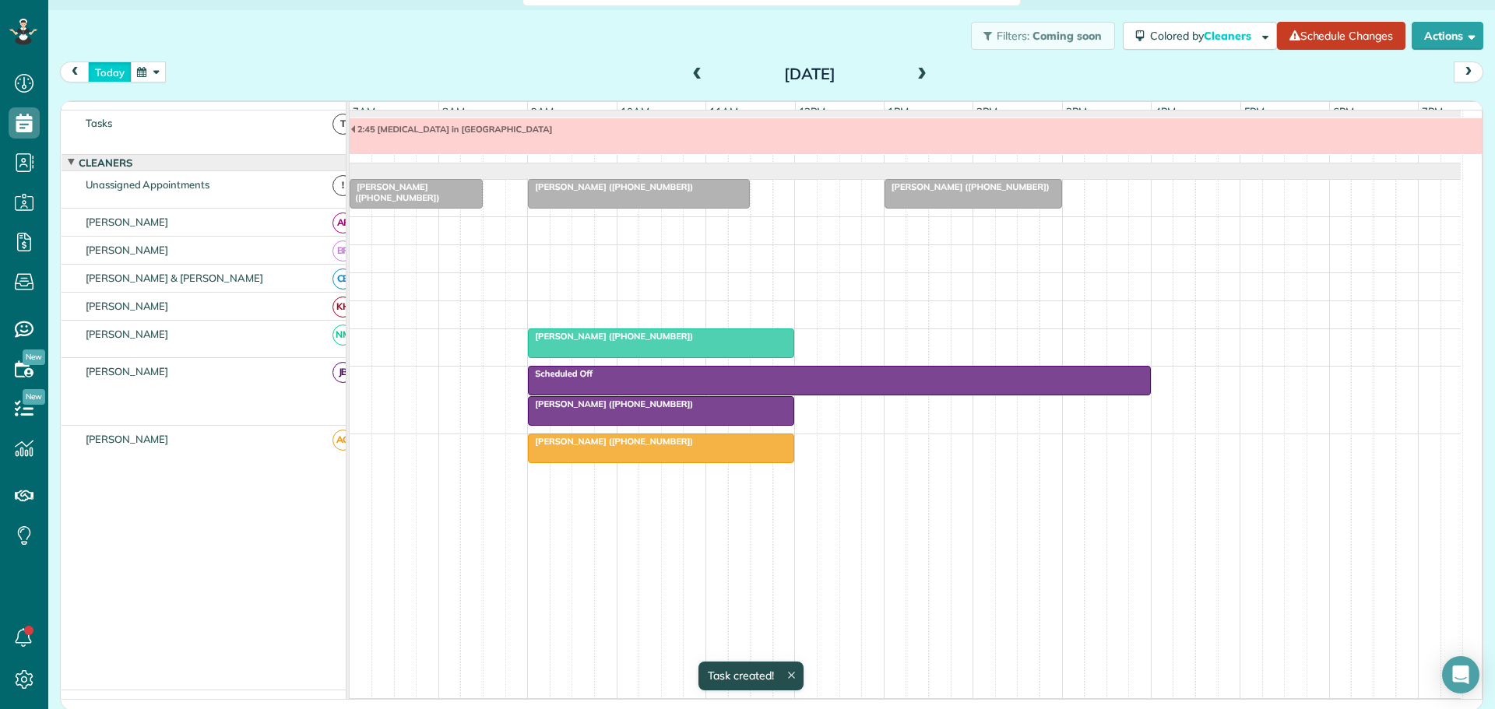
click at [105, 71] on button "today" at bounding box center [110, 72] width 44 height 21
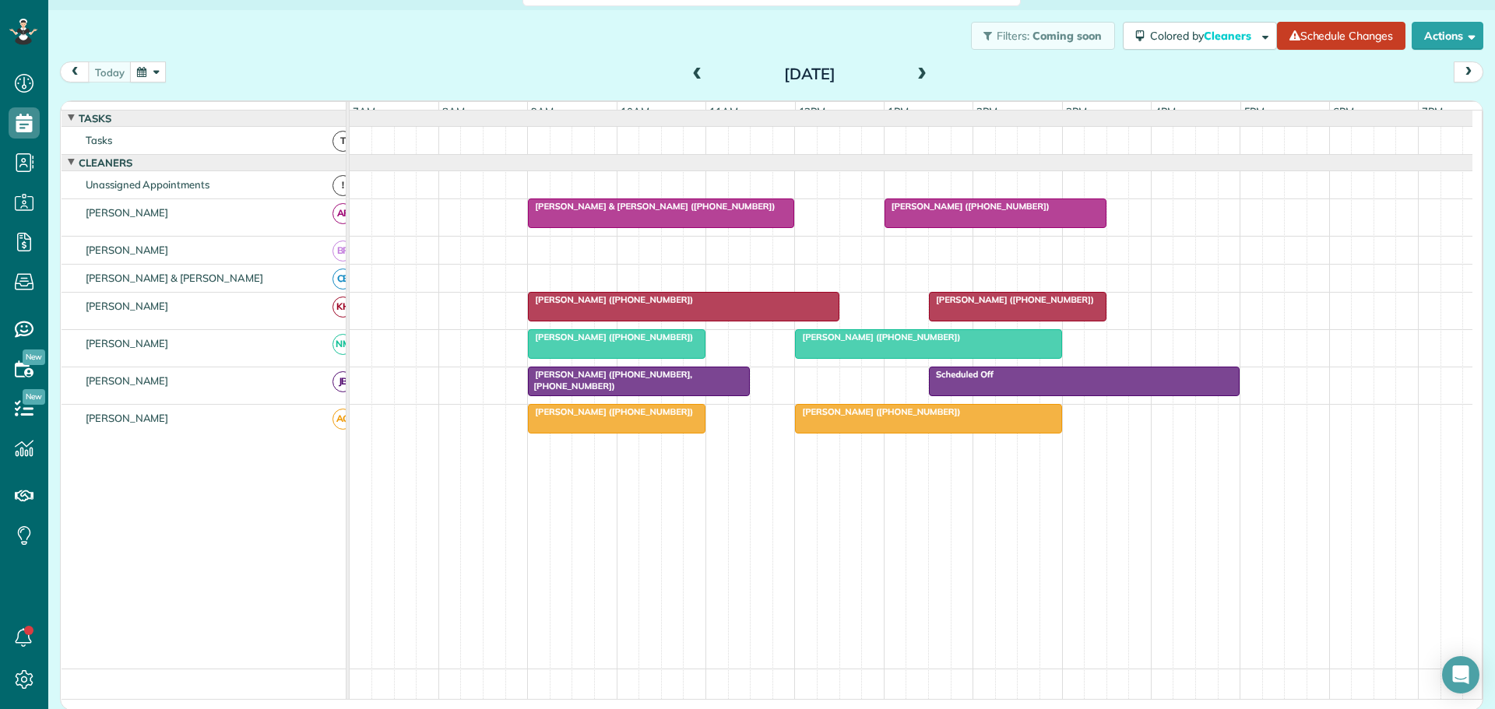
click at [918, 72] on span at bounding box center [921, 75] width 17 height 14
